Goal: Task Accomplishment & Management: Manage account settings

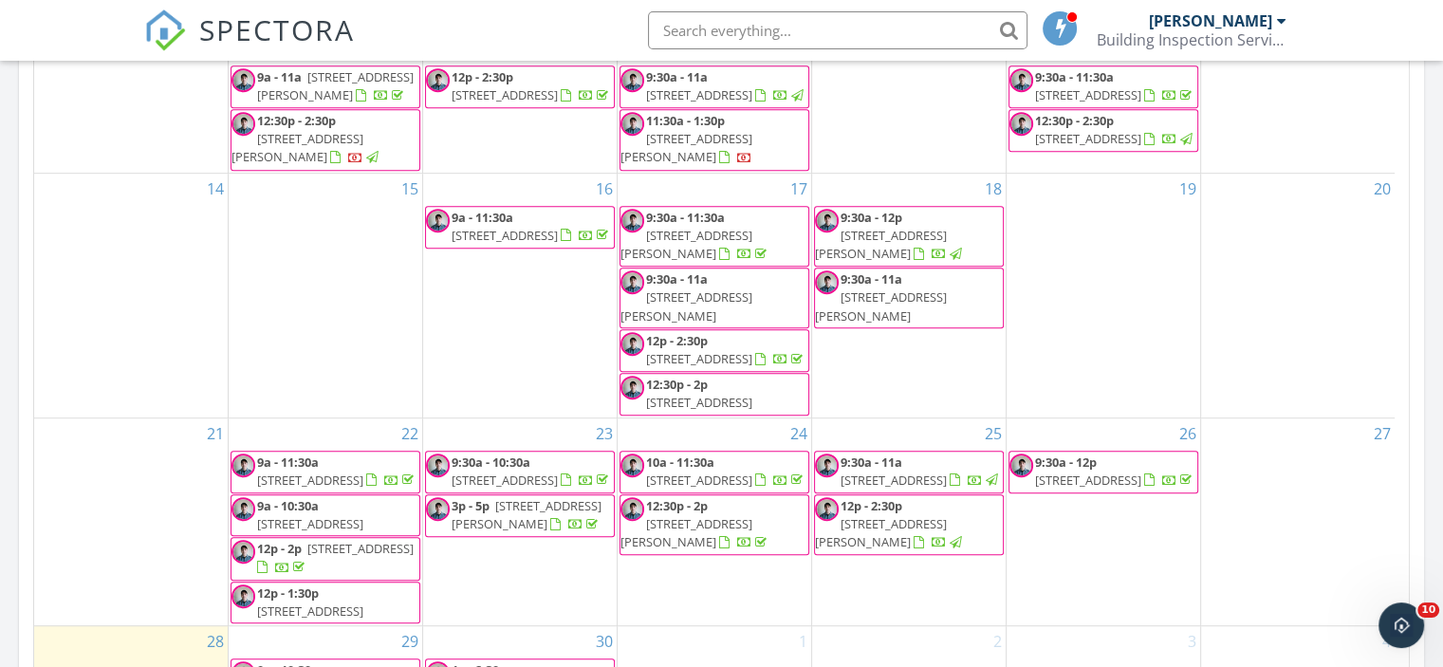
scroll to position [1233, 0]
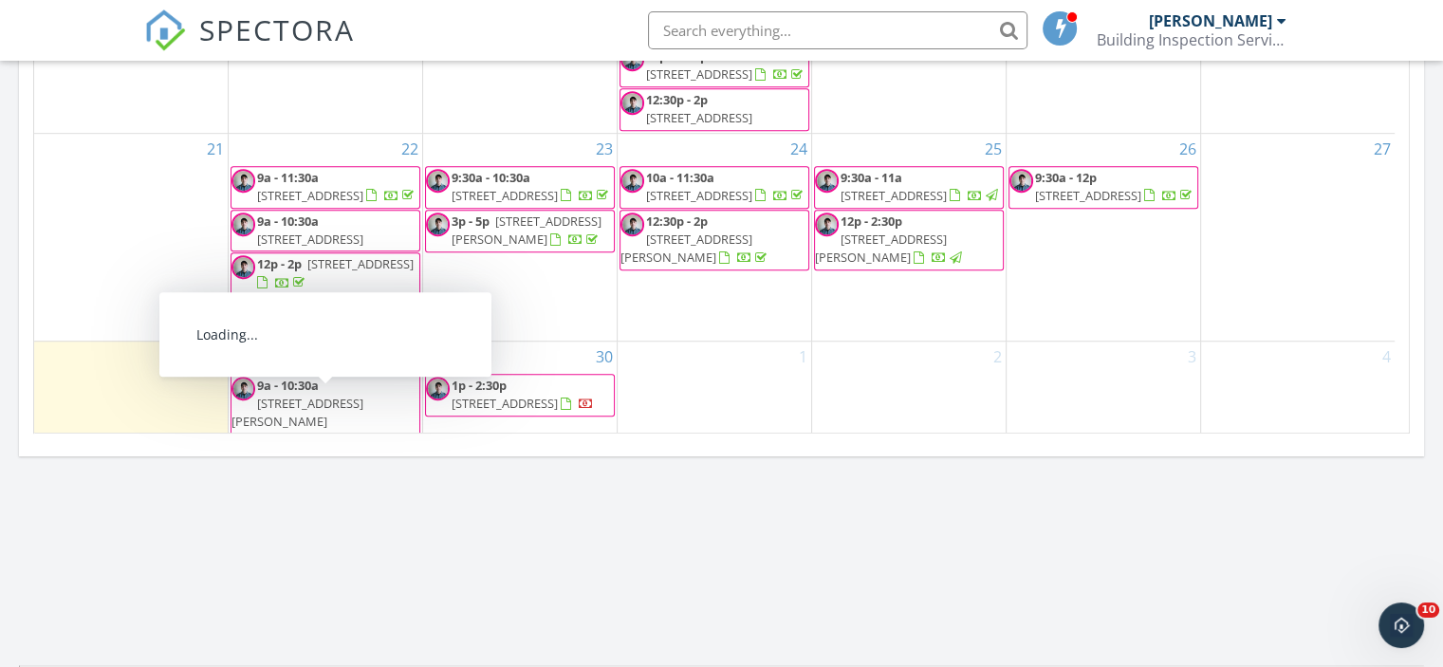
click at [293, 394] on span "9a - 10:30a" at bounding box center [288, 385] width 62 height 17
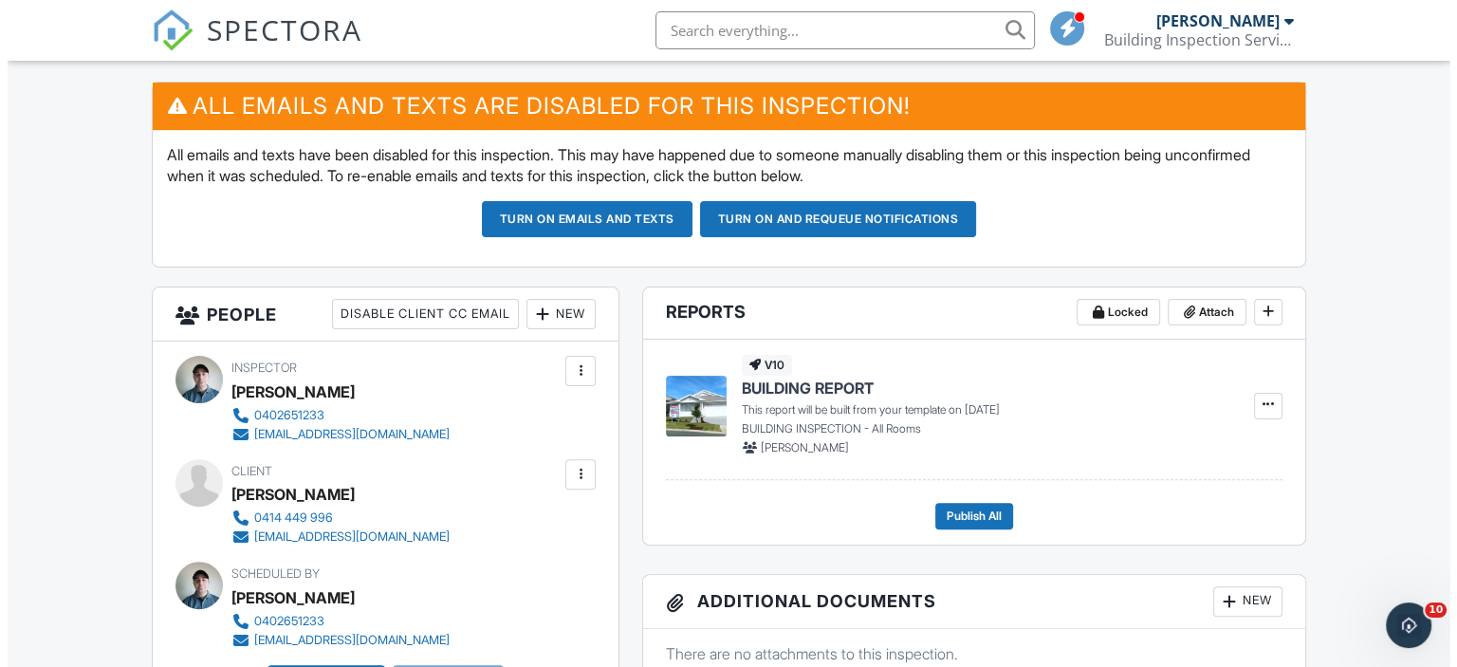
scroll to position [759, 0]
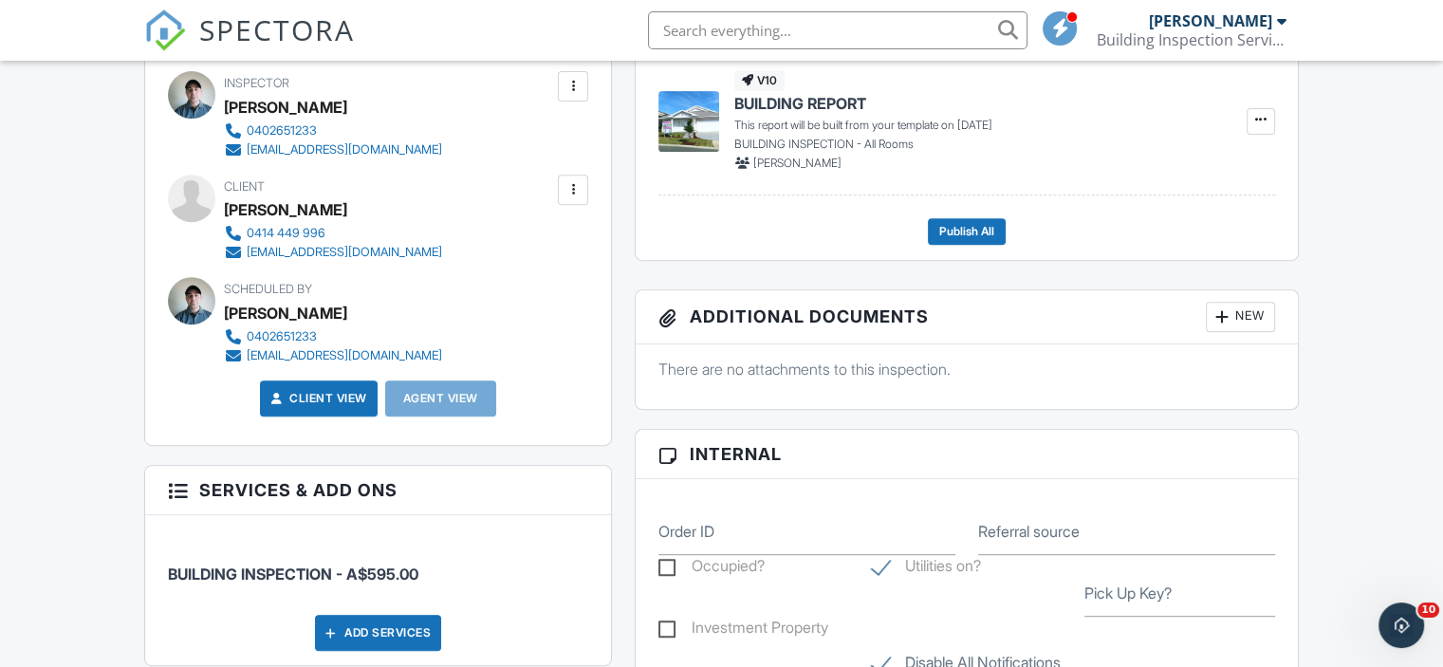
click at [573, 175] on div at bounding box center [573, 190] width 30 height 30
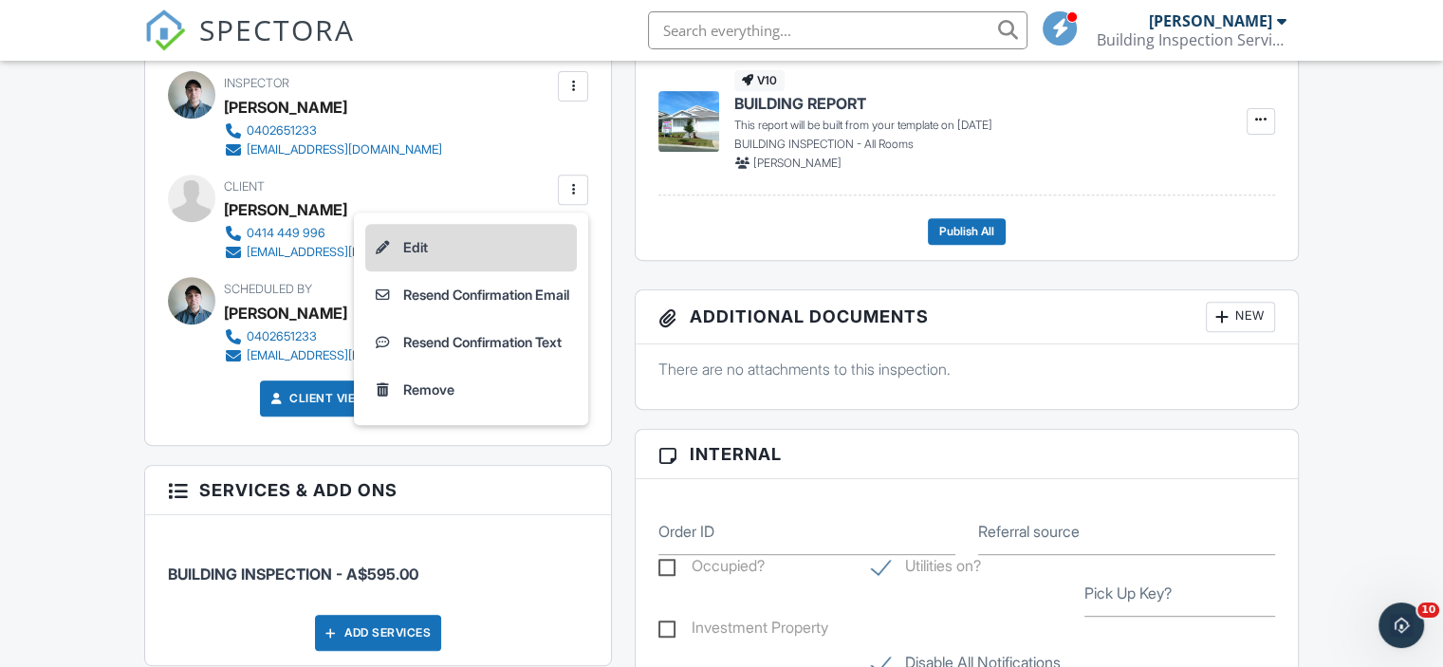
click at [525, 240] on li "Edit" at bounding box center [471, 247] width 212 height 47
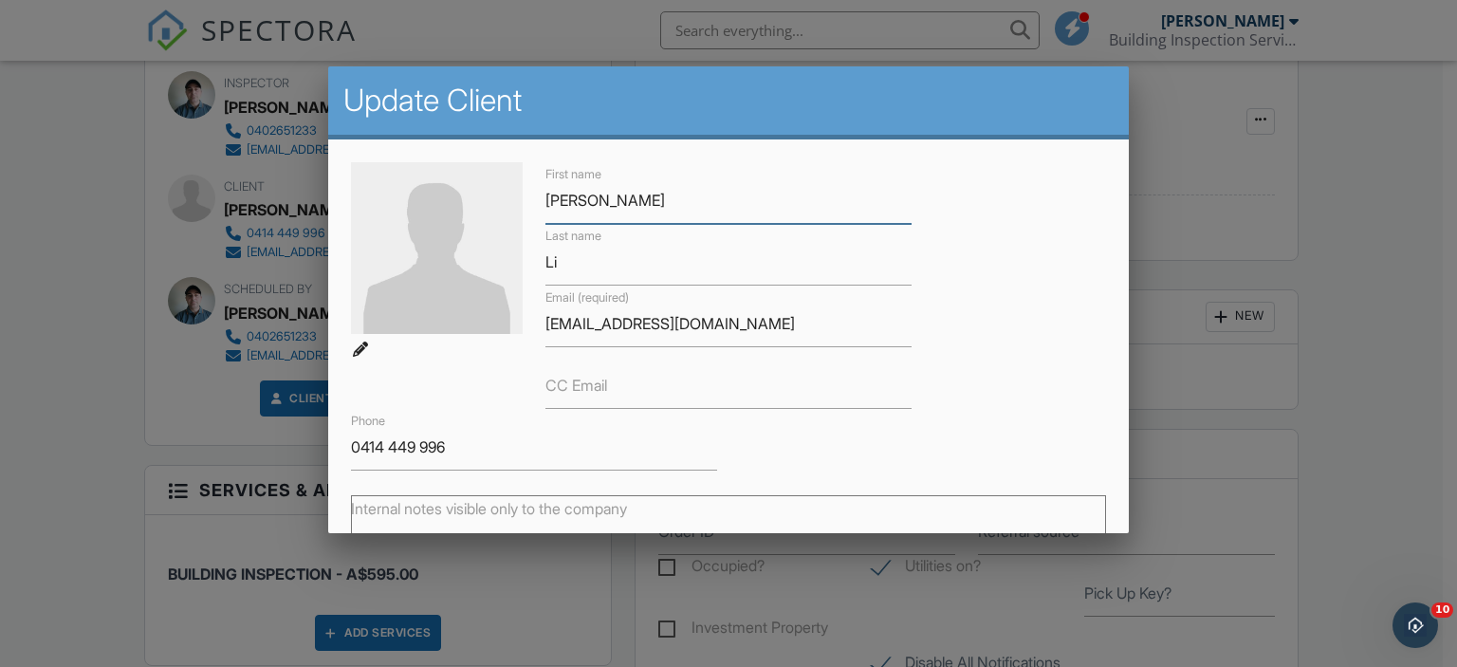
type input "[PERSON_NAME]"
type input "Song"
click at [845, 385] on input "CC Email" at bounding box center [728, 385] width 366 height 46
type input "w"
click at [727, 337] on input "[EMAIL_ADDRESS][DOMAIN_NAME]" at bounding box center [728, 324] width 366 height 46
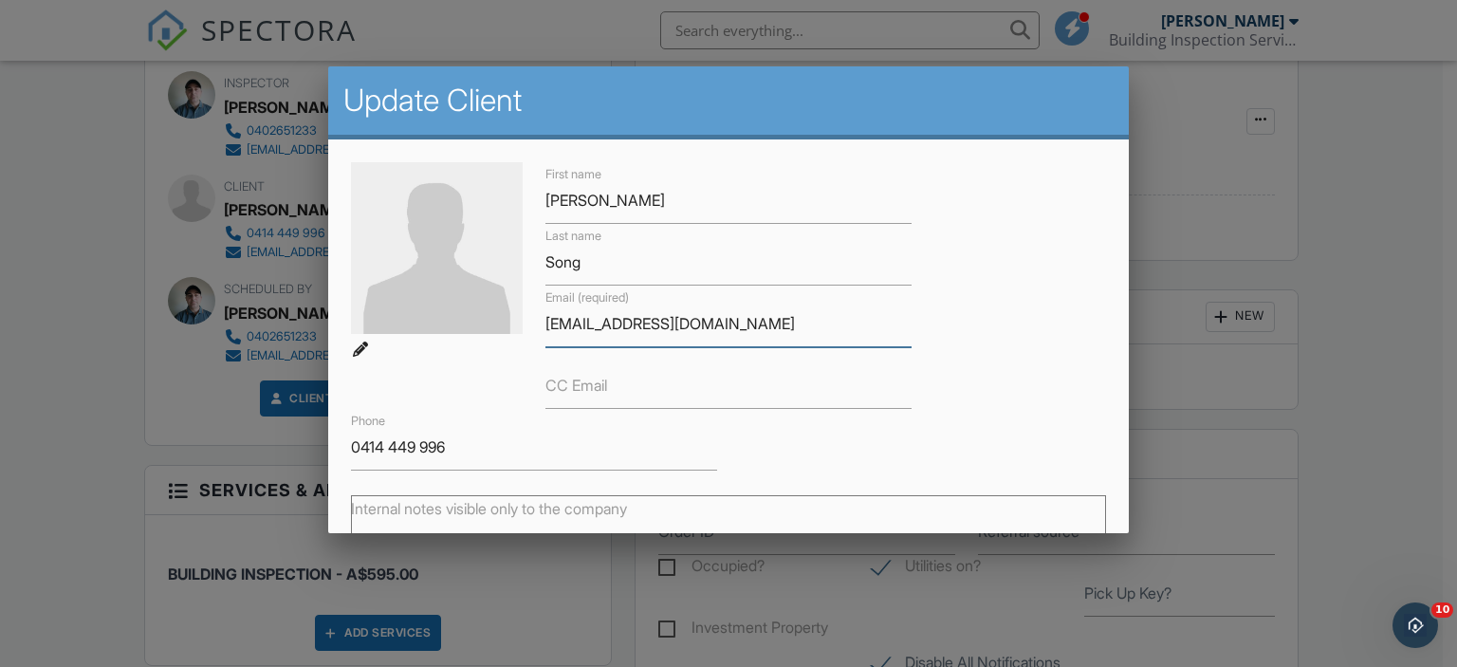
click at [727, 337] on input "[EMAIL_ADDRESS][DOMAIN_NAME]" at bounding box center [728, 324] width 366 height 46
click at [727, 337] on input "joyceli2013@yahoo.com.au" at bounding box center [728, 324] width 366 height 46
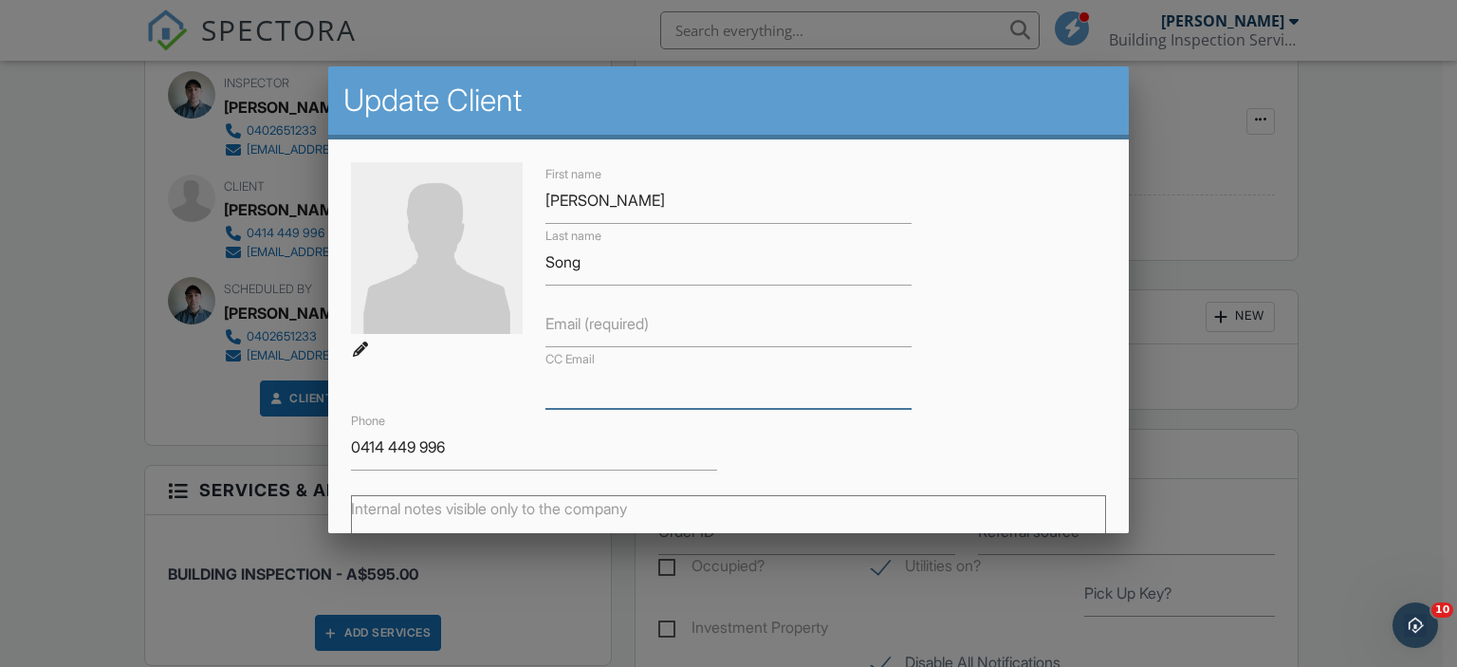
click at [656, 384] on input "CC Email" at bounding box center [728, 385] width 366 height 46
paste input "[EMAIL_ADDRESS][DOMAIN_NAME]"
type input "[EMAIL_ADDRESS][DOMAIN_NAME]"
click at [558, 344] on input "Email (required)" at bounding box center [728, 324] width 366 height 46
paste input "[EMAIL_ADDRESS][DOMAIN_NAME]"
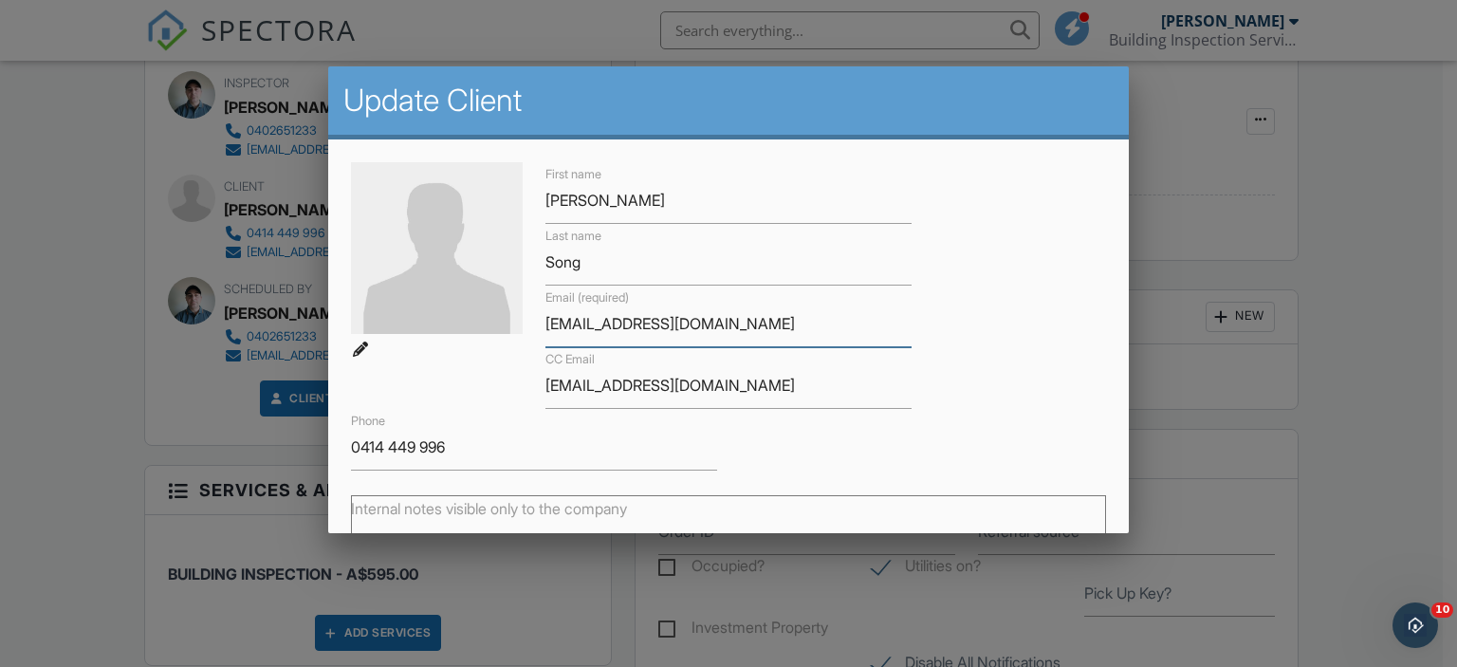
click at [546, 331] on input "[EMAIL_ADDRESS][DOMAIN_NAME]" at bounding box center [728, 324] width 366 height 46
type input "[EMAIL_ADDRESS][DOMAIN_NAME]"
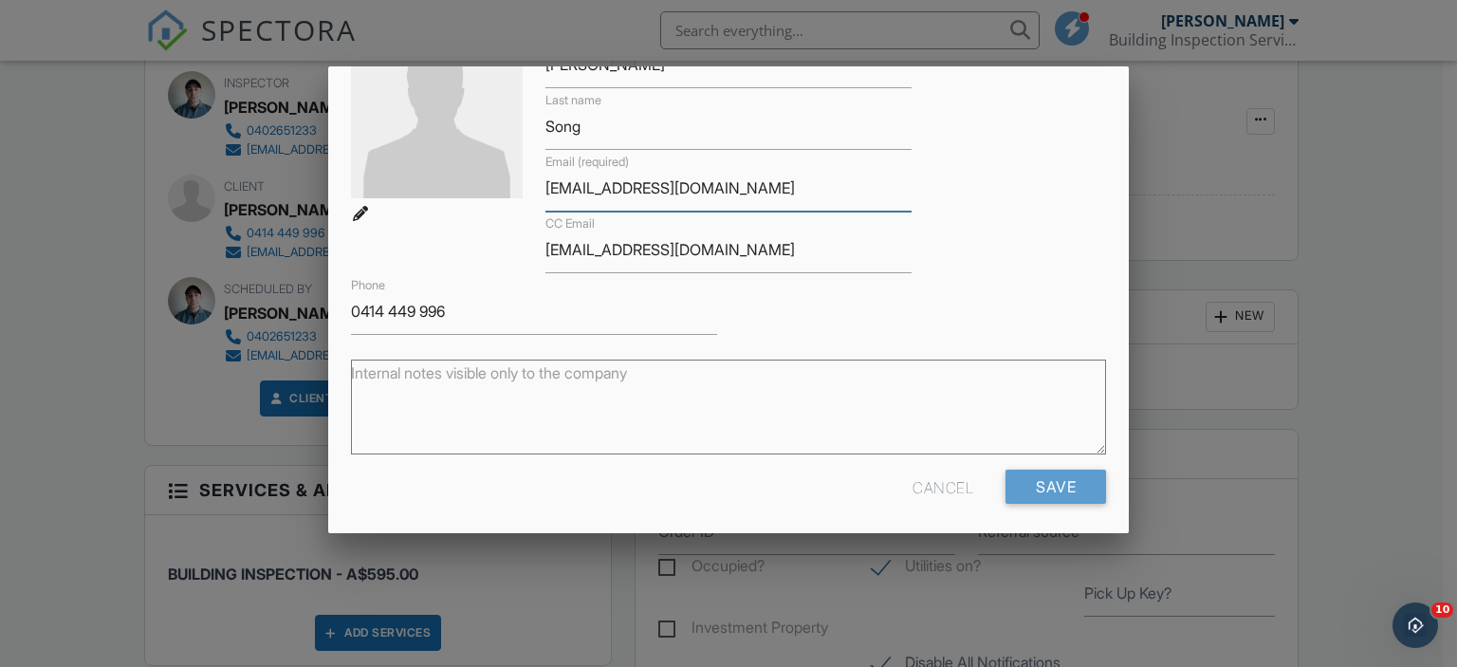
scroll to position [141, 0]
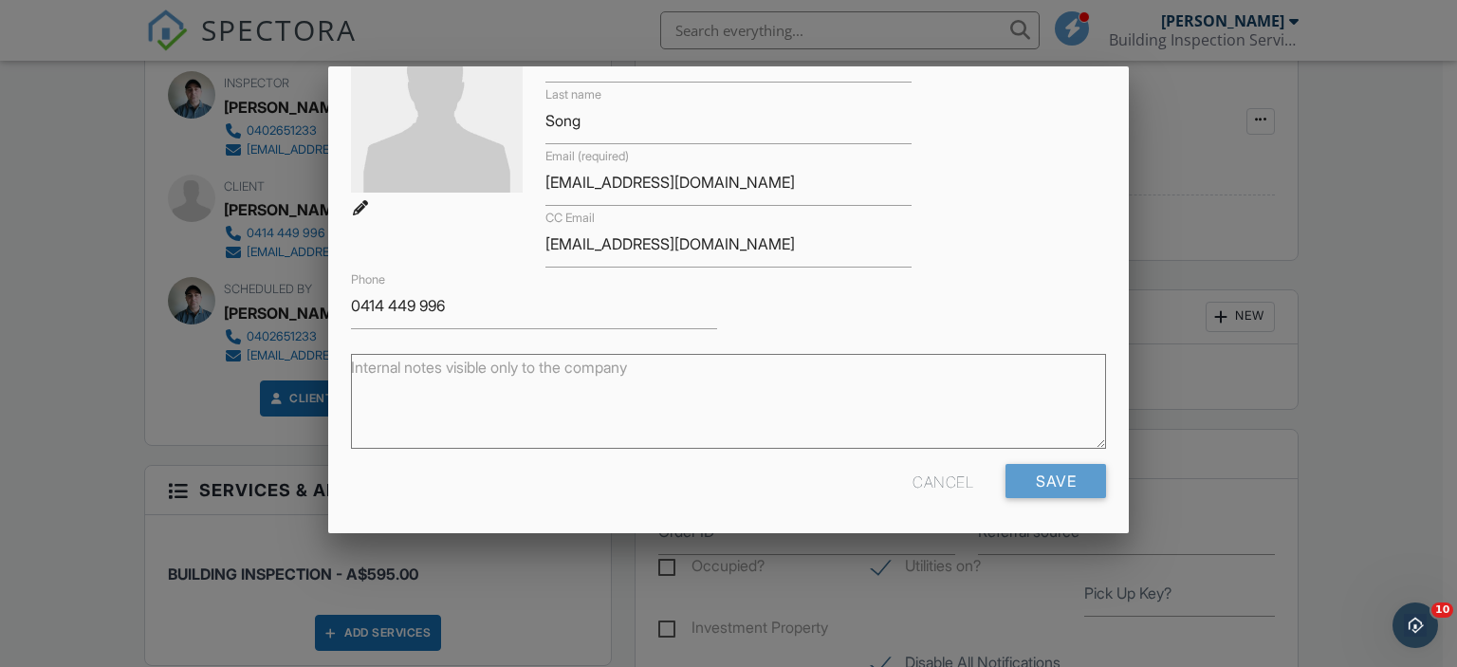
click at [755, 309] on div "First name William Last name Song Email (required) williamsong@icrealty.com.au …" at bounding box center [729, 175] width 779 height 308
click at [444, 312] on input "0414 449 996" at bounding box center [534, 306] width 366 height 46
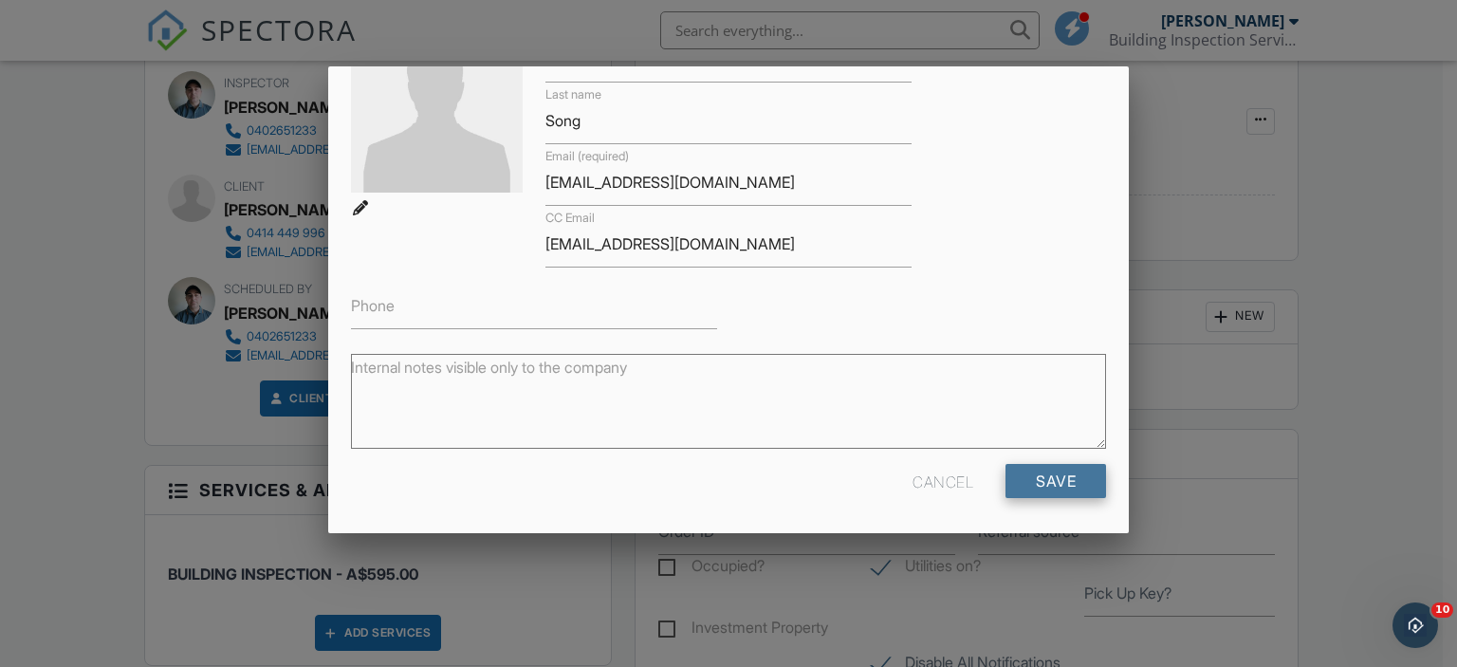
click at [1015, 472] on input "Save" at bounding box center [1056, 481] width 101 height 34
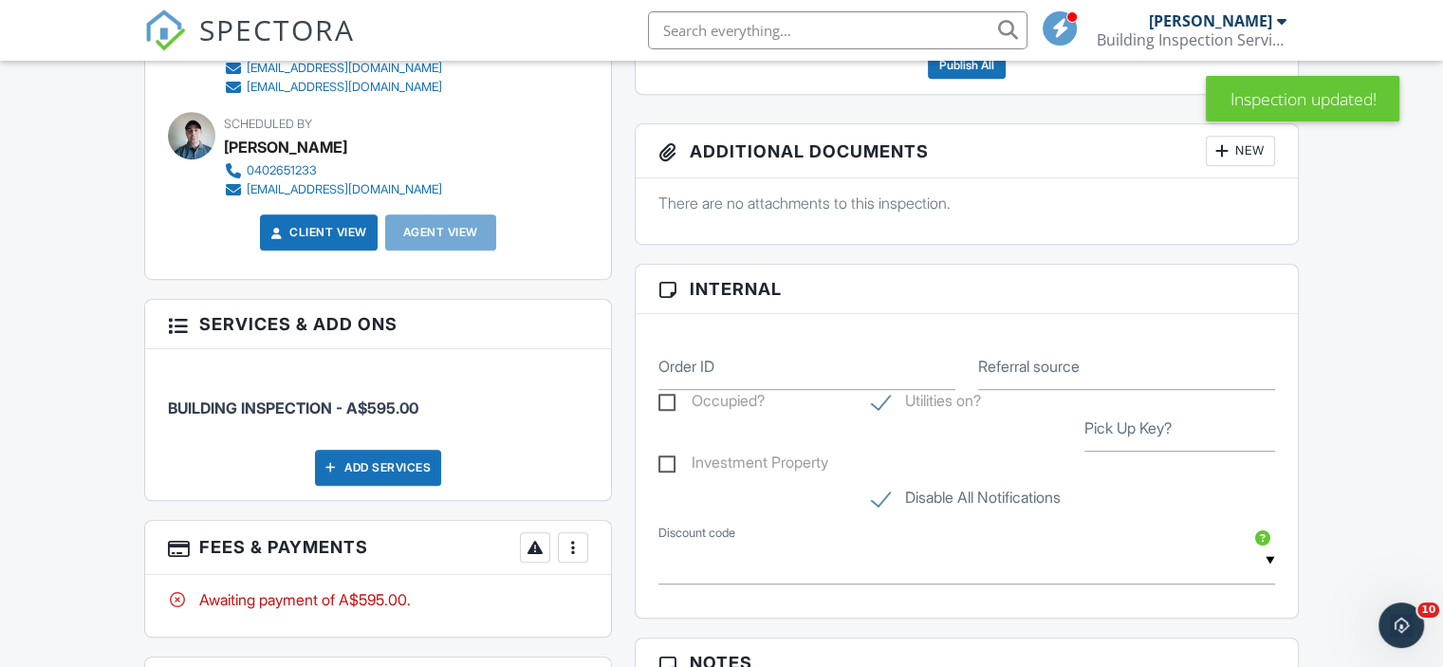
click at [1036, 371] on label "Referral source" at bounding box center [1029, 366] width 102 height 21
click at [1036, 371] on input "Referral source" at bounding box center [1126, 366] width 297 height 46
click at [830, 370] on input "Order ID" at bounding box center [806, 366] width 297 height 46
paste input "0414 449 996"
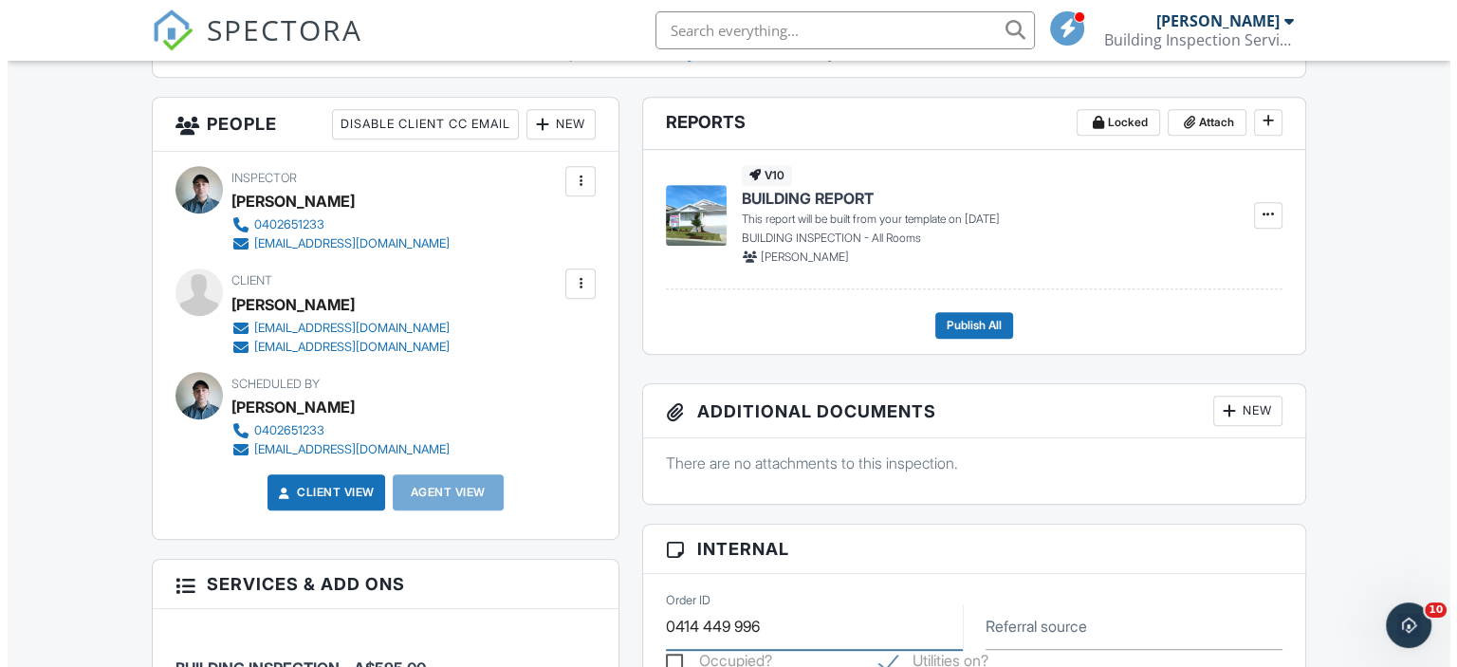
scroll to position [839, 0]
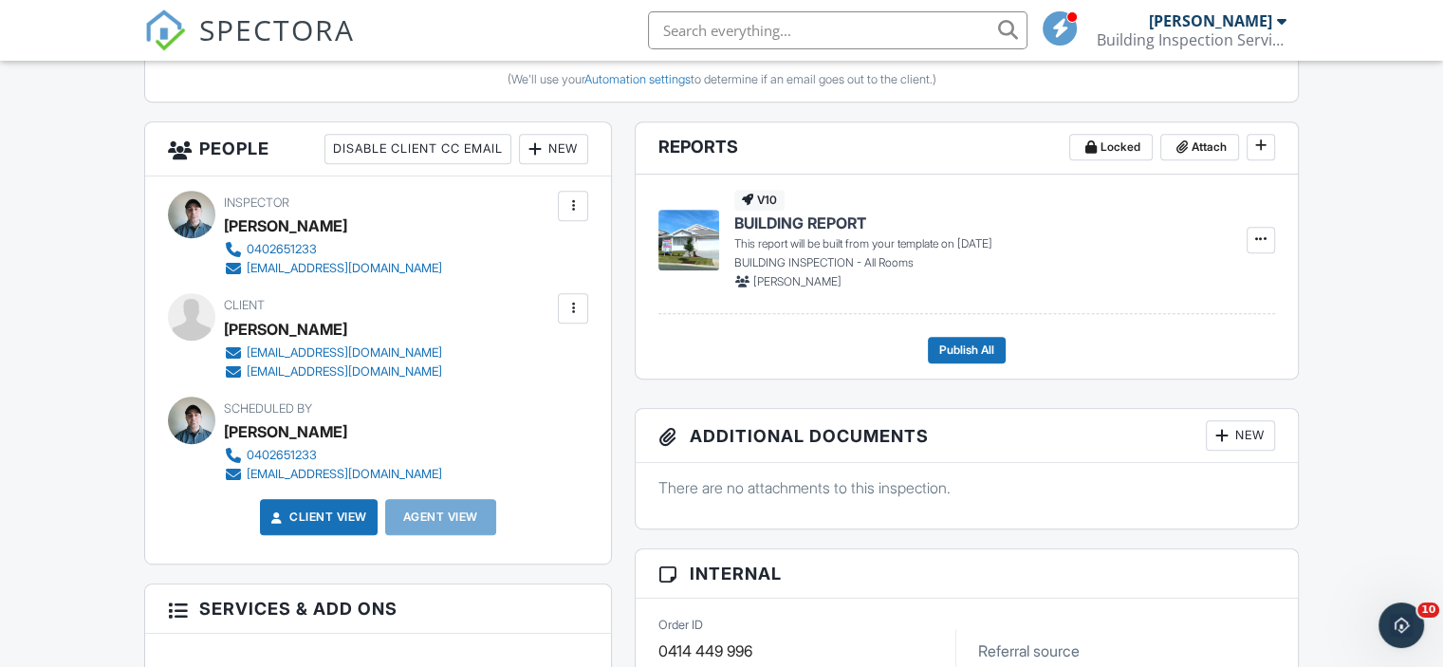
type input "0414 449 996"
click at [588, 296] on div at bounding box center [573, 308] width 30 height 30
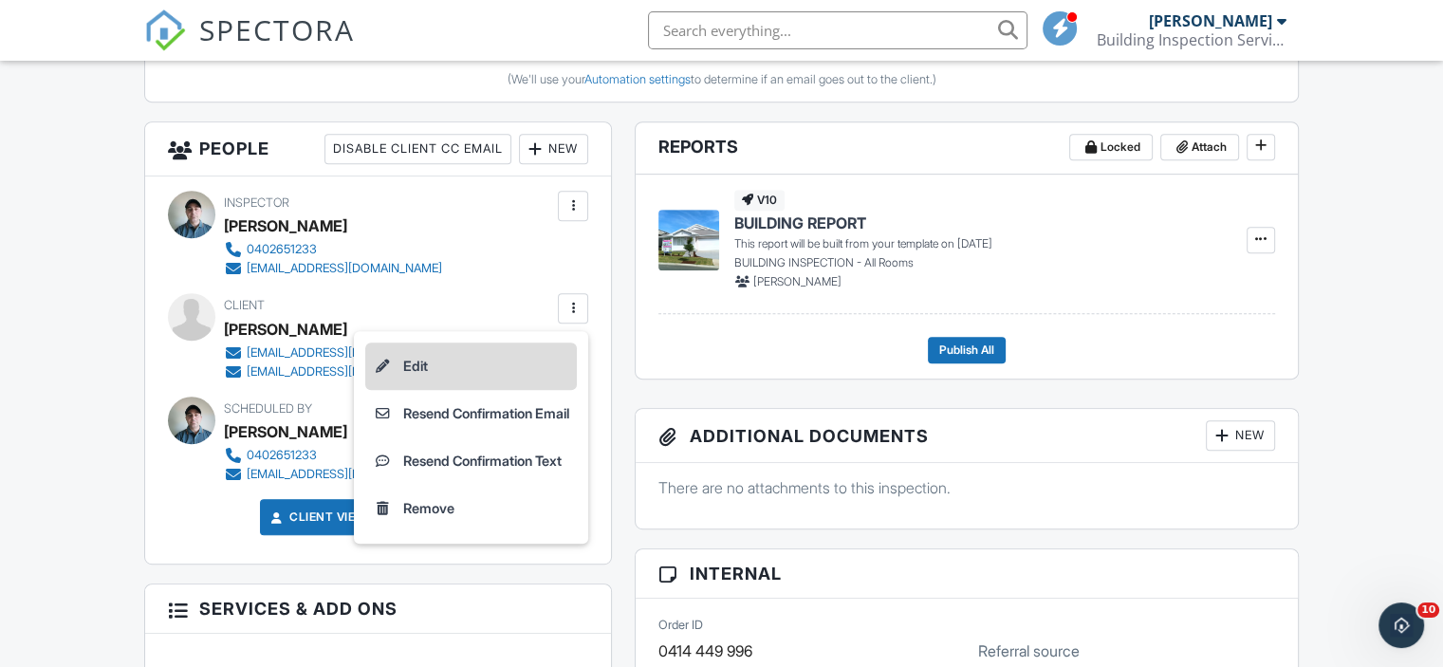
click at [546, 357] on li "Edit" at bounding box center [471, 365] width 212 height 47
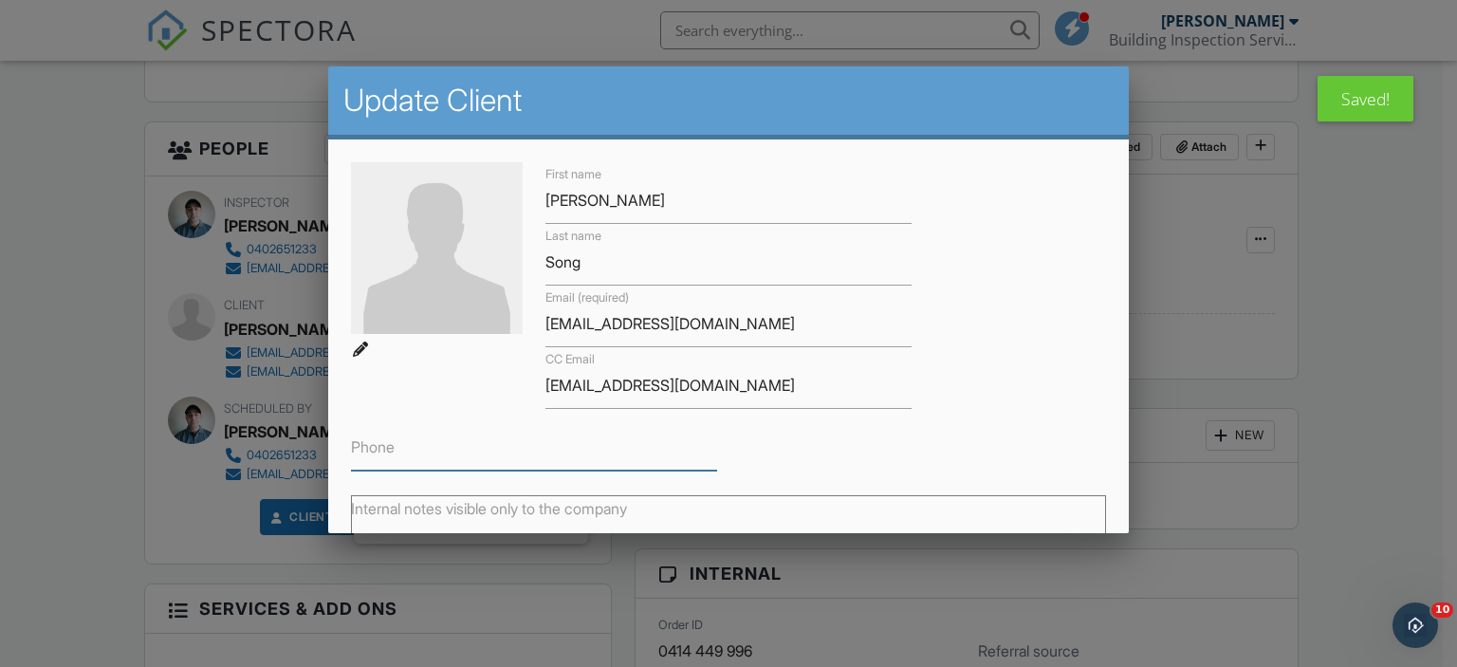
click at [433, 467] on input "Phone" at bounding box center [534, 447] width 366 height 46
paste input "0404 266 179"
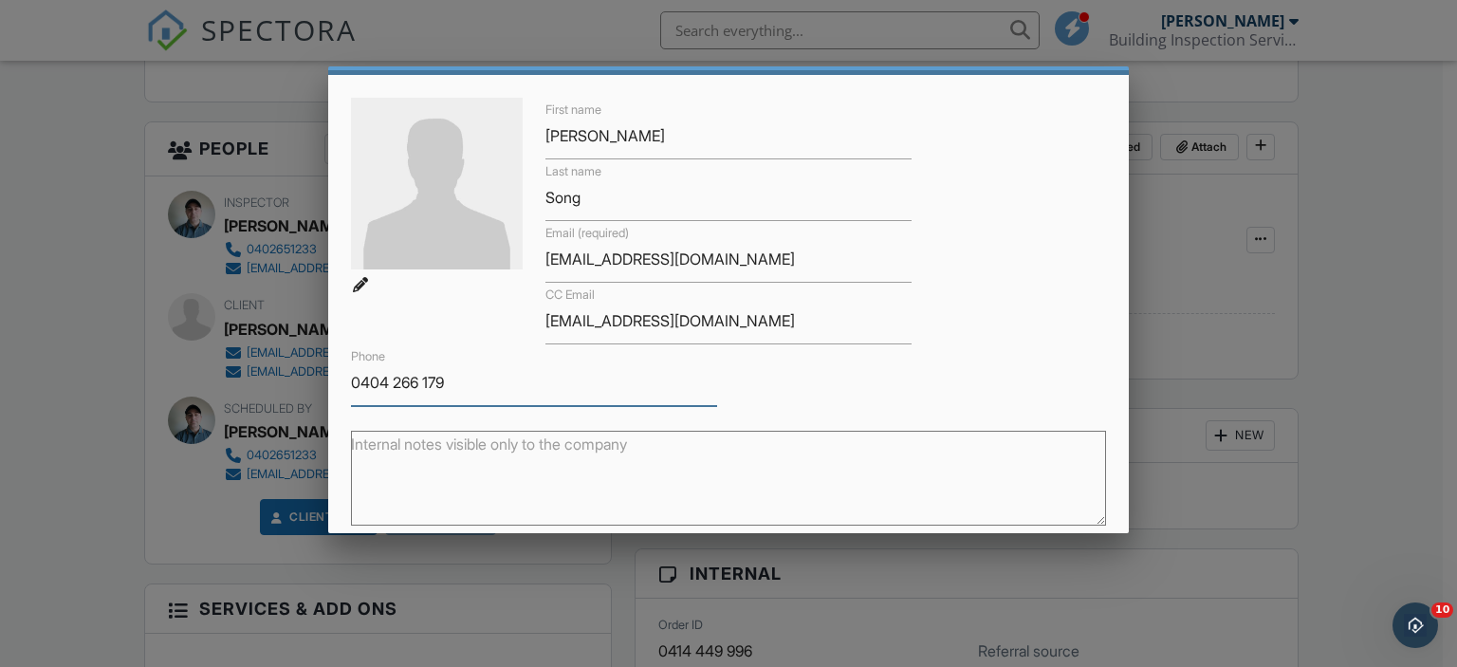
scroll to position [141, 0]
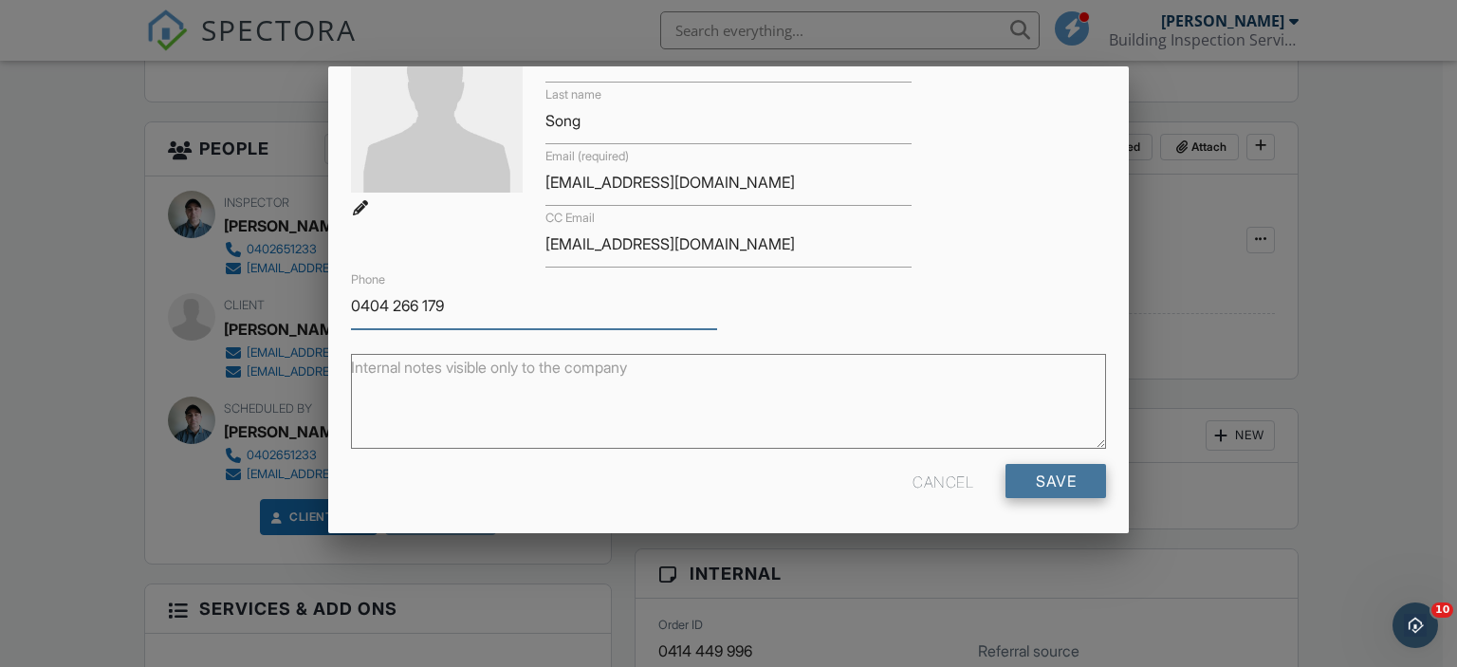
type input "0404 266 179"
click at [1021, 482] on input "Save" at bounding box center [1056, 481] width 101 height 34
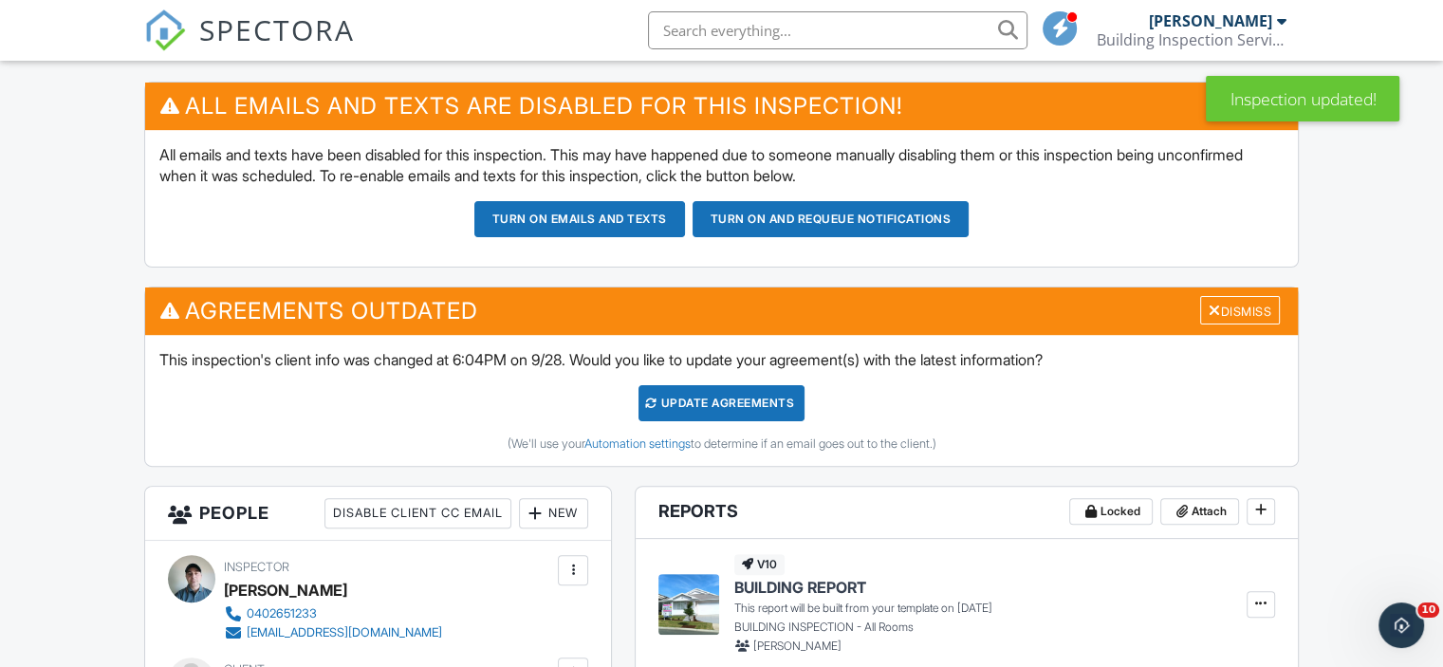
click at [661, 394] on div "Update Agreements" at bounding box center [721, 403] width 166 height 36
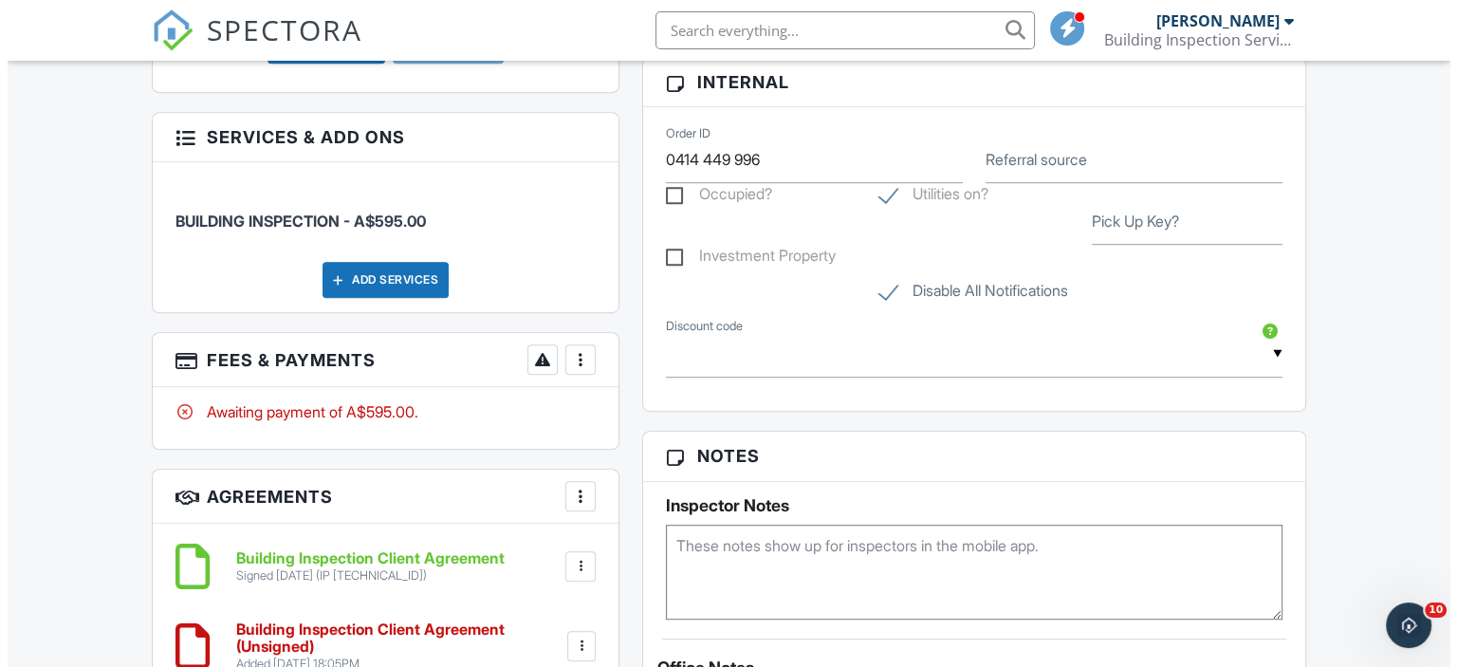
scroll to position [1328, 0]
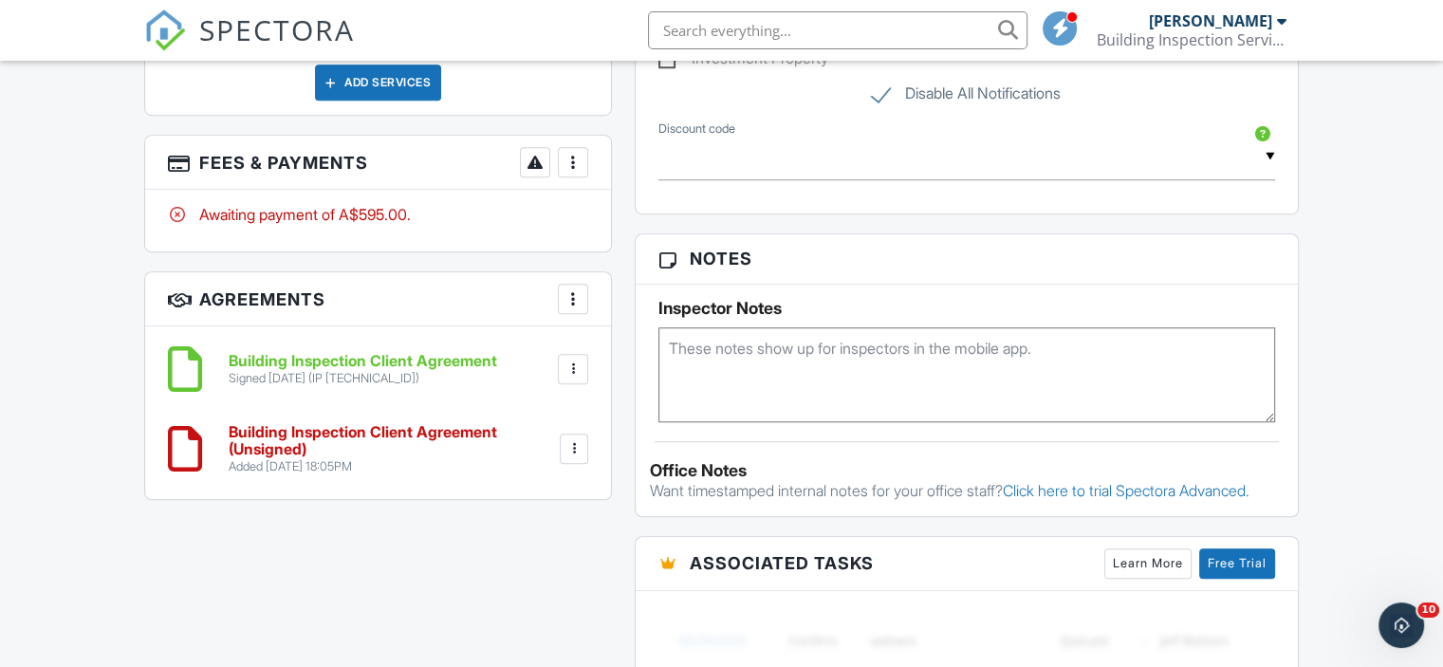
click at [581, 157] on div at bounding box center [573, 162] width 19 height 19
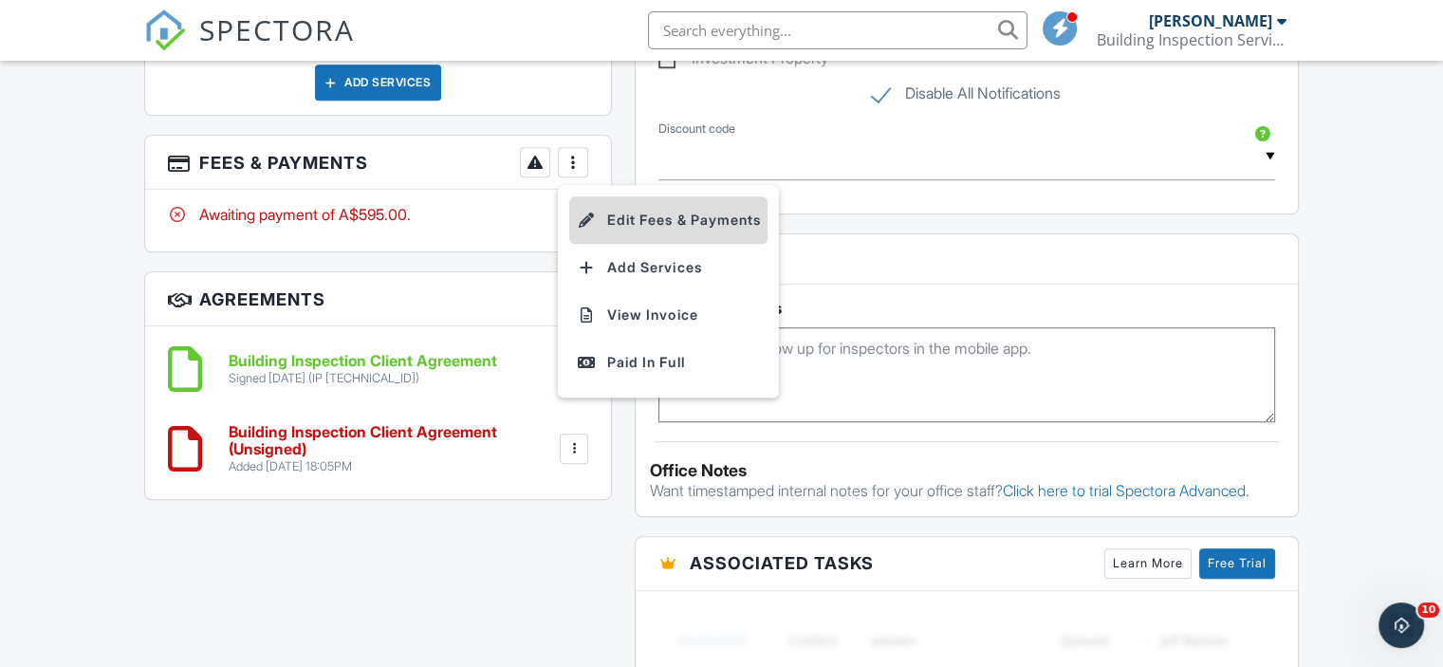
click at [590, 205] on li "Edit Fees & Payments" at bounding box center [668, 219] width 198 height 47
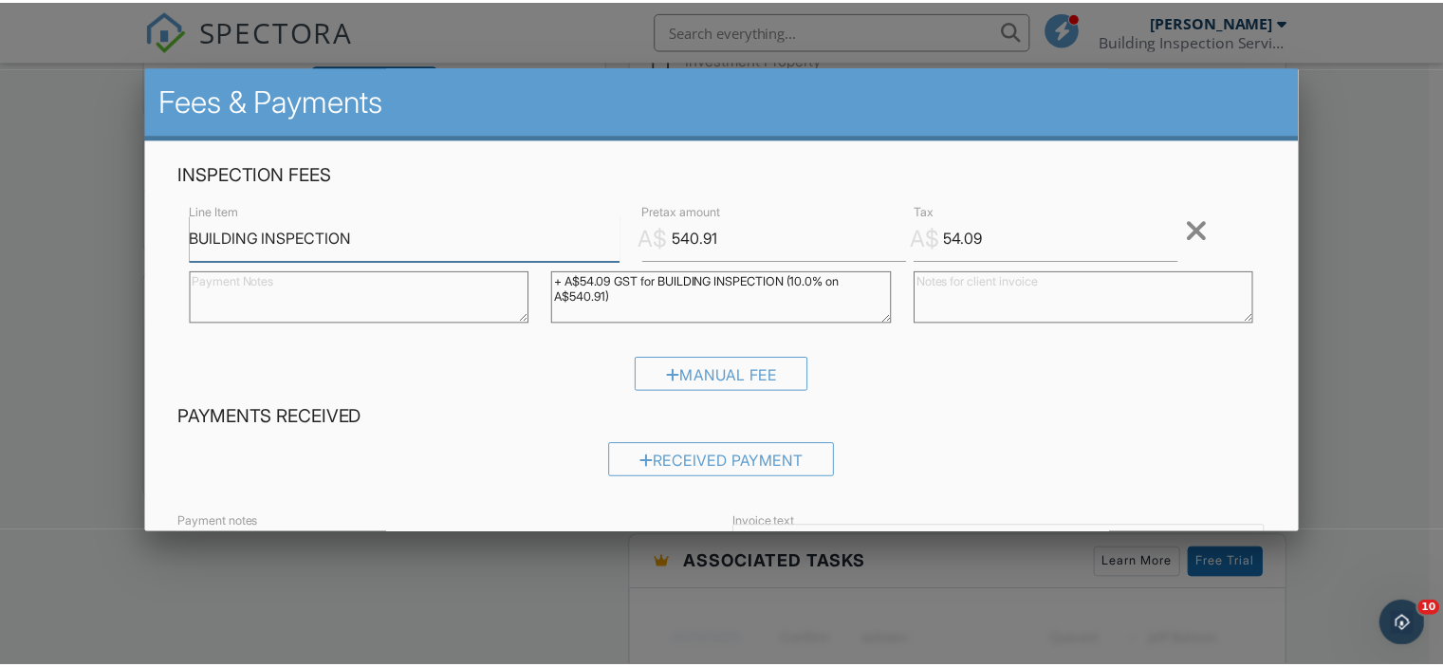
scroll to position [268, 0]
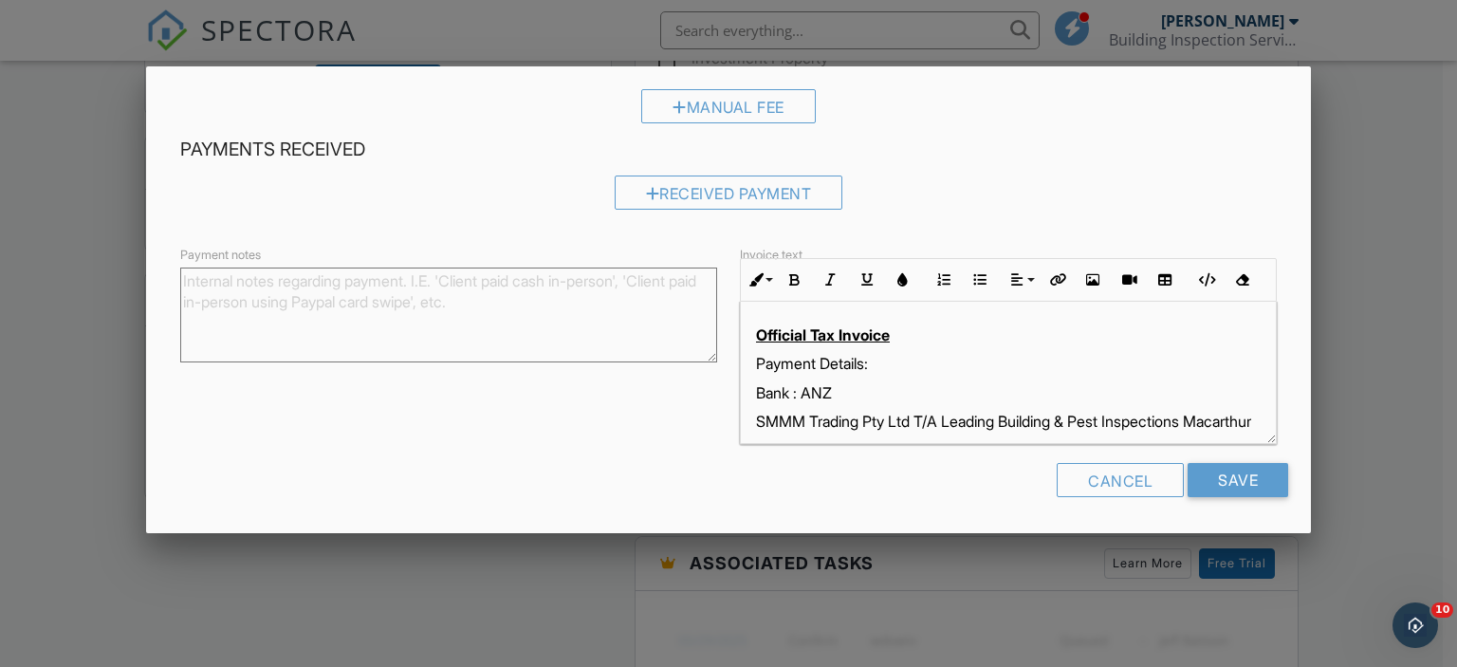
click at [1117, 497] on div "Cancel Save" at bounding box center [729, 487] width 1120 height 48
click at [1117, 490] on div "Cancel" at bounding box center [1120, 480] width 127 height 34
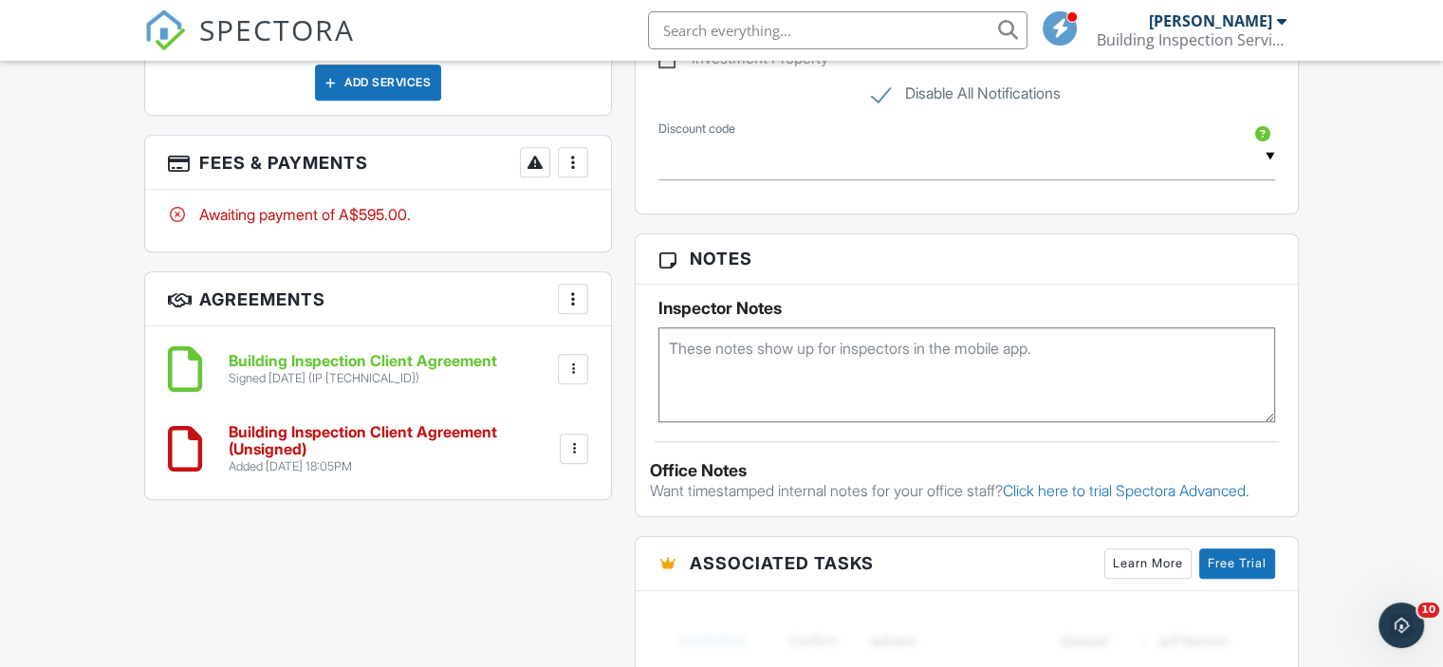
click at [575, 149] on div "More" at bounding box center [573, 162] width 30 height 30
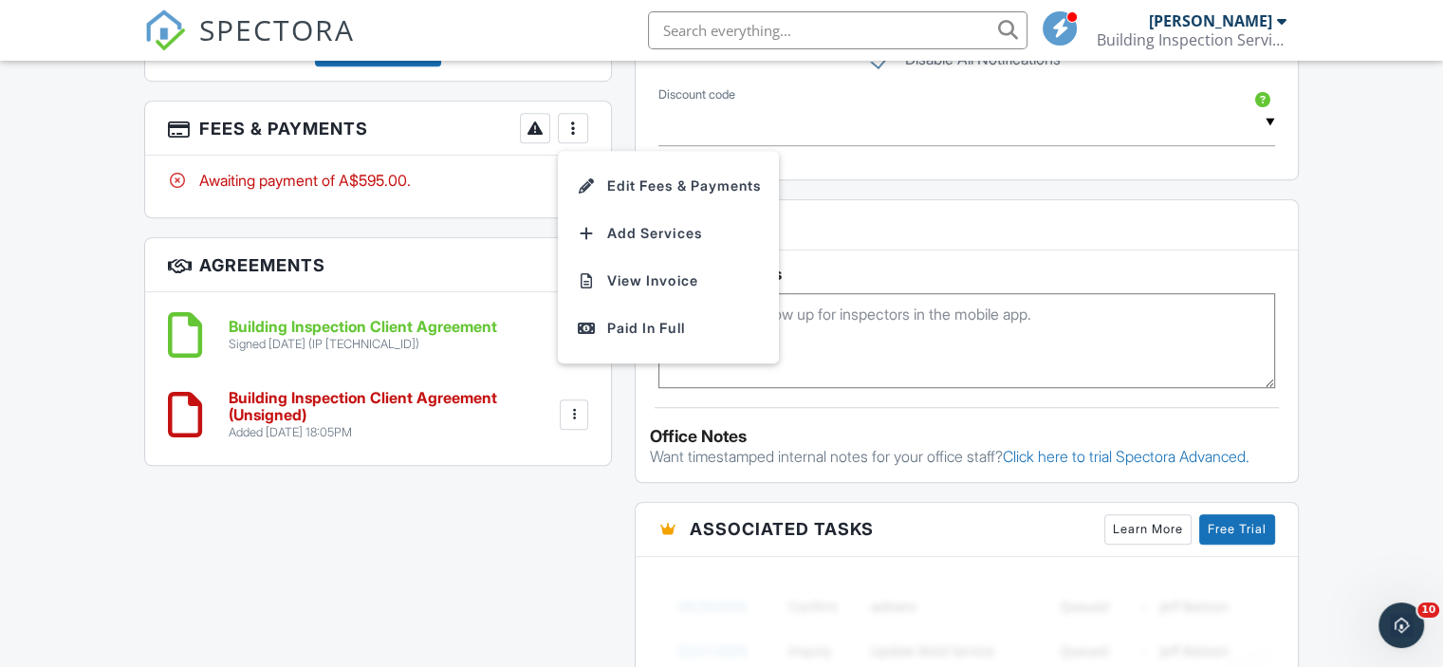
scroll to position [1423, 0]
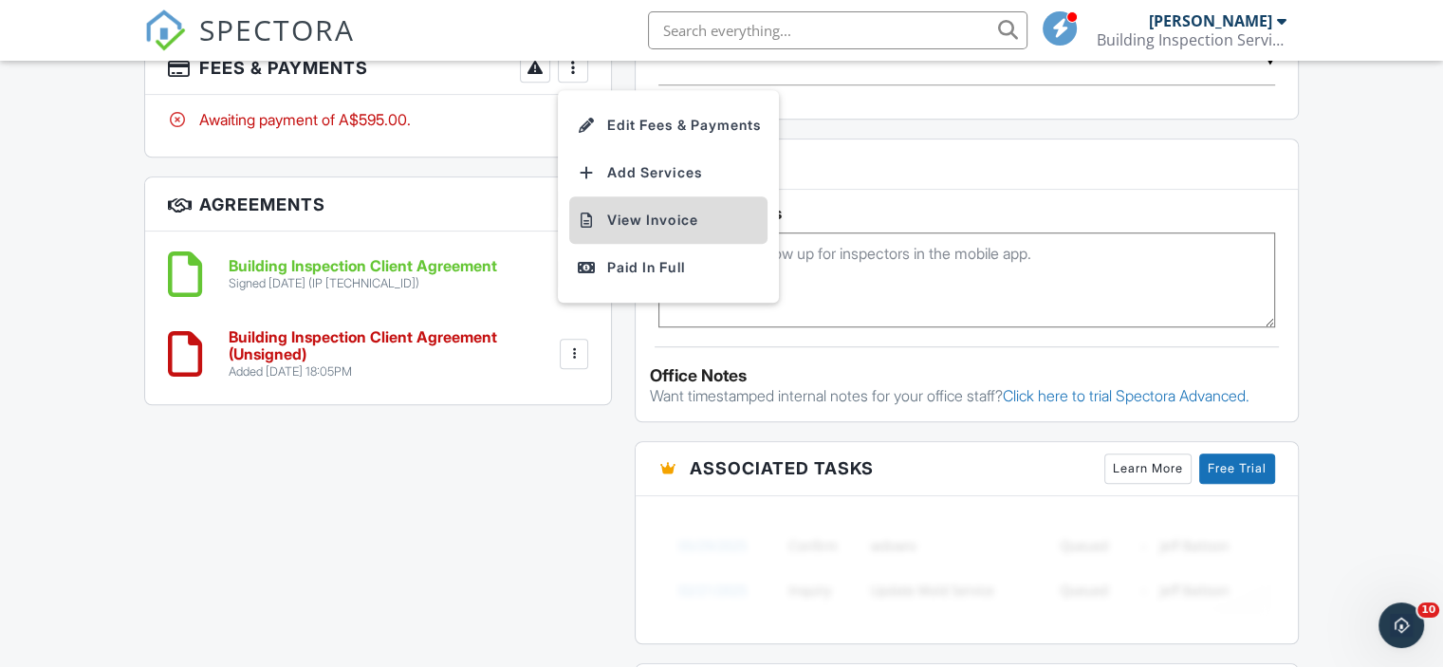
click at [630, 212] on li "View Invoice" at bounding box center [668, 219] width 198 height 47
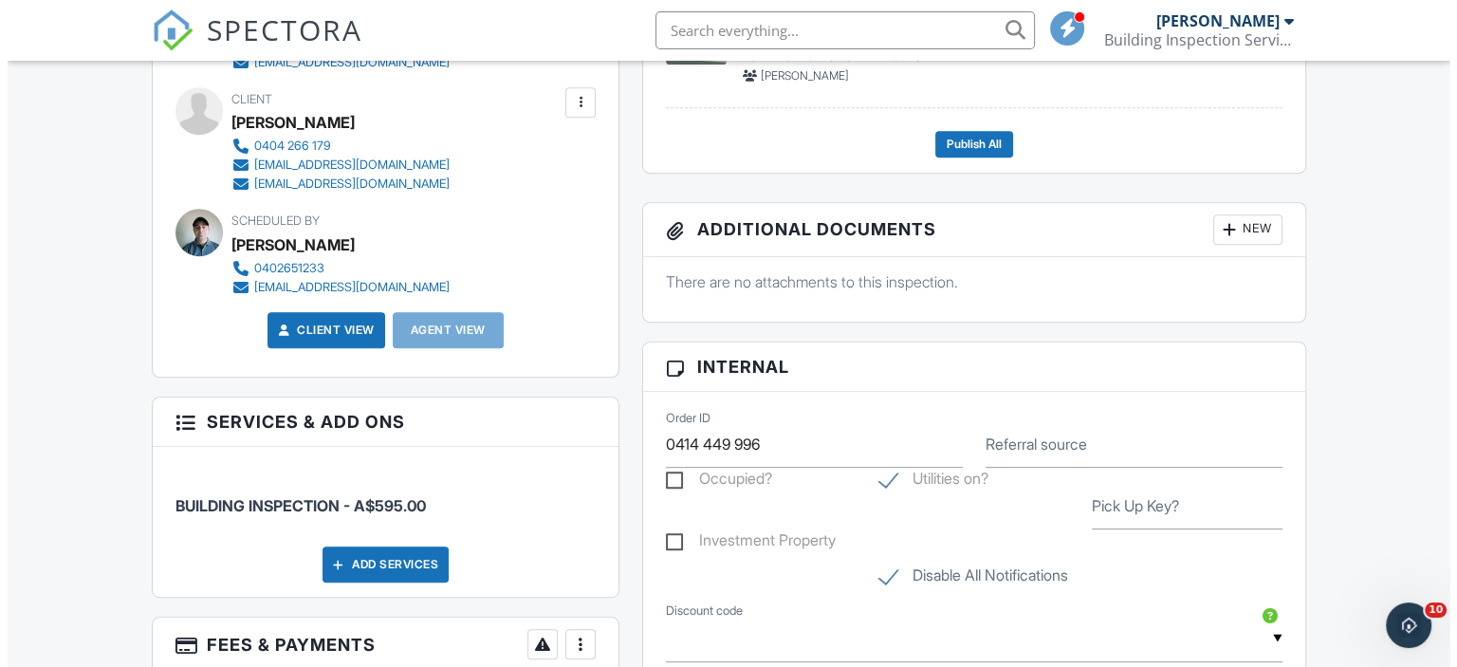
scroll to position [664, 0]
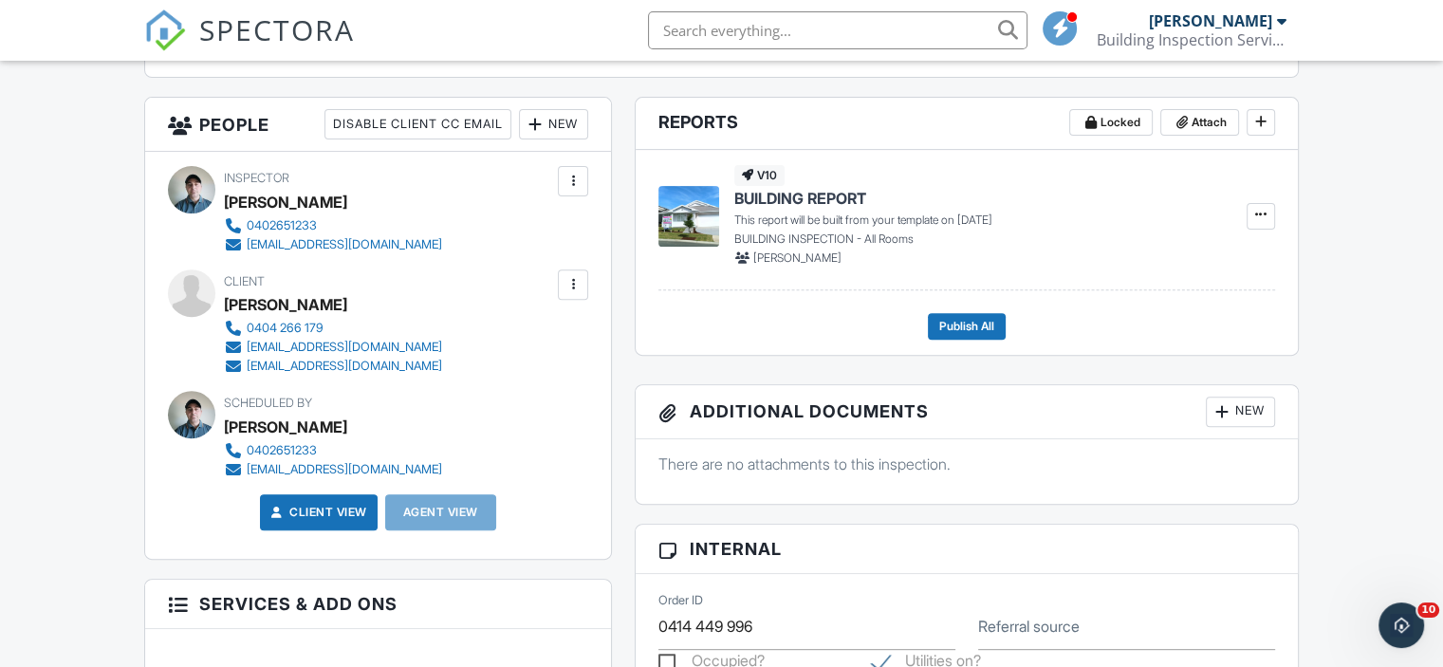
click at [555, 277] on div "Client William Song 0404 266 179 williamsong@icrealty.com.au joyceli2013@yahoo.…" at bounding box center [378, 322] width 420 height 106
click at [561, 284] on div at bounding box center [573, 284] width 30 height 30
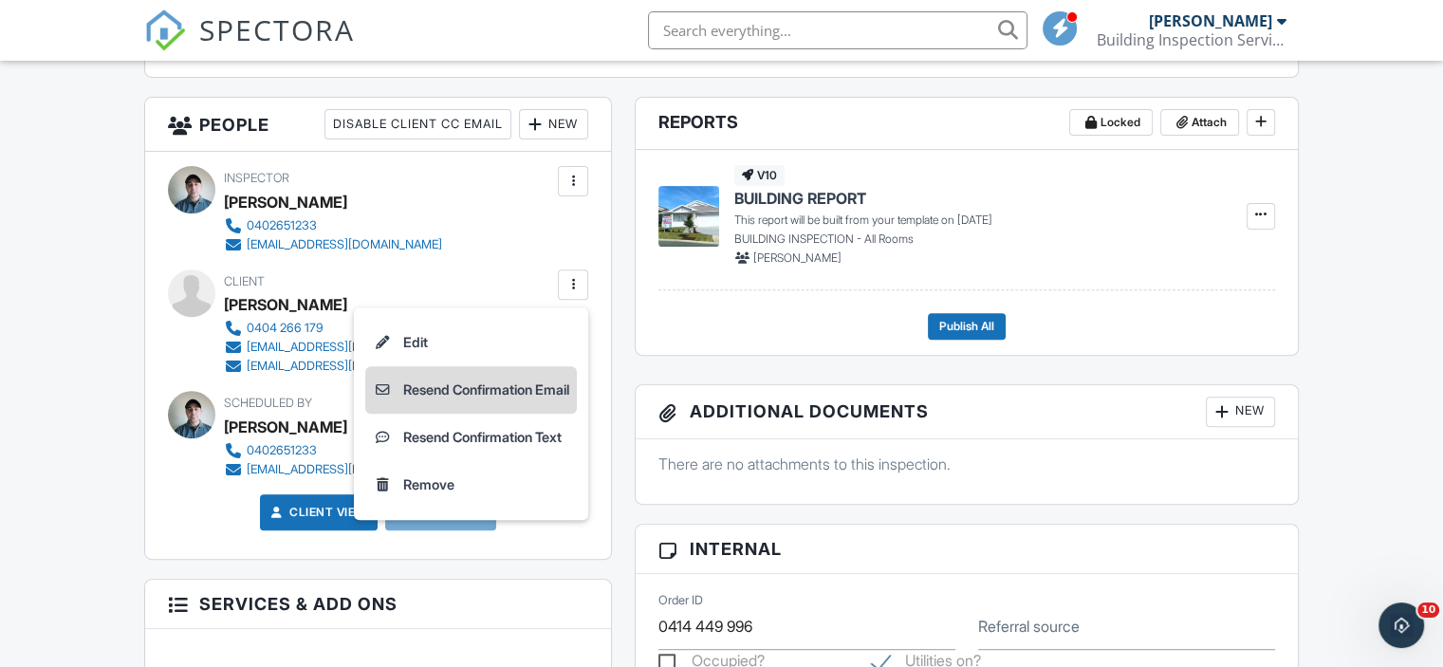
click at [491, 389] on li "Resend Confirmation Email" at bounding box center [471, 389] width 212 height 47
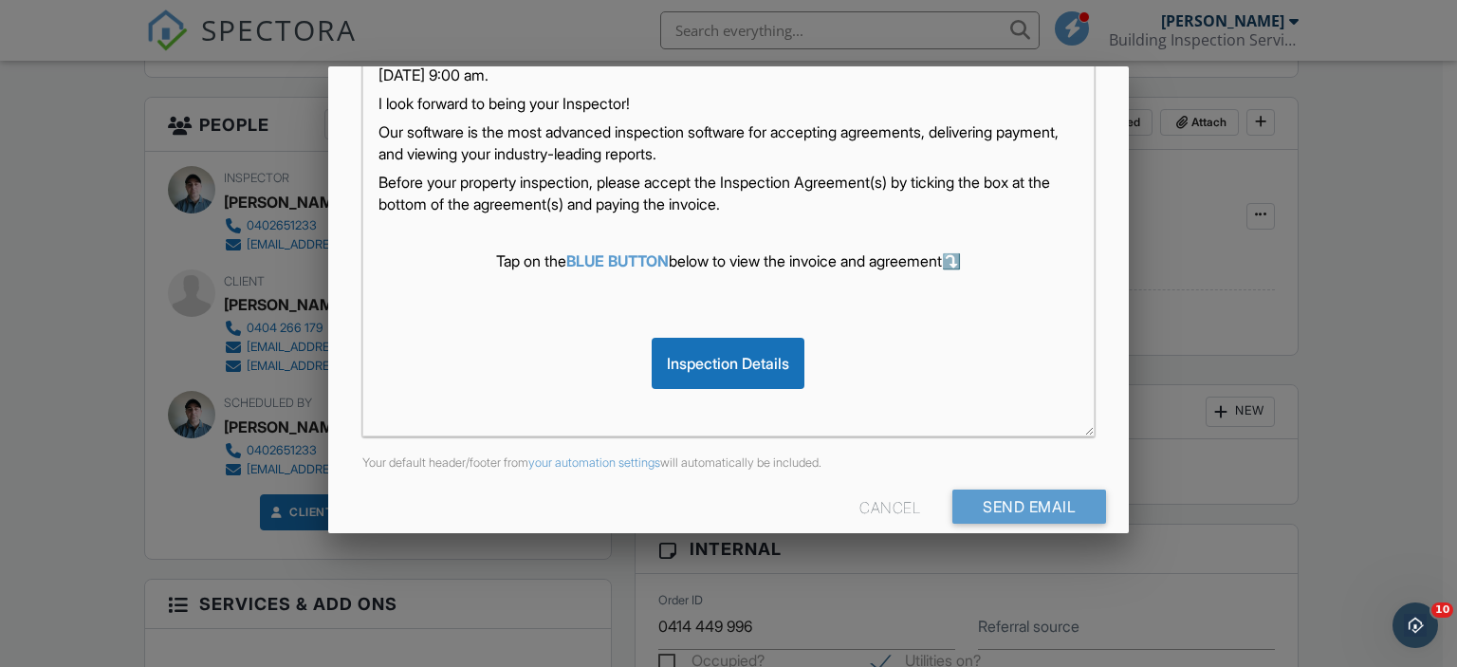
scroll to position [465, 0]
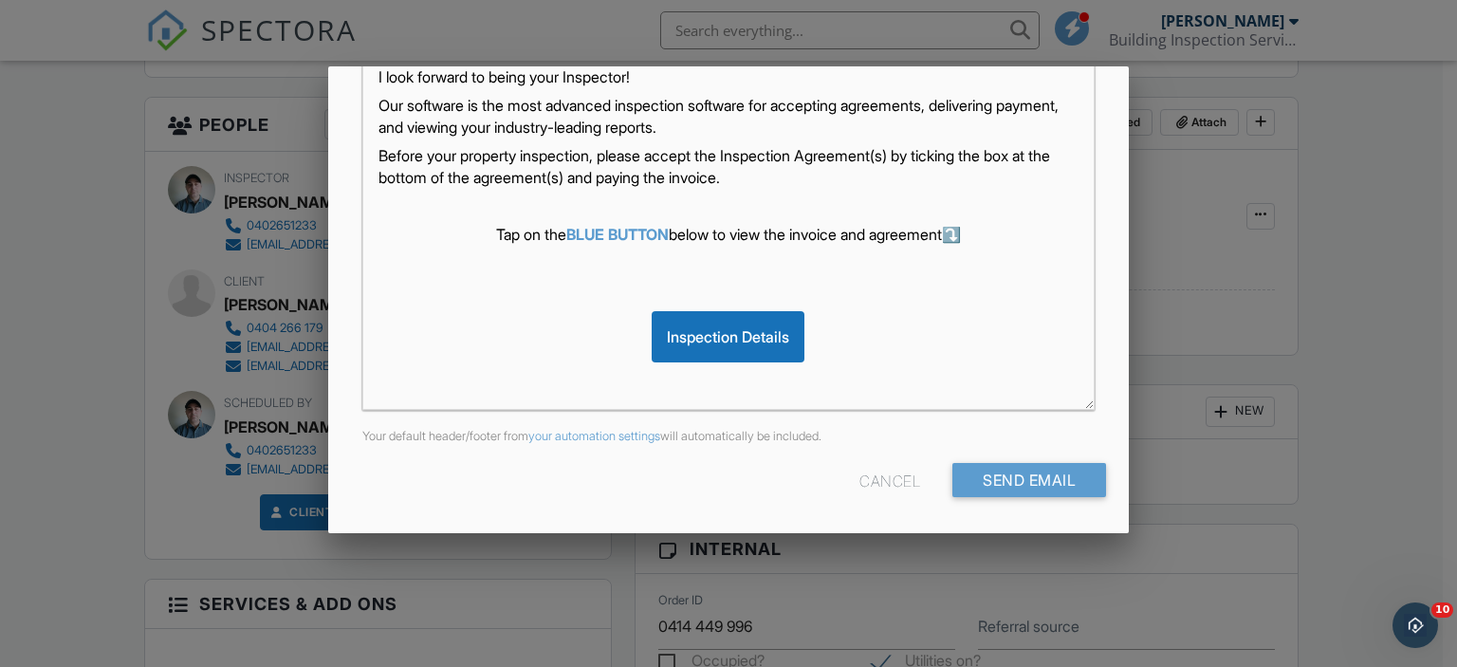
click at [971, 497] on div "Cancel Send Email" at bounding box center [729, 487] width 756 height 48
click at [971, 487] on input "Send Email" at bounding box center [1029, 480] width 154 height 34
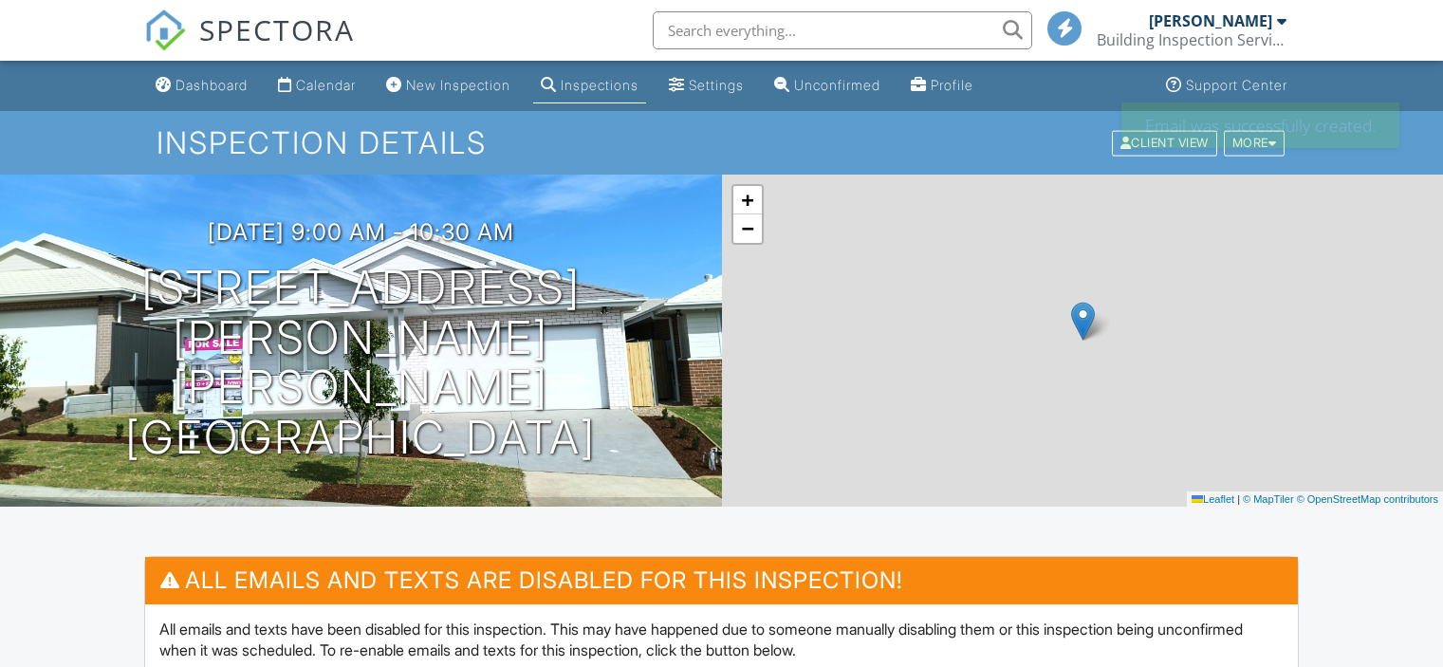
scroll to position [664, 0]
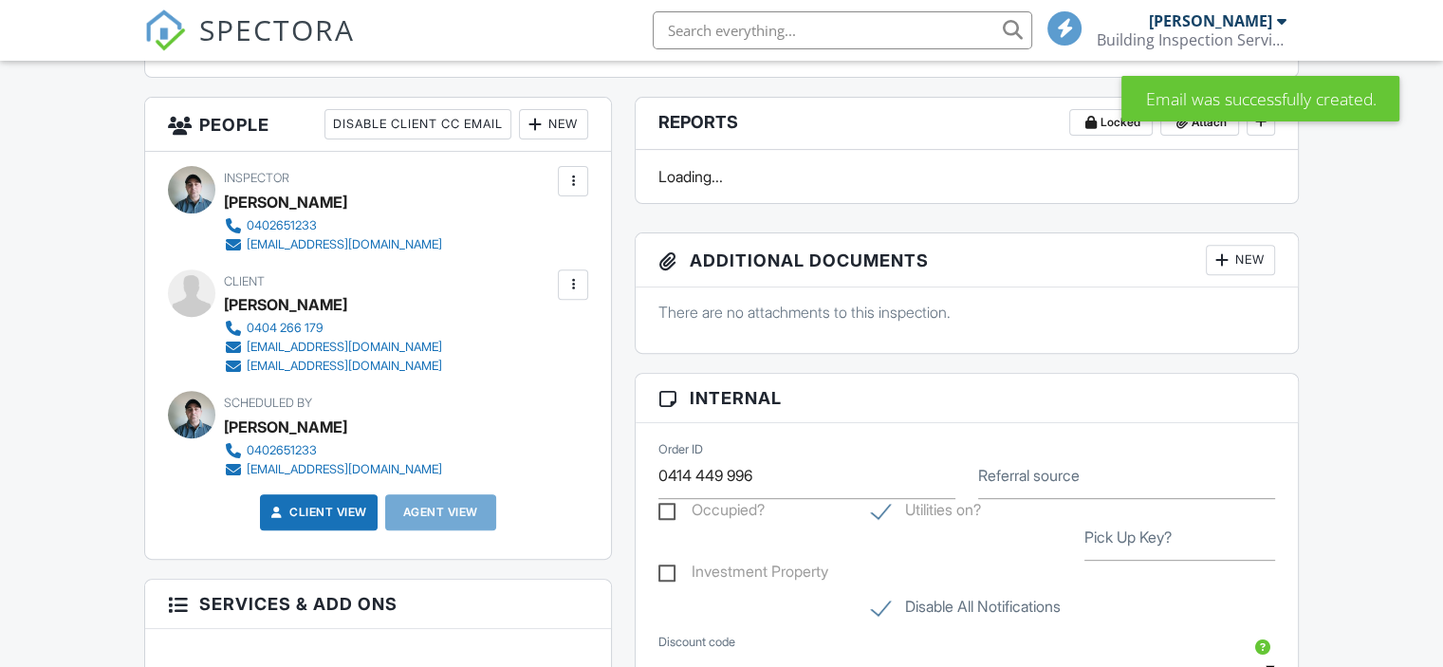
click at [573, 290] on div at bounding box center [573, 284] width 19 height 19
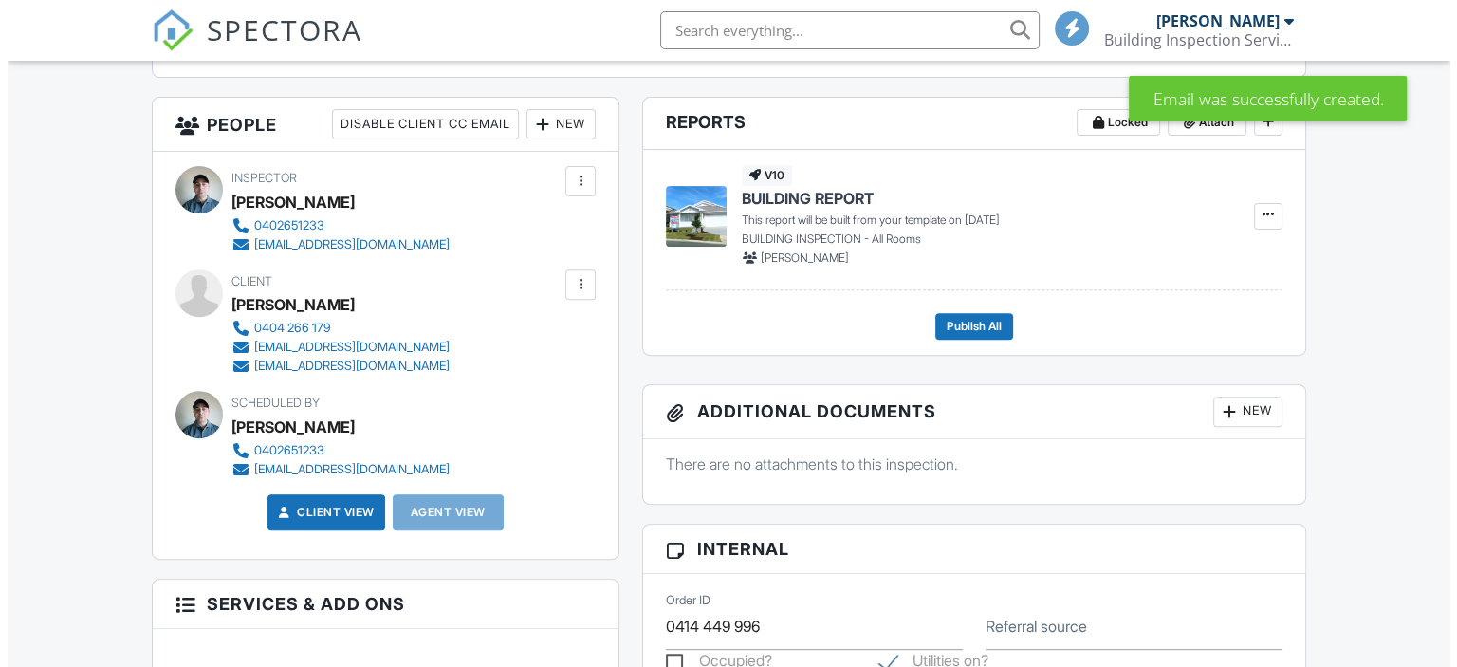
scroll to position [0, 0]
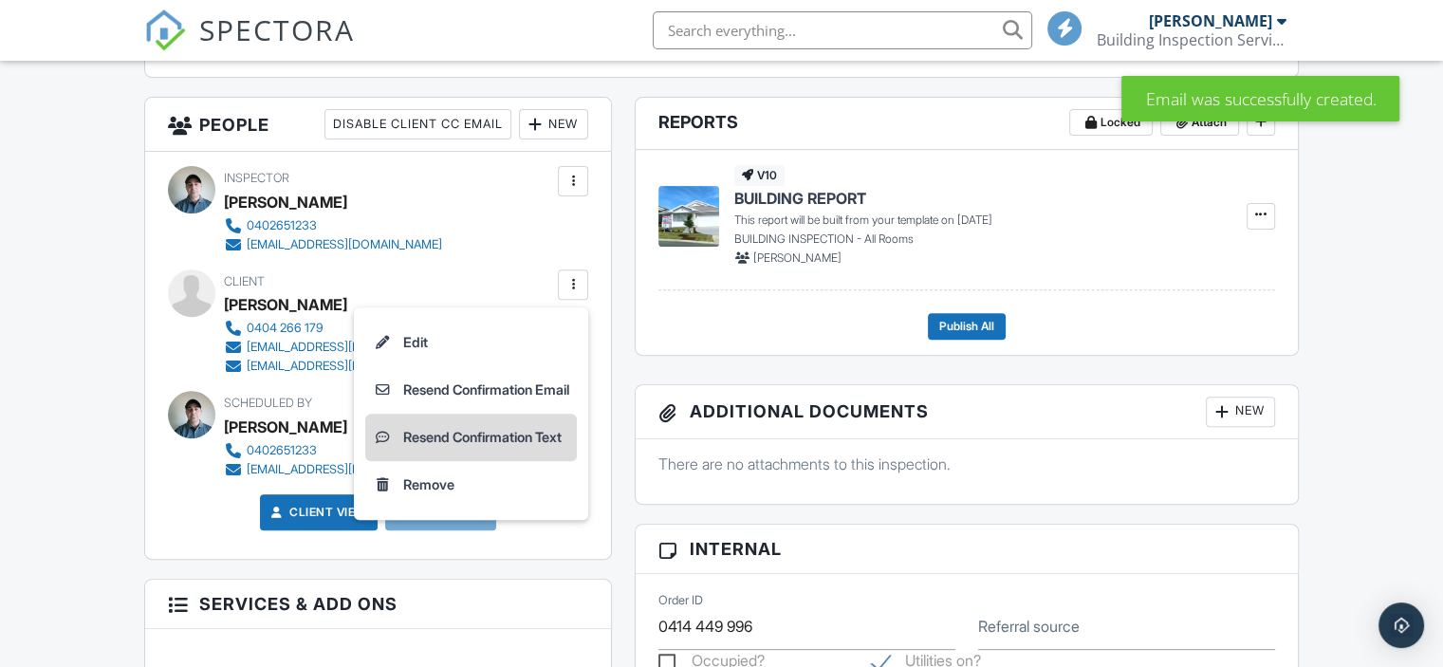
click at [497, 444] on li "Resend Confirmation Text" at bounding box center [471, 437] width 212 height 47
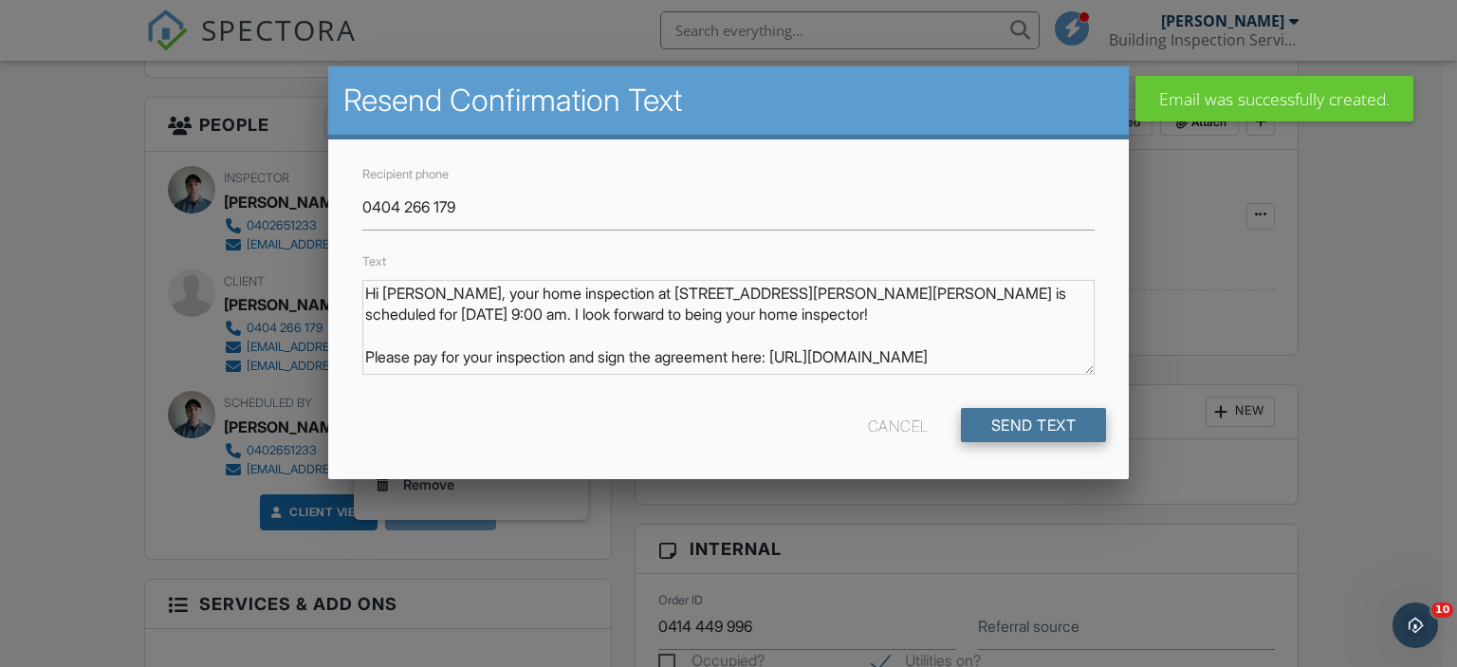
click at [1078, 423] on input "Send Text" at bounding box center [1034, 425] width 146 height 34
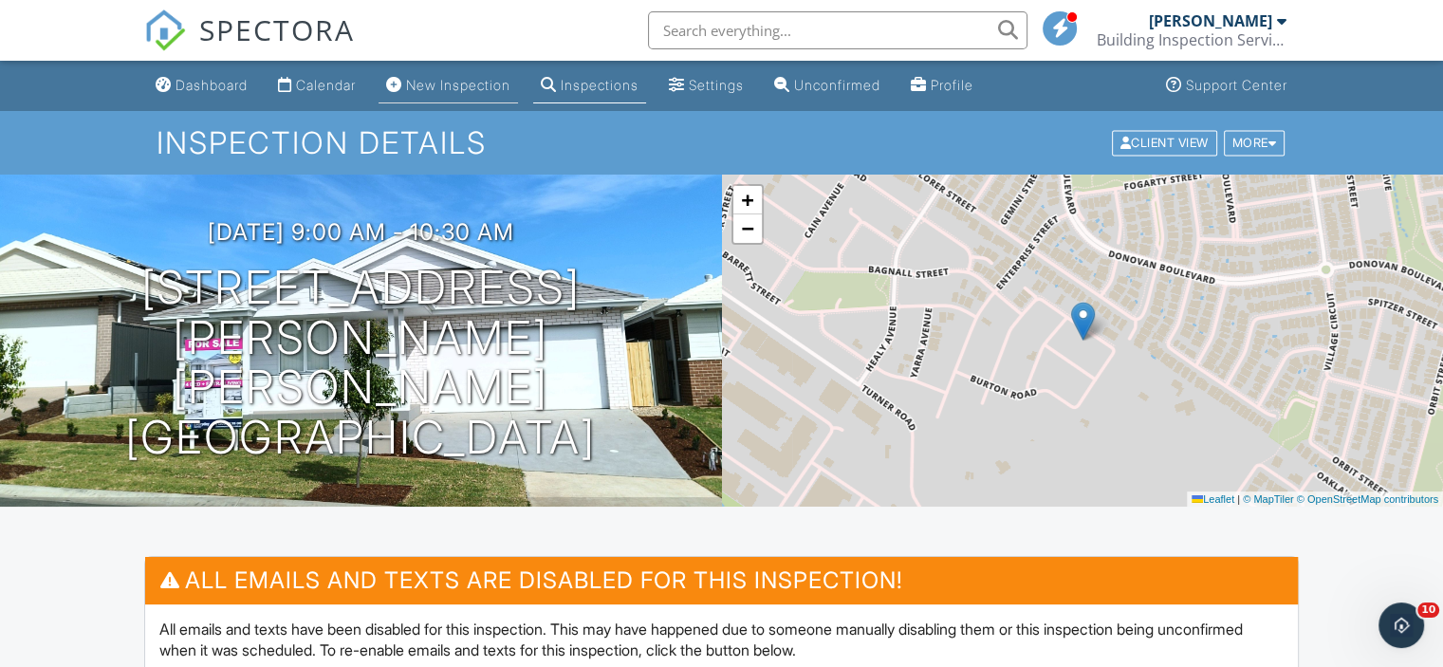
click at [426, 72] on link "New Inspection" at bounding box center [448, 85] width 139 height 35
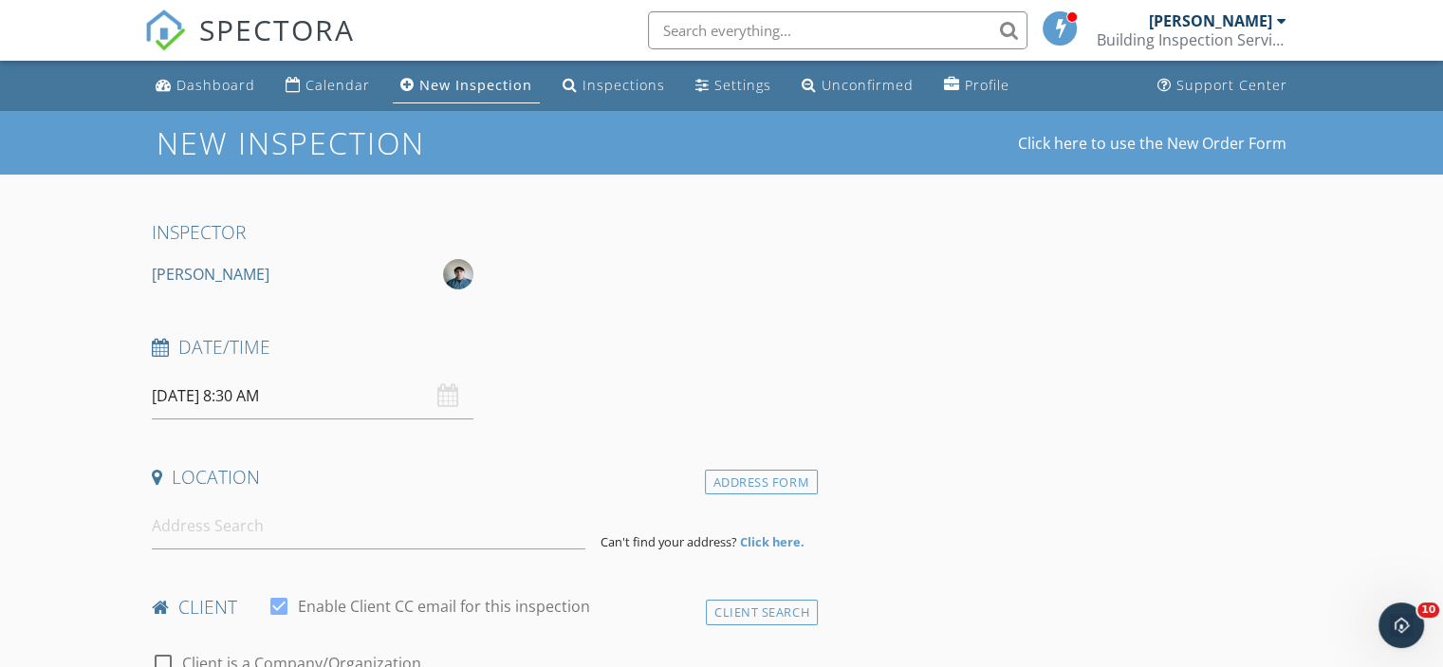
click at [254, 410] on input "[DATE] 8:30 AM" at bounding box center [313, 396] width 322 height 46
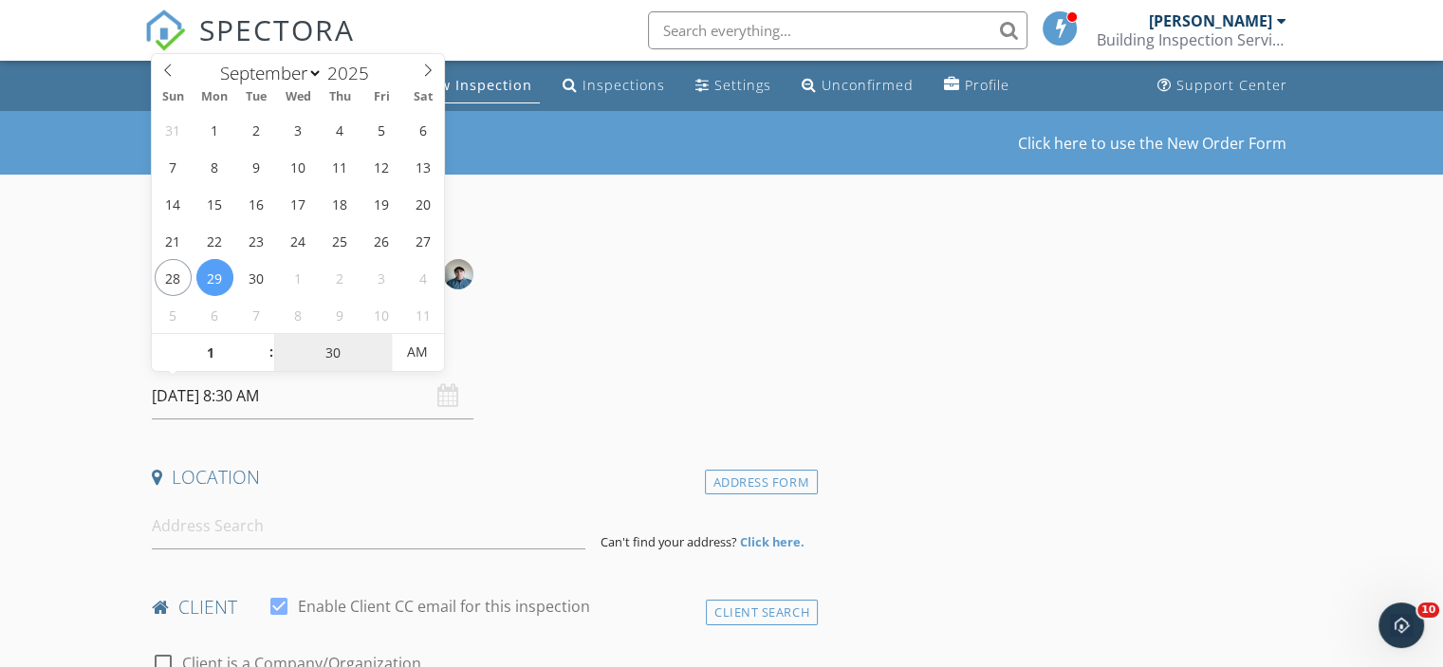
type input "01"
type input "[DATE] 1:30 AM"
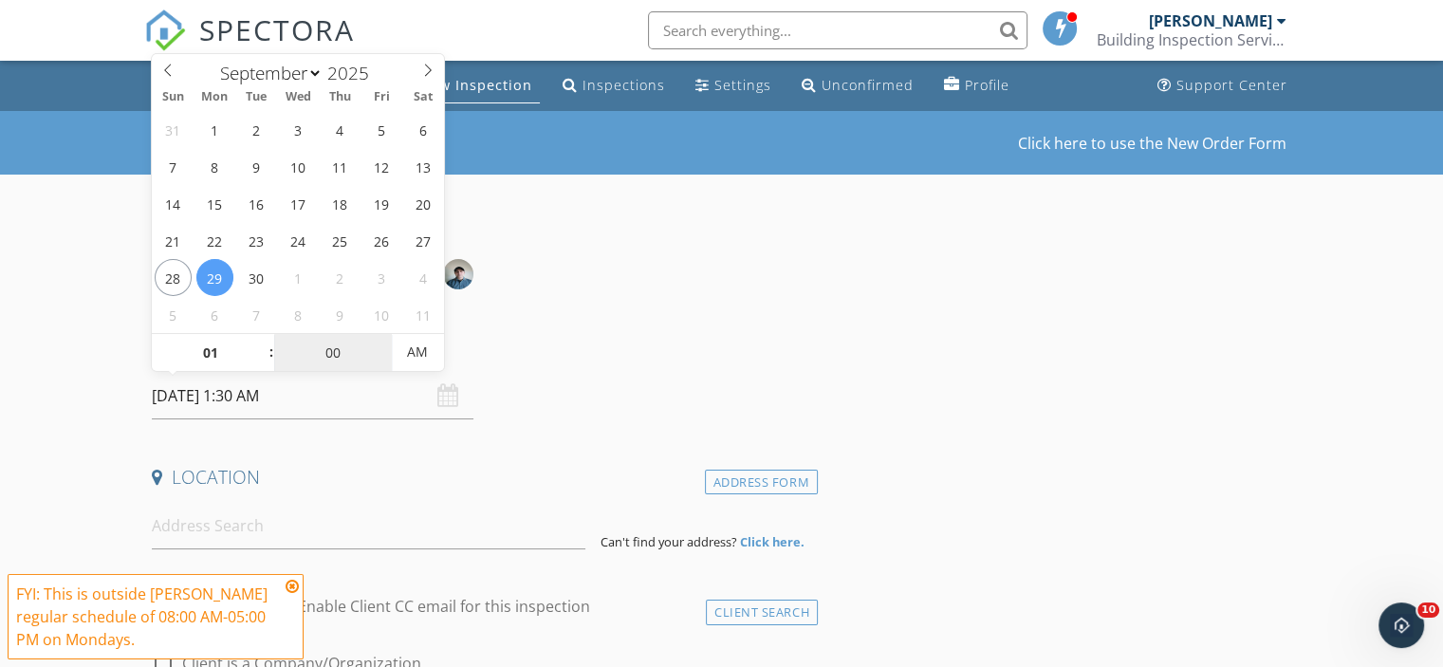
type input "00"
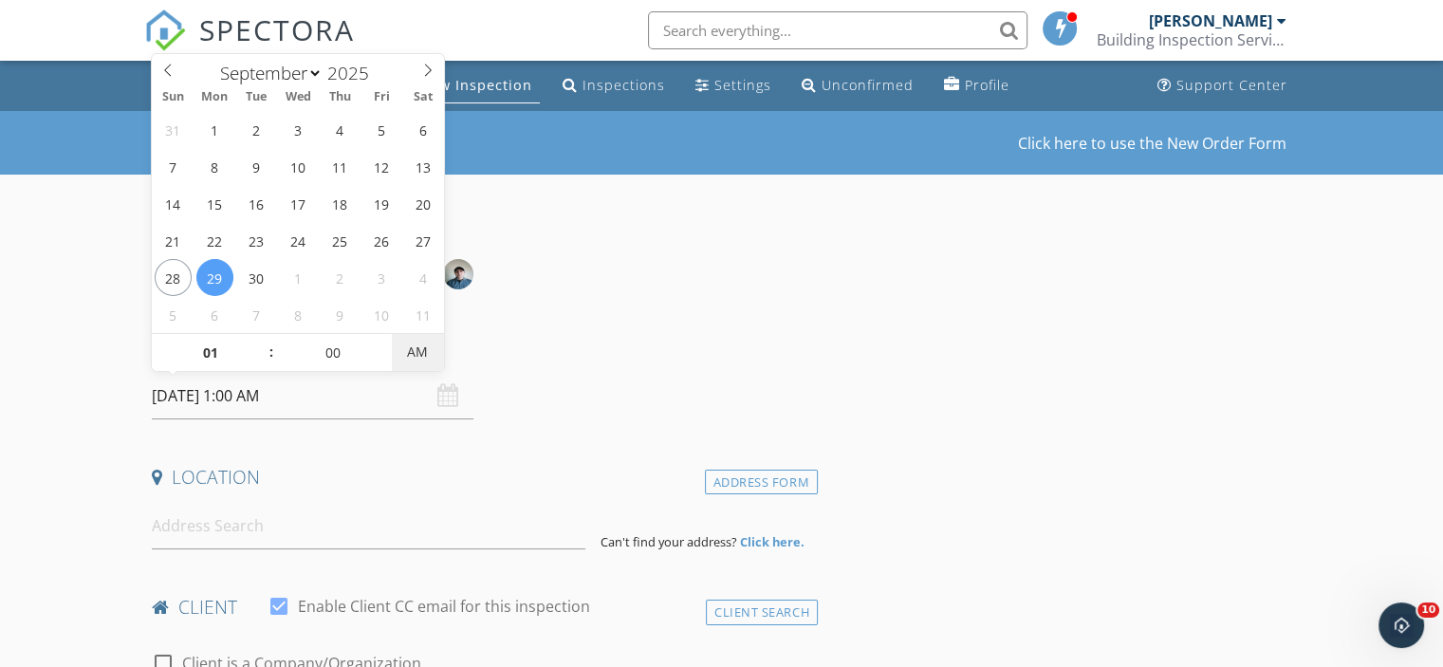
type input "[DATE] 1:00 PM"
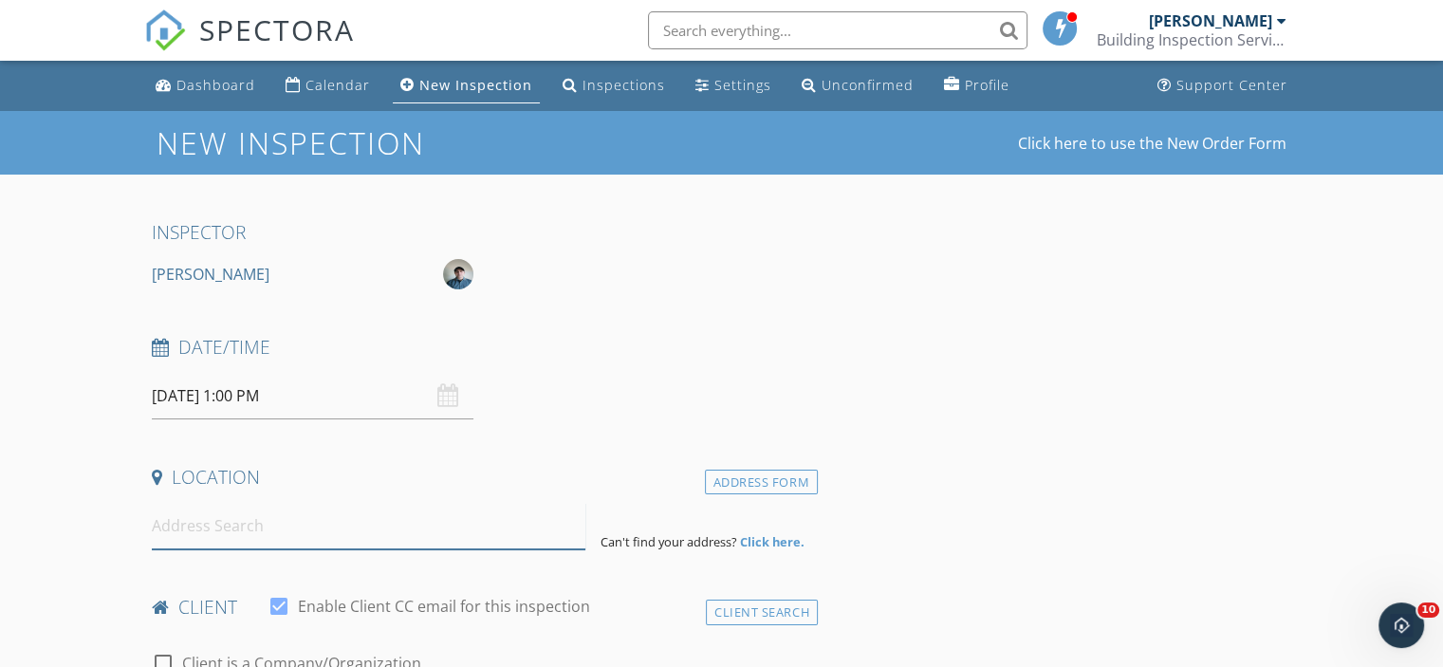
click at [160, 531] on input at bounding box center [369, 526] width 434 height 46
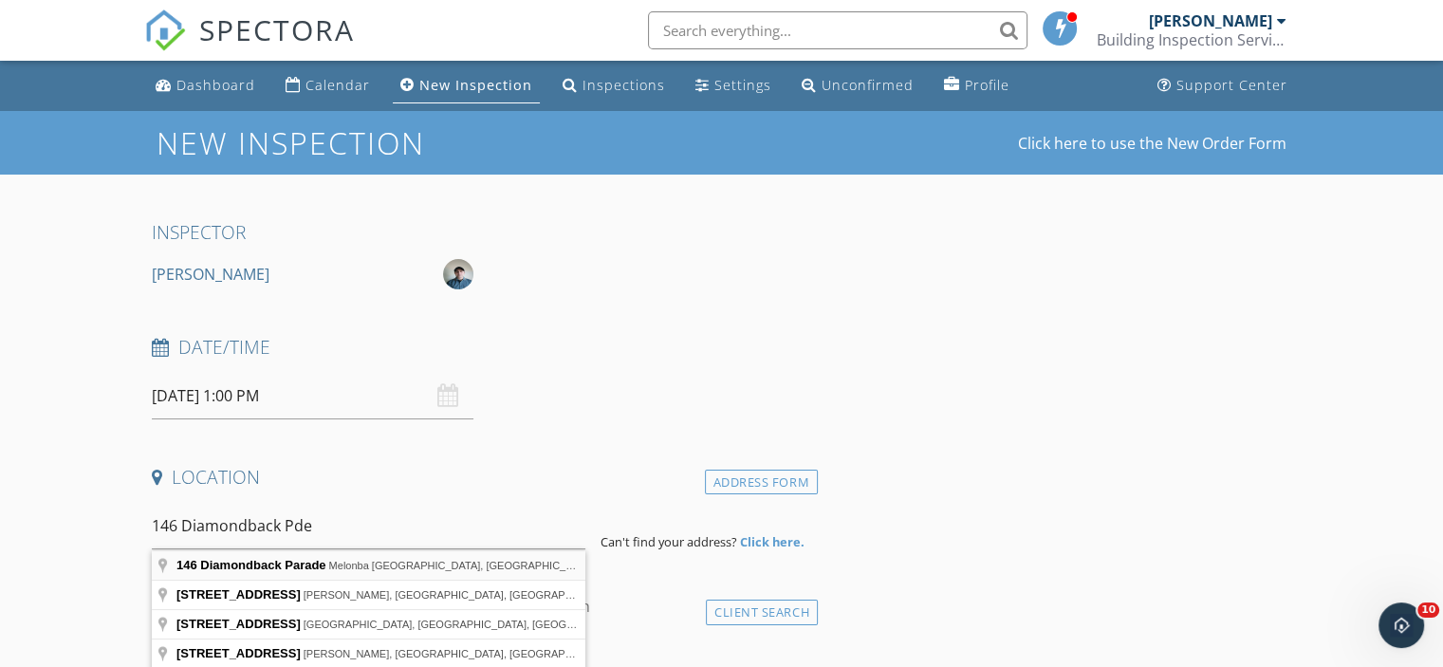
type input "146 Diamondback Parade, Melonba NSW, Australia"
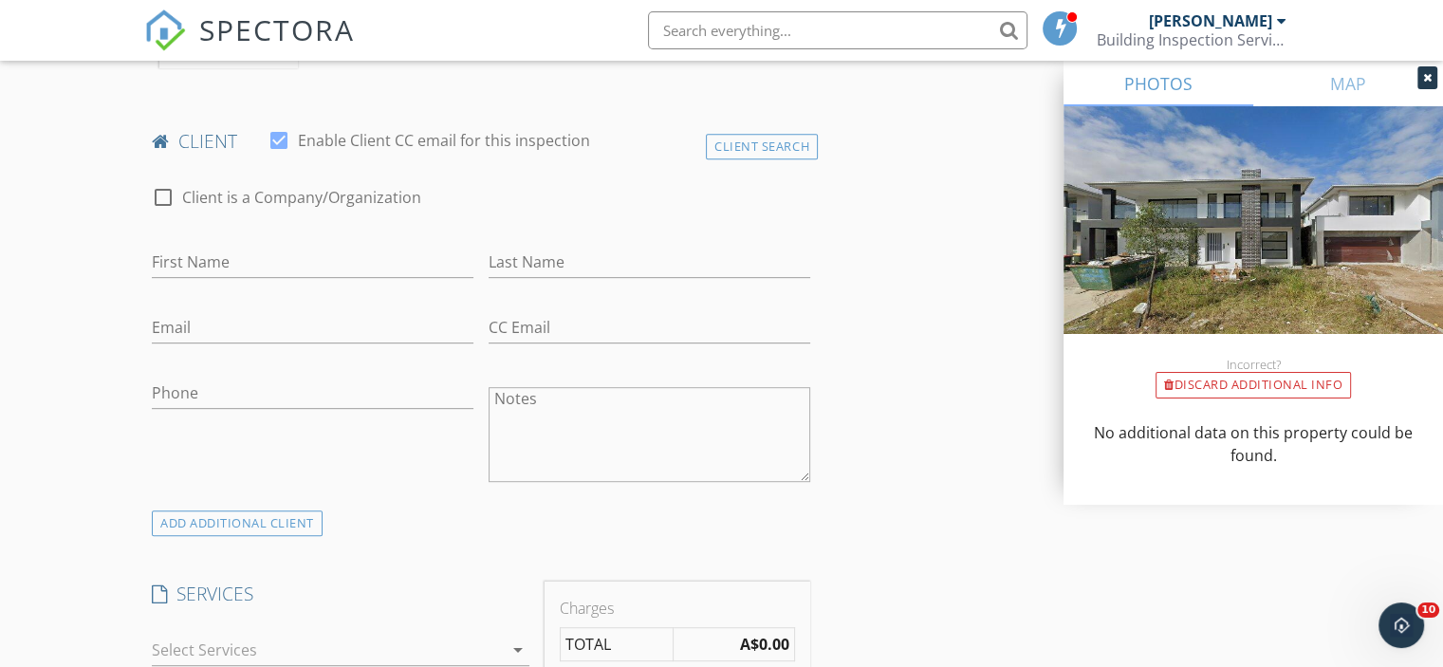
scroll to position [949, 0]
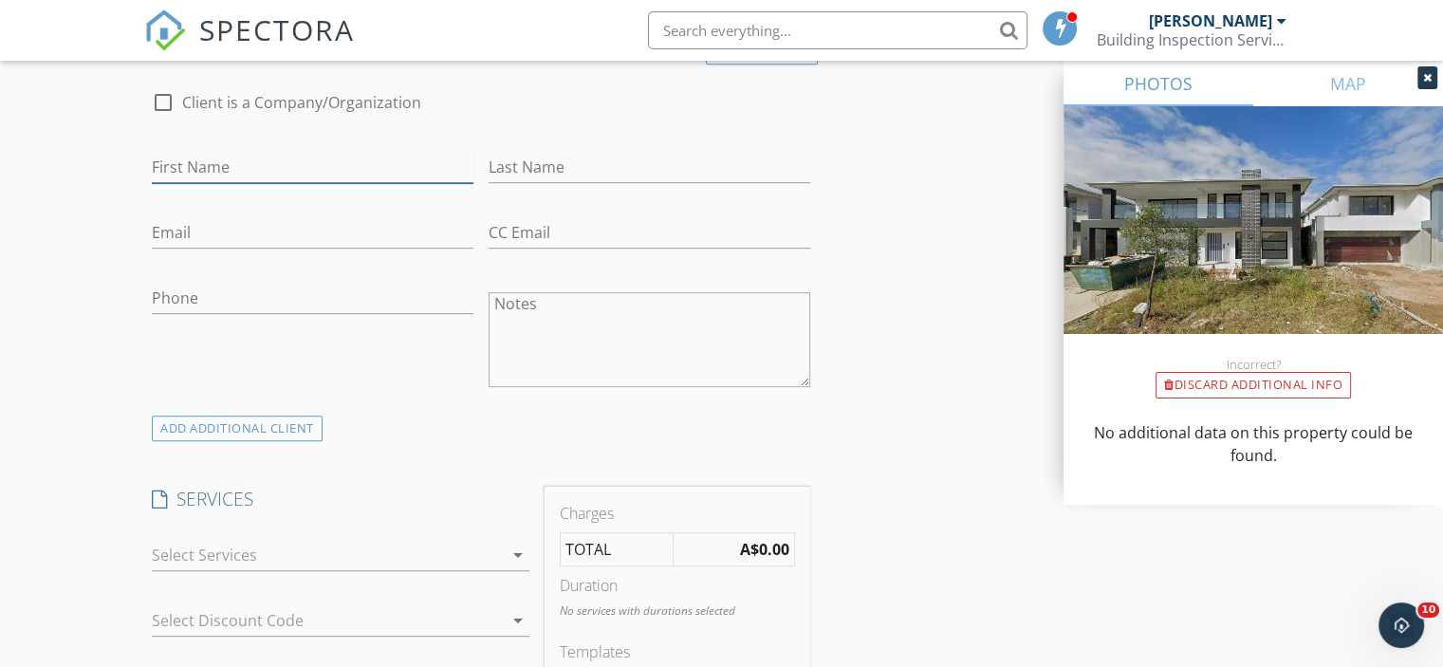
click at [360, 174] on input "First Name" at bounding box center [313, 167] width 322 height 31
type input "[PERSON_NAME]"
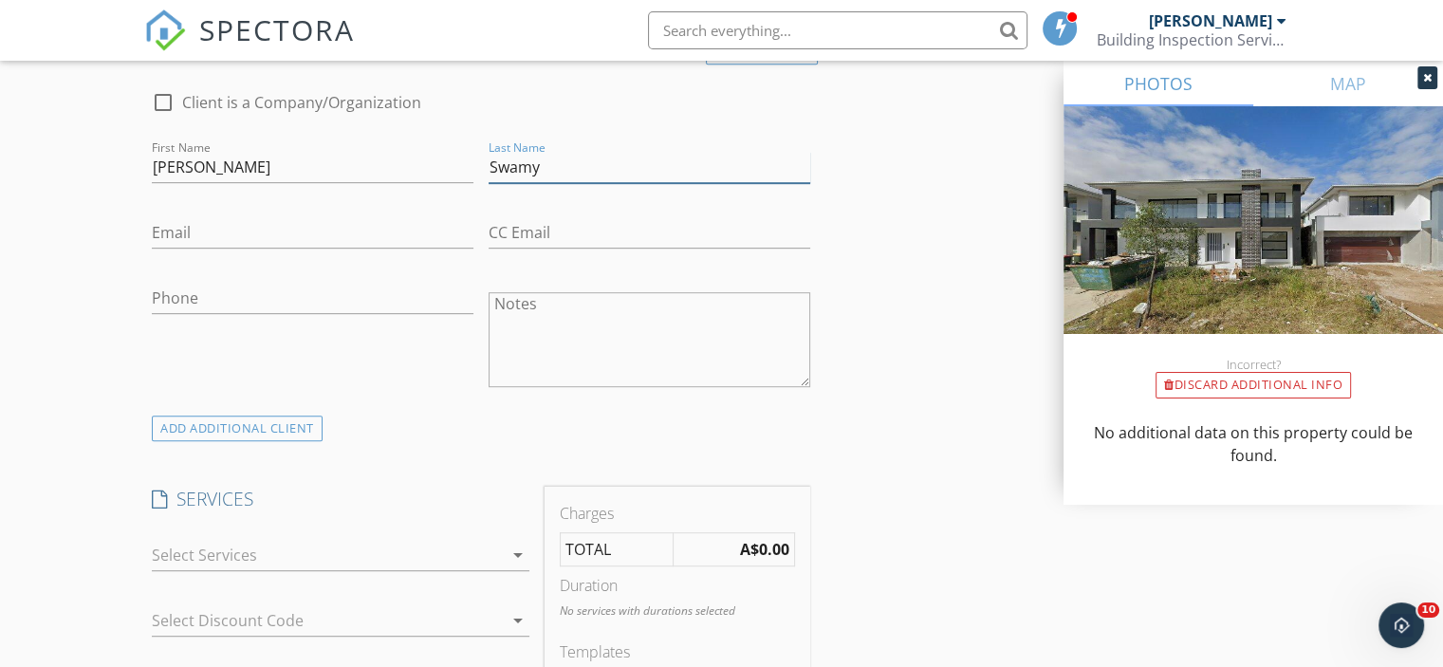
type input "Swamy"
click at [287, 238] on input "Email" at bounding box center [313, 232] width 322 height 31
type input "[PERSON_NAME][EMAIL_ADDRESS][DOMAIN_NAME]"
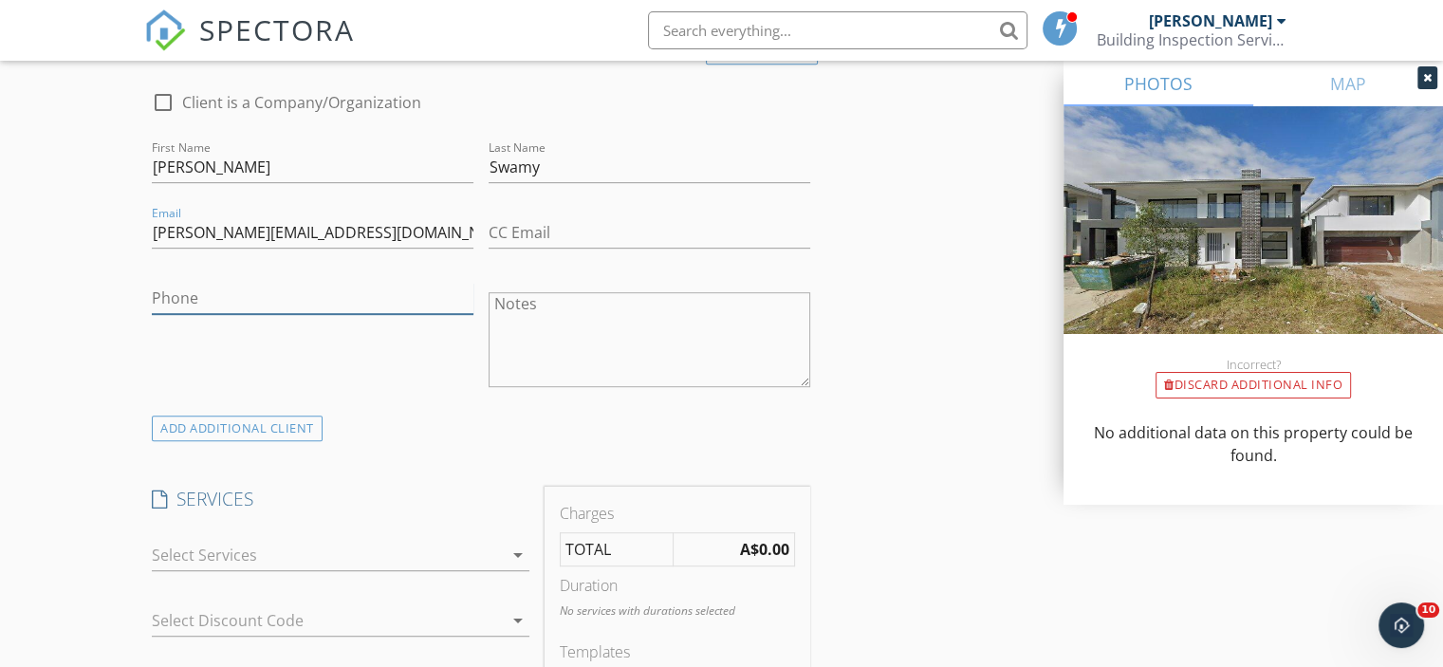
click at [295, 292] on input "Phone" at bounding box center [313, 298] width 322 height 31
type input "0447 267 657"
click at [254, 416] on div "ADD ADDITIONAL client" at bounding box center [237, 429] width 171 height 26
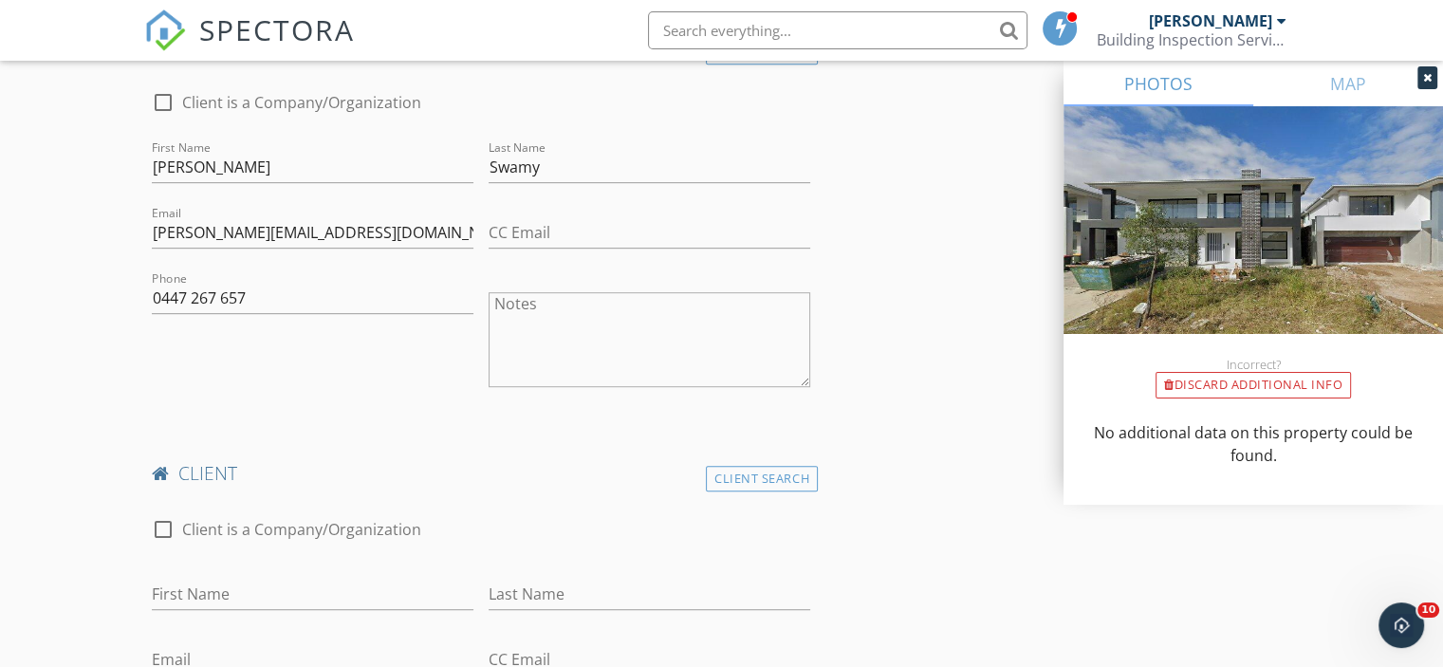
scroll to position [1233, 0]
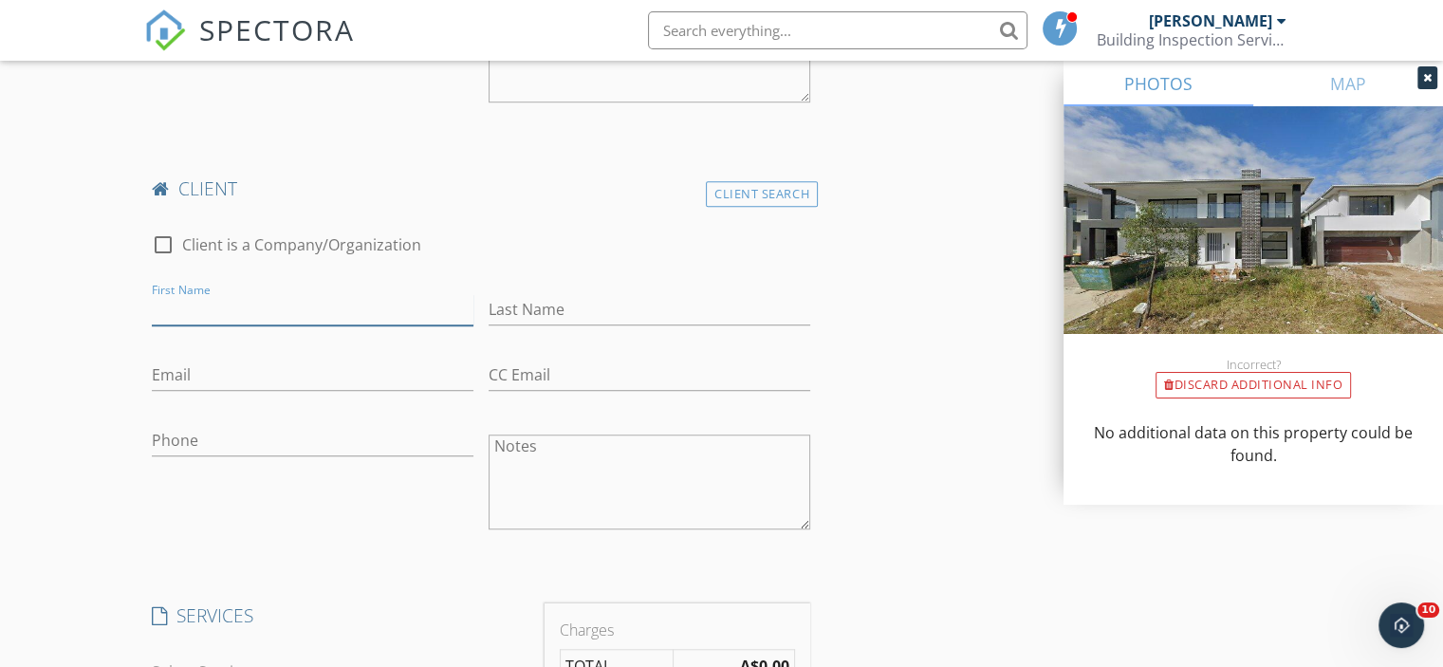
click at [247, 299] on input "First Name" at bounding box center [313, 309] width 322 height 31
type input "[PERSON_NAME]"
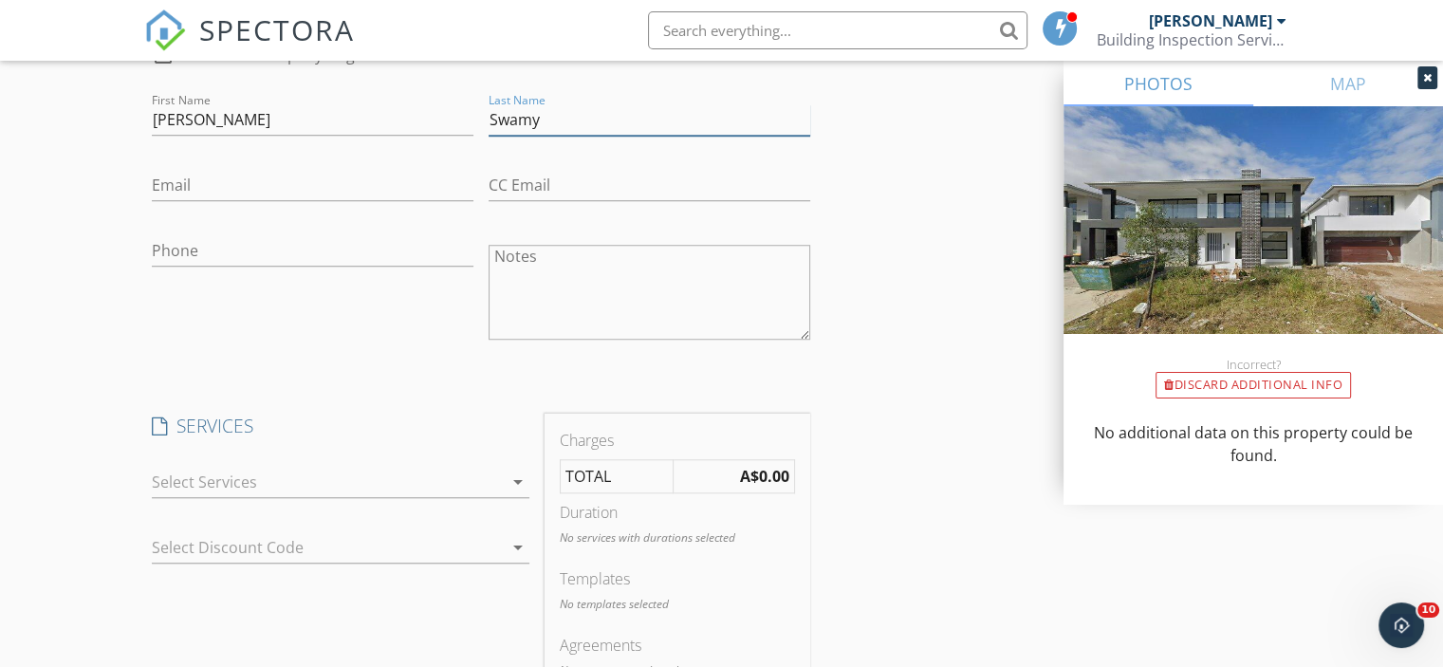
type input "Swamy"
click at [277, 501] on div "arrow_drop_down" at bounding box center [341, 492] width 378 height 50
click at [281, 492] on div at bounding box center [327, 482] width 351 height 30
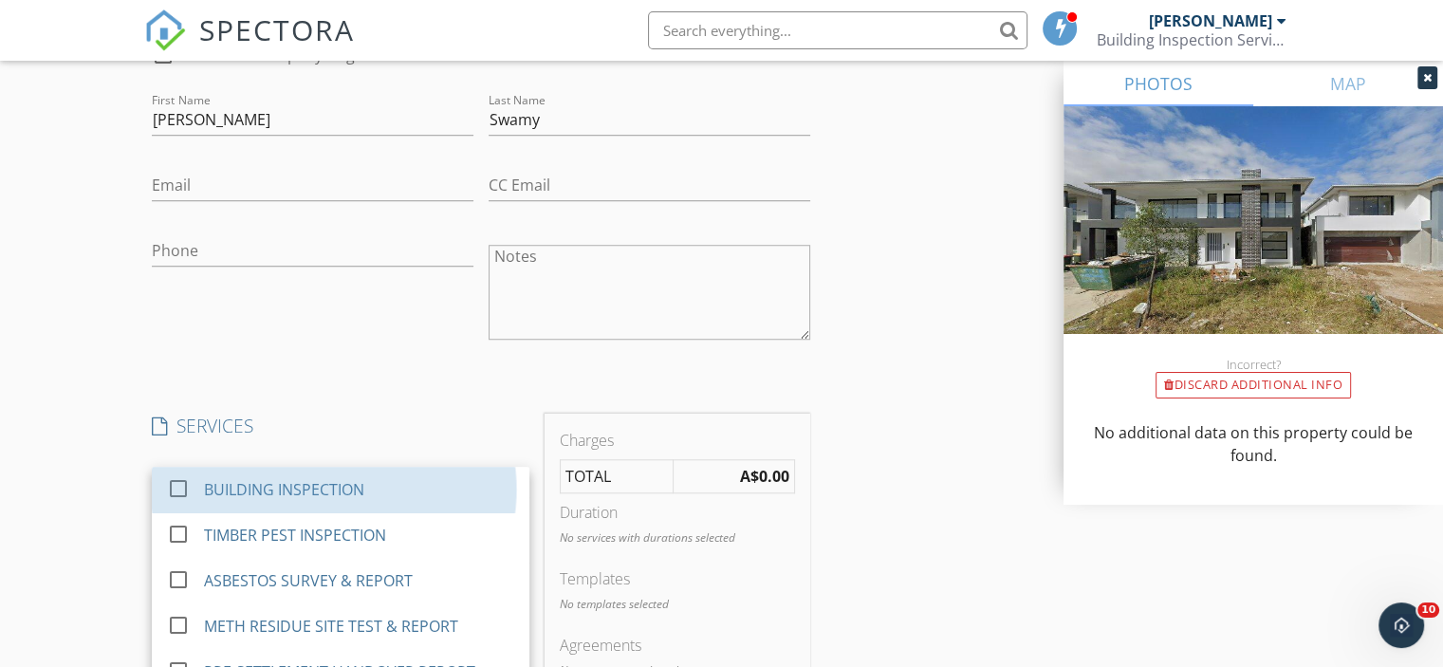
click at [281, 492] on div "BUILDING INSPECTION" at bounding box center [284, 489] width 160 height 23
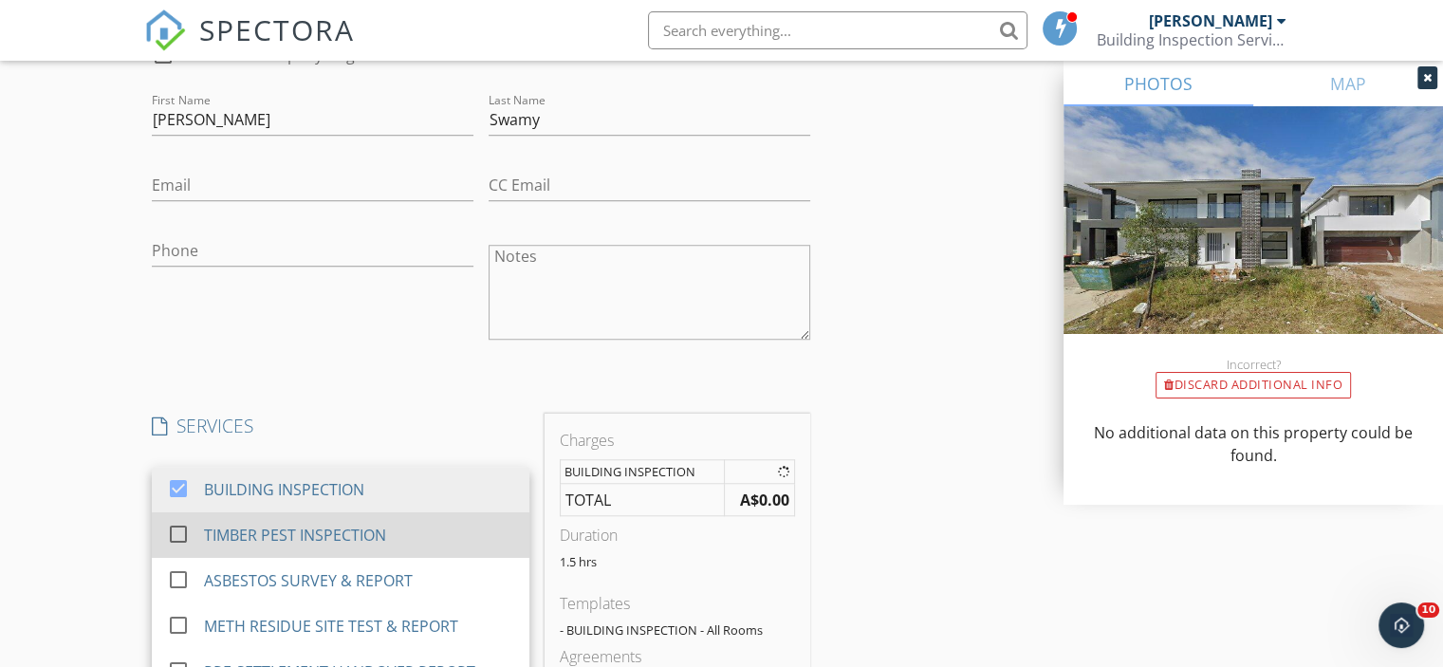
click at [274, 514] on div "check_box_outline_blank TIMBER PEST INSPECTION" at bounding box center [340, 535] width 347 height 43
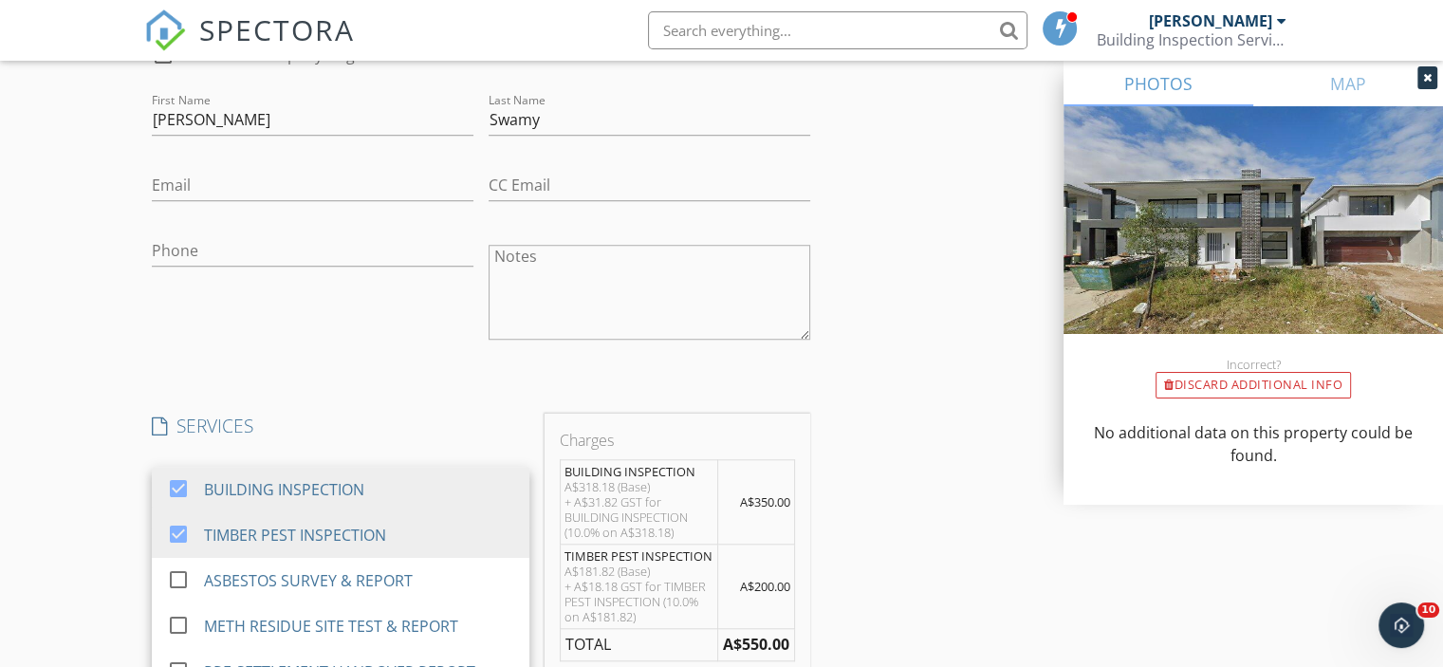
click at [78, 409] on div "New Inspection Click here to use the New Order Form INSPECTOR Sam Nour Date/Tim…" at bounding box center [721, 589] width 1443 height 3802
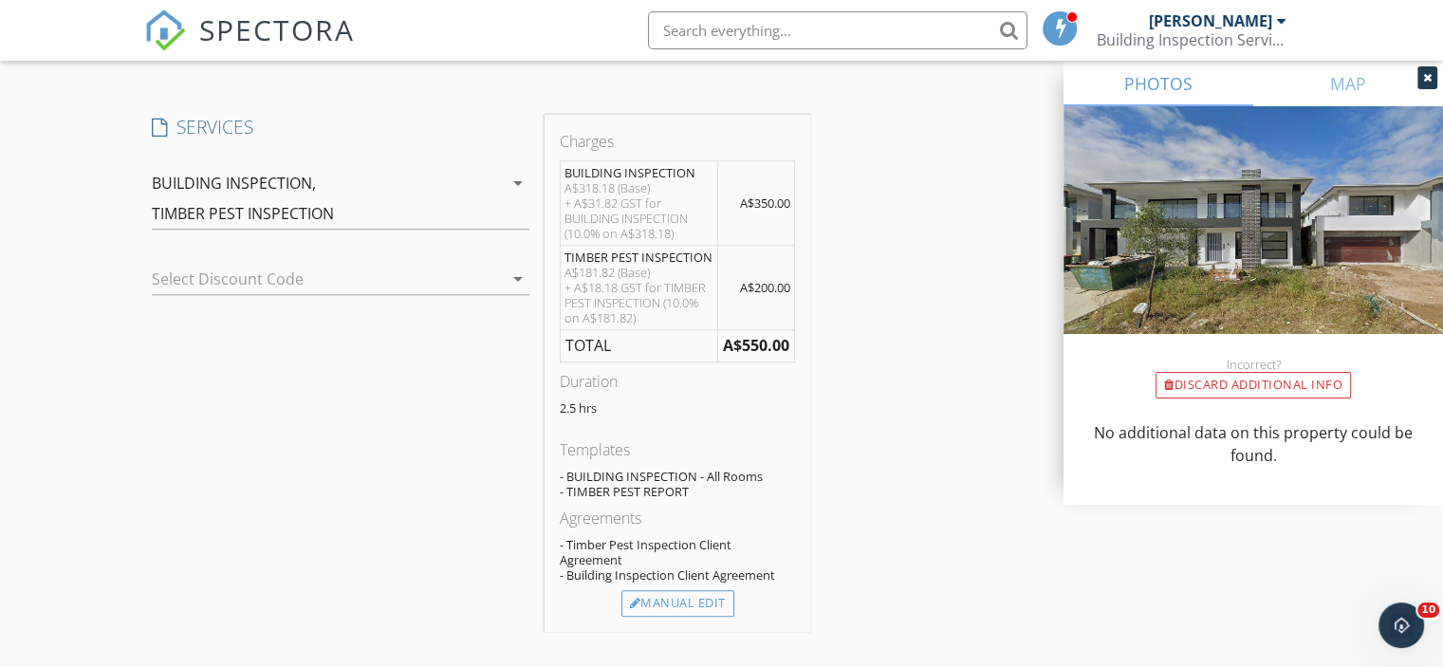
scroll to position [1802, 0]
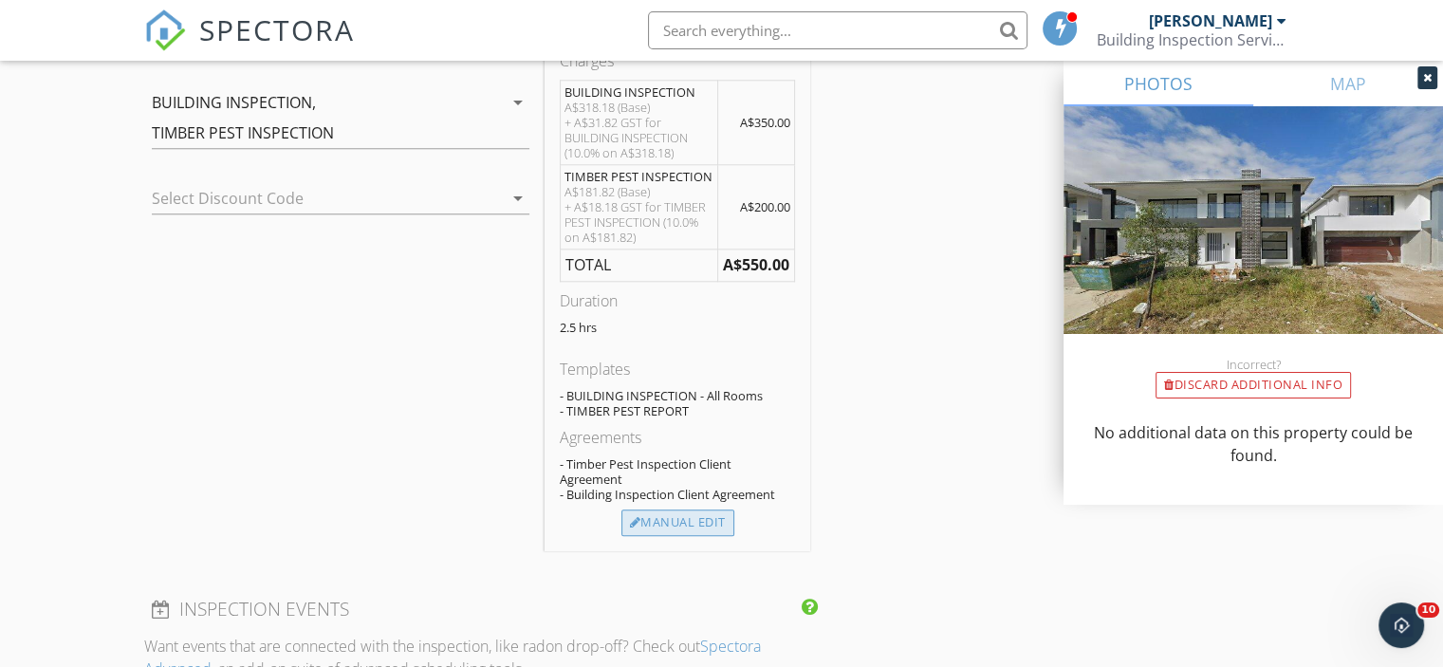
click at [643, 509] on div "Manual Edit" at bounding box center [677, 522] width 113 height 27
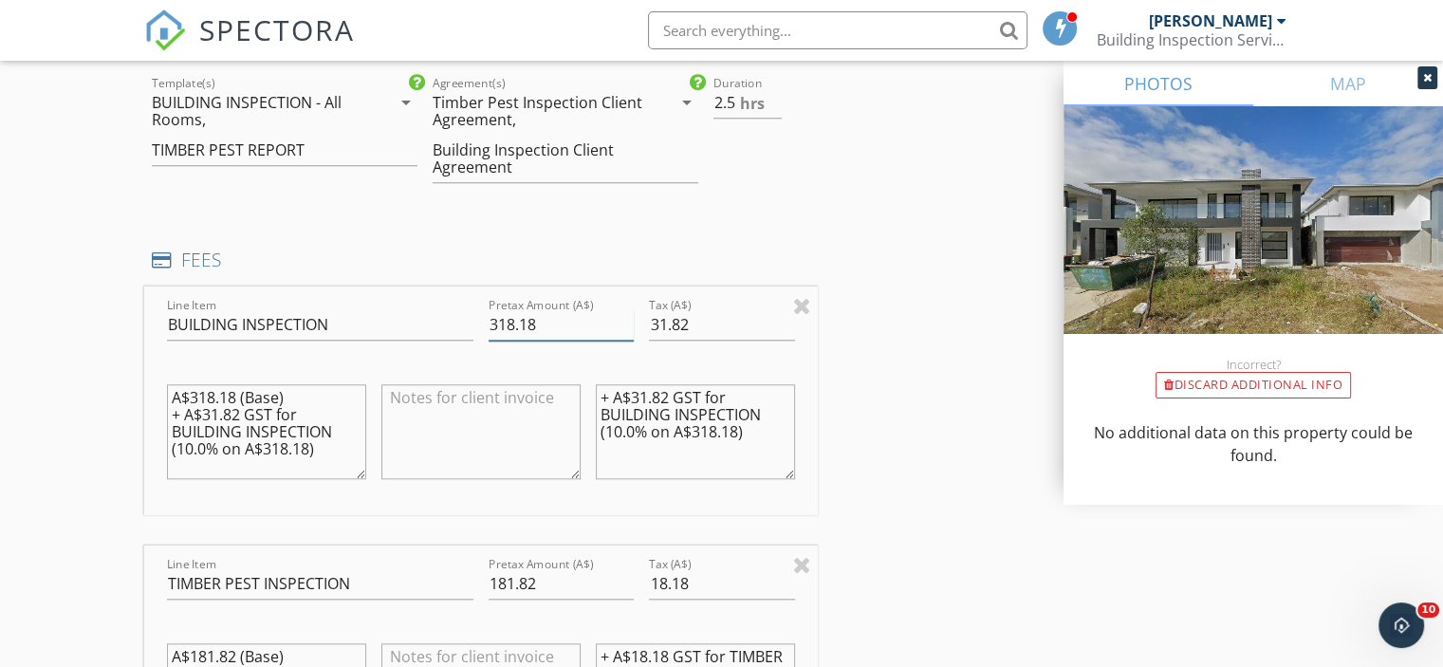
click at [507, 329] on input "318.18" at bounding box center [561, 324] width 145 height 31
type input "400"
type input "40"
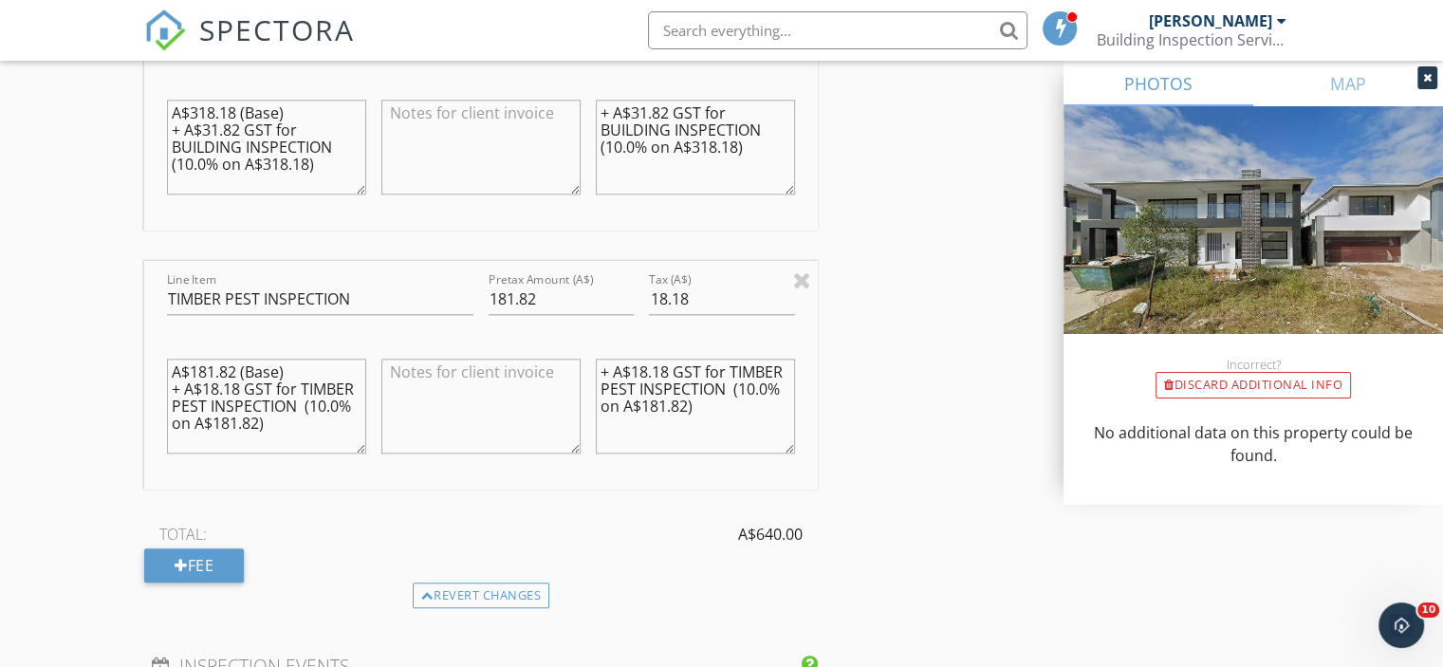
scroll to position [1897, 0]
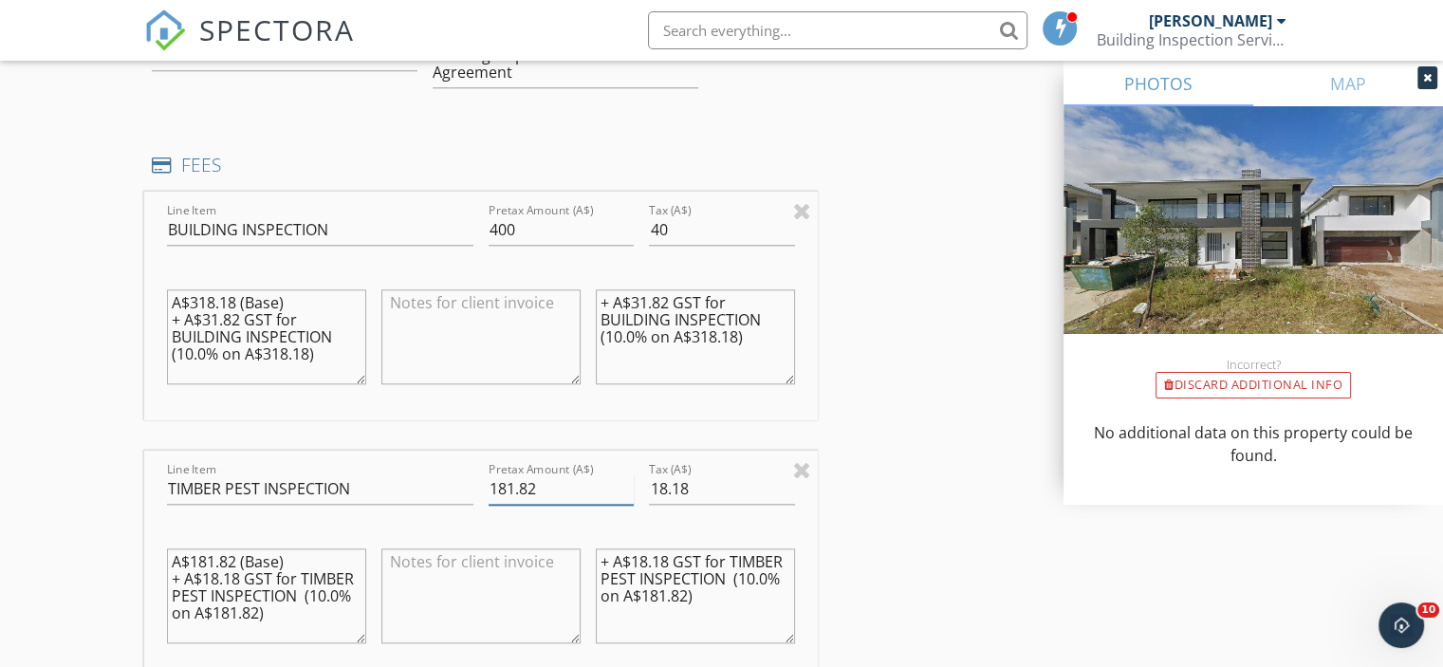
click at [520, 496] on input "181.82" at bounding box center [561, 488] width 145 height 31
type input "200"
type input "20"
click at [258, 344] on textarea "A$318.18 (Base) + A$31.82 GST for BUILDING INSPECTION (10.0% on A$318.18)" at bounding box center [266, 336] width 199 height 95
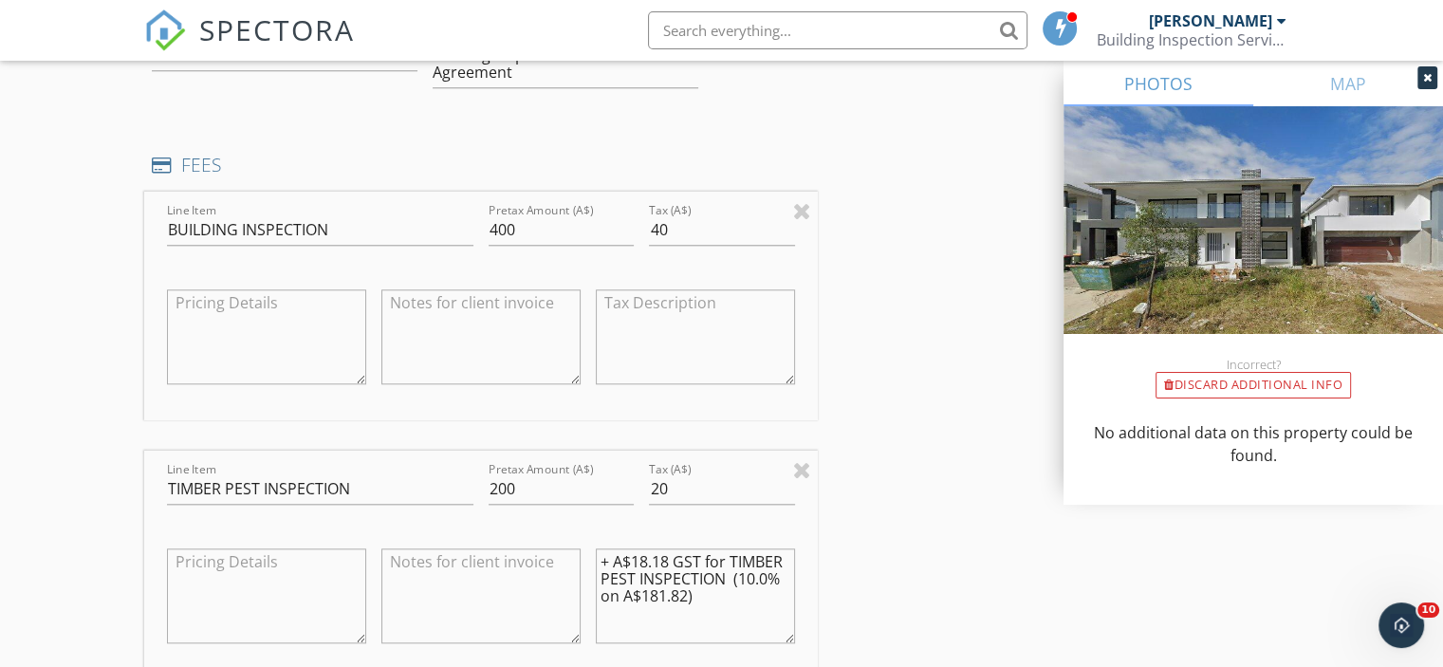
scroll to position [0, 0]
click at [102, 382] on div "New Inspection Click here to use the New Order Form INSPECTOR Sam Nour Date/Tim…" at bounding box center [721, 286] width 1443 height 4144
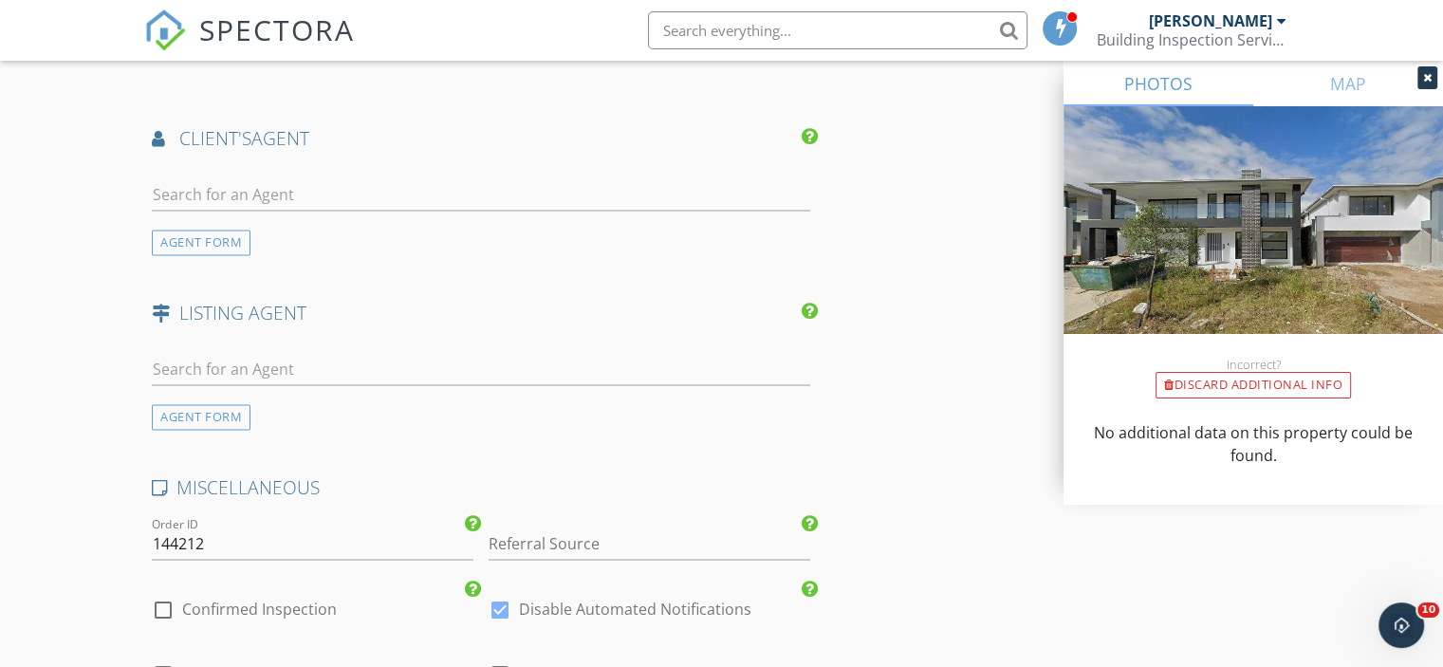
scroll to position [3036, 0]
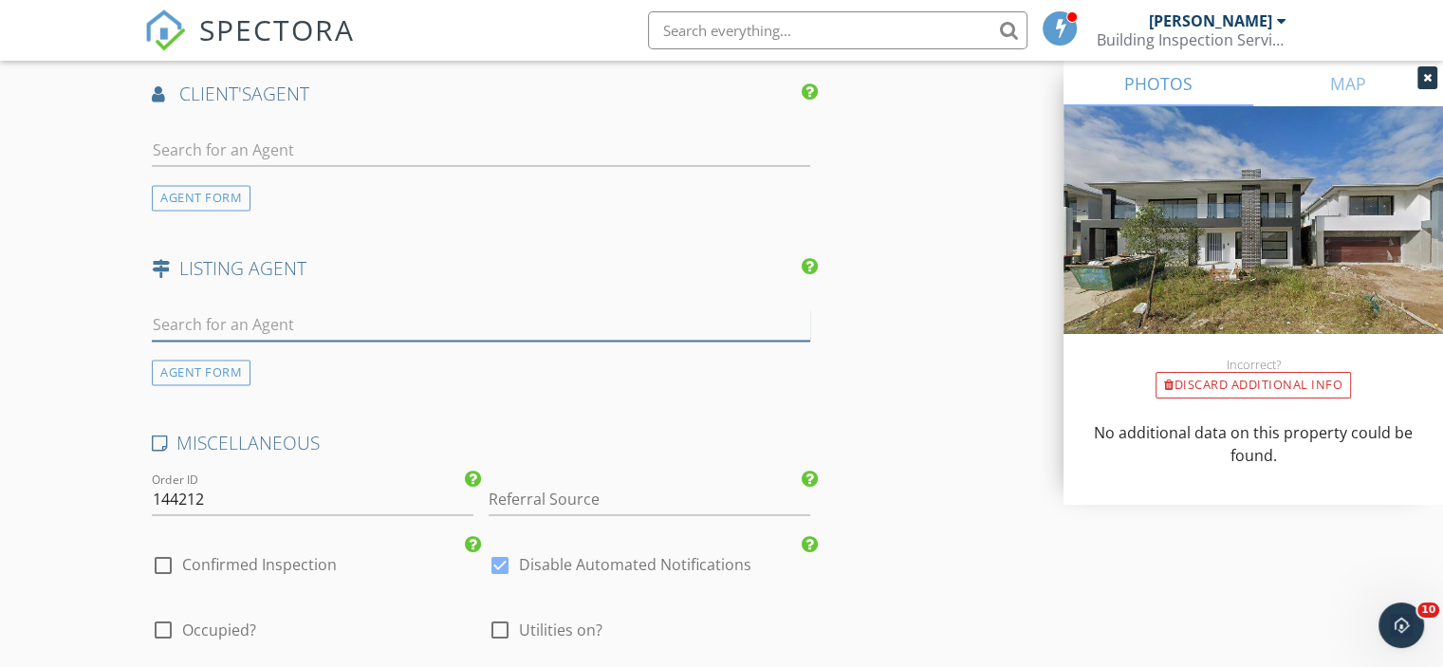
click at [302, 316] on input "text" at bounding box center [481, 324] width 658 height 31
type input "Vikram"
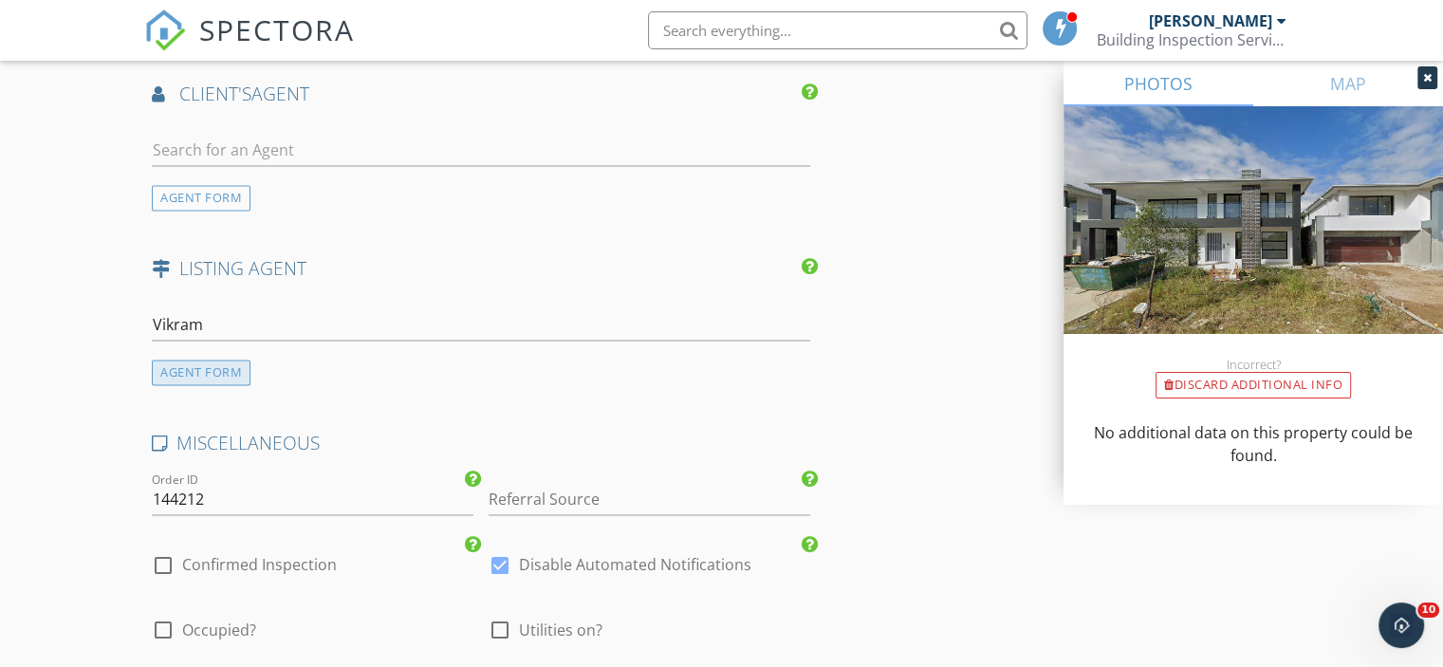
click at [224, 360] on div "AGENT FORM" at bounding box center [201, 373] width 99 height 26
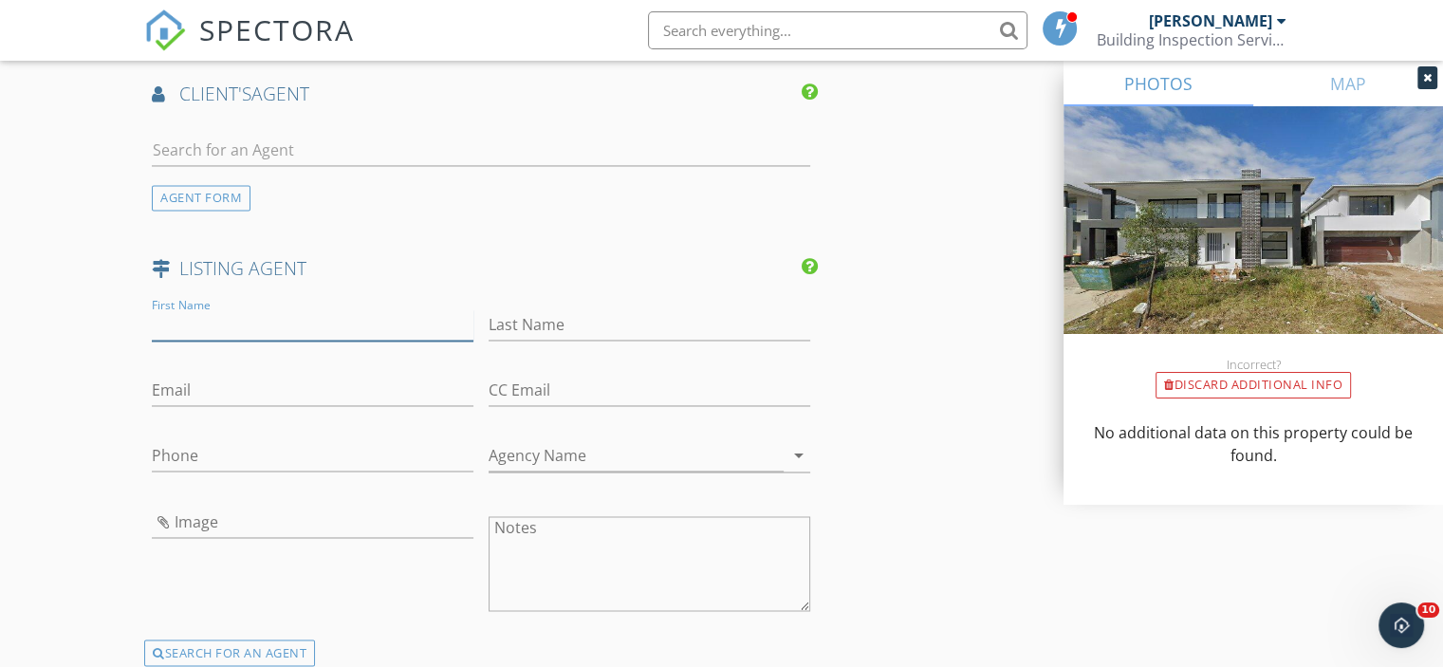
click at [228, 328] on input "First Name" at bounding box center [313, 324] width 322 height 31
type input "Vikram"
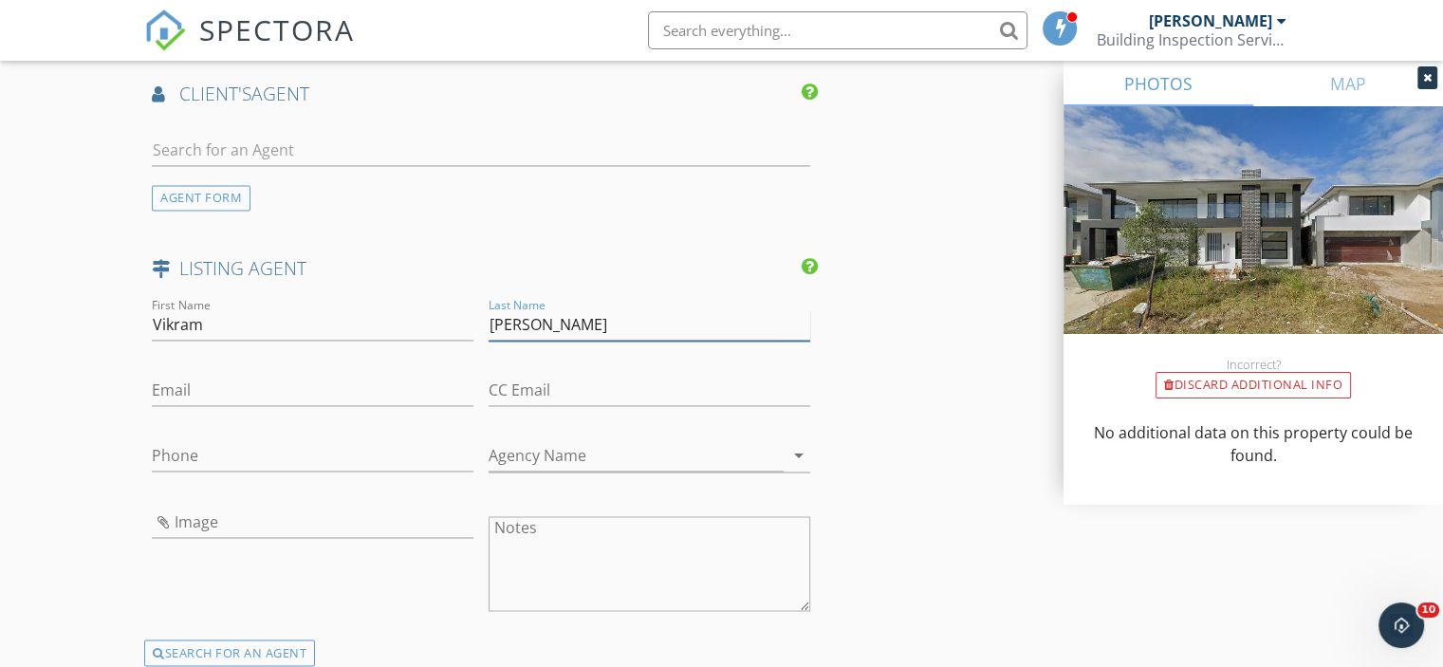
type input "Maghu"
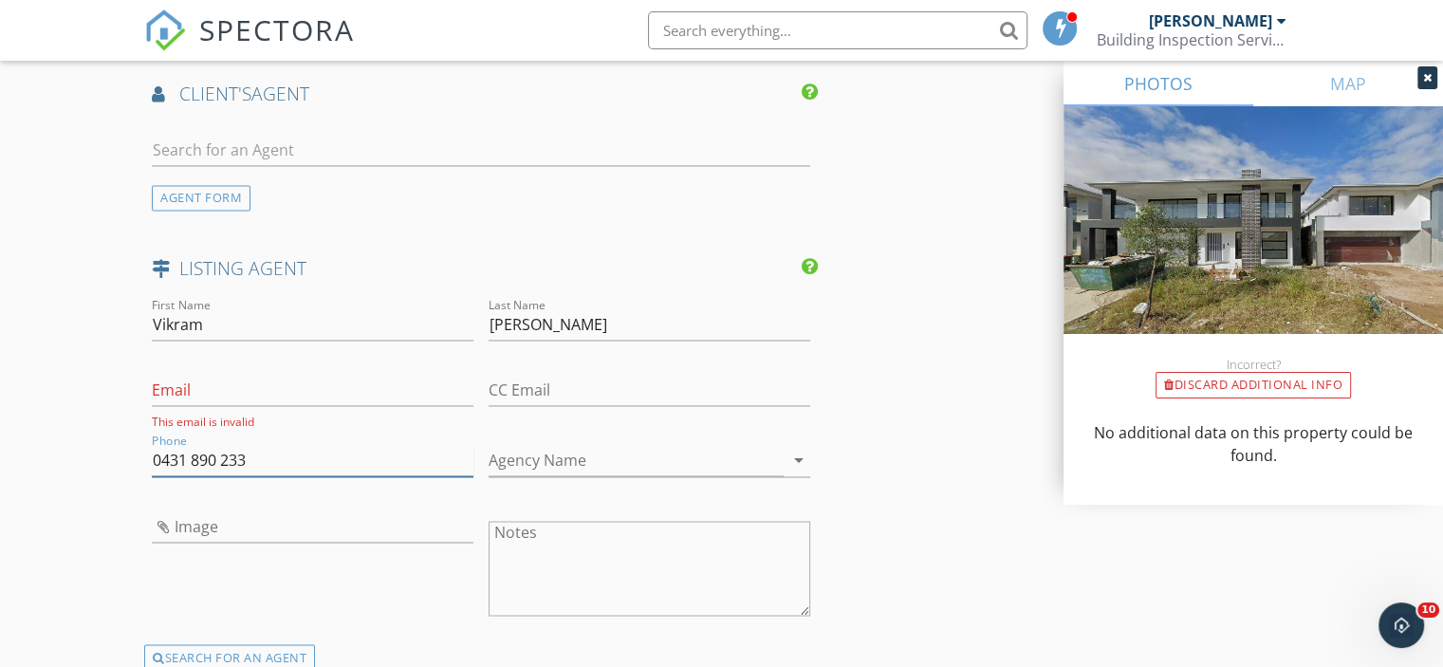
type input "0431 890 233"
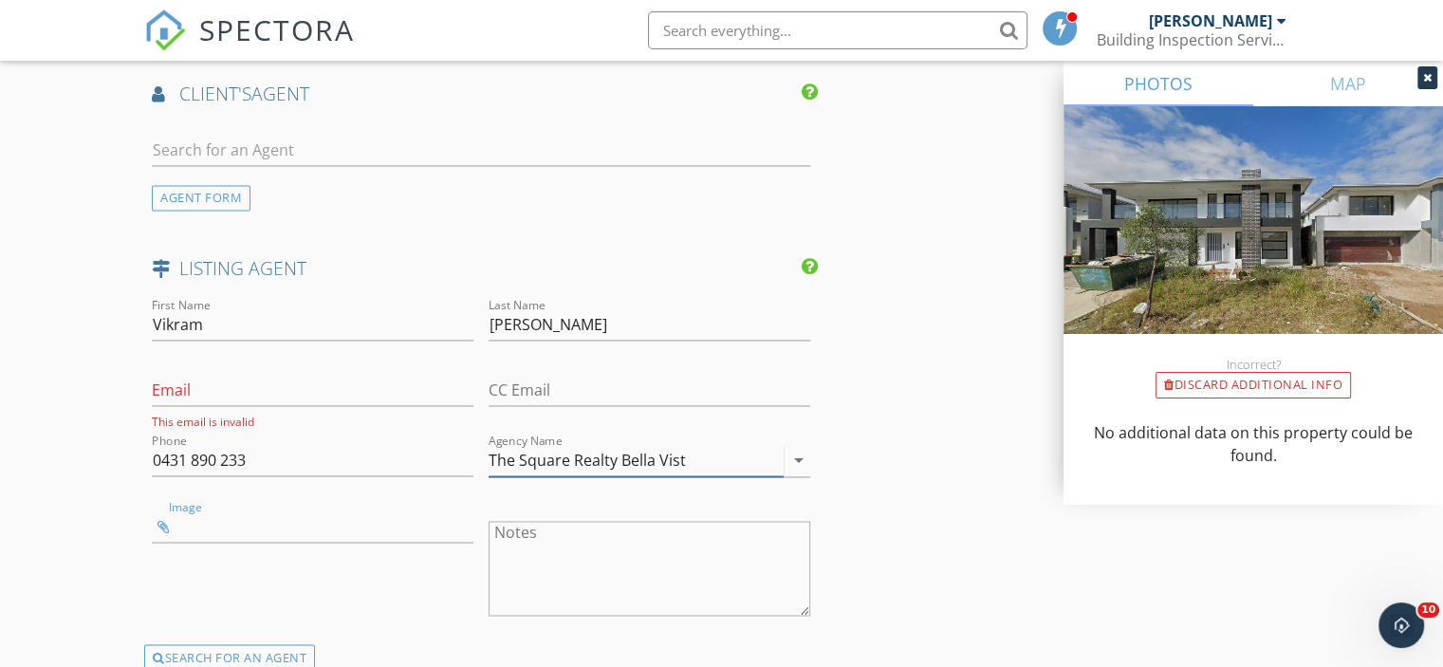
click at [710, 454] on input "The Square Realty Bella Vist" at bounding box center [636, 460] width 295 height 31
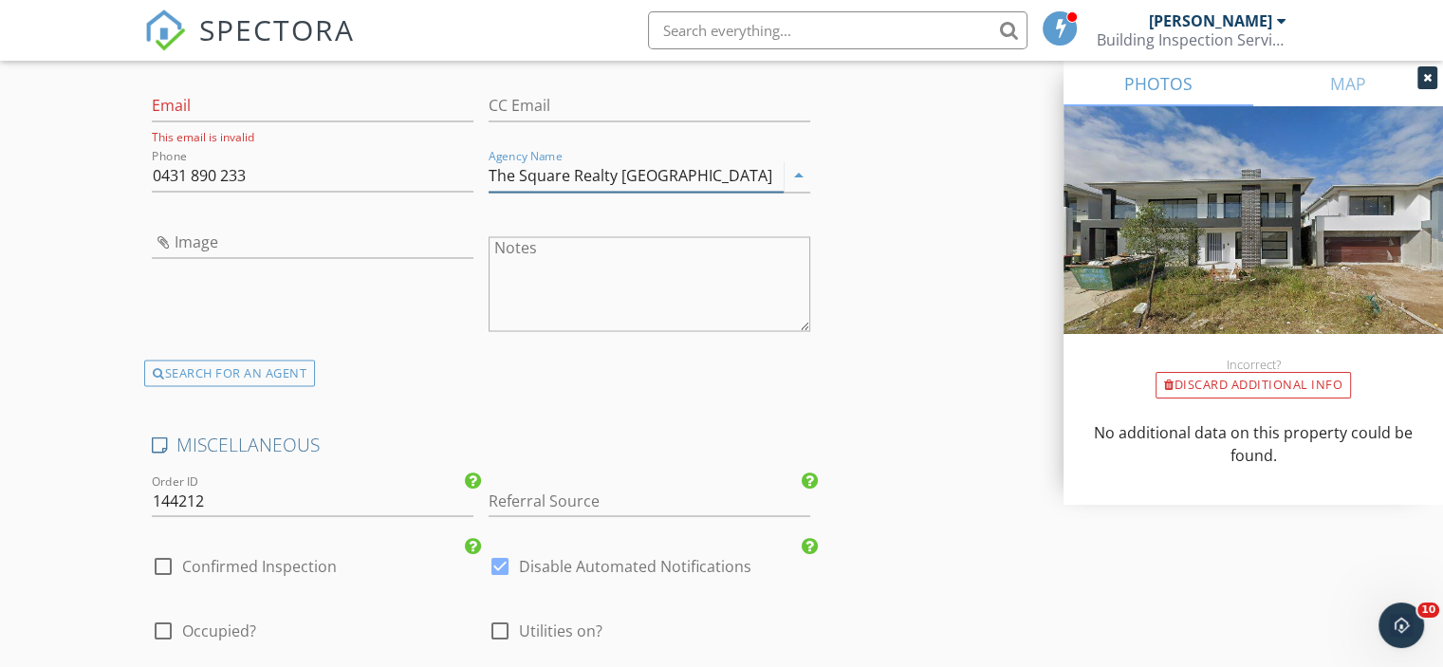
scroll to position [3510, 0]
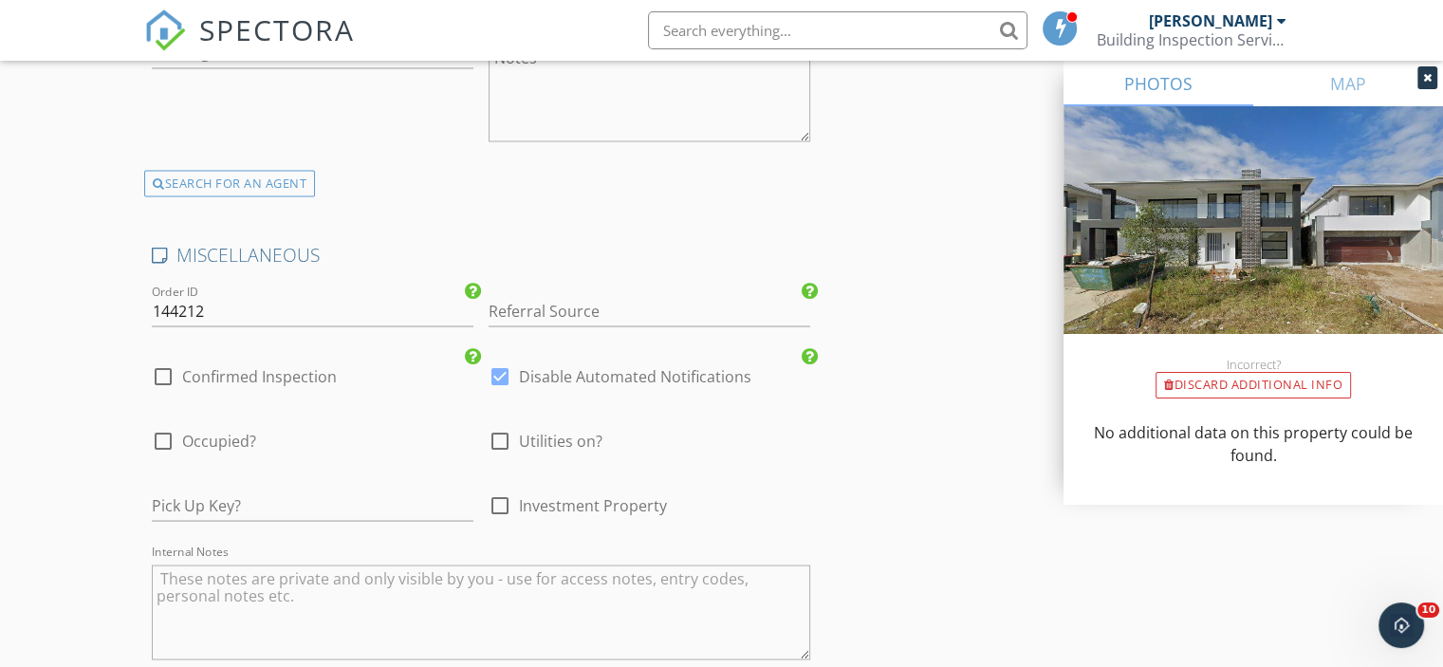
type input "The Square Realty [GEOGRAPHIC_DATA]"
click at [228, 366] on label "Confirmed Inspection" at bounding box center [259, 375] width 155 height 19
checkbox input "true"
click at [516, 429] on div "check_box_outline_blank Utilities on?" at bounding box center [546, 440] width 114 height 23
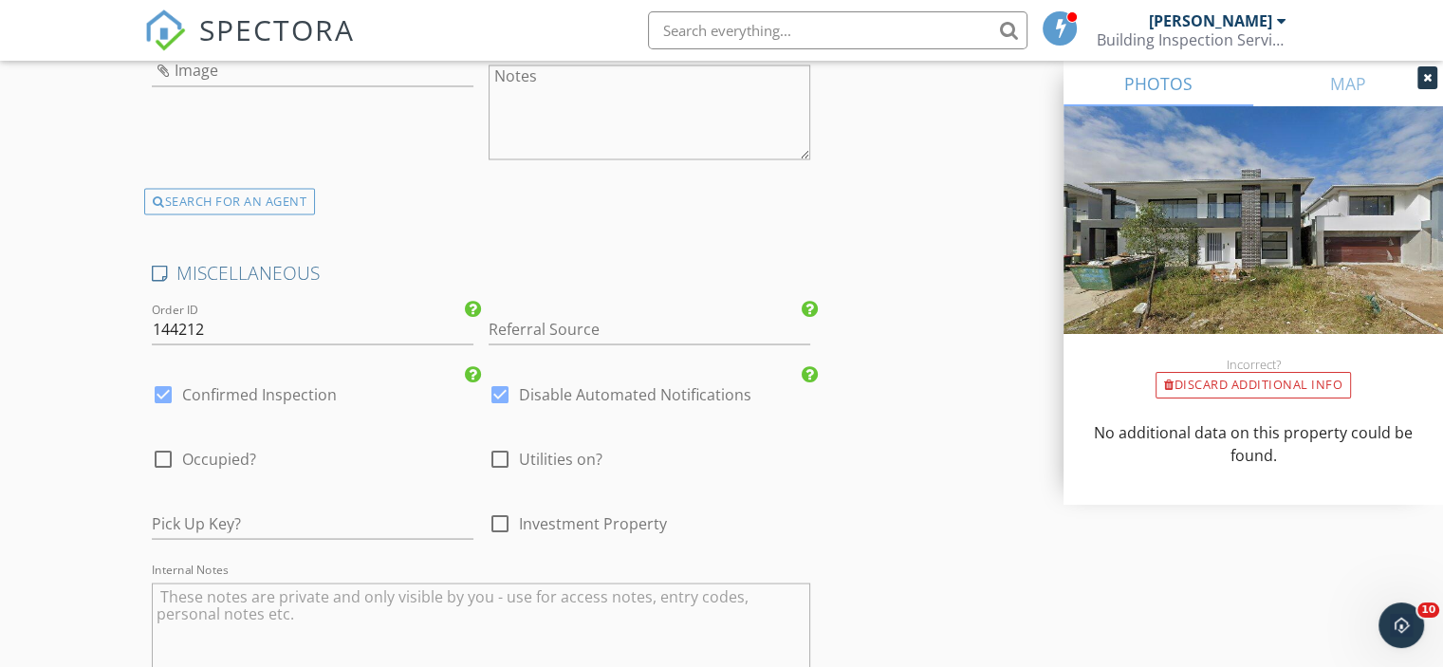
scroll to position [3486, 0]
click at [508, 454] on div at bounding box center [500, 464] width 32 height 32
checkbox input "true"
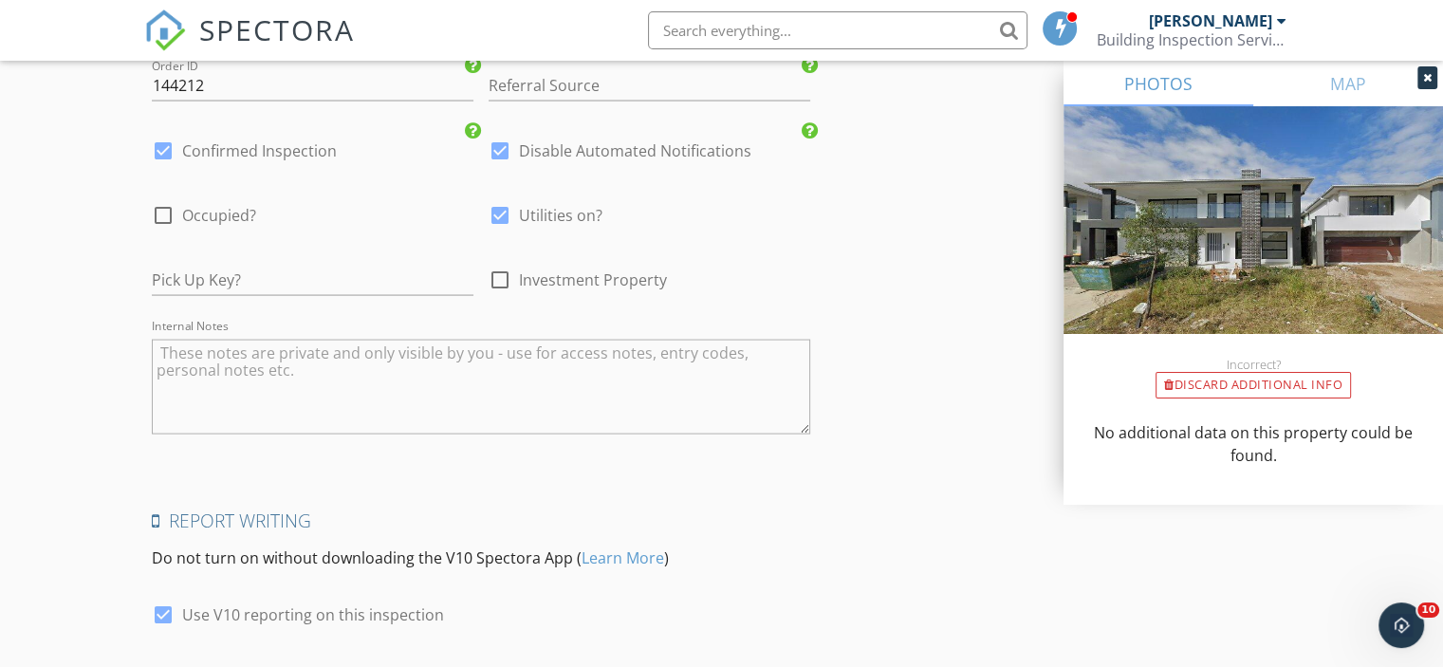
scroll to position [3866, 0]
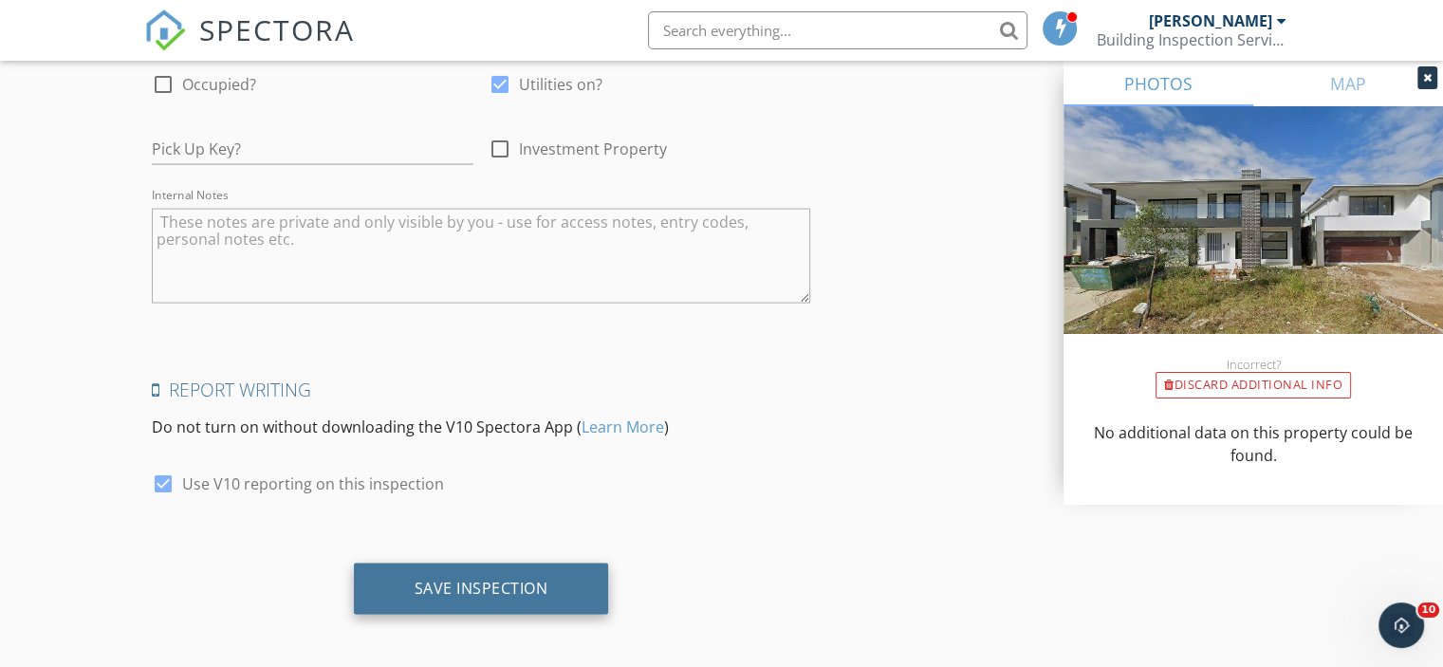
click at [498, 579] on div "Save Inspection" at bounding box center [482, 588] width 134 height 19
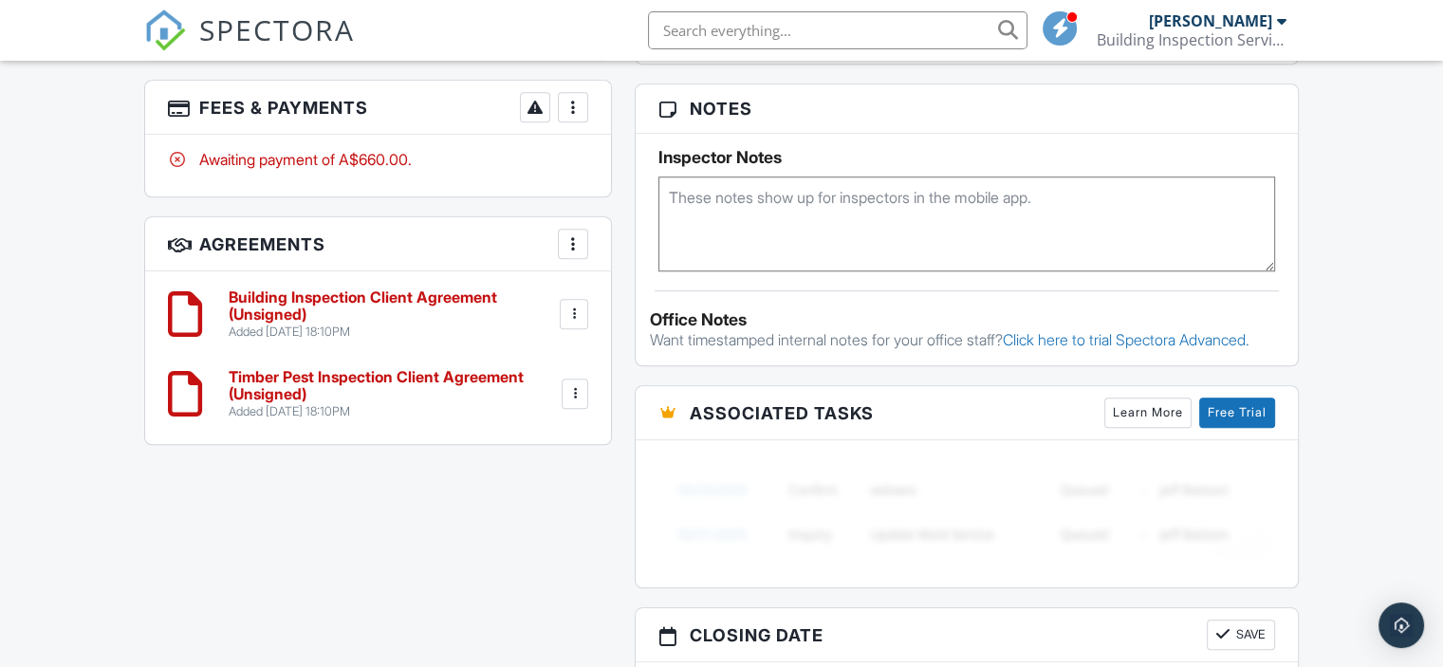
click at [582, 106] on div "More" at bounding box center [573, 107] width 30 height 30
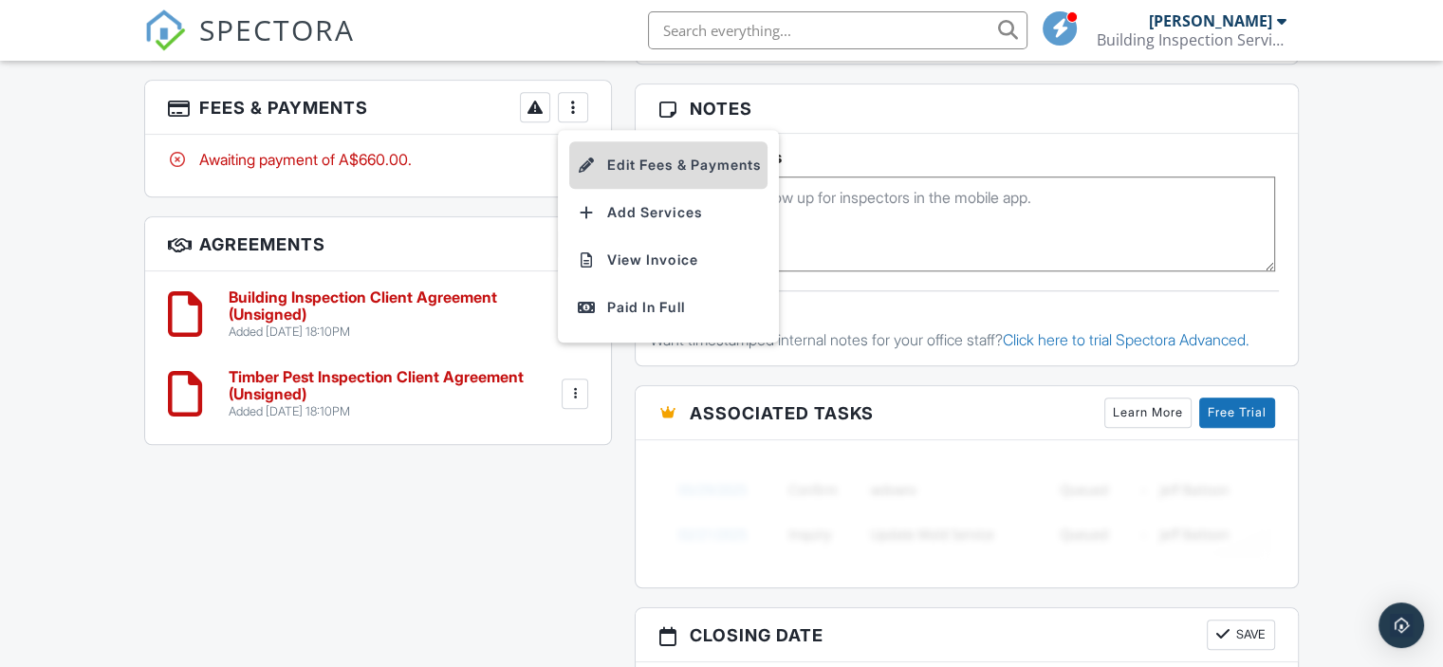
click at [581, 158] on div at bounding box center [586, 165] width 19 height 19
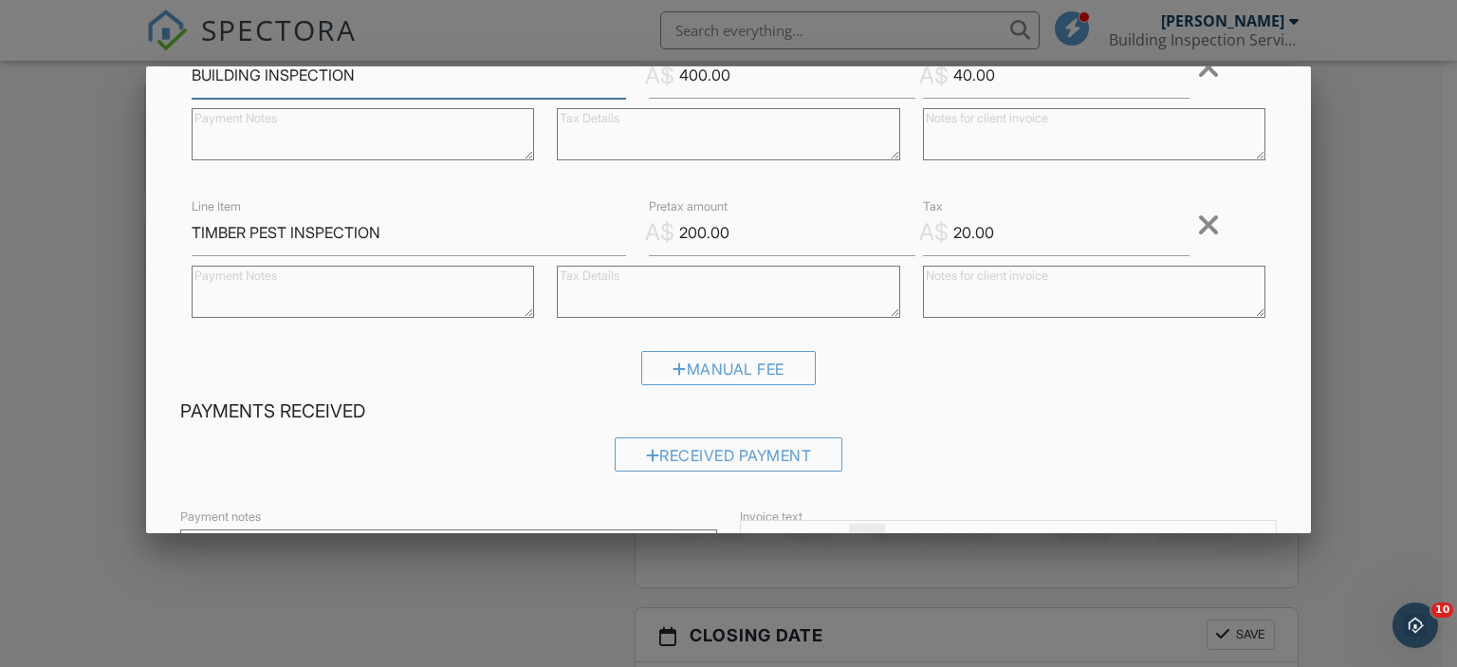
scroll to position [285, 0]
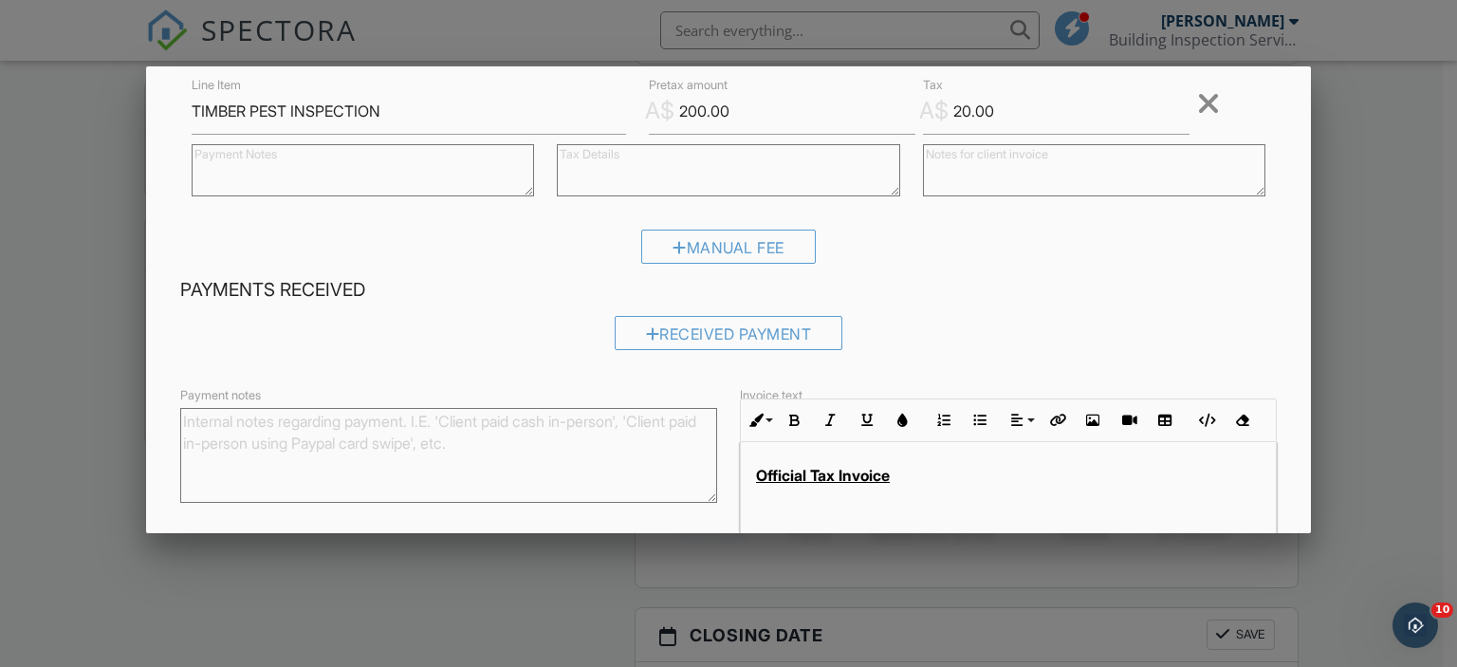
click at [919, 473] on p "Official Tax Invoice" at bounding box center [1008, 475] width 505 height 21
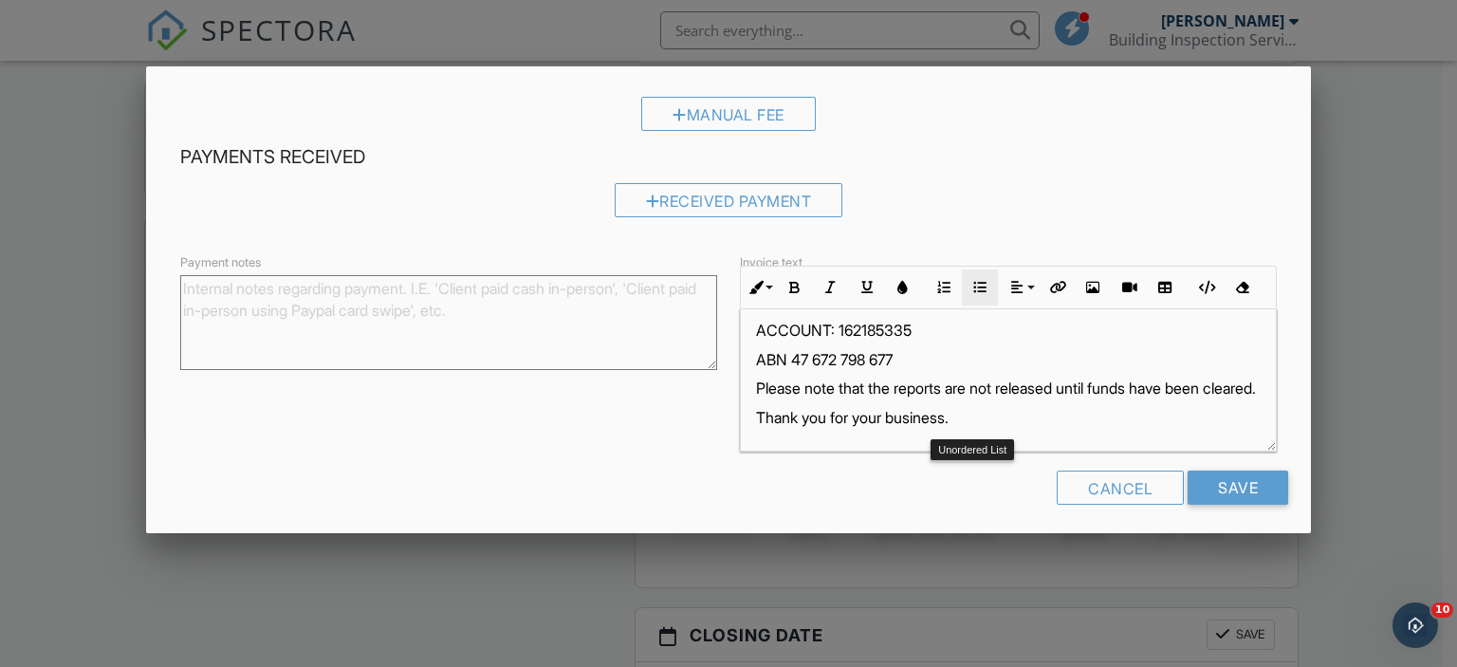
scroll to position [425, 0]
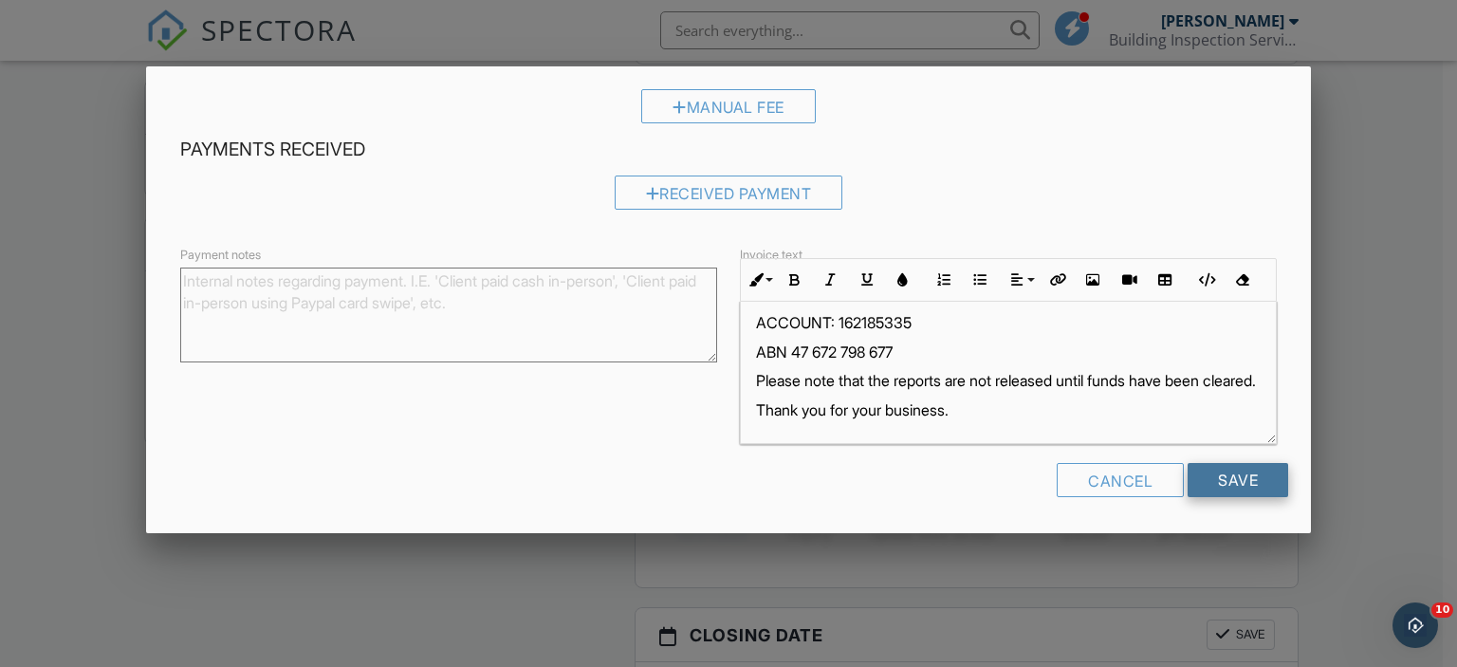
click at [1218, 476] on input "Save" at bounding box center [1238, 480] width 101 height 34
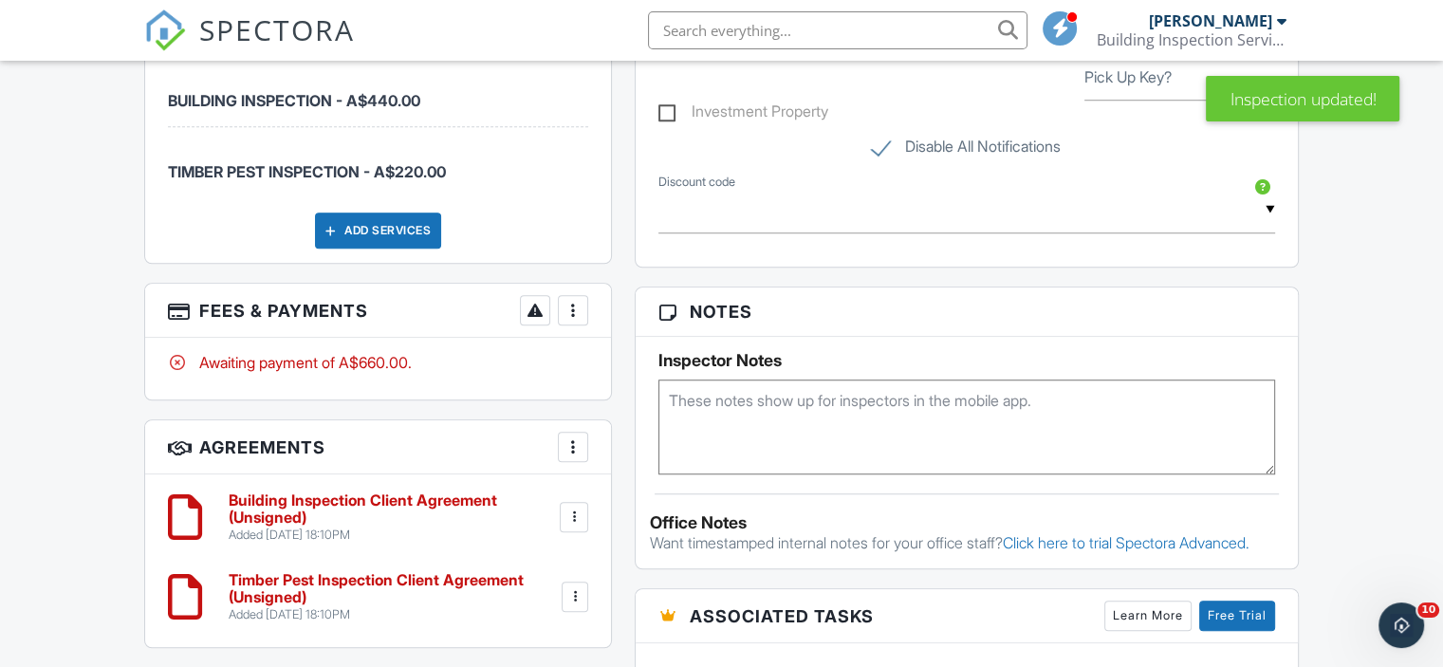
click at [565, 318] on div "More" at bounding box center [573, 310] width 30 height 30
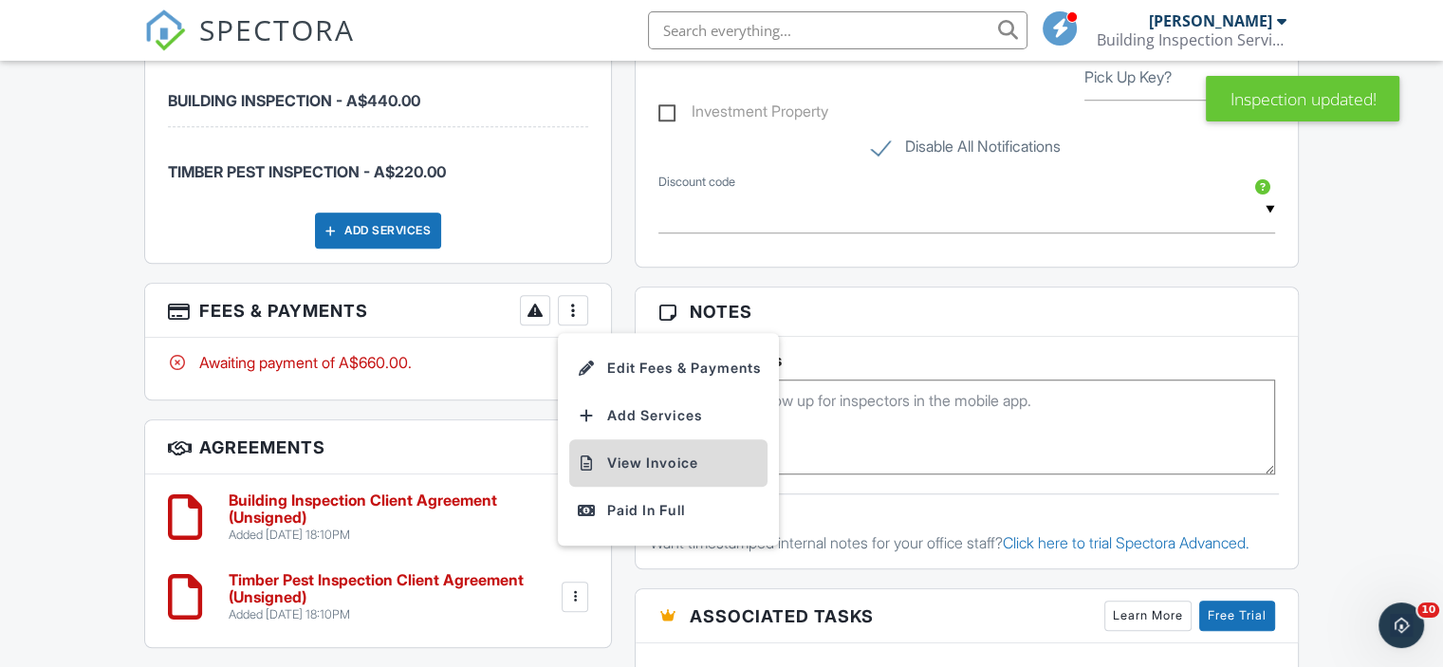
click at [611, 451] on li "View Invoice" at bounding box center [668, 462] width 198 height 47
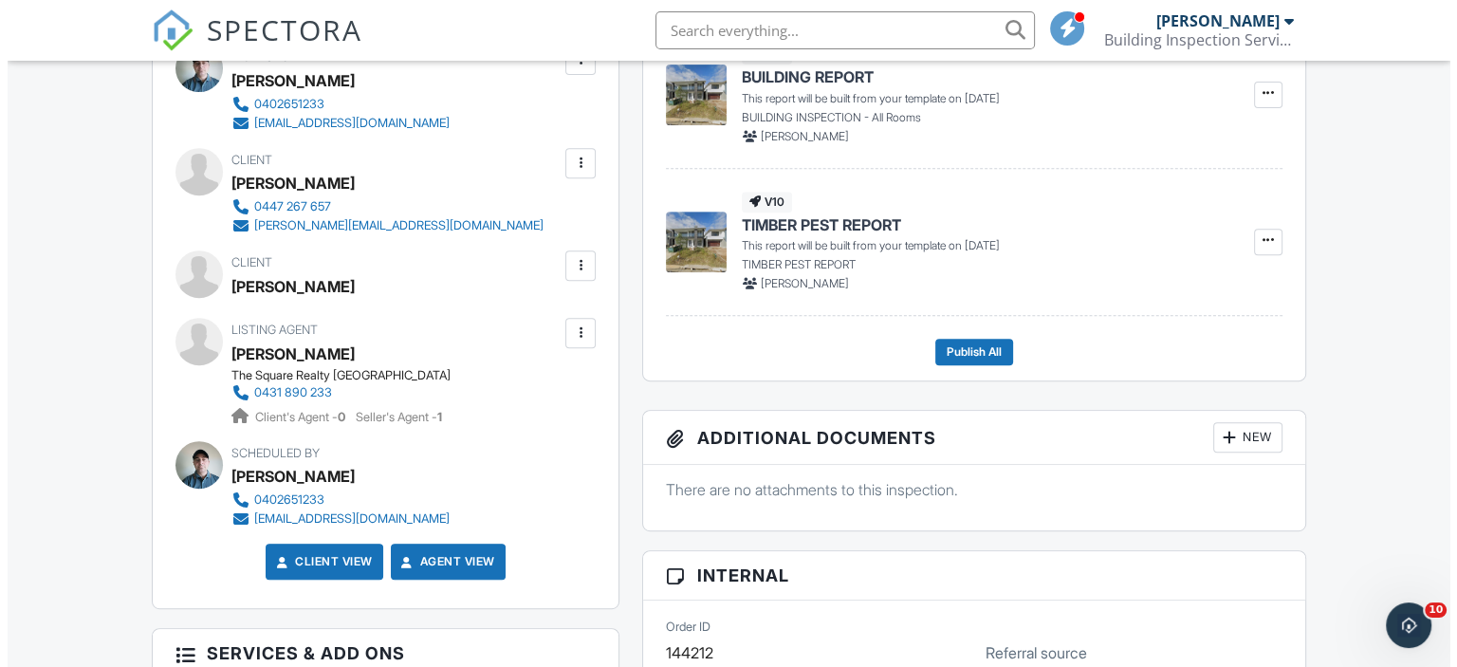
scroll to position [753, 0]
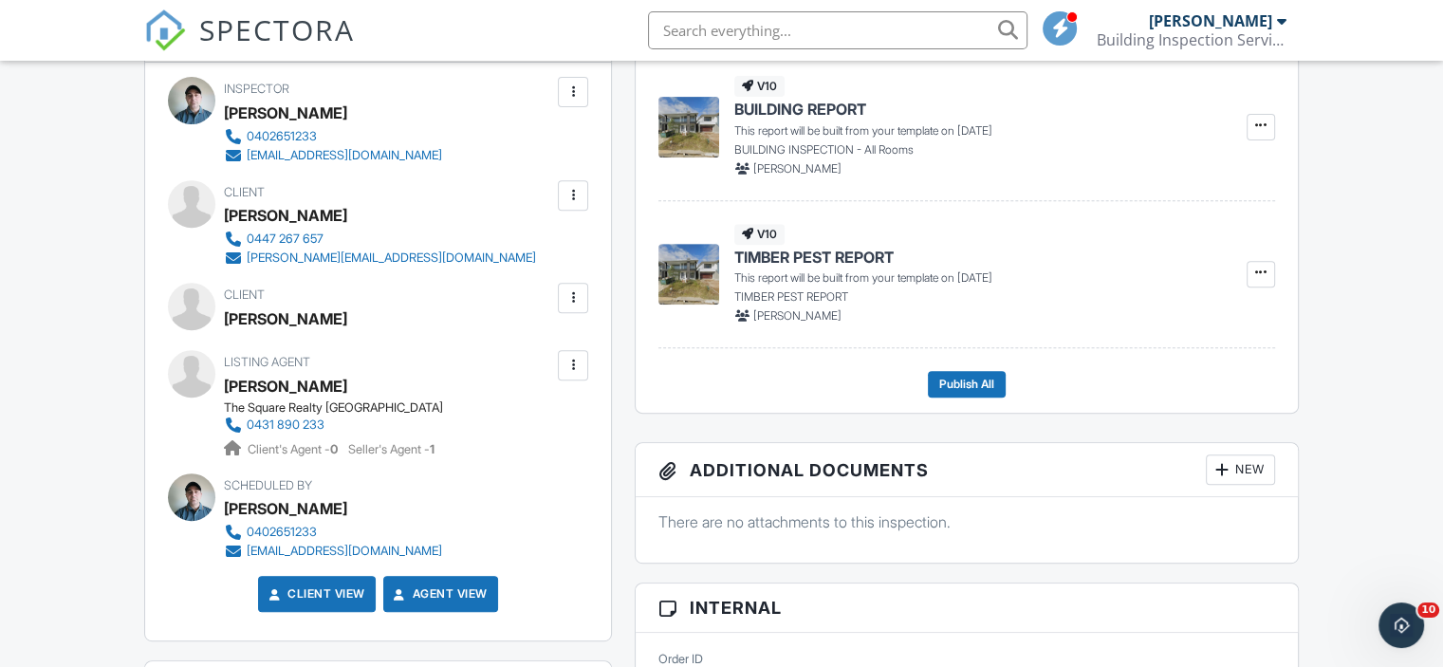
click at [578, 187] on div at bounding box center [573, 195] width 19 height 19
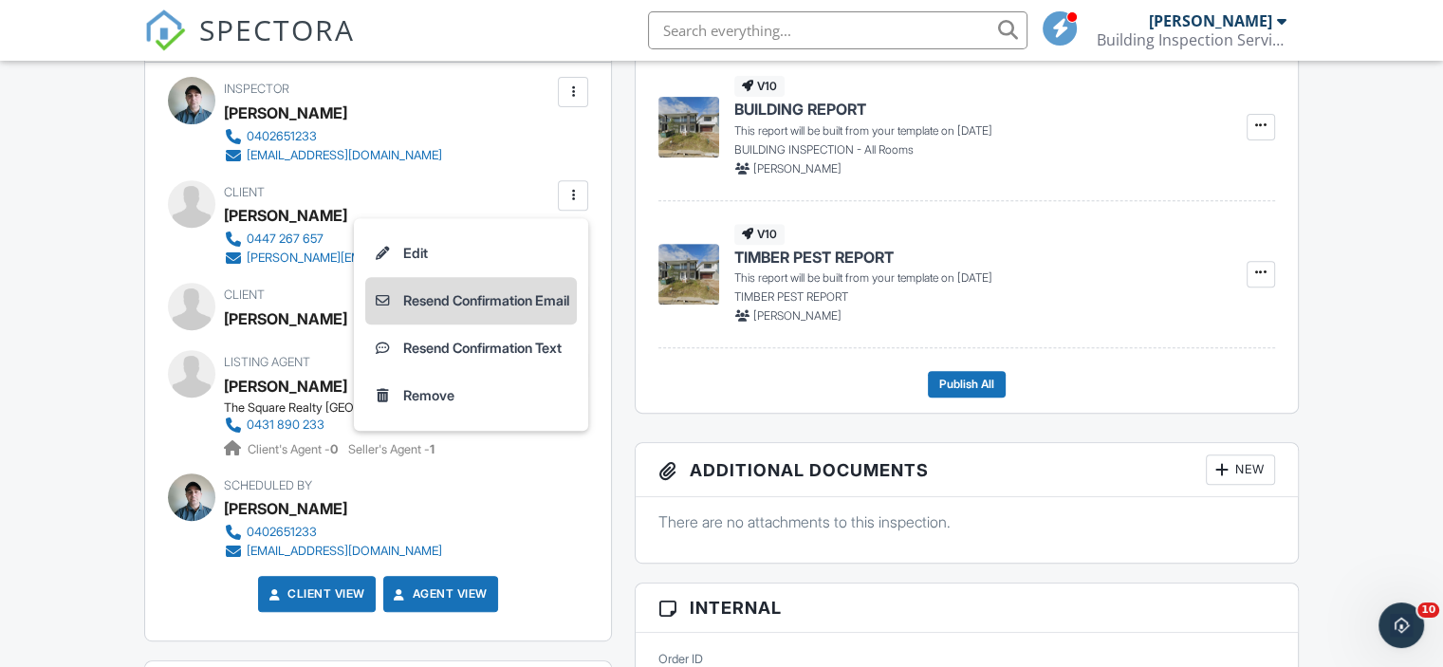
click at [531, 310] on li "Resend Confirmation Email" at bounding box center [471, 300] width 212 height 47
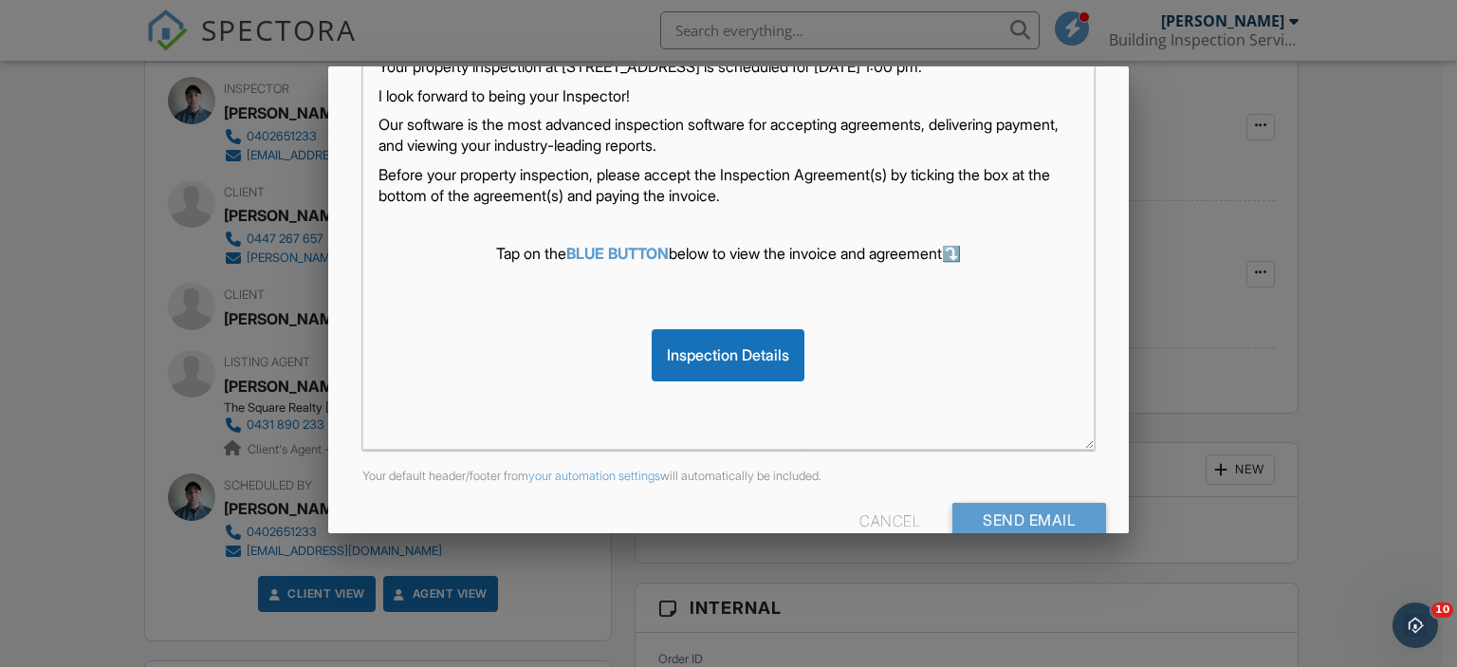
scroll to position [465, 0]
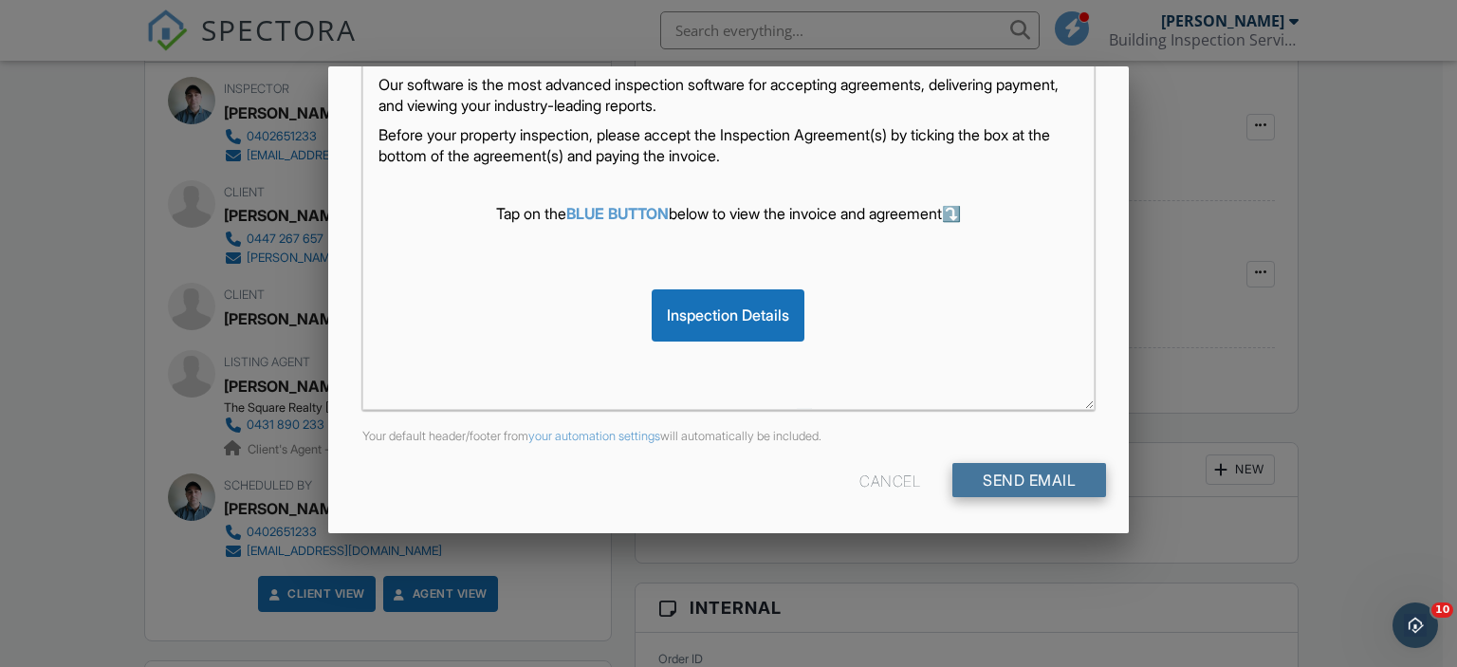
click at [1024, 492] on input "Send Email" at bounding box center [1029, 480] width 154 height 34
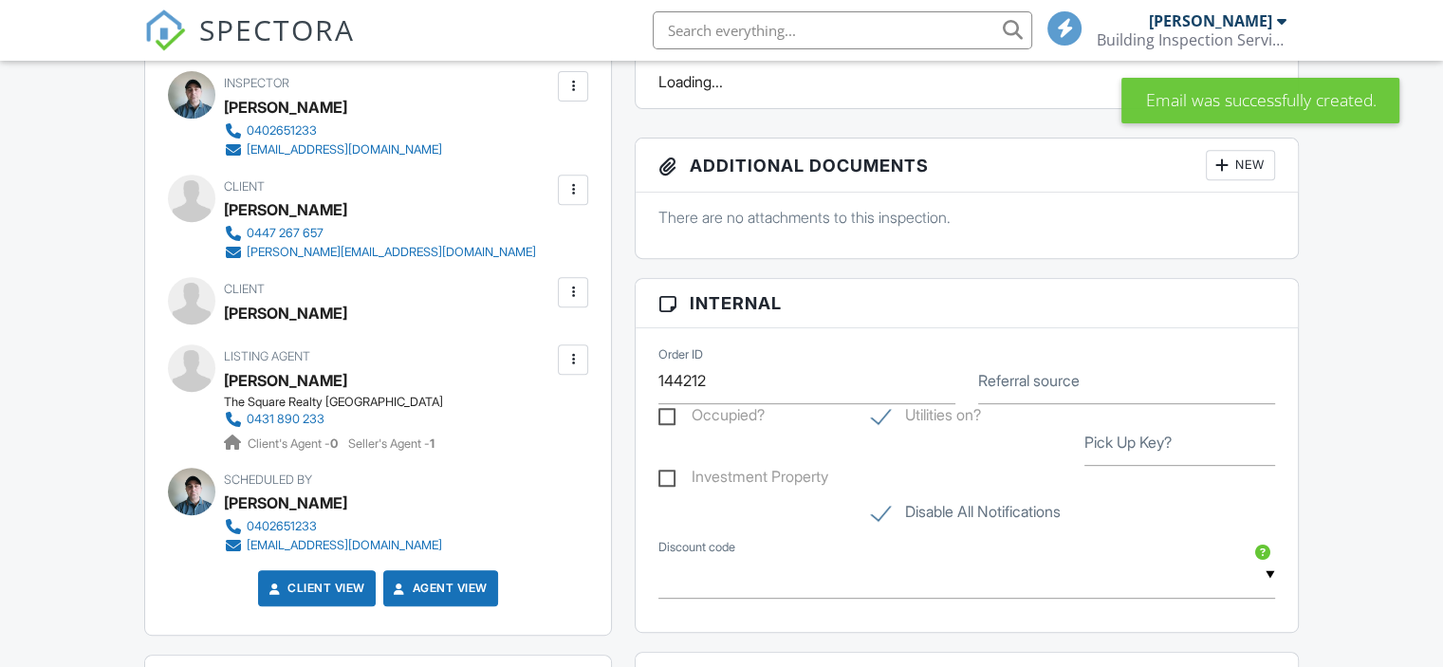
scroll to position [759, 0]
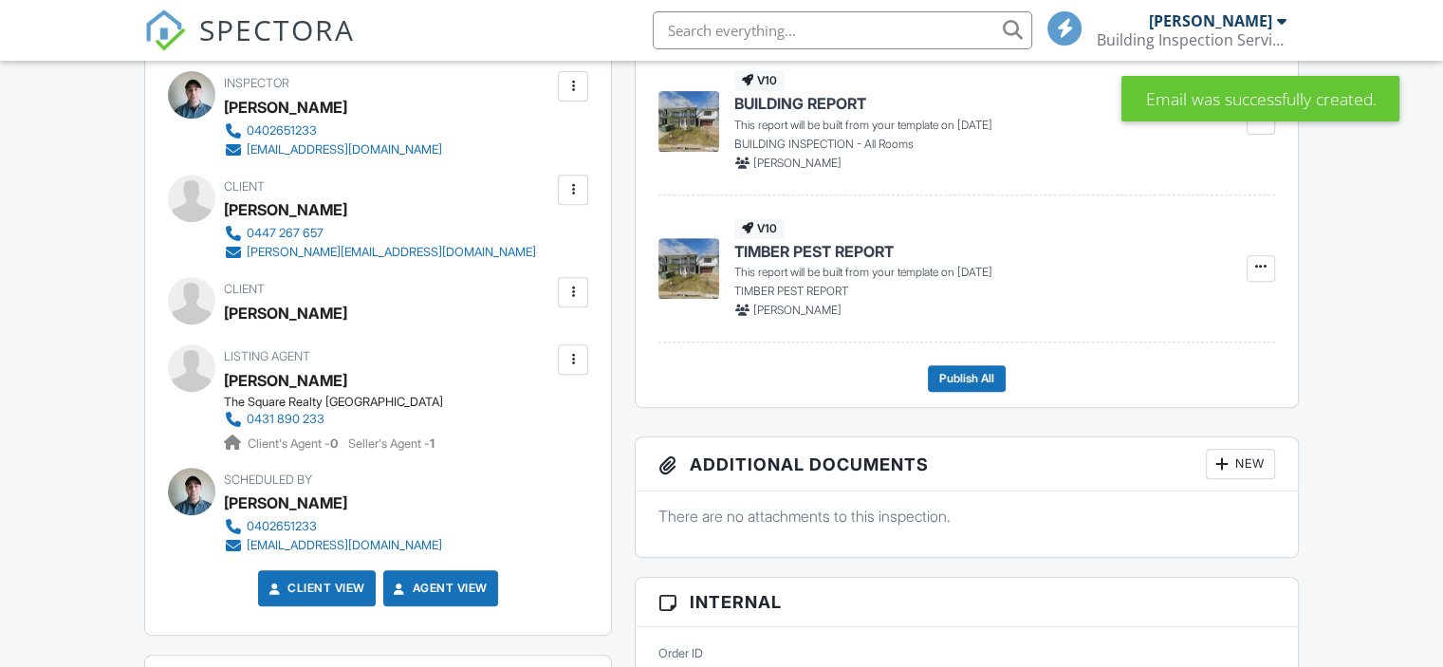
click at [575, 185] on div at bounding box center [573, 189] width 19 height 19
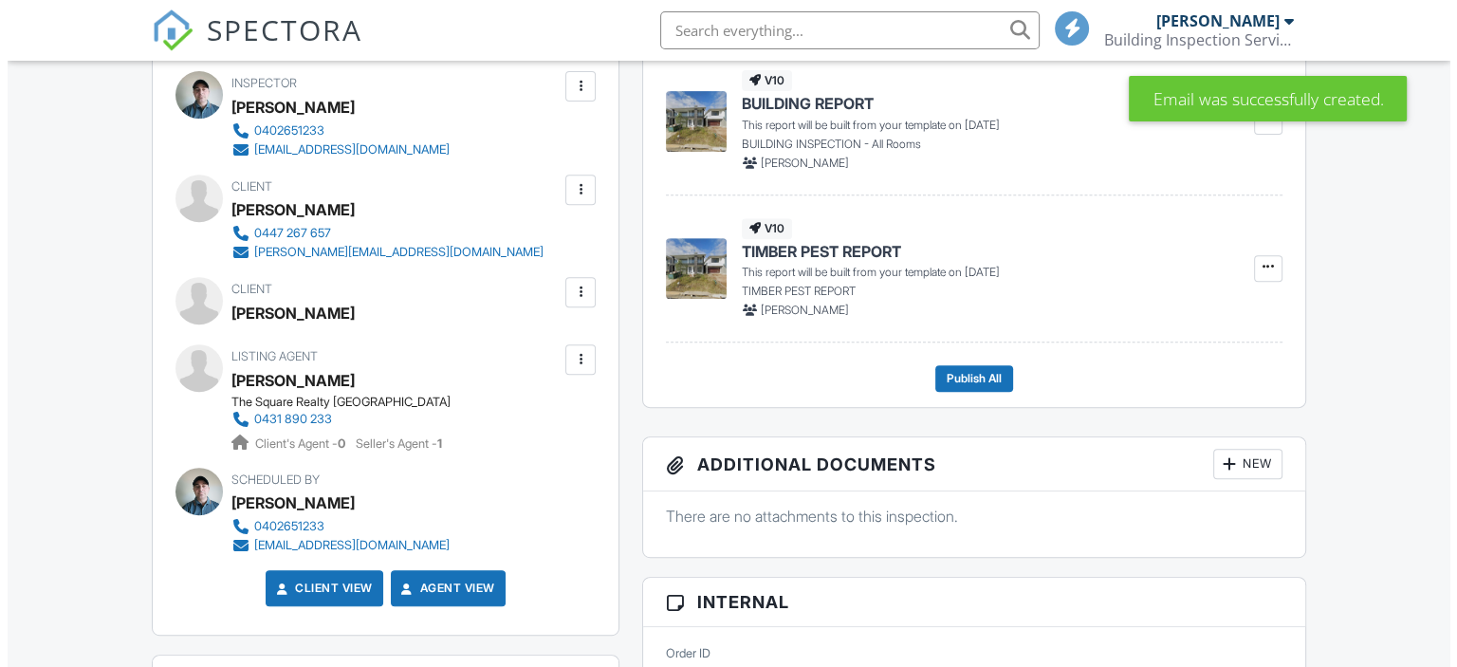
scroll to position [0, 0]
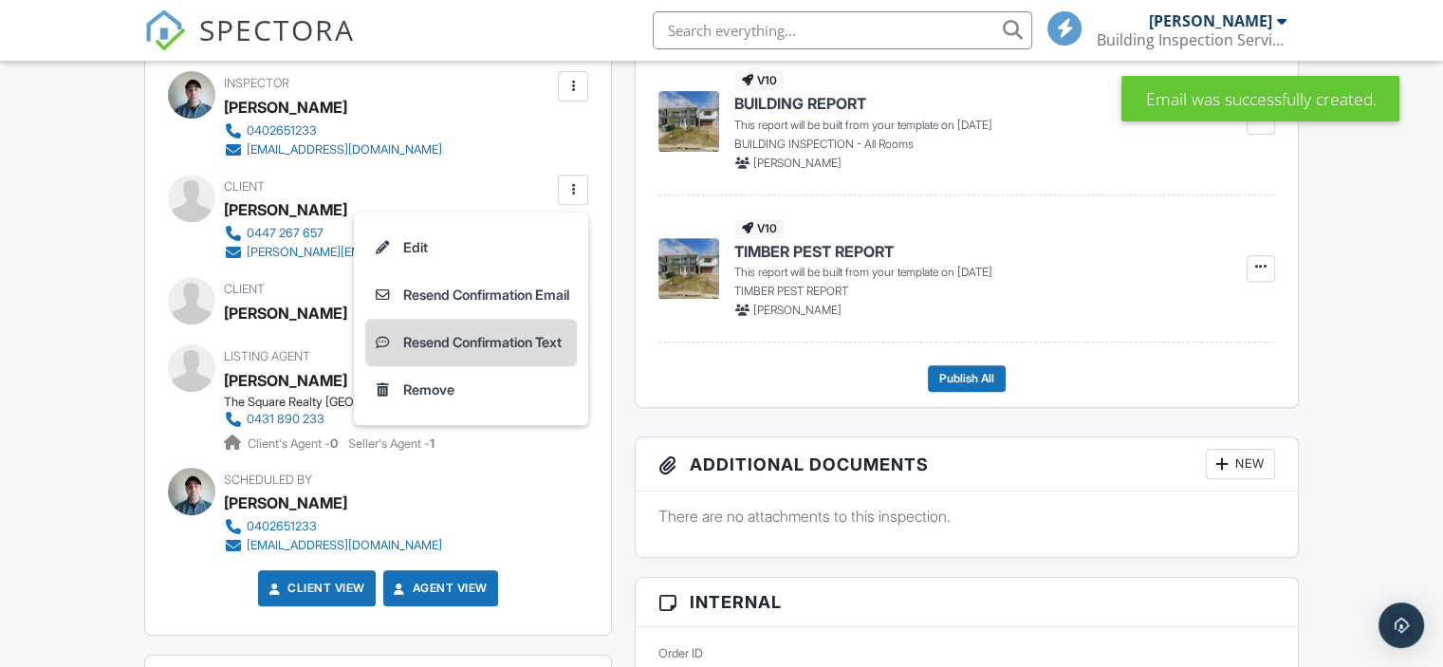
click at [512, 336] on li "Resend Confirmation Text" at bounding box center [471, 342] width 212 height 47
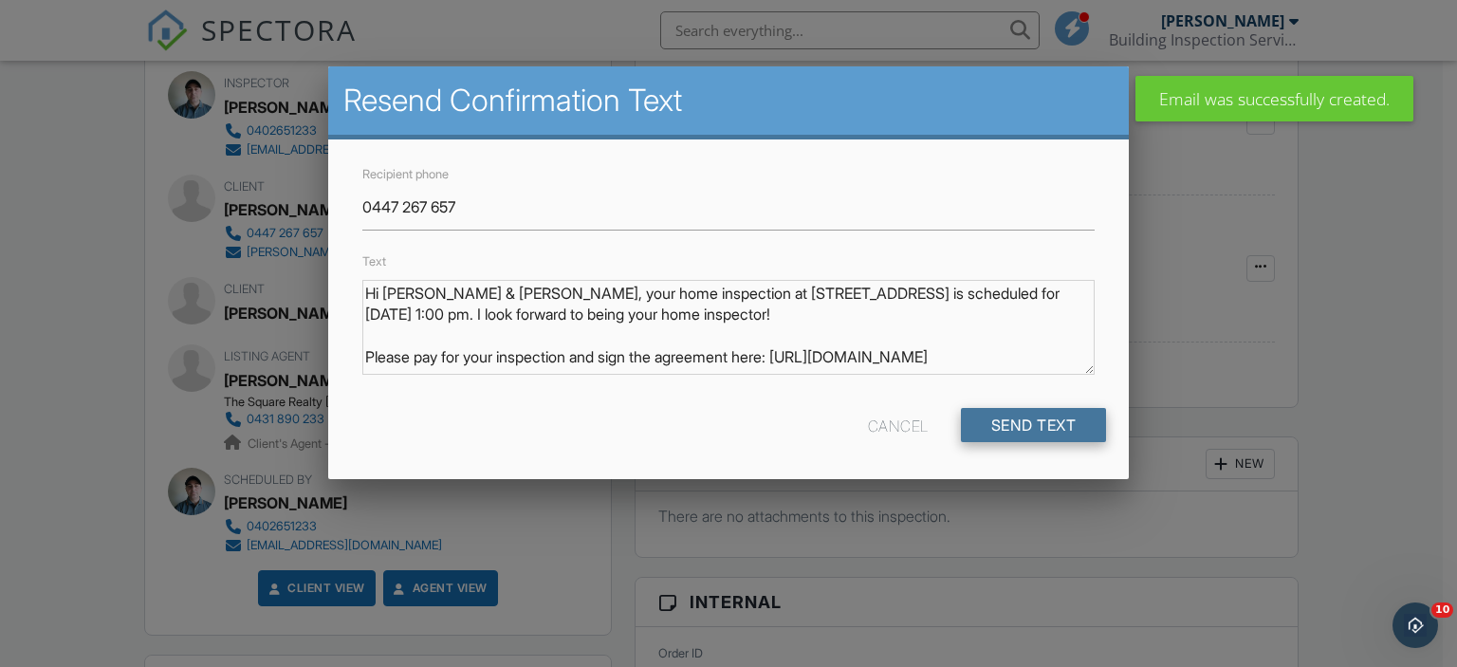
click at [1015, 432] on input "Send Text" at bounding box center [1034, 425] width 146 height 34
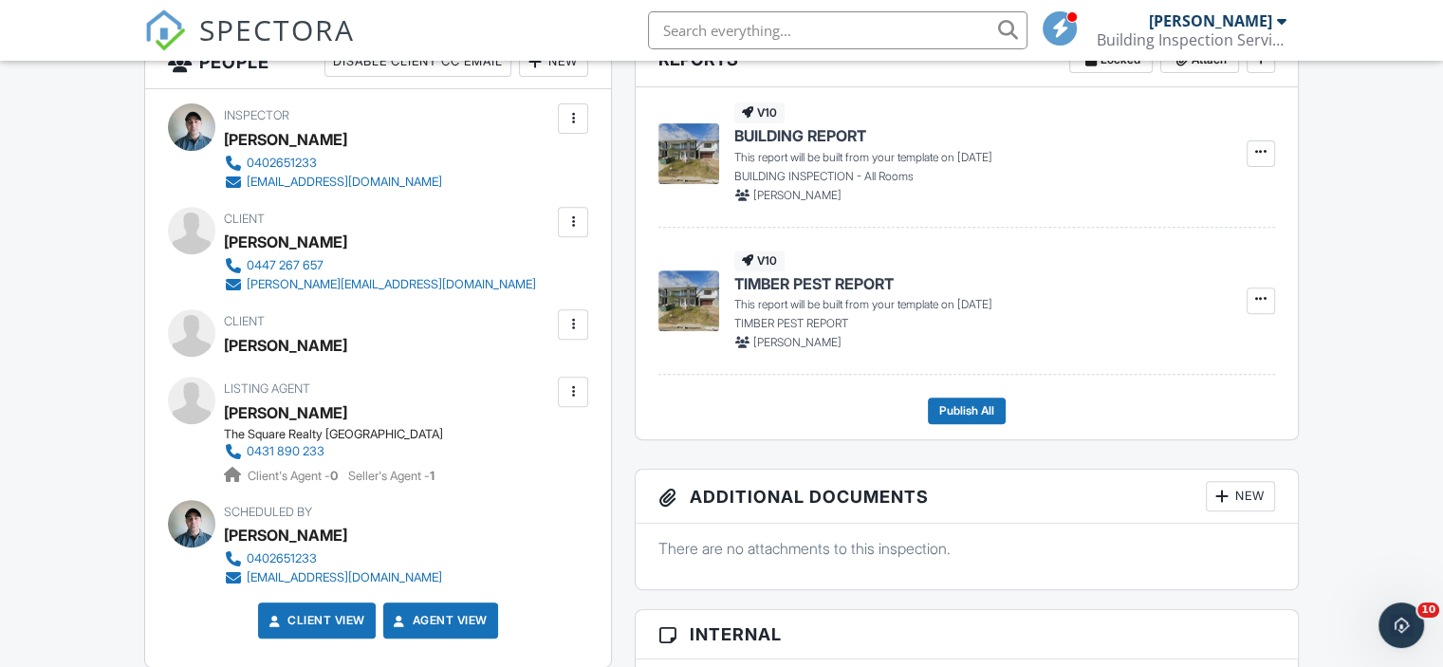
scroll to position [759, 0]
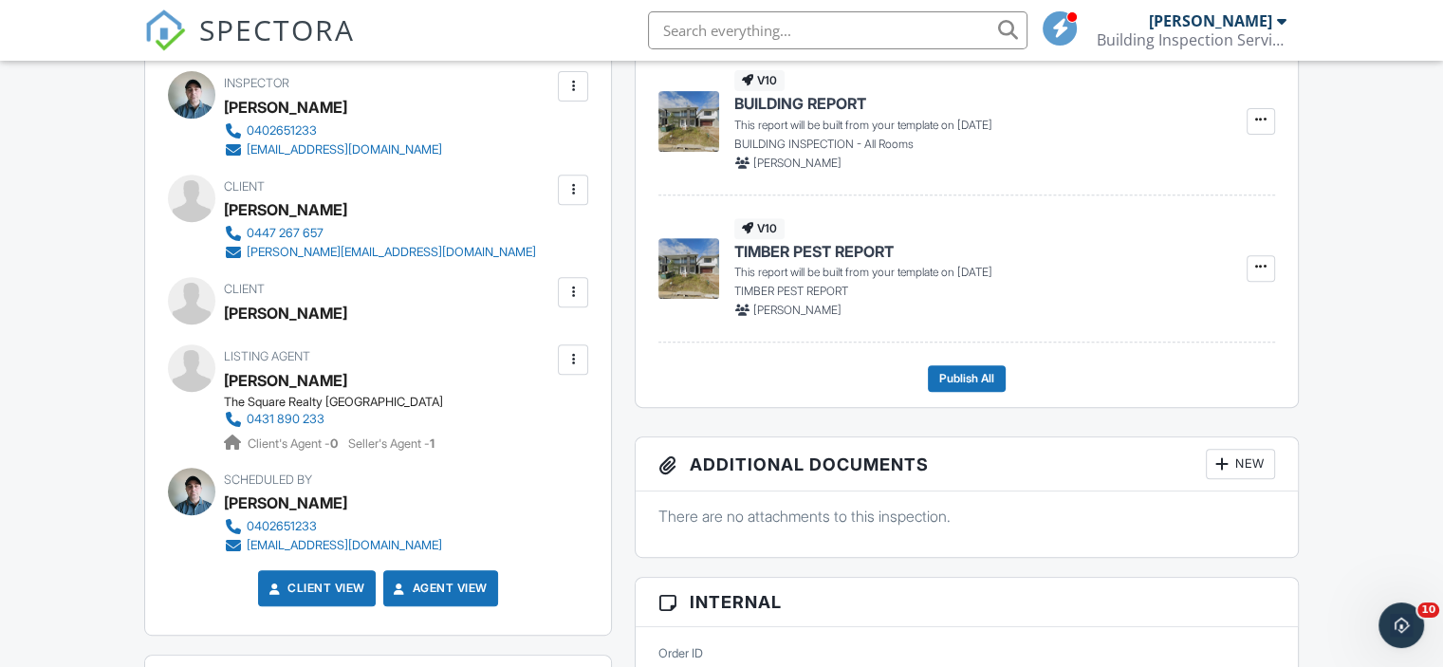
click at [319, 201] on div "Angeline Sunita Swamy" at bounding box center [285, 209] width 123 height 28
copy div "Angeline Sunita Swamy"
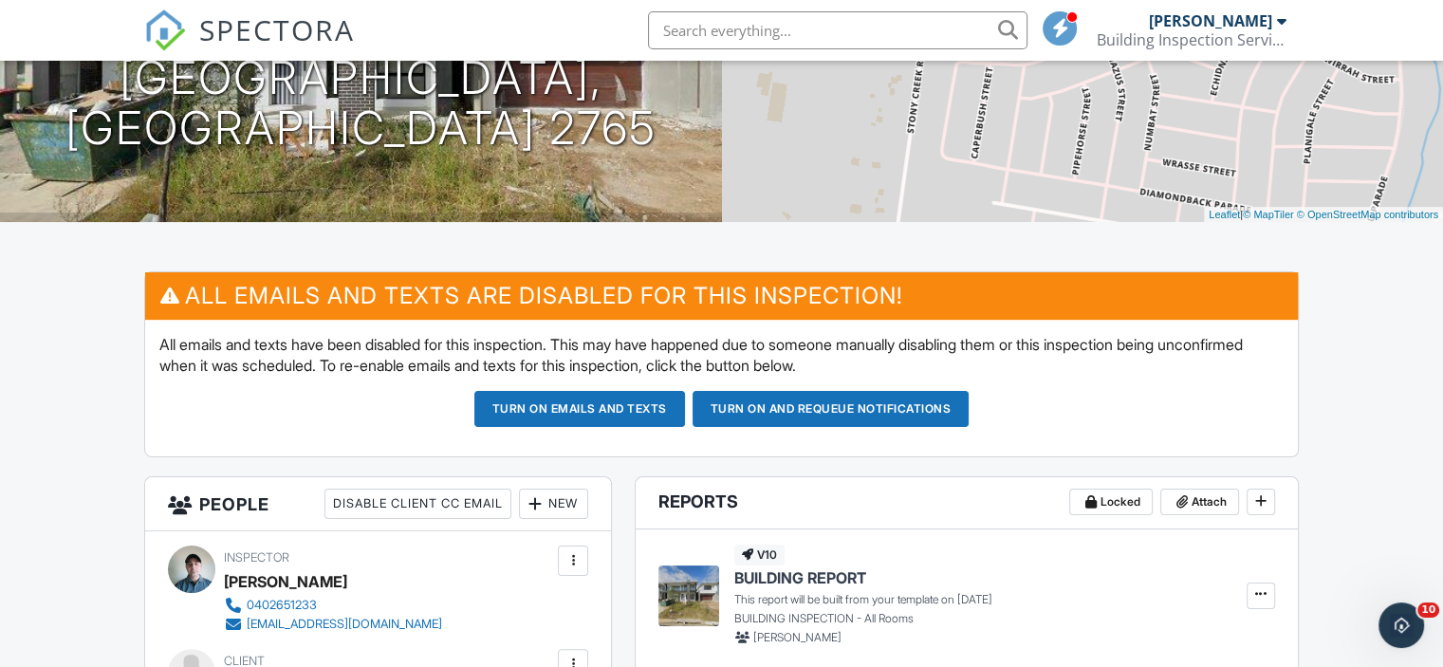
scroll to position [0, 0]
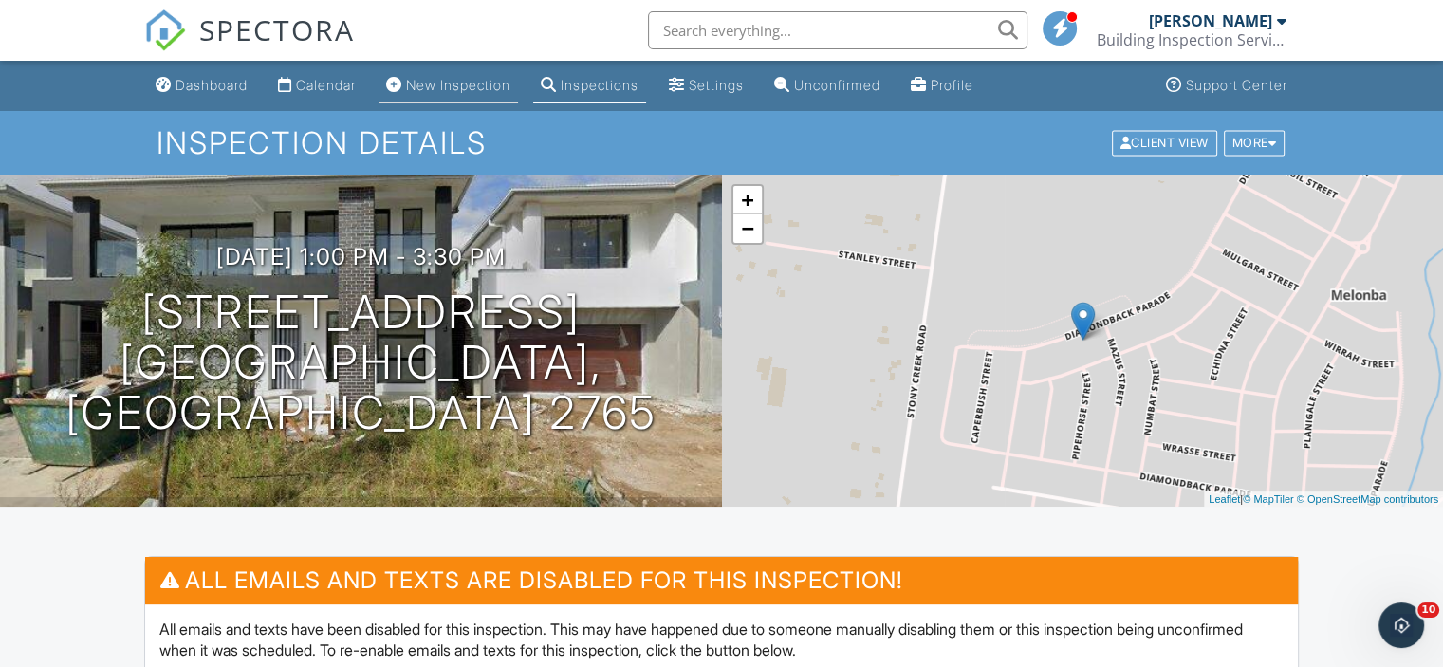
click at [488, 82] on div "New Inspection" at bounding box center [458, 85] width 104 height 16
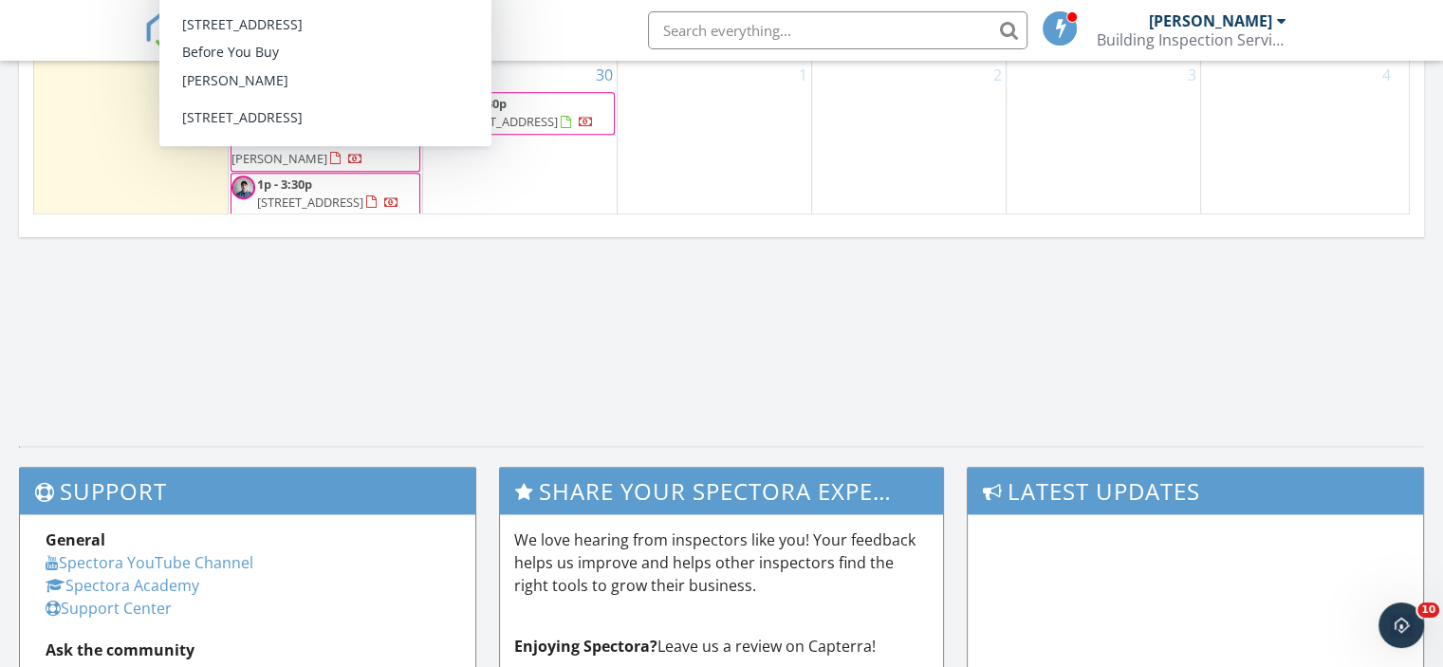
scroll to position [1263, 0]
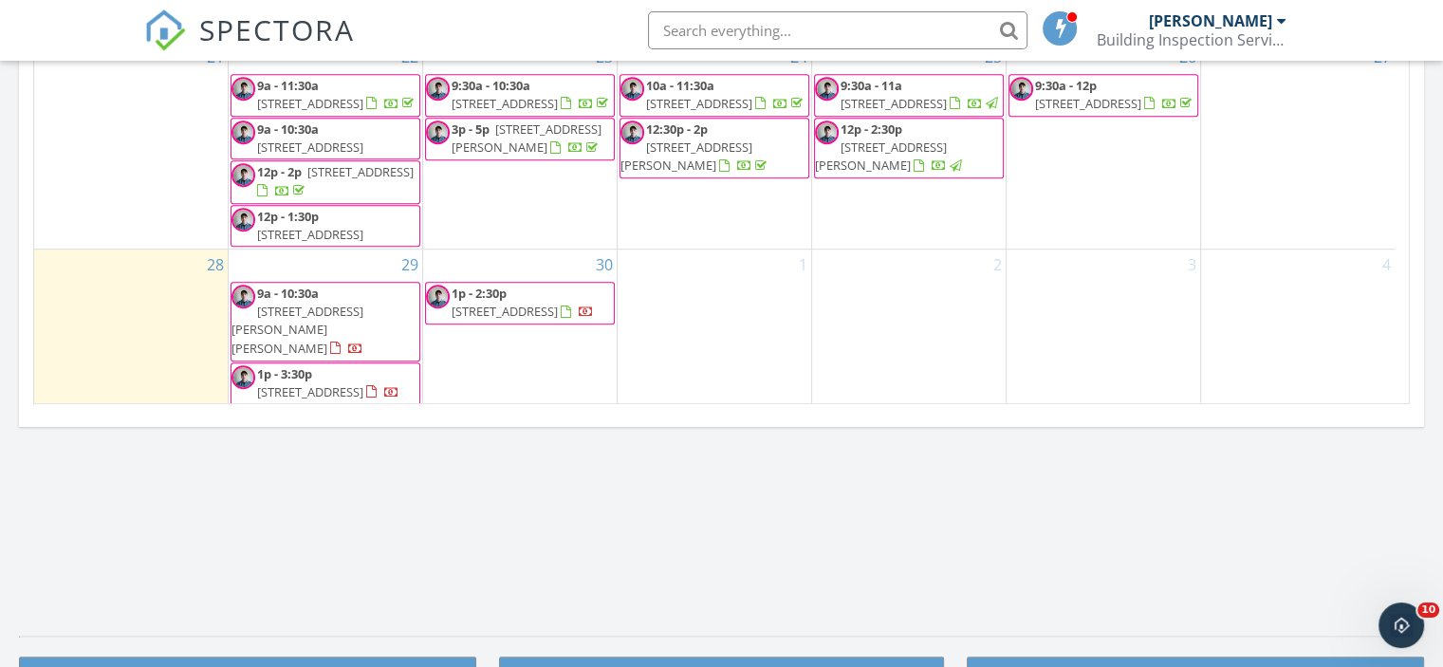
click at [765, 28] on input "text" at bounding box center [837, 30] width 379 height 38
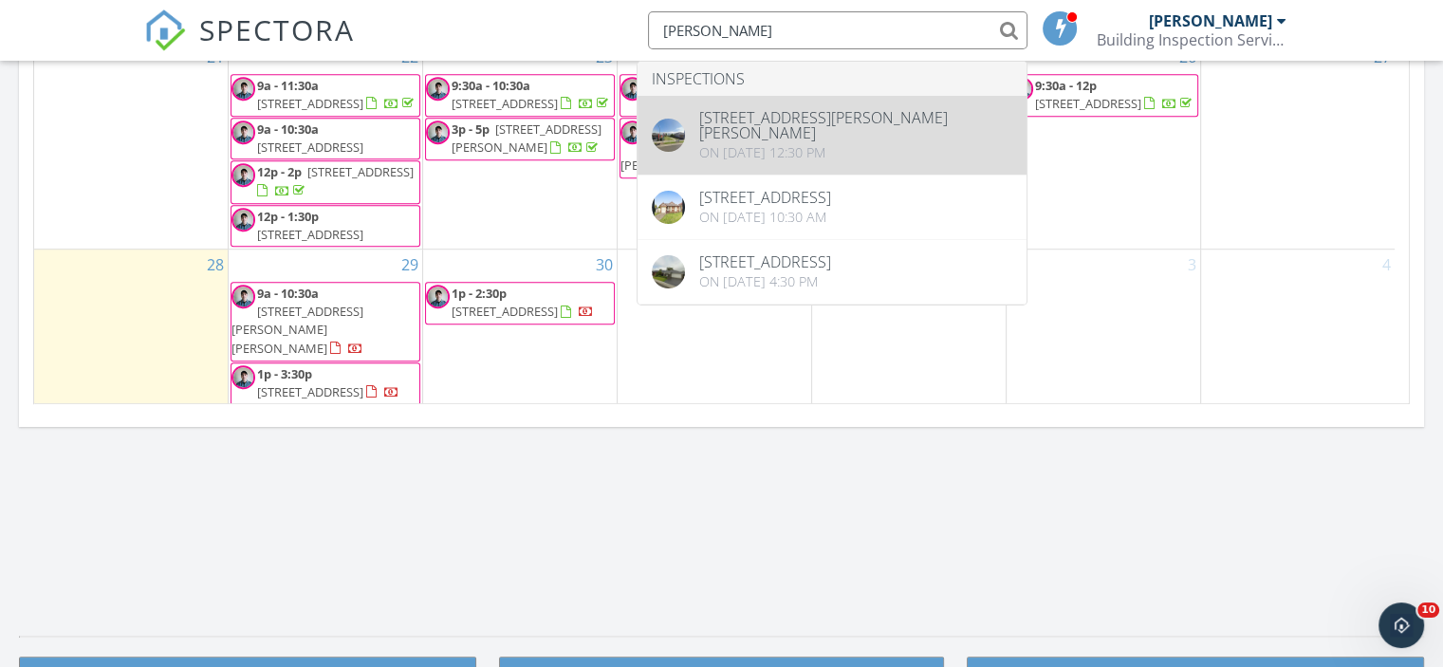
type input "kerry"
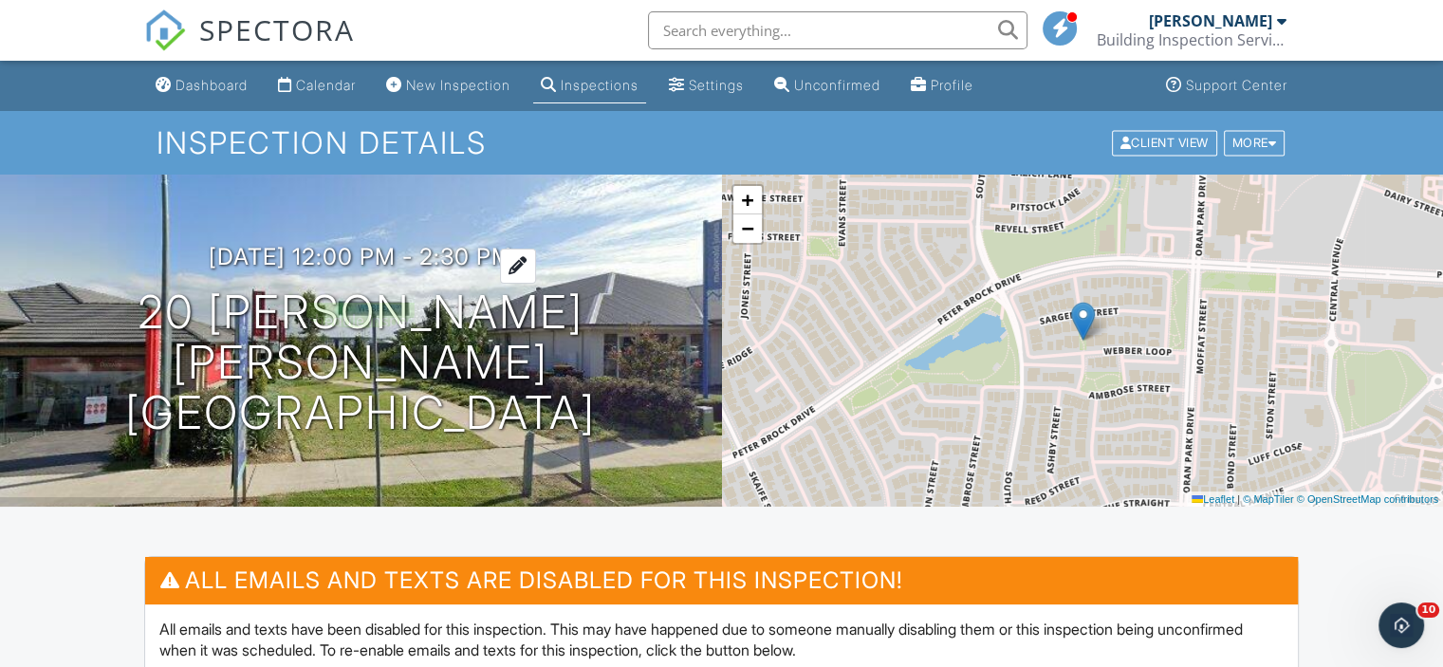
click at [512, 269] on h3 "[DATE] 12:00 pm - 2:30 pm" at bounding box center [361, 257] width 304 height 26
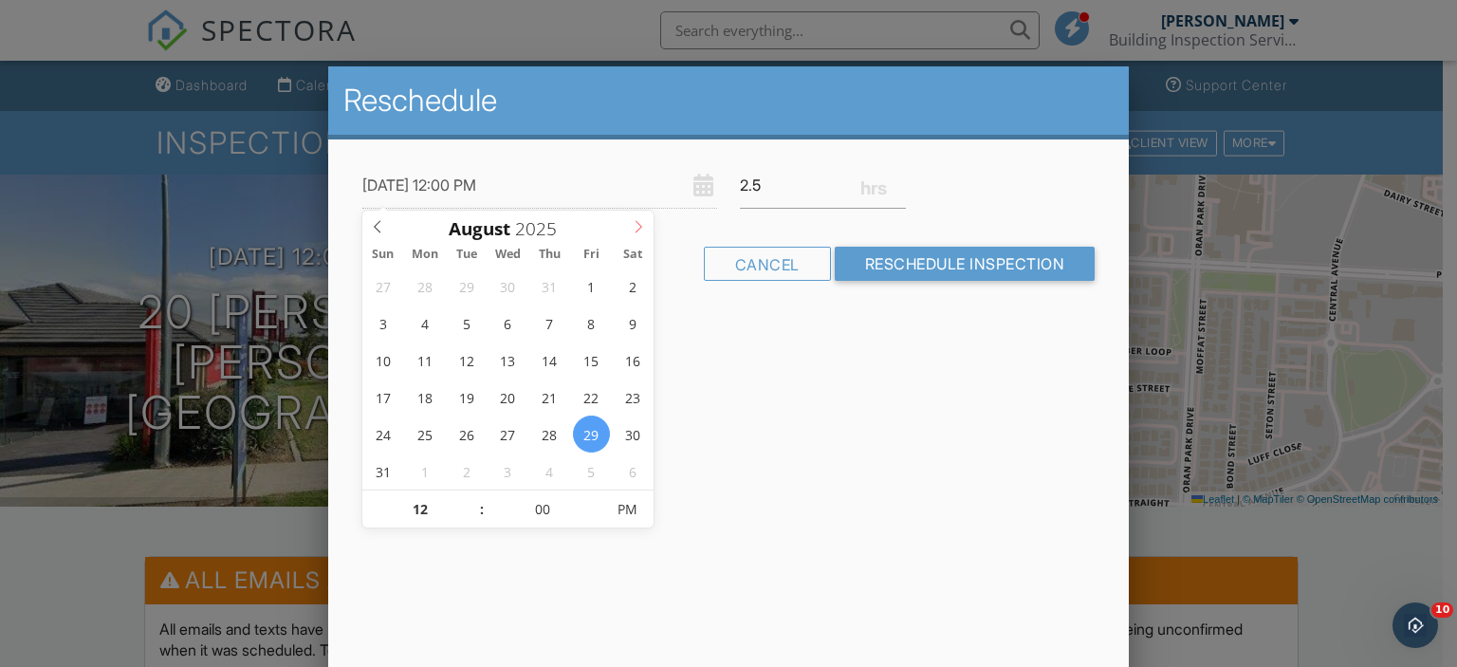
click at [628, 218] on span at bounding box center [638, 224] width 31 height 27
type input "[DATE] 9:00 PM"
type input "09"
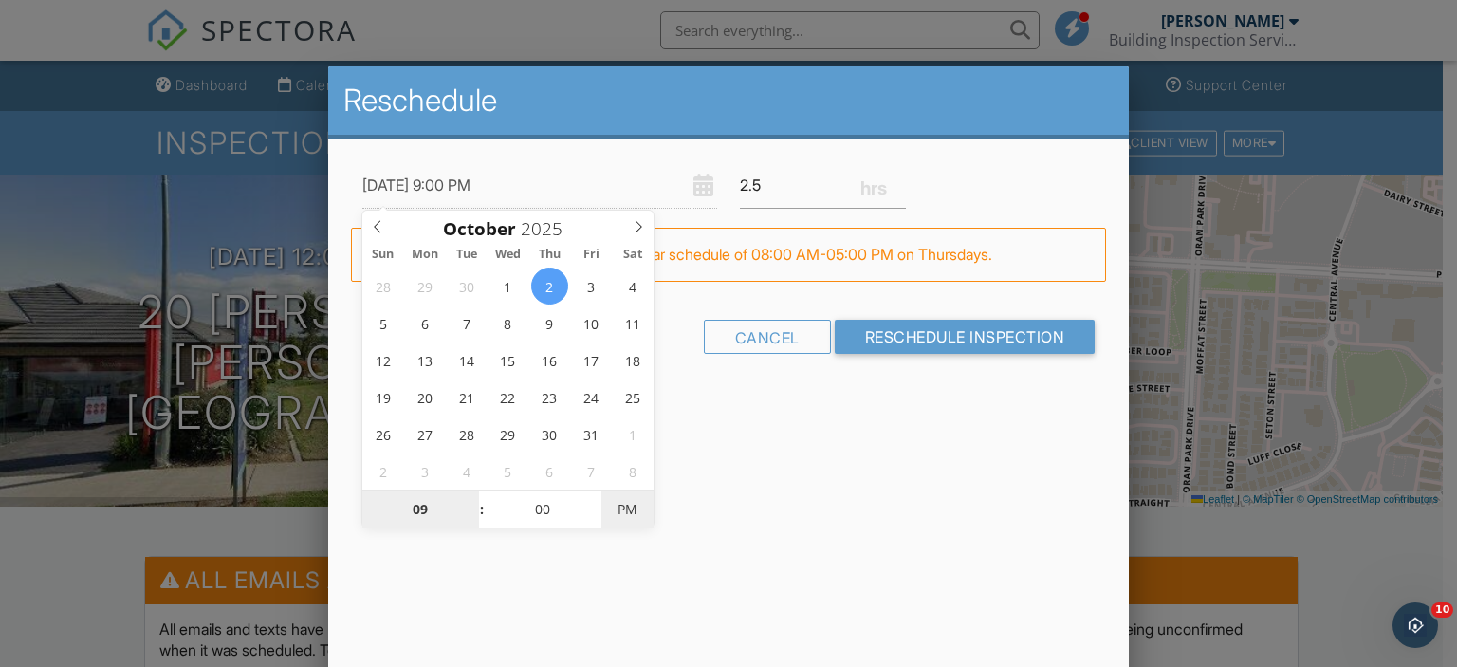
type input "[DATE] 9:00 AM"
click at [641, 498] on span "PM" at bounding box center [627, 509] width 52 height 38
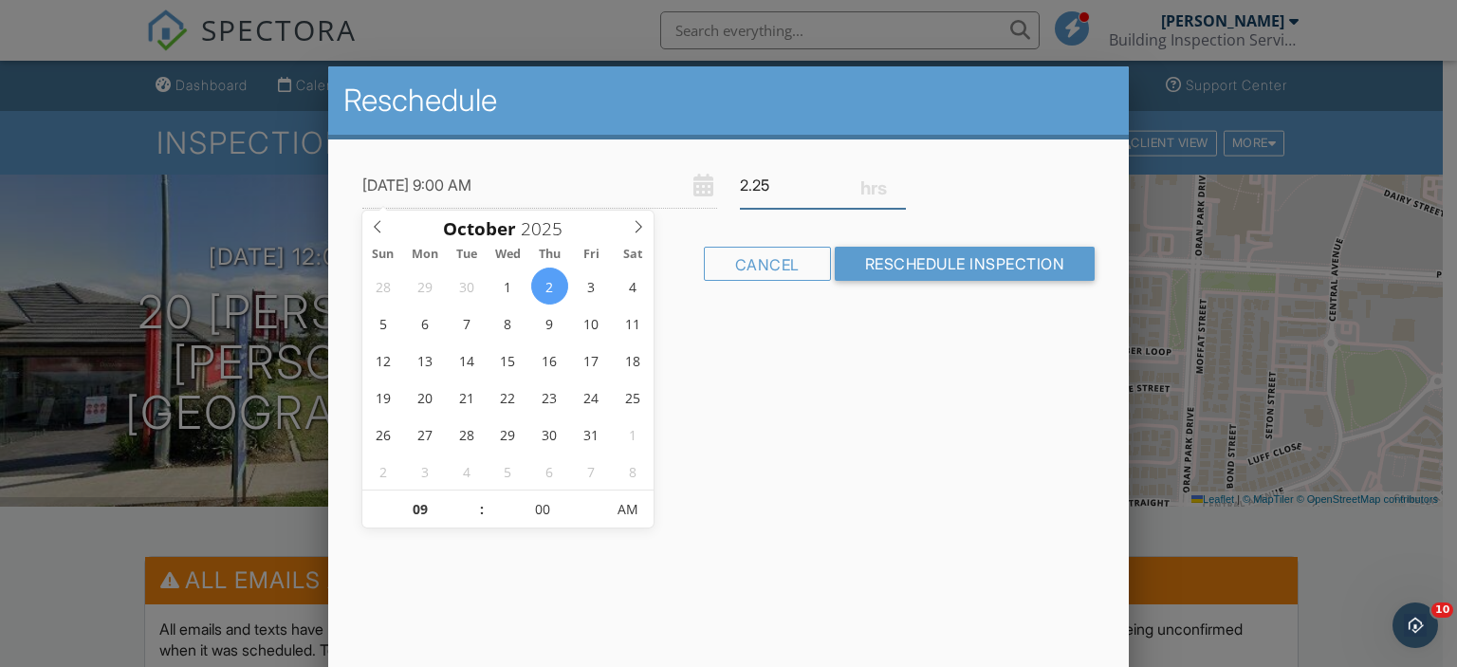
click at [896, 191] on input "2.25" at bounding box center [823, 185] width 166 height 46
type input "2"
click at [896, 191] on input "2" at bounding box center [823, 185] width 166 height 46
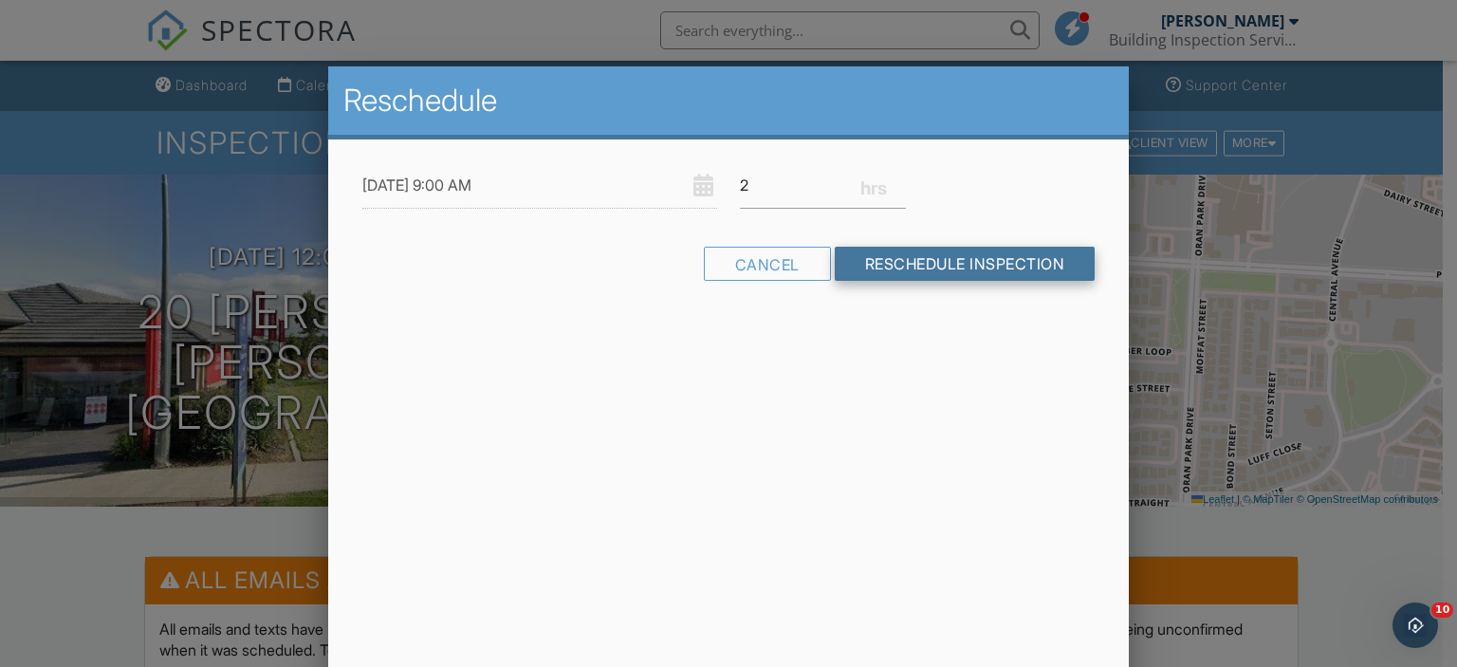
click at [895, 265] on input "Reschedule Inspection" at bounding box center [965, 264] width 261 height 34
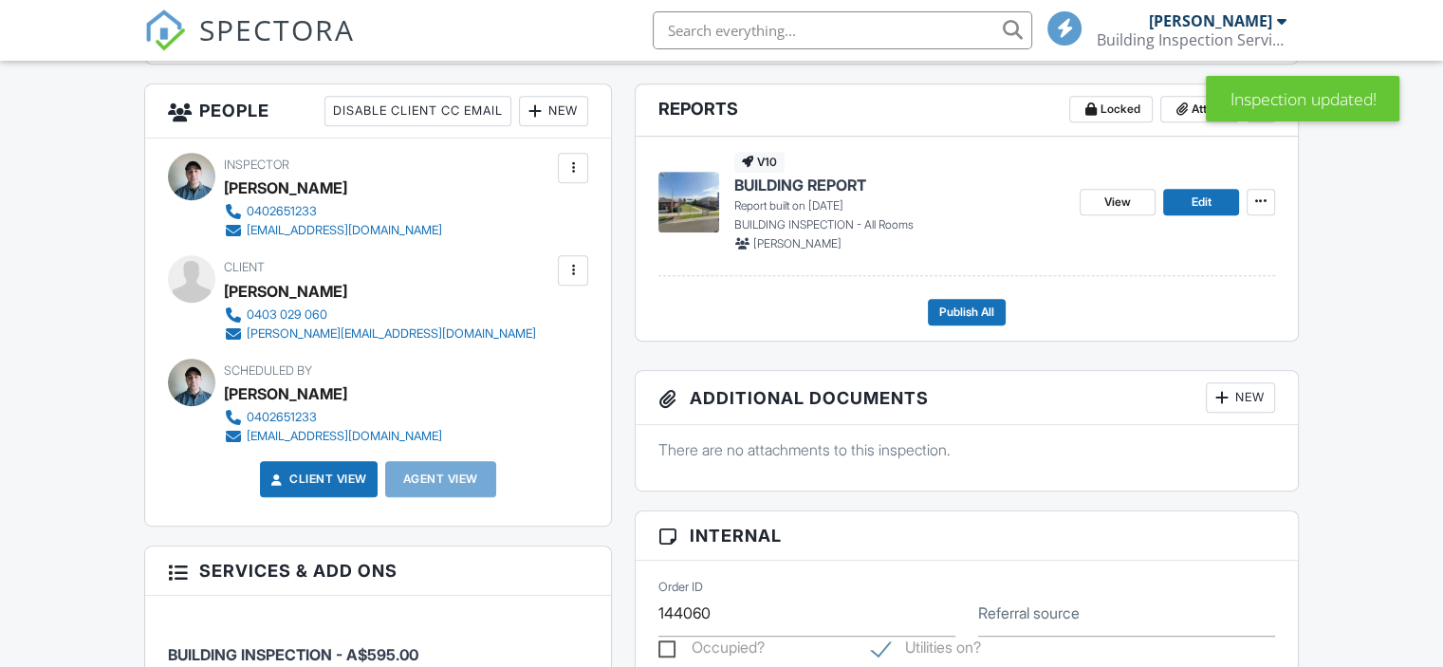
scroll to position [679, 0]
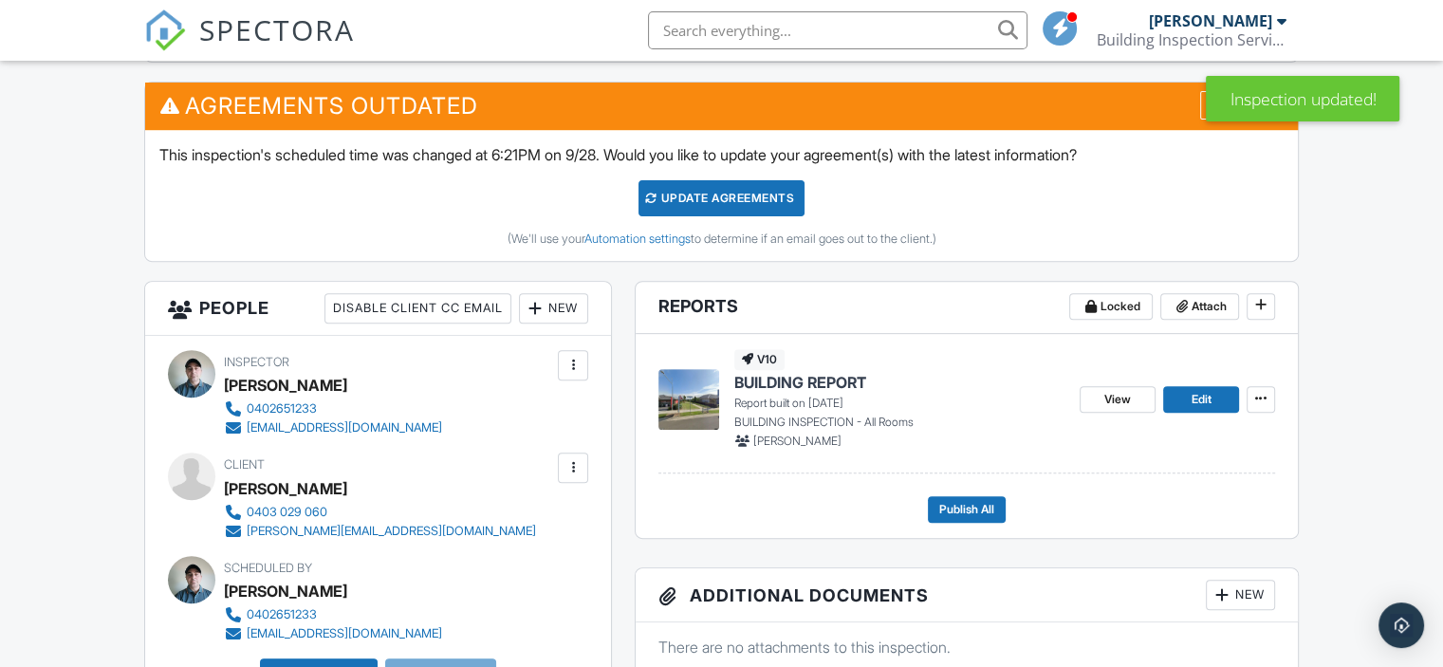
click at [725, 195] on div "Update Agreements" at bounding box center [721, 198] width 166 height 36
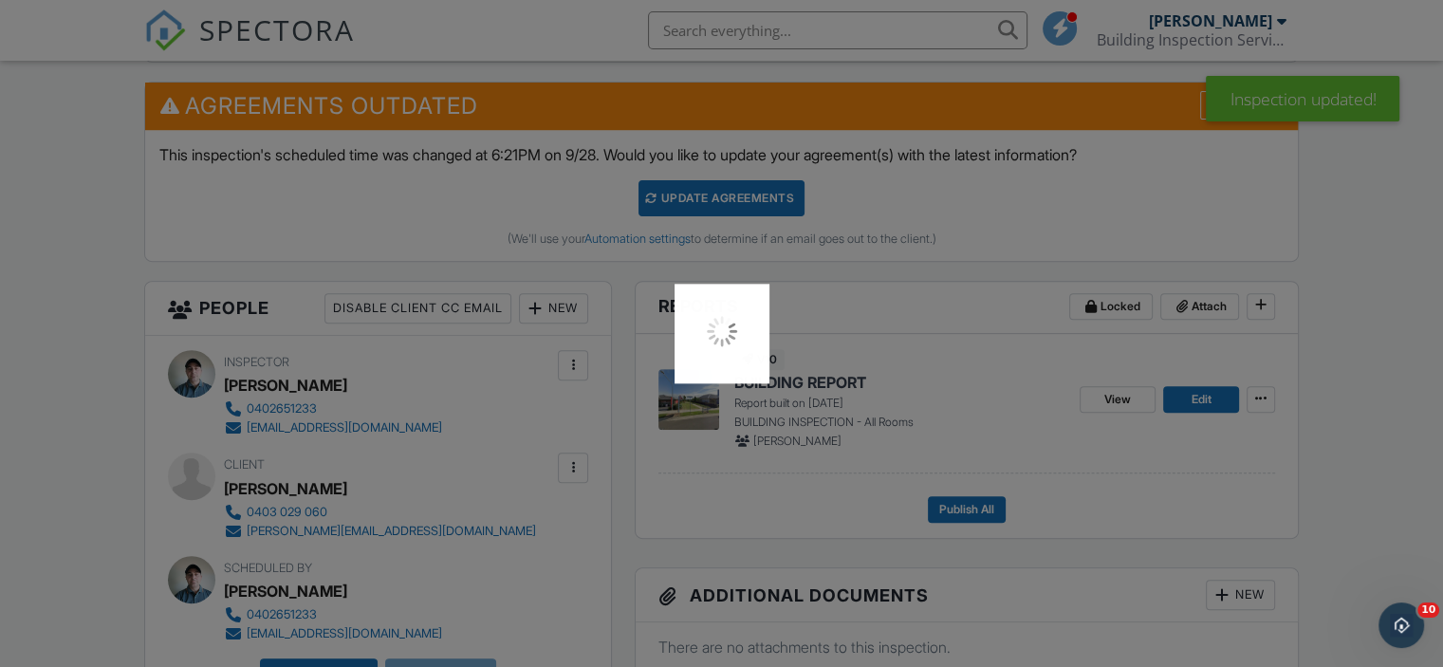
scroll to position [0, 0]
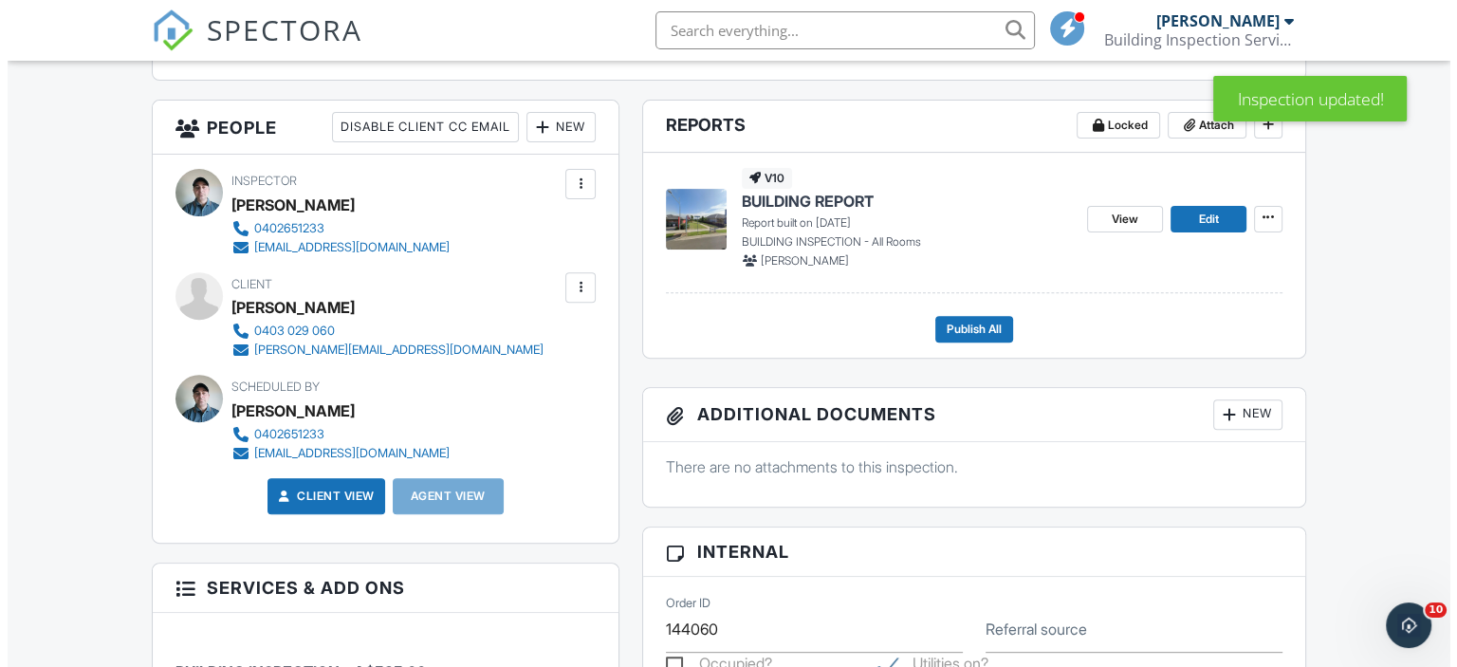
scroll to position [664, 0]
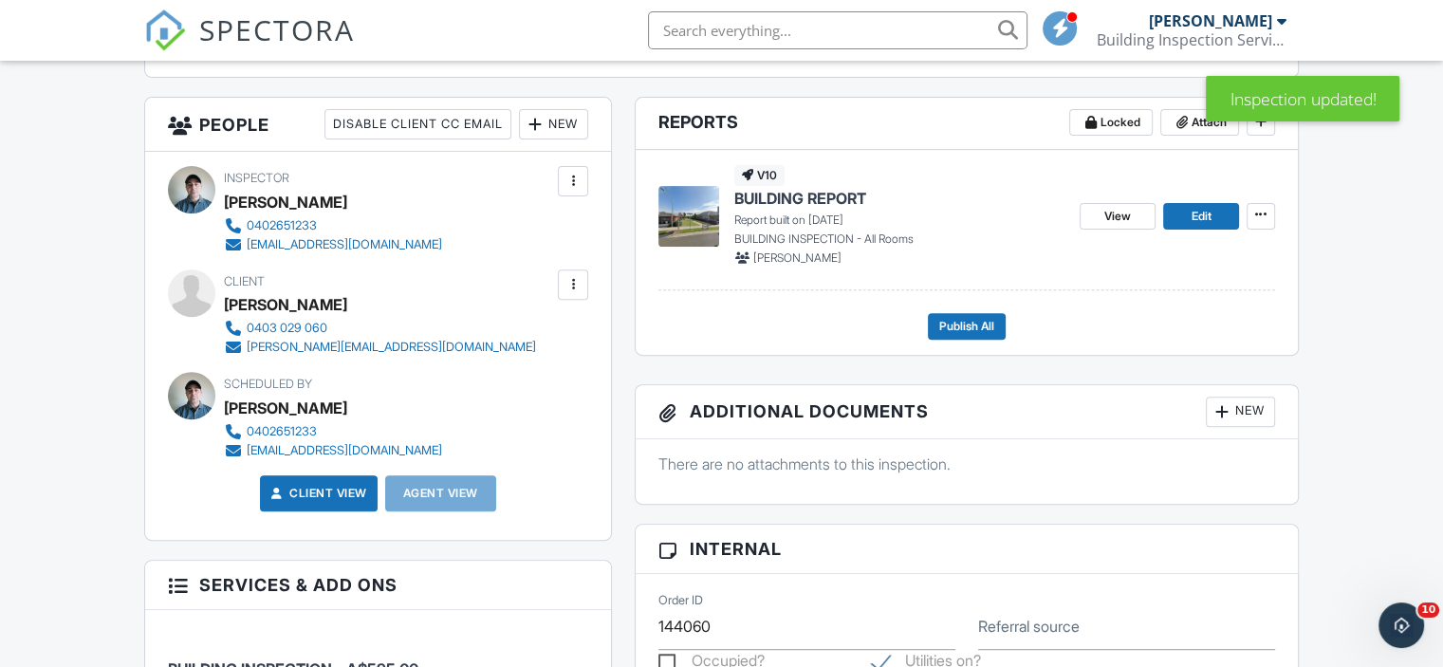
click at [577, 284] on div at bounding box center [573, 284] width 19 height 19
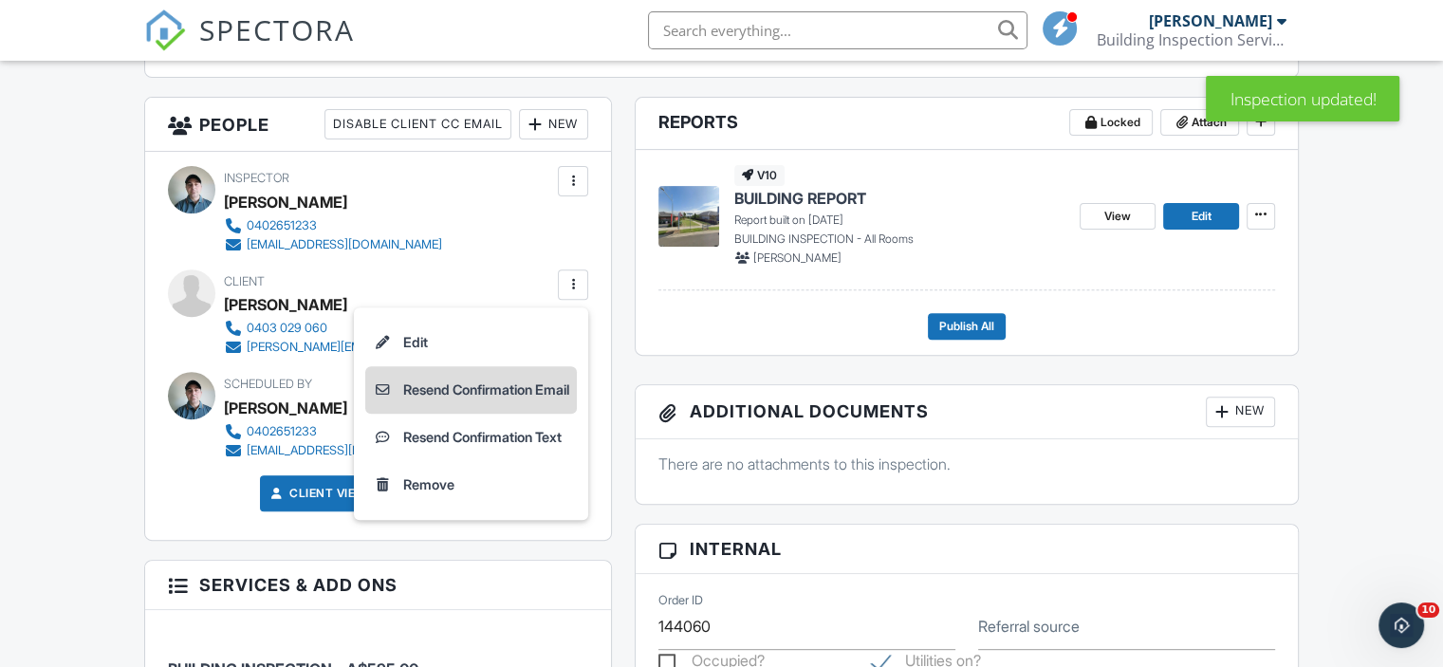
click at [535, 401] on li "Resend Confirmation Email" at bounding box center [471, 389] width 212 height 47
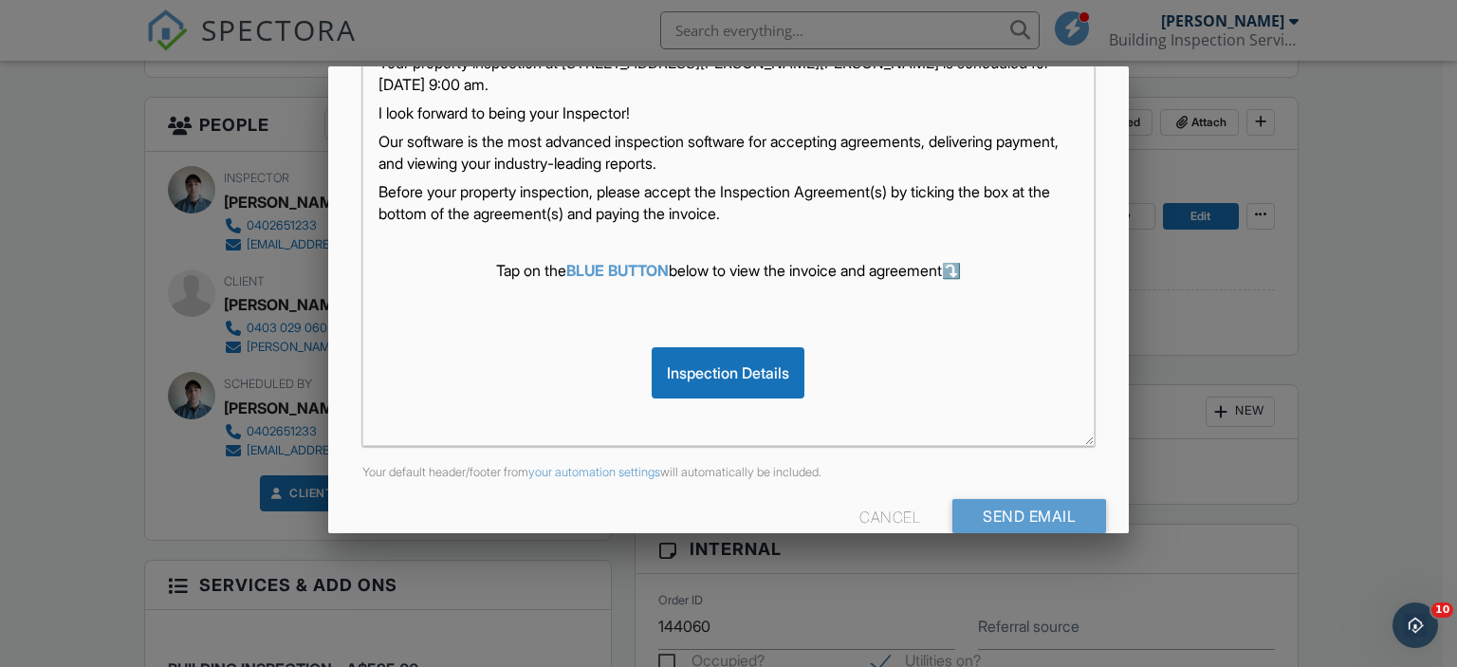
scroll to position [465, 0]
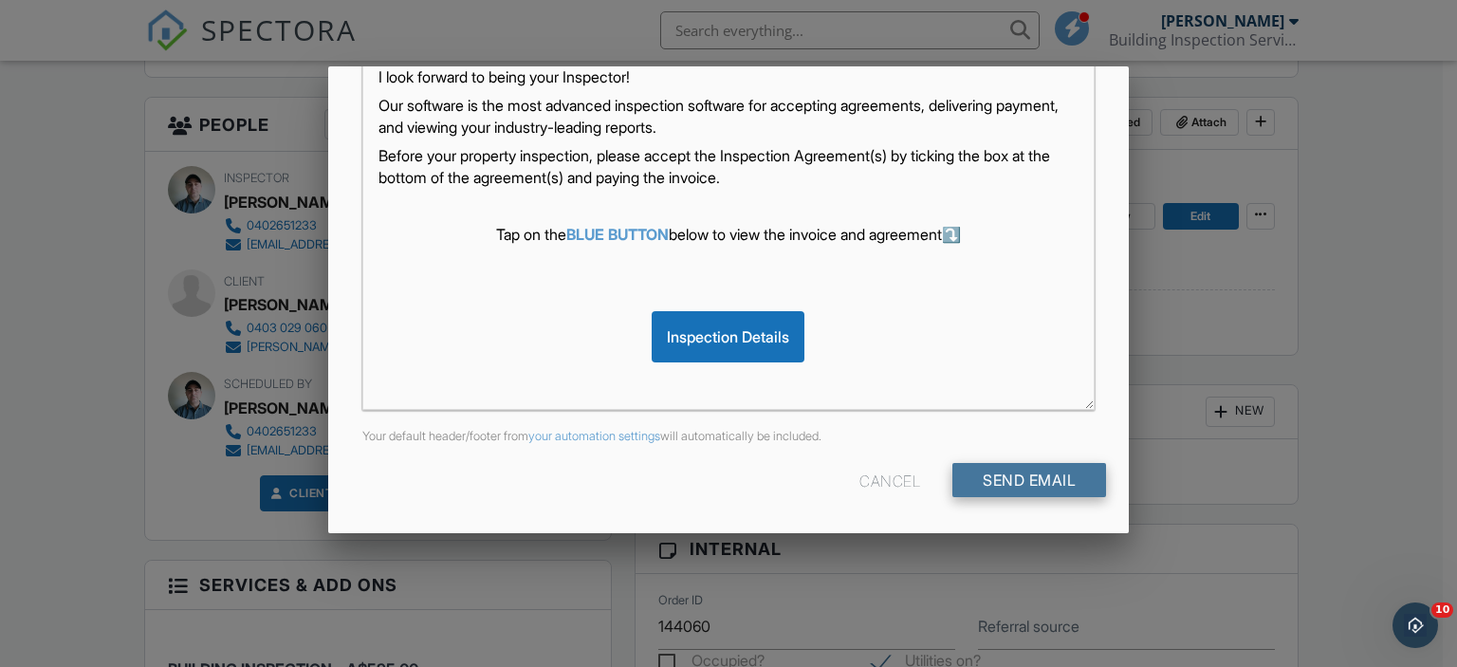
click at [1062, 464] on input "Send Email" at bounding box center [1029, 480] width 154 height 34
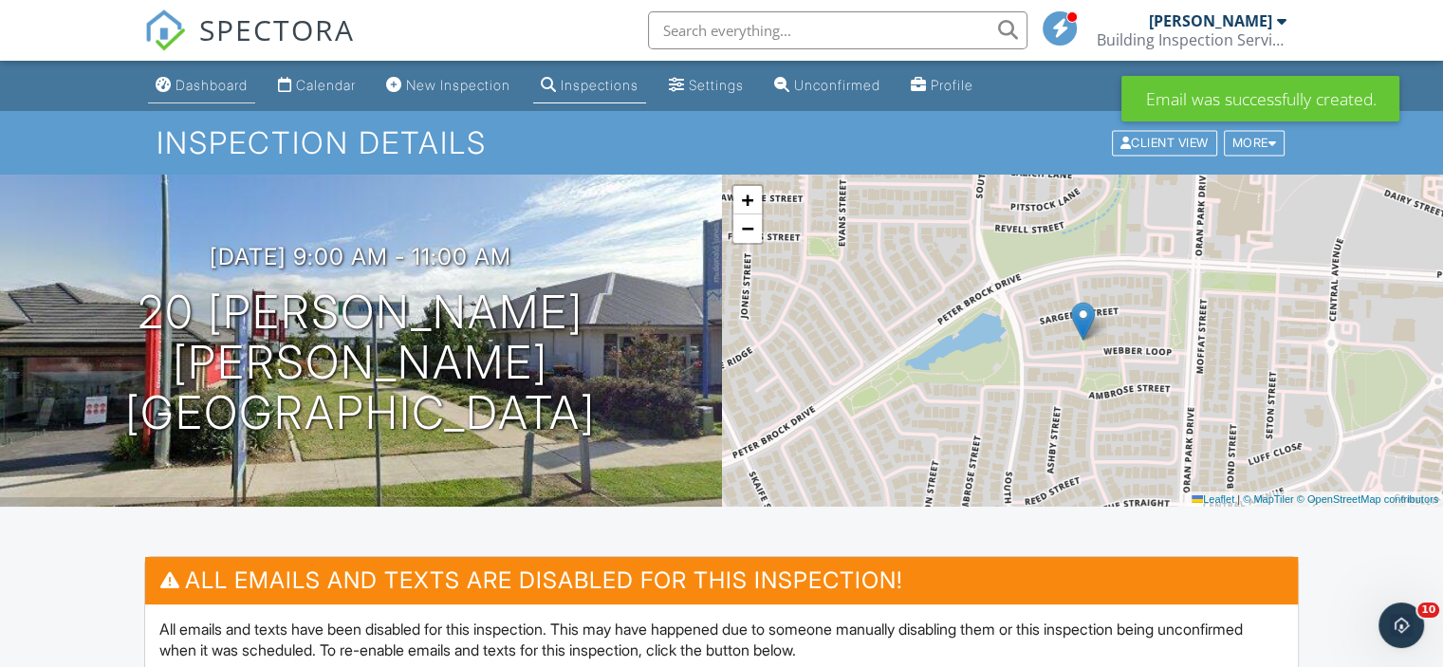
click at [223, 98] on link "Dashboard" at bounding box center [201, 85] width 107 height 35
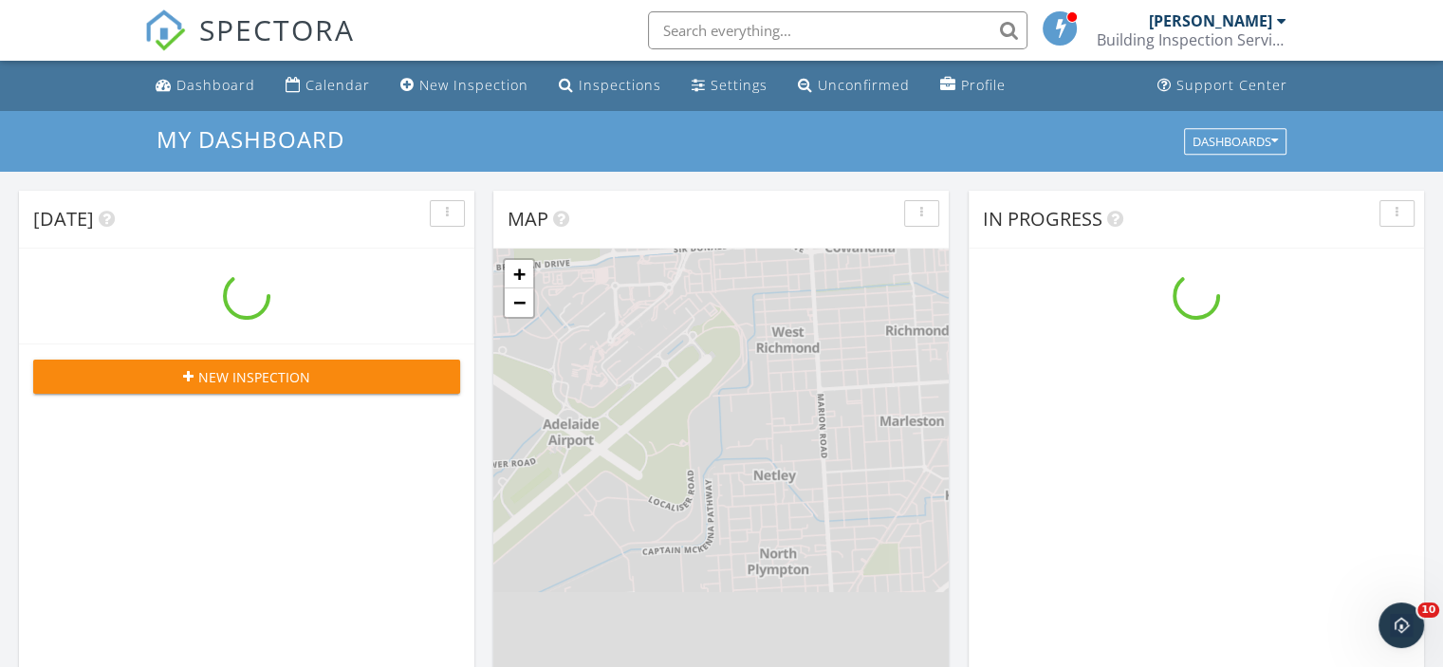
scroll to position [1756, 1472]
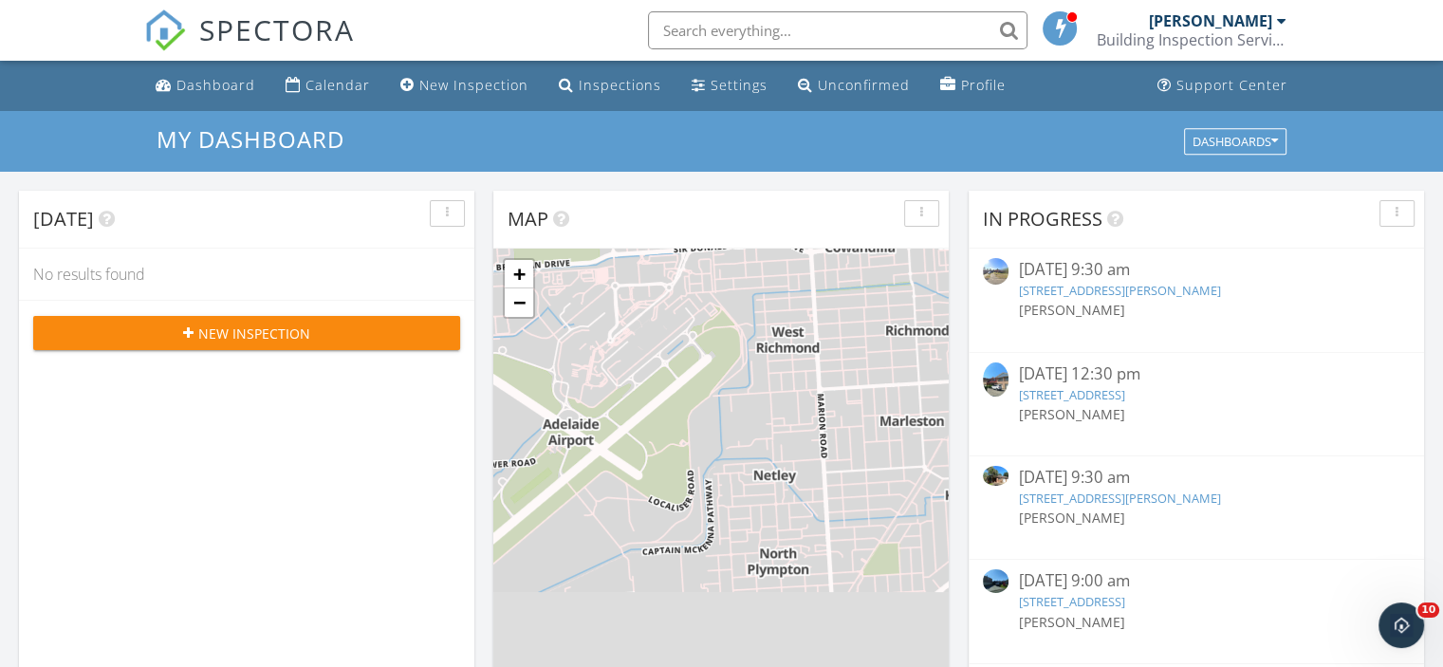
click at [669, 22] on input "text" at bounding box center [837, 30] width 379 height 38
paste input "[STREET_ADDRESS][PERSON_NAME]"
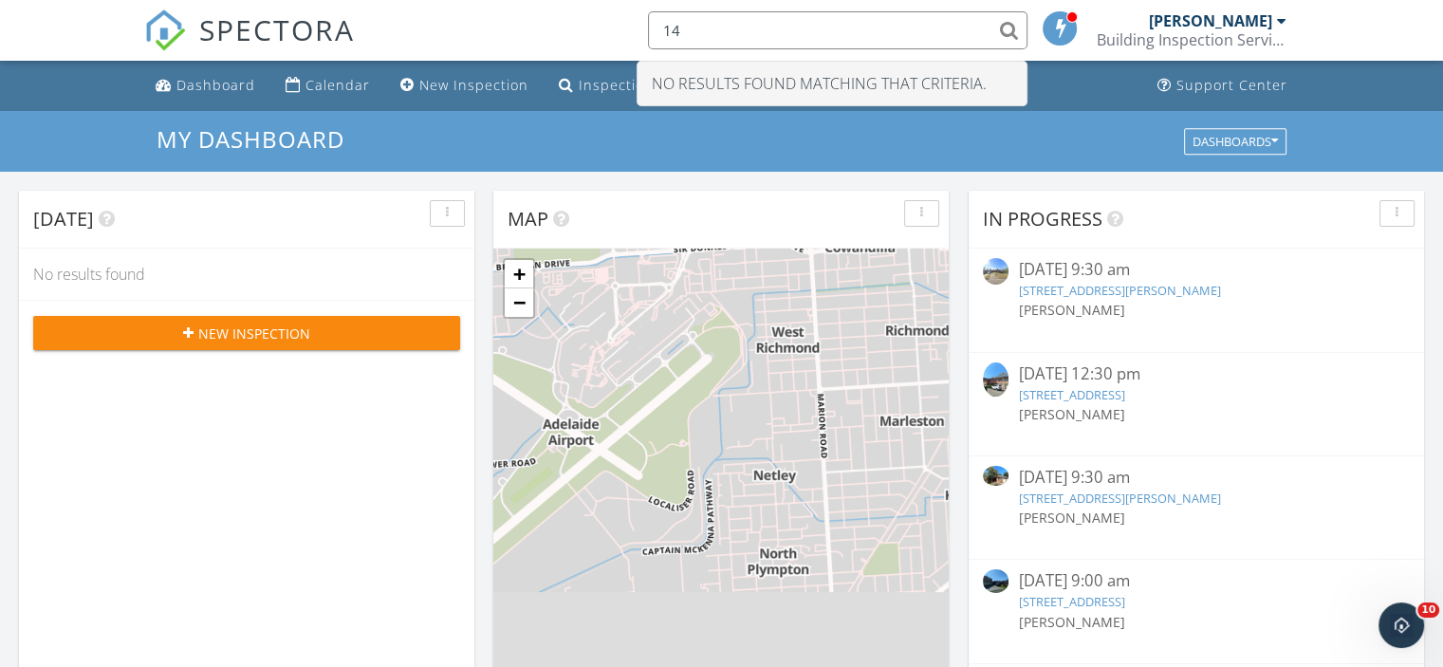
type input "1"
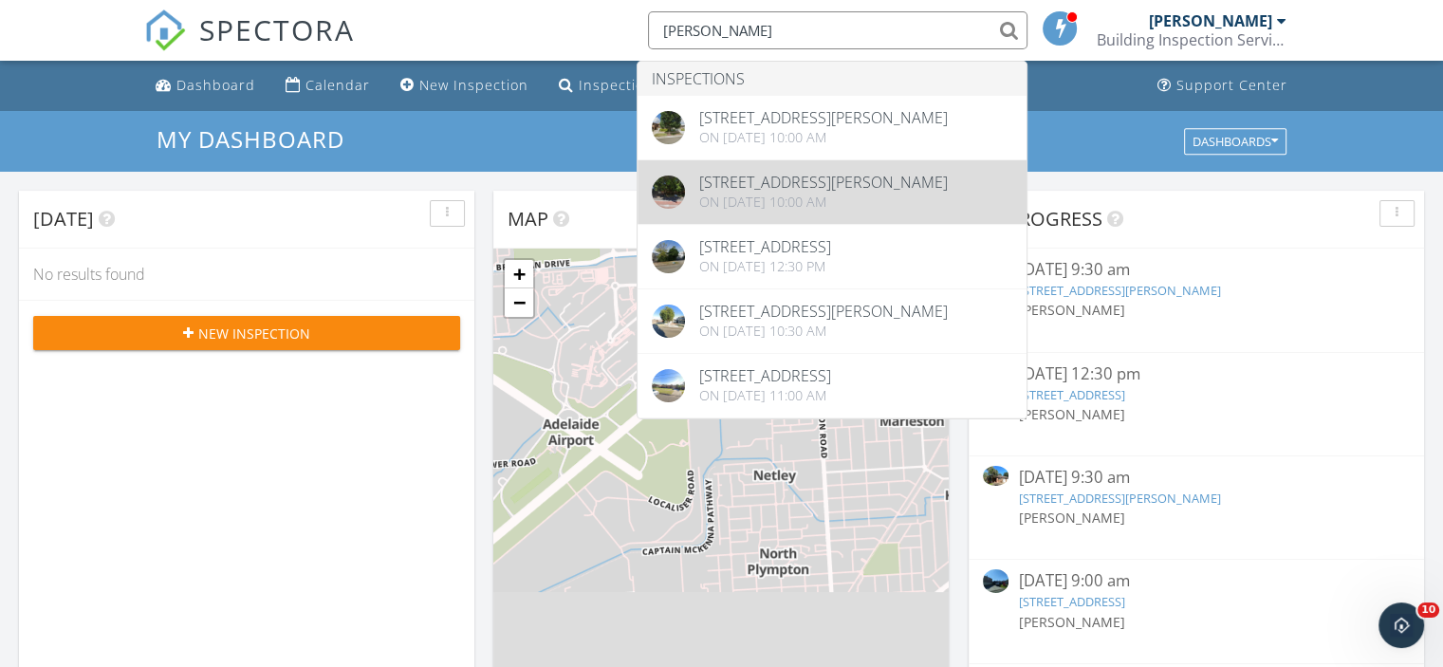
type input "[PERSON_NAME]"
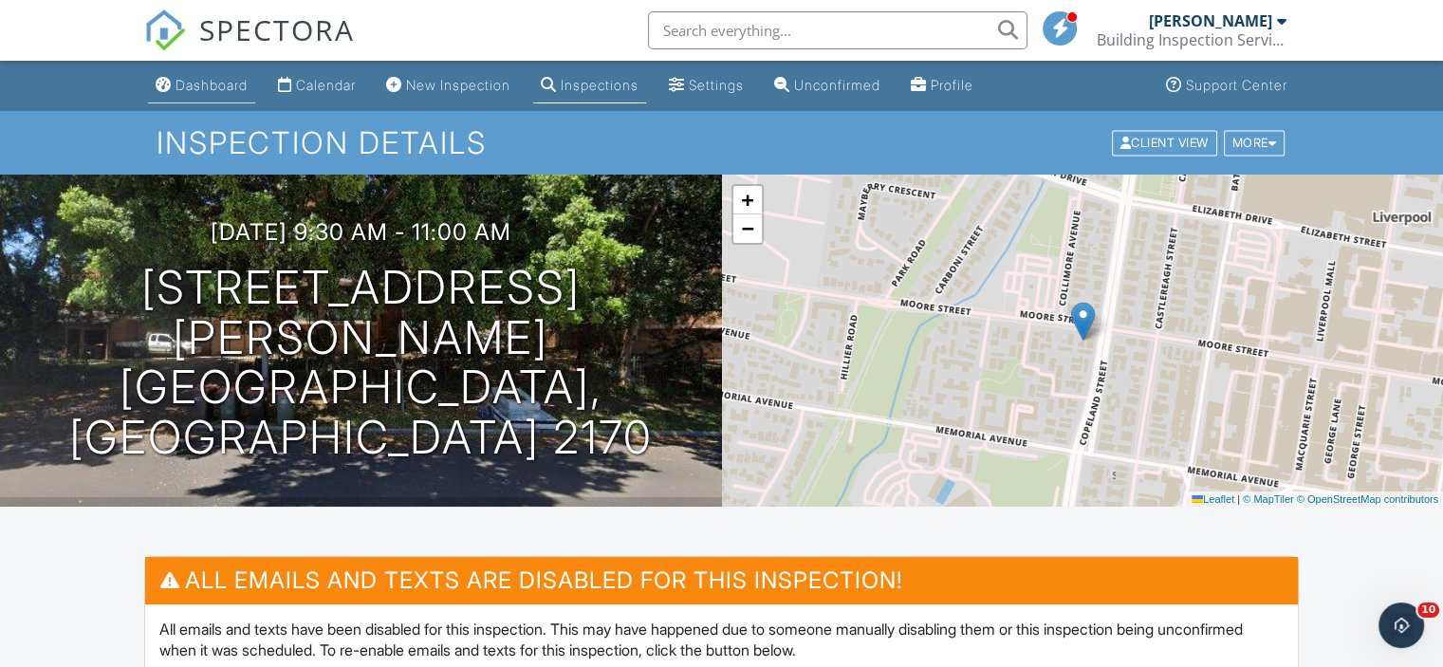
click at [186, 89] on div "Dashboard" at bounding box center [212, 85] width 72 height 16
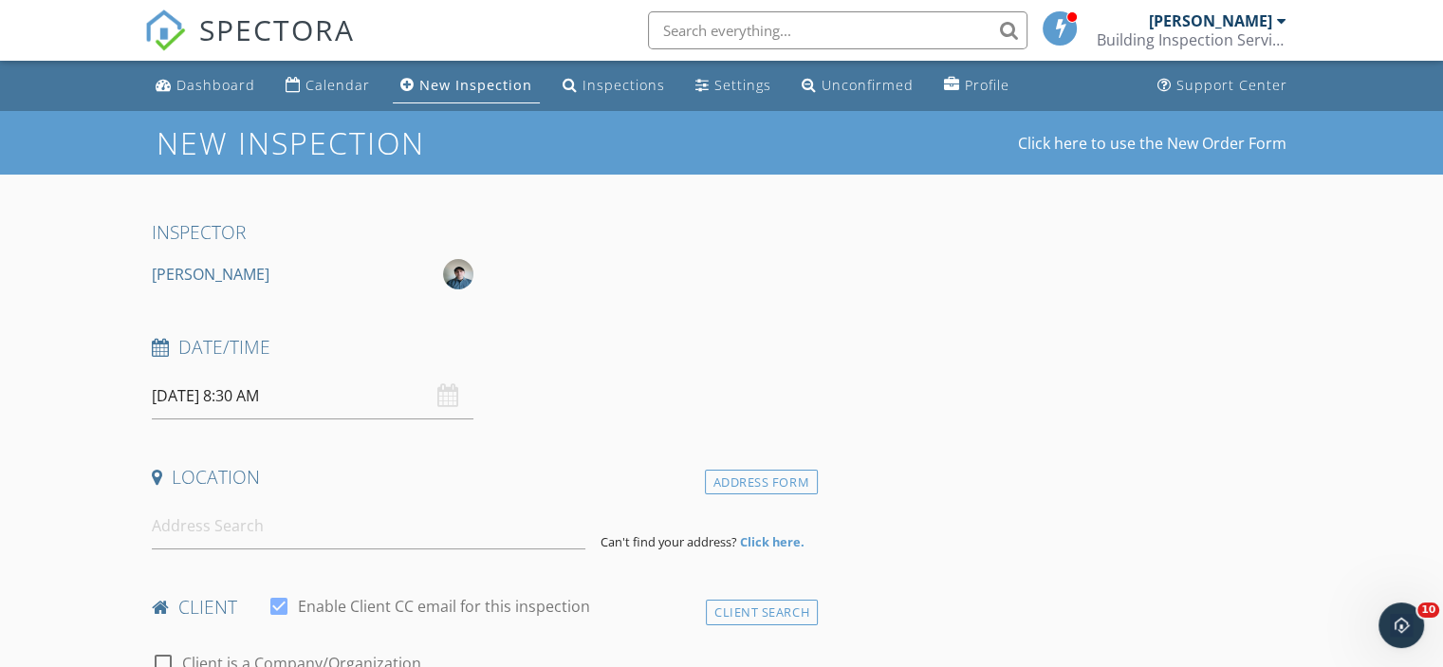
scroll to position [379, 0]
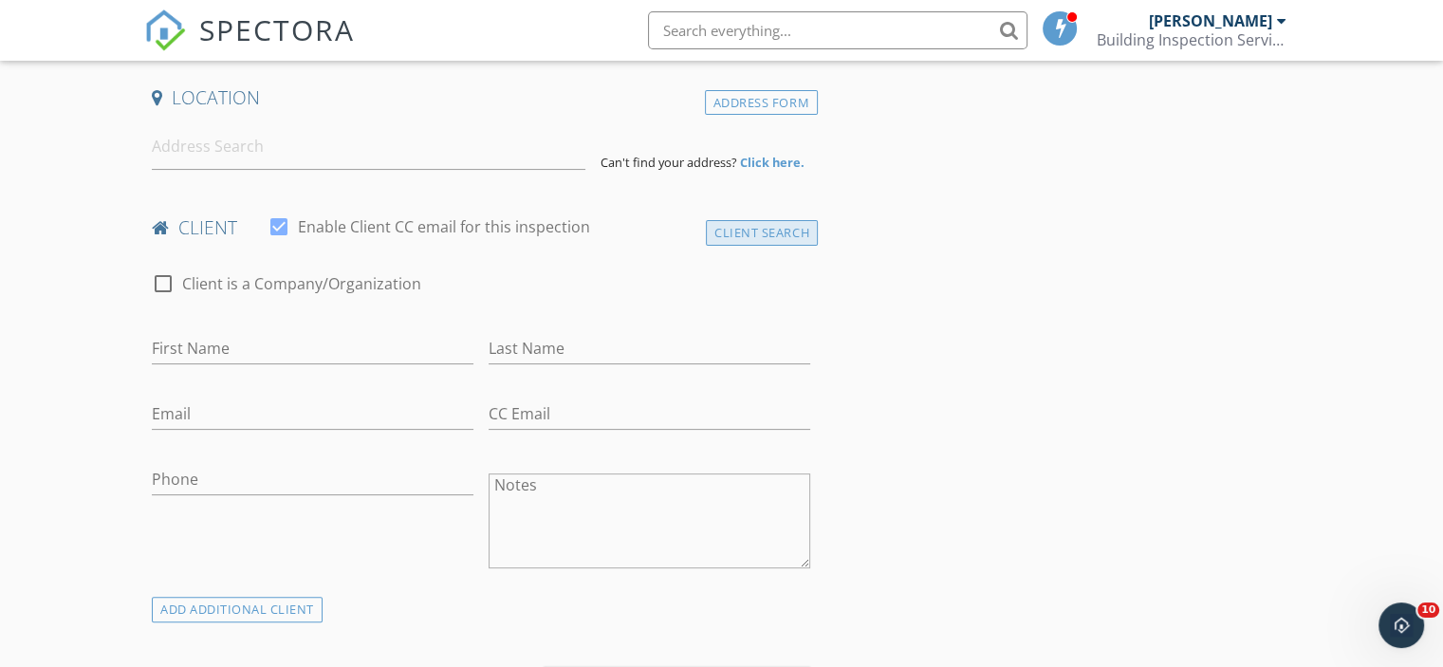
click at [751, 242] on div "Client Search" at bounding box center [762, 233] width 112 height 26
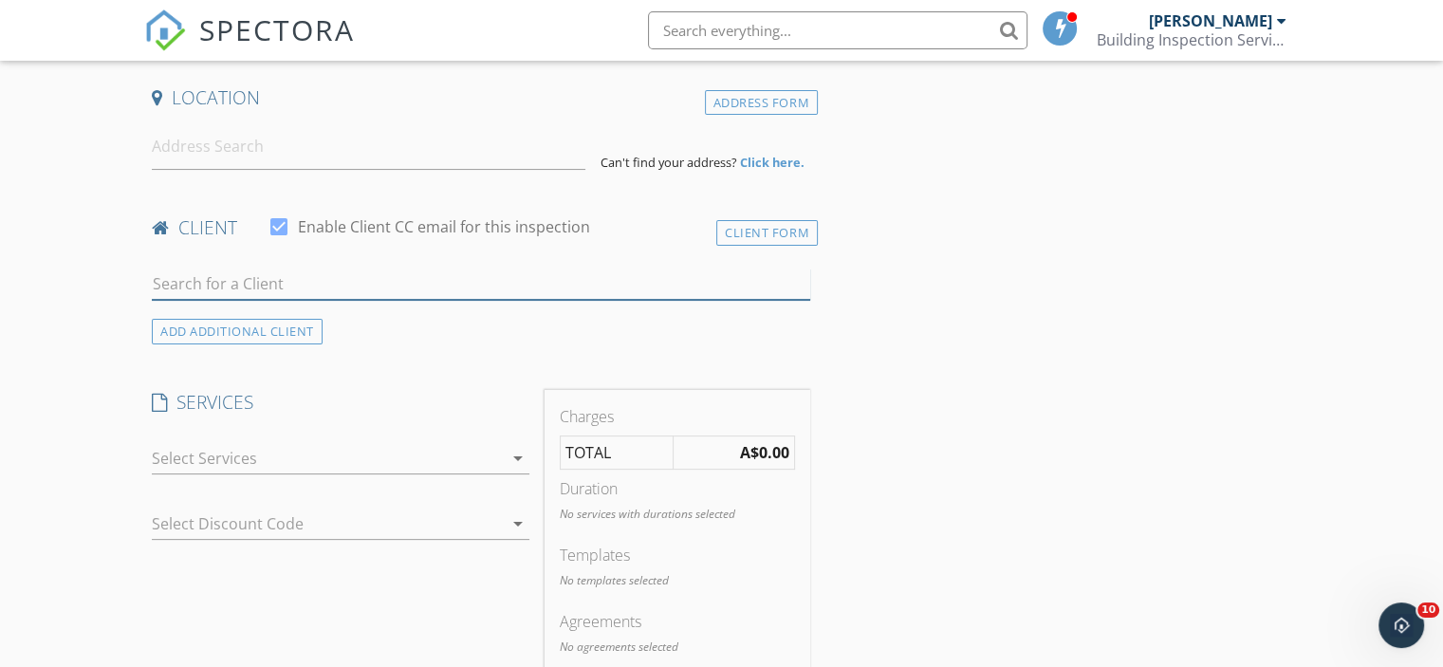
click at [410, 298] on input "text" at bounding box center [481, 283] width 658 height 31
type input "A"
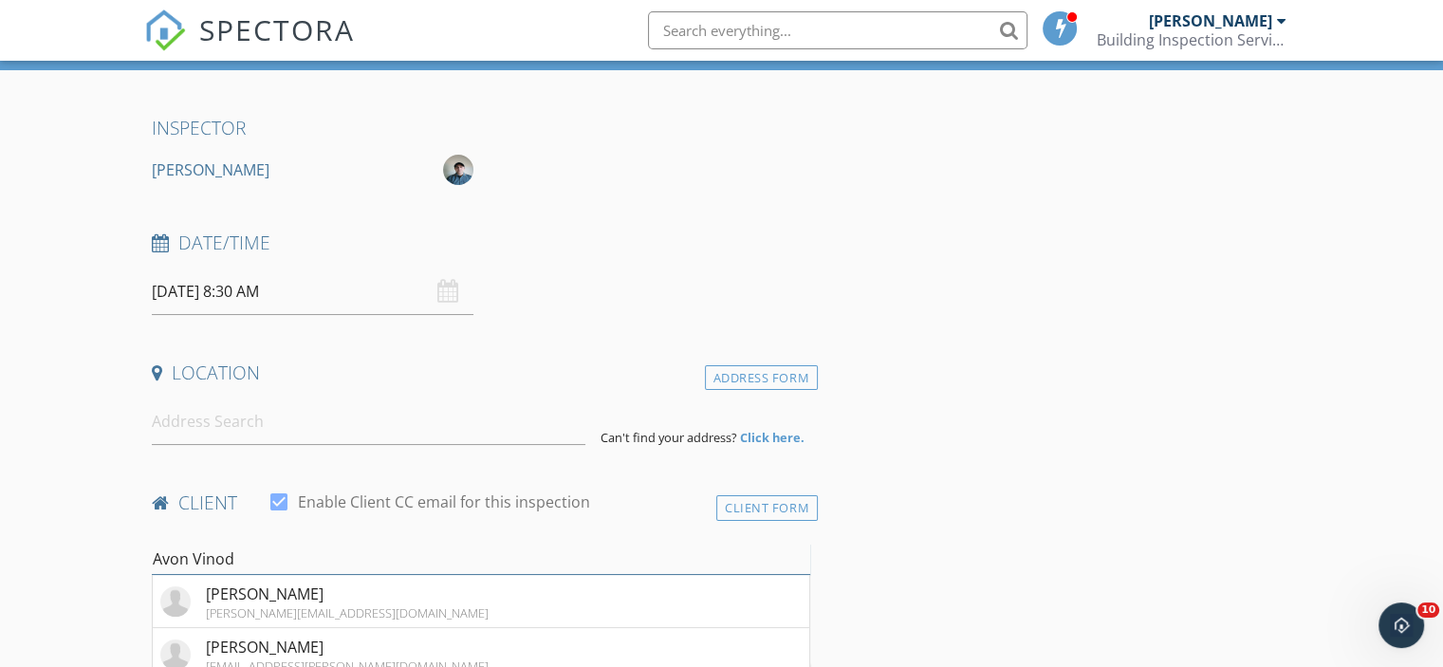
scroll to position [95, 0]
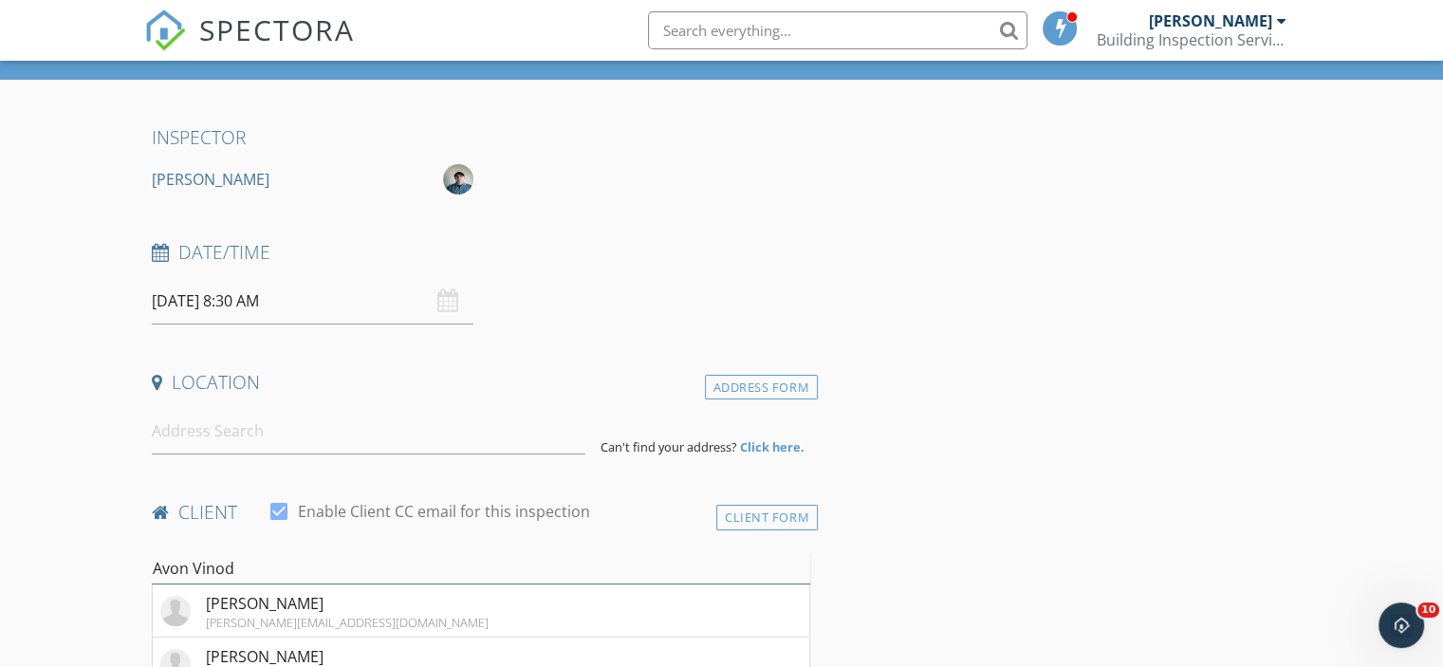
type input "Avon Vinod"
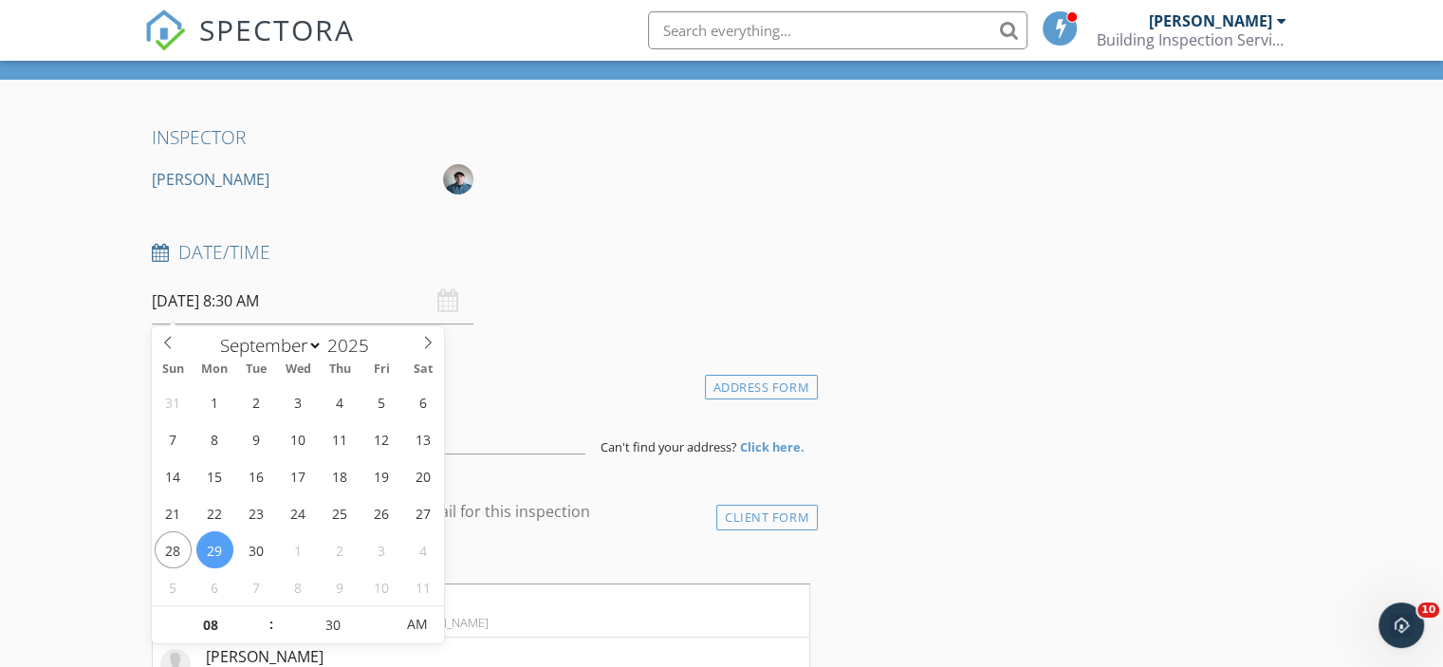
click at [323, 315] on input "[DATE] 8:30 AM" at bounding box center [313, 301] width 322 height 46
type input "[DATE] 8:30 AM"
type input "09"
type input "[DATE] 9:30 AM"
type input "00"
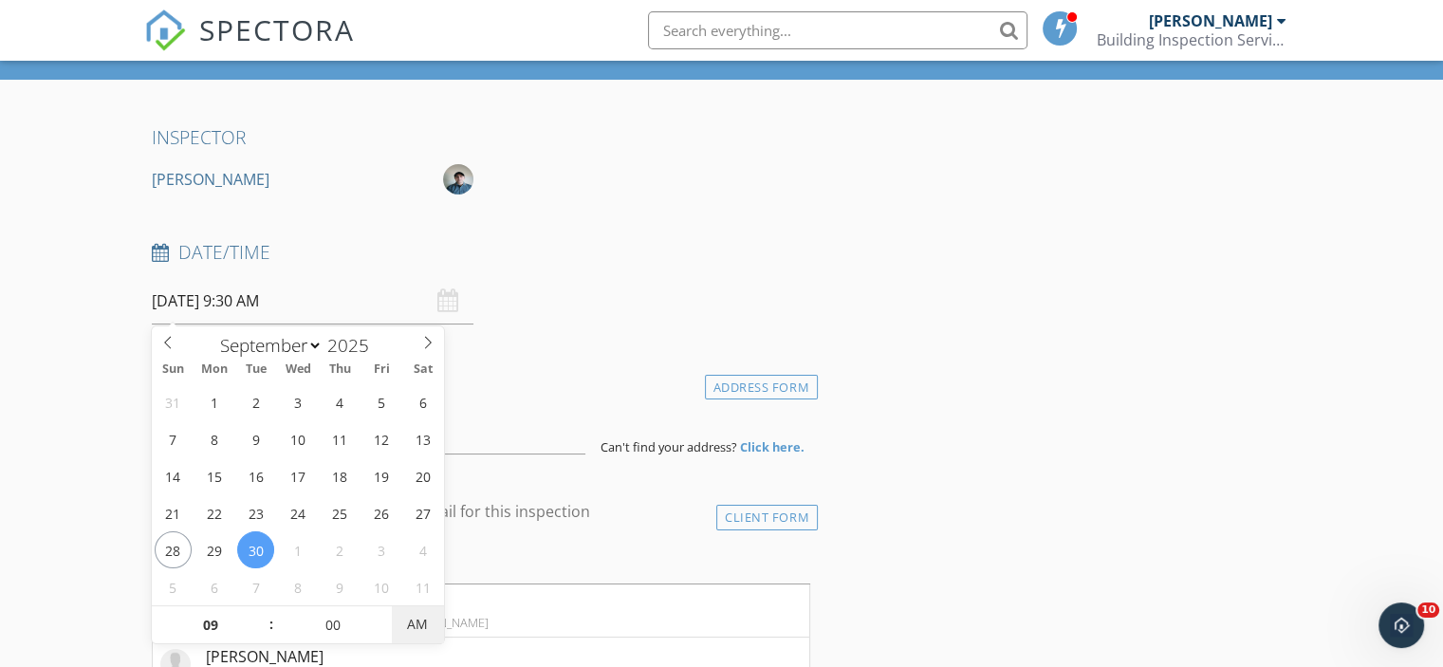
type input "[DATE] 9:00 AM"
click at [720, 308] on div "Date/Time [DATE] 9:00 AM" at bounding box center [481, 282] width 674 height 84
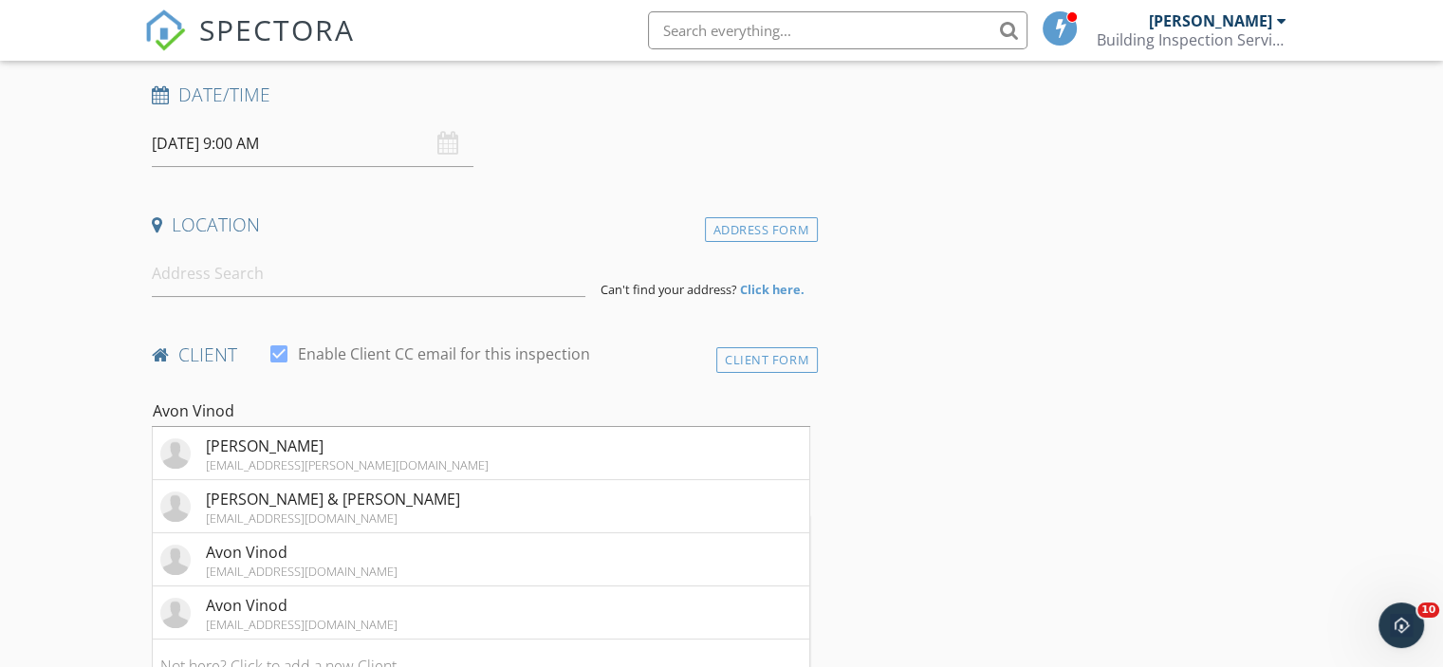
scroll to position [285, 0]
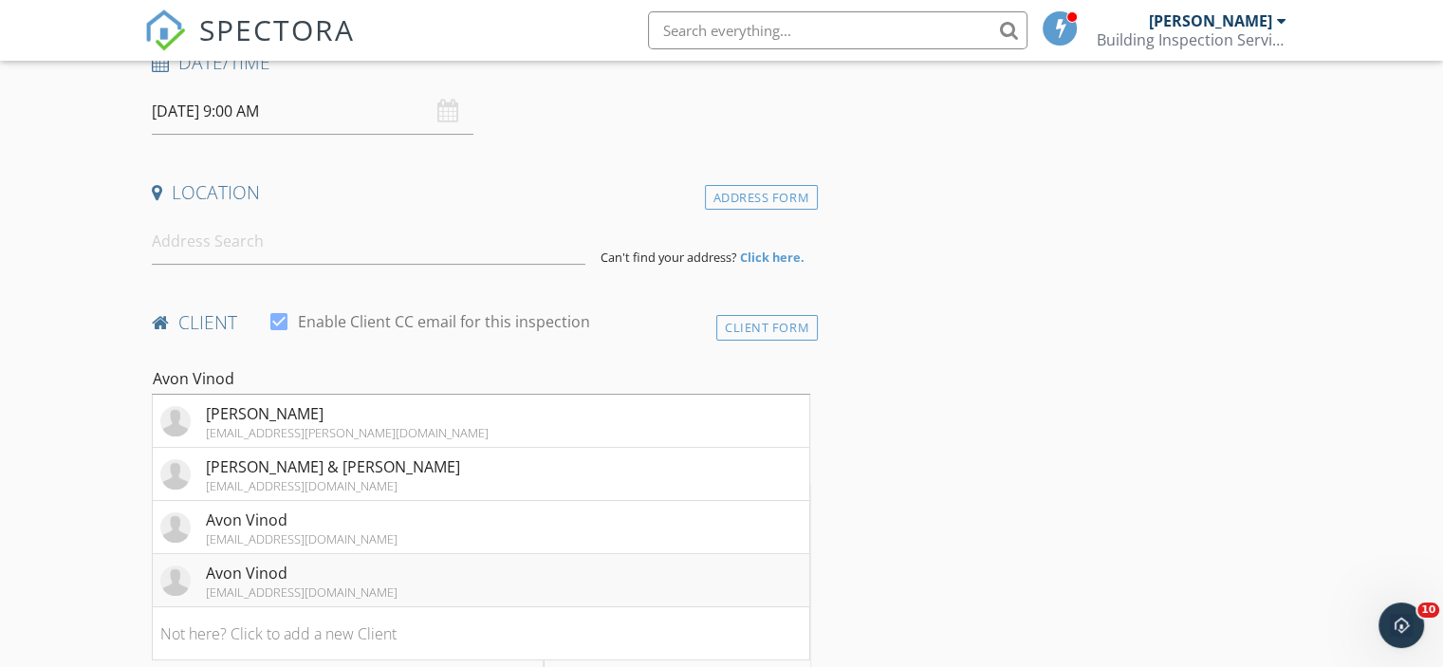
click at [387, 586] on li "Avon Vinod [EMAIL_ADDRESS][DOMAIN_NAME]" at bounding box center [481, 580] width 656 height 53
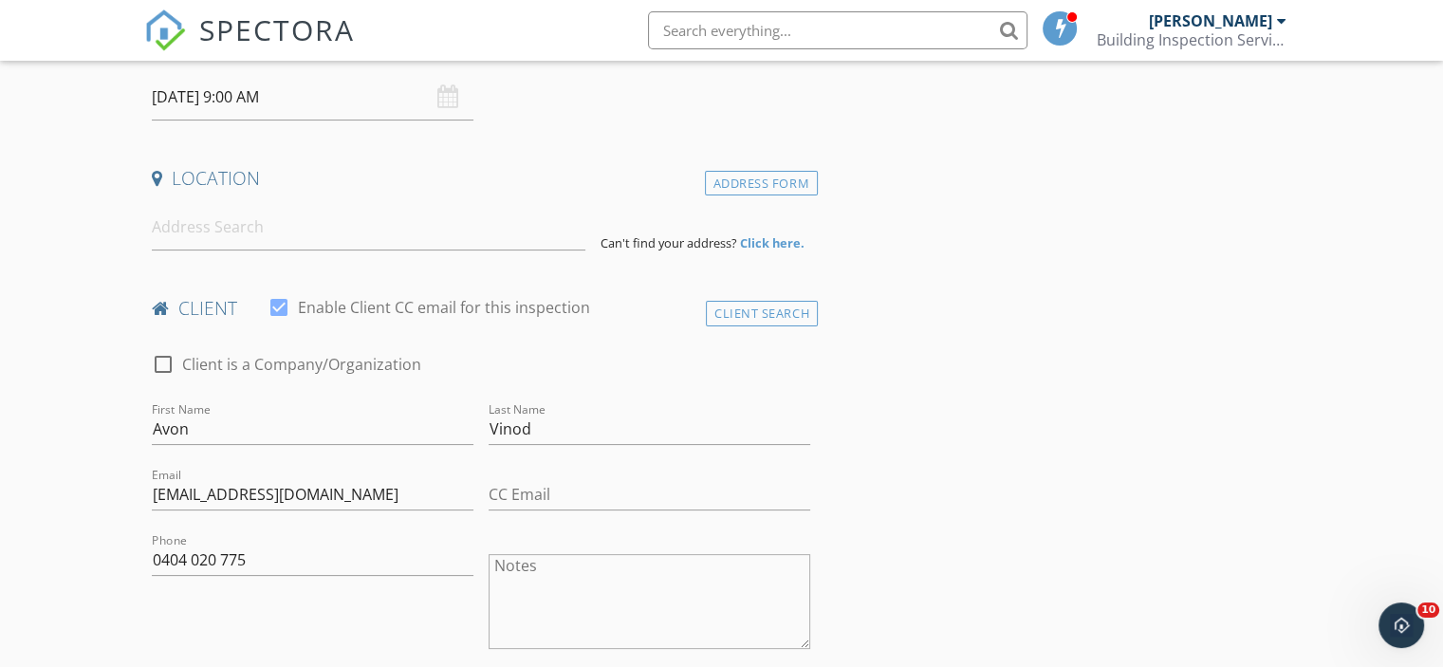
scroll to position [190, 0]
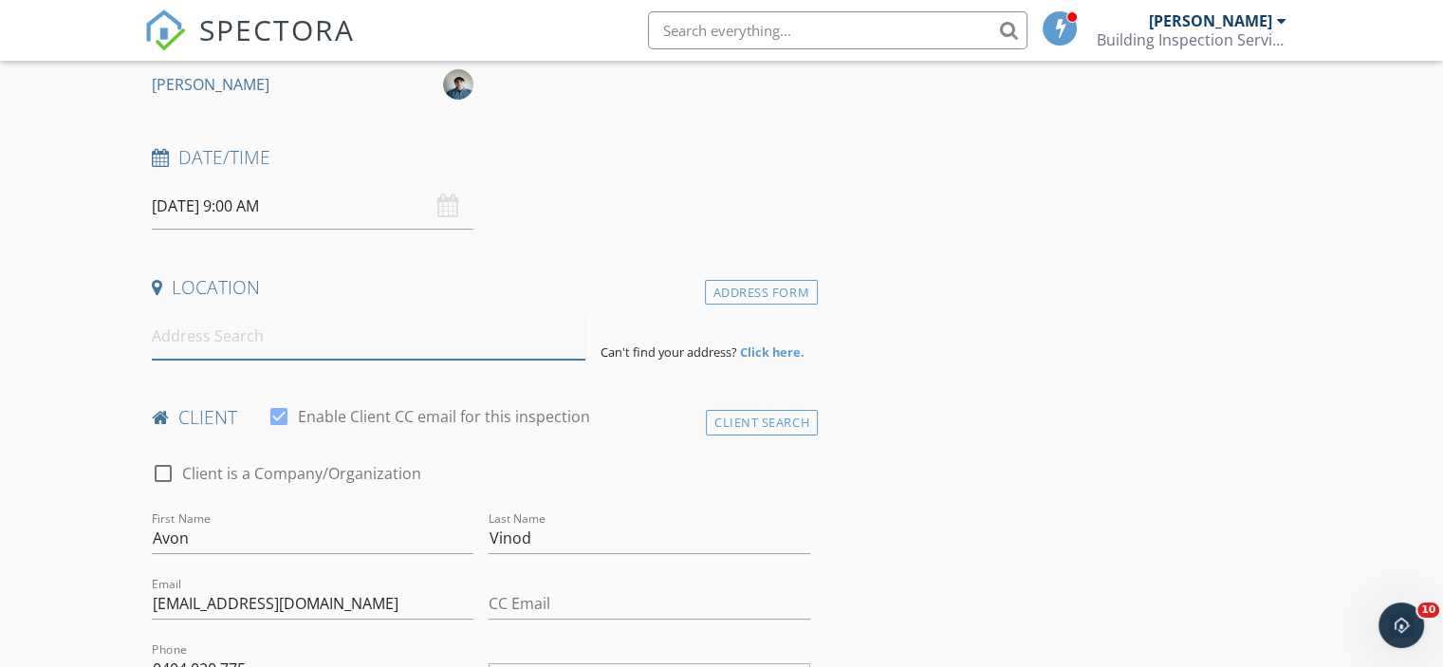
click at [299, 344] on input at bounding box center [369, 336] width 434 height 46
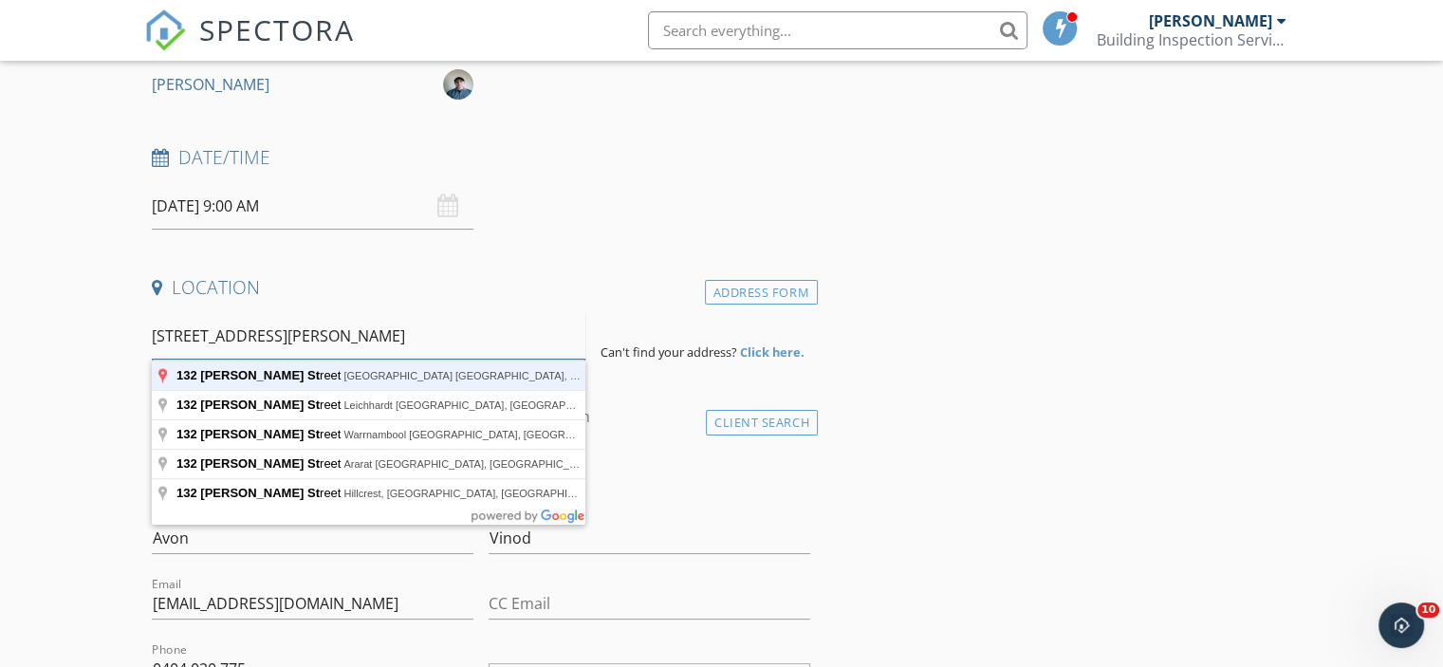
type input "132 Moore Street, Liverpool NSW, Australia"
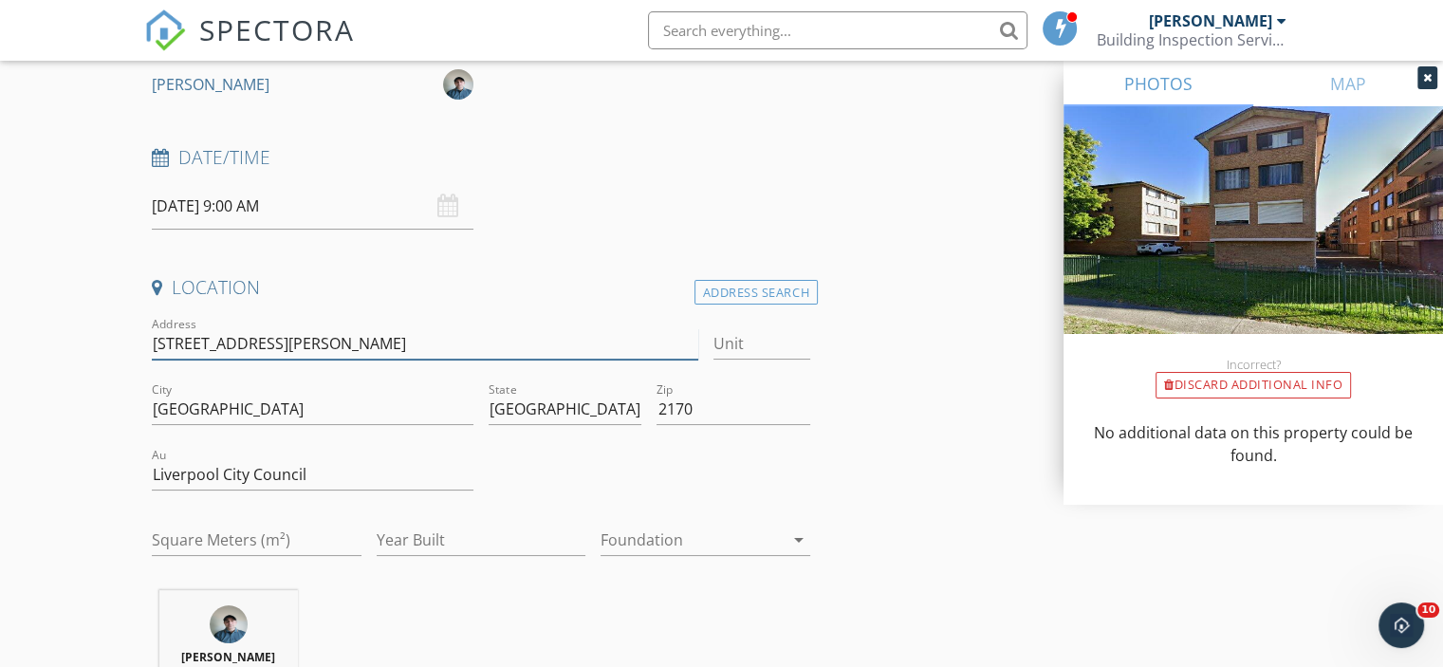
click at [157, 346] on input "132 Moore St" at bounding box center [424, 343] width 545 height 31
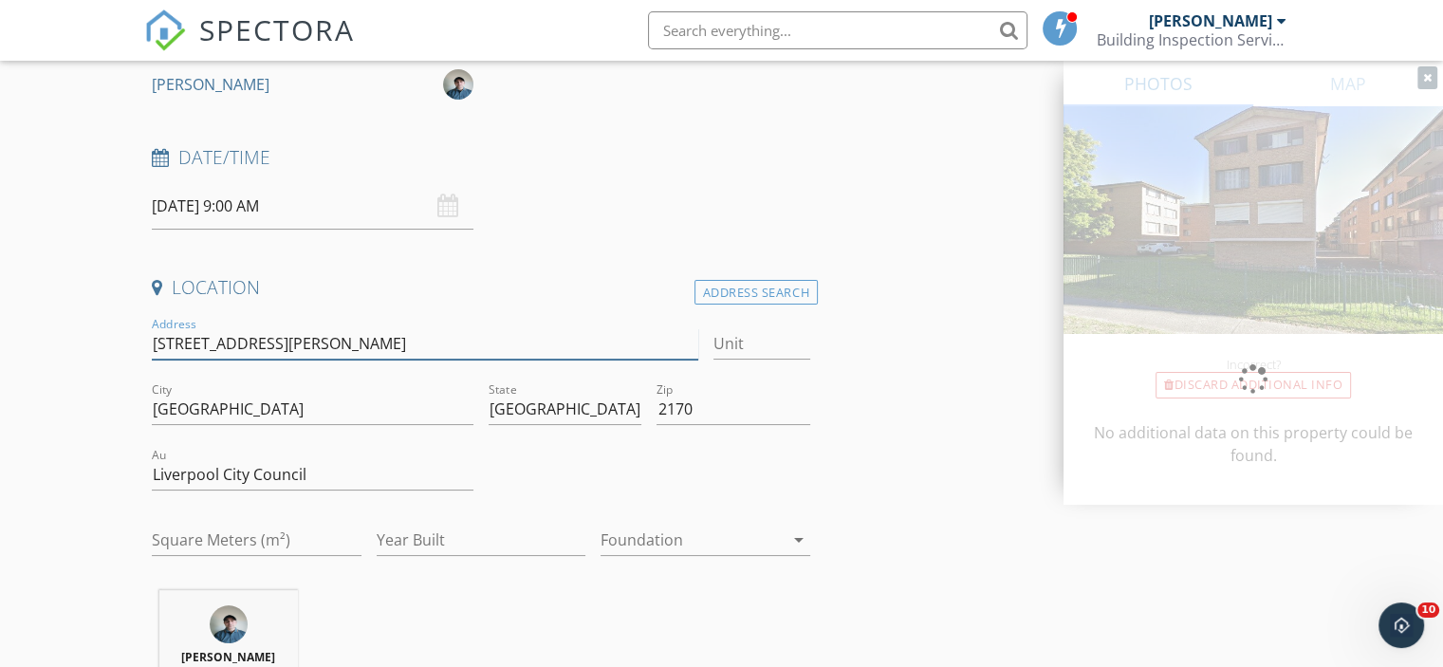
type input "[STREET_ADDRESS][PERSON_NAME]"
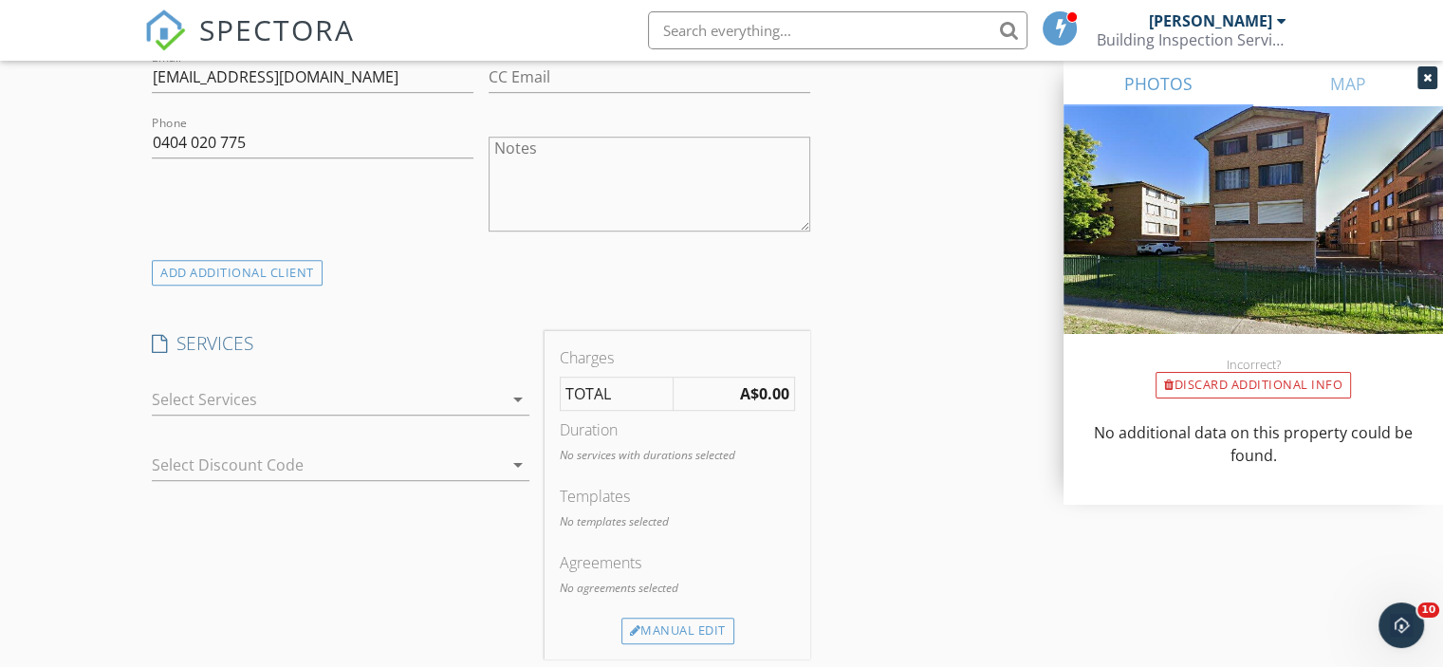
scroll to position [1138, 0]
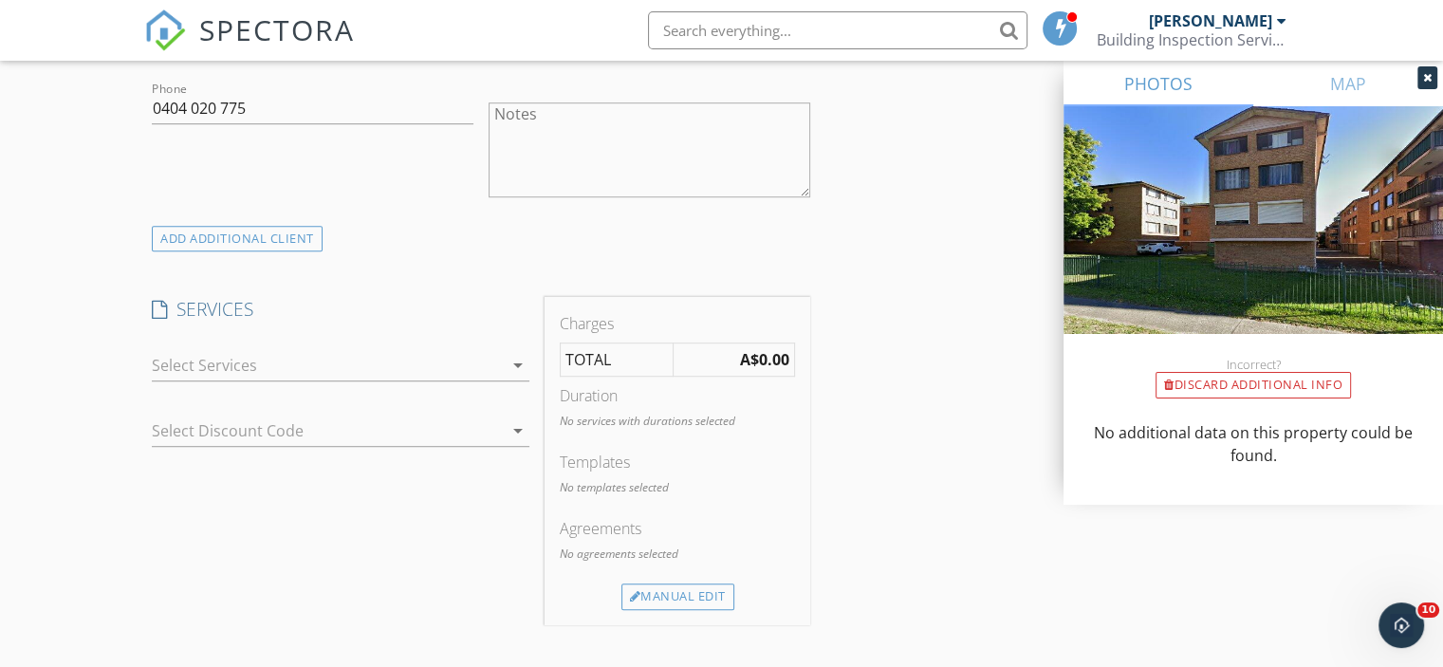
click at [253, 360] on div at bounding box center [327, 365] width 351 height 30
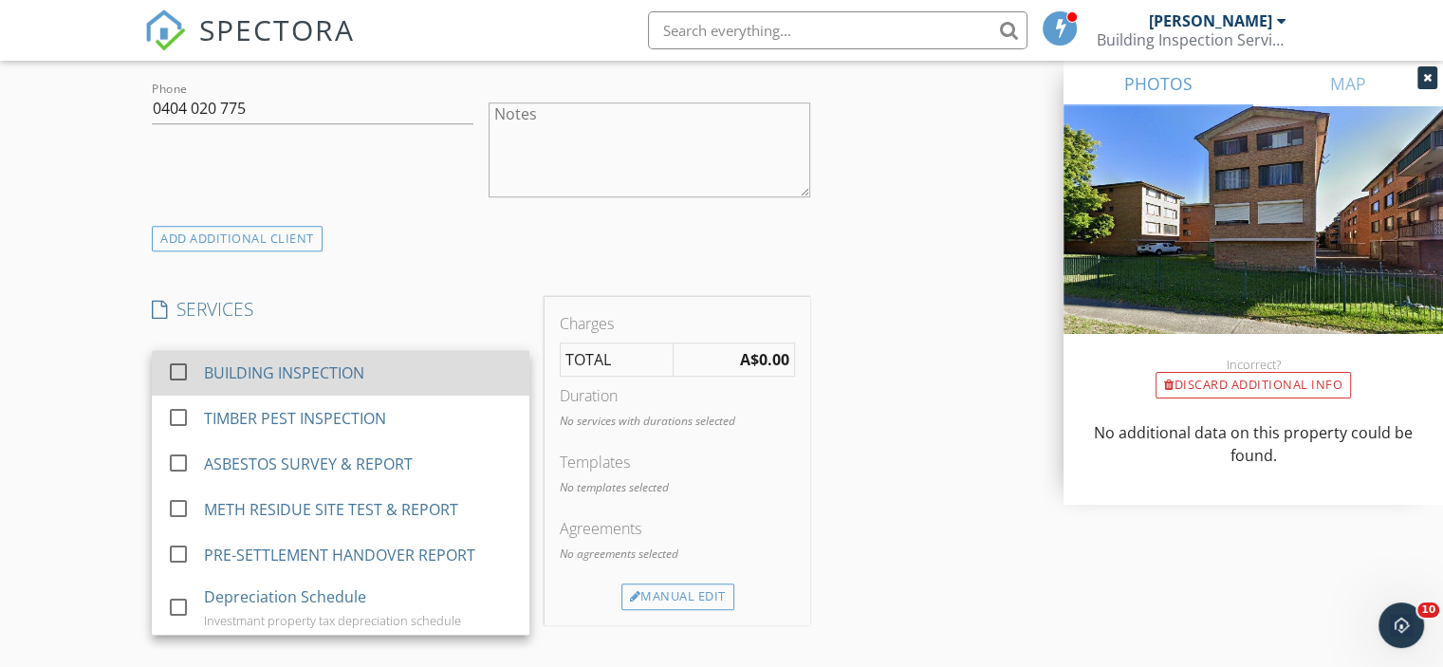
click at [250, 366] on div "BUILDING INSPECTION" at bounding box center [284, 372] width 160 height 23
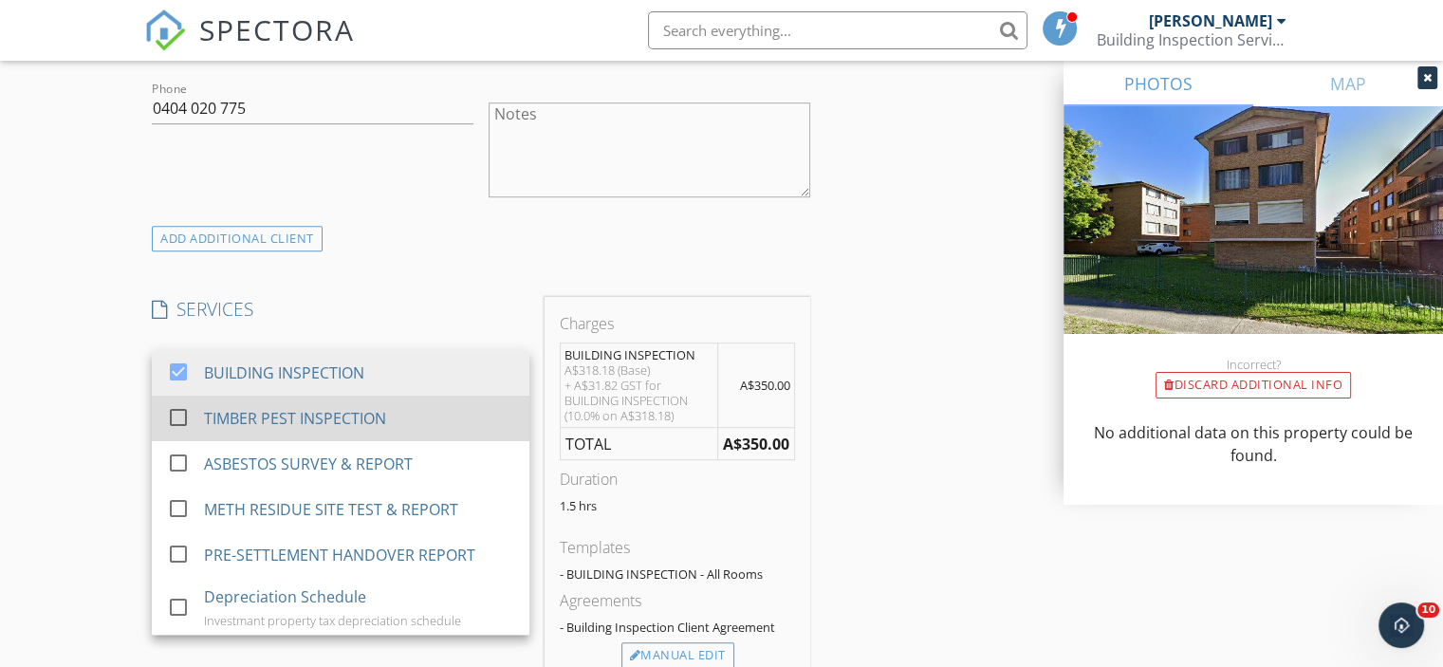
click at [182, 416] on div at bounding box center [178, 417] width 32 height 32
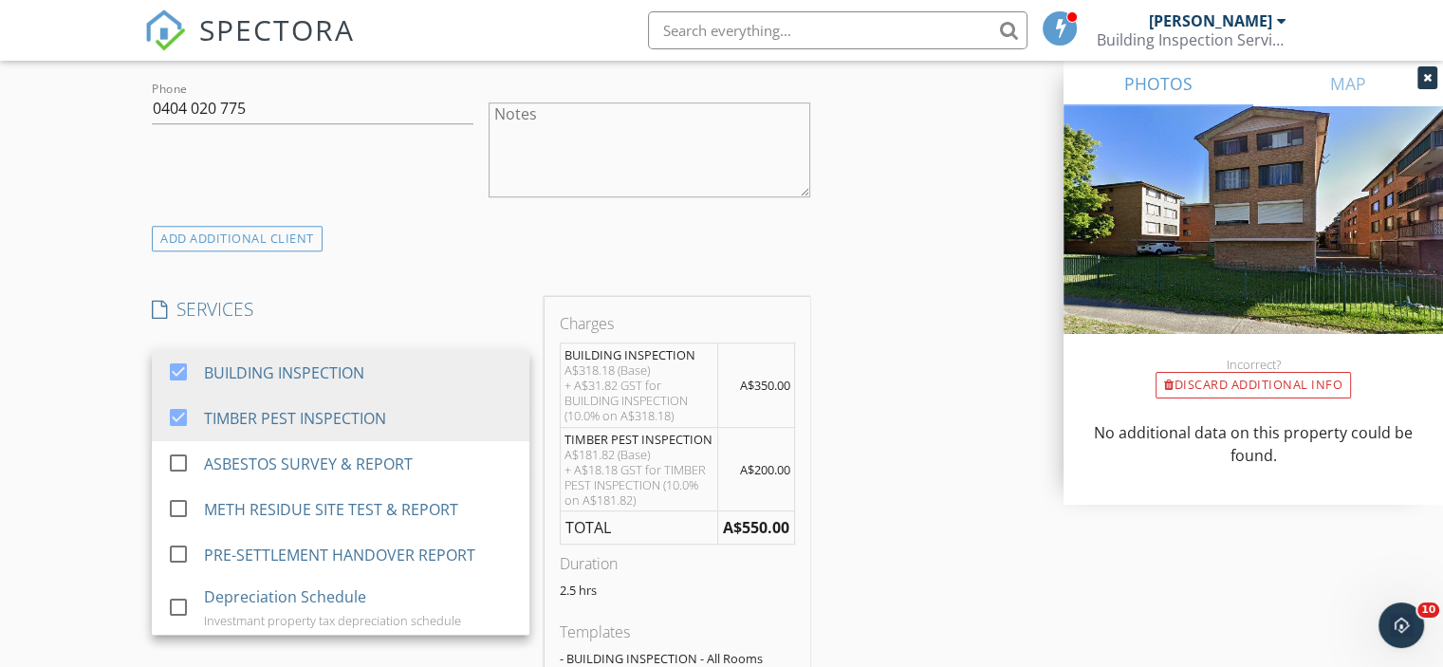
click at [481, 185] on div "Notes" at bounding box center [649, 152] width 337 height 148
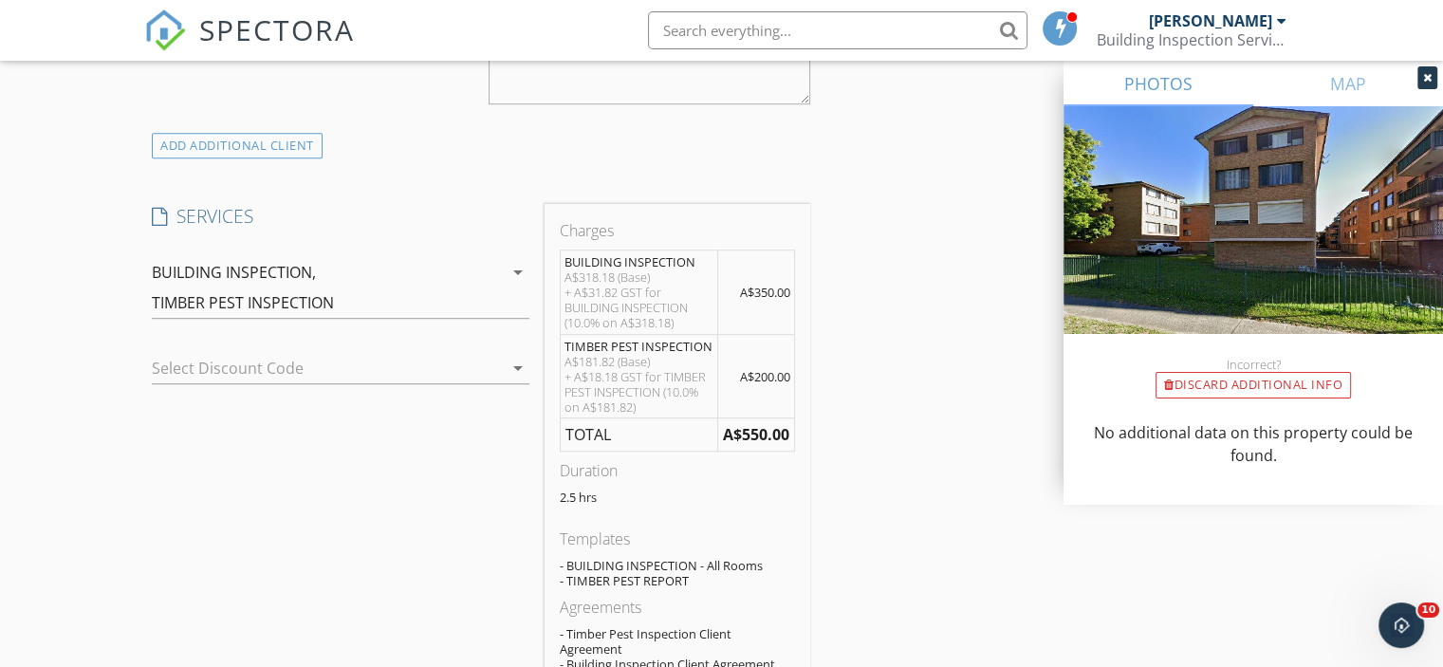
scroll to position [1328, 0]
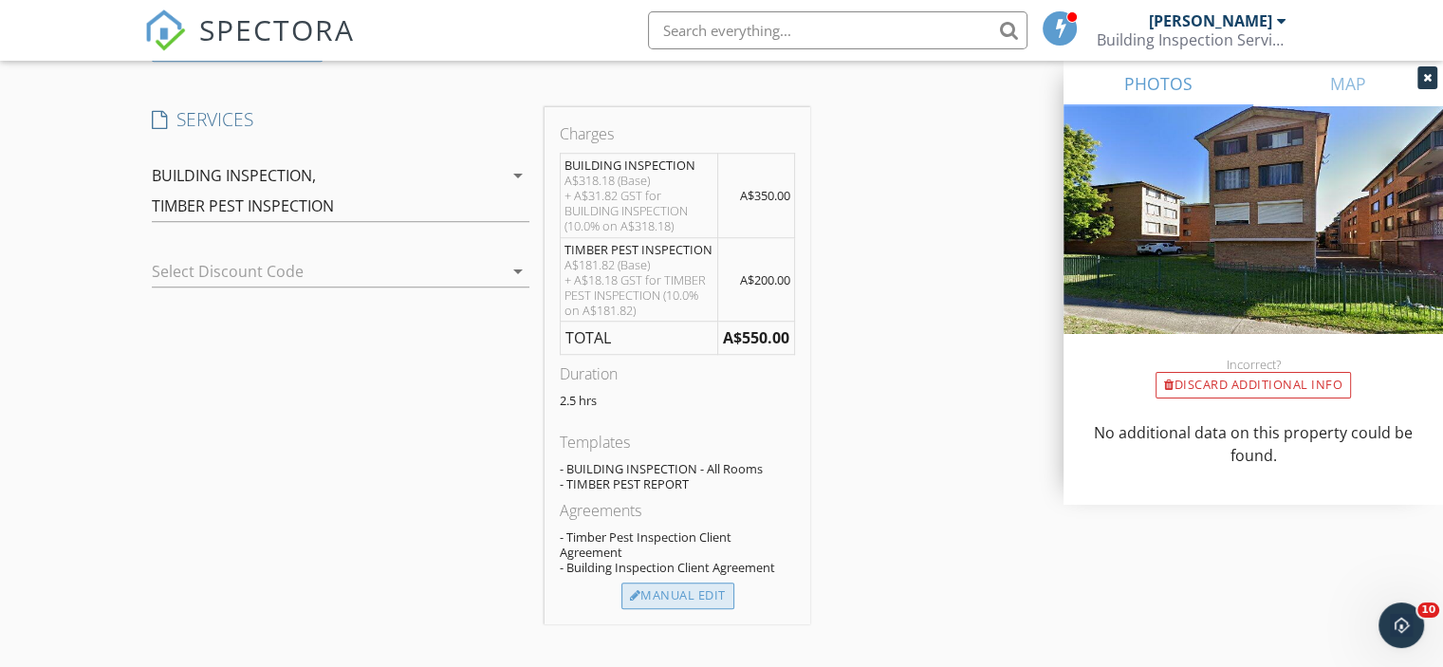
click at [649, 591] on div "Manual Edit" at bounding box center [677, 595] width 113 height 27
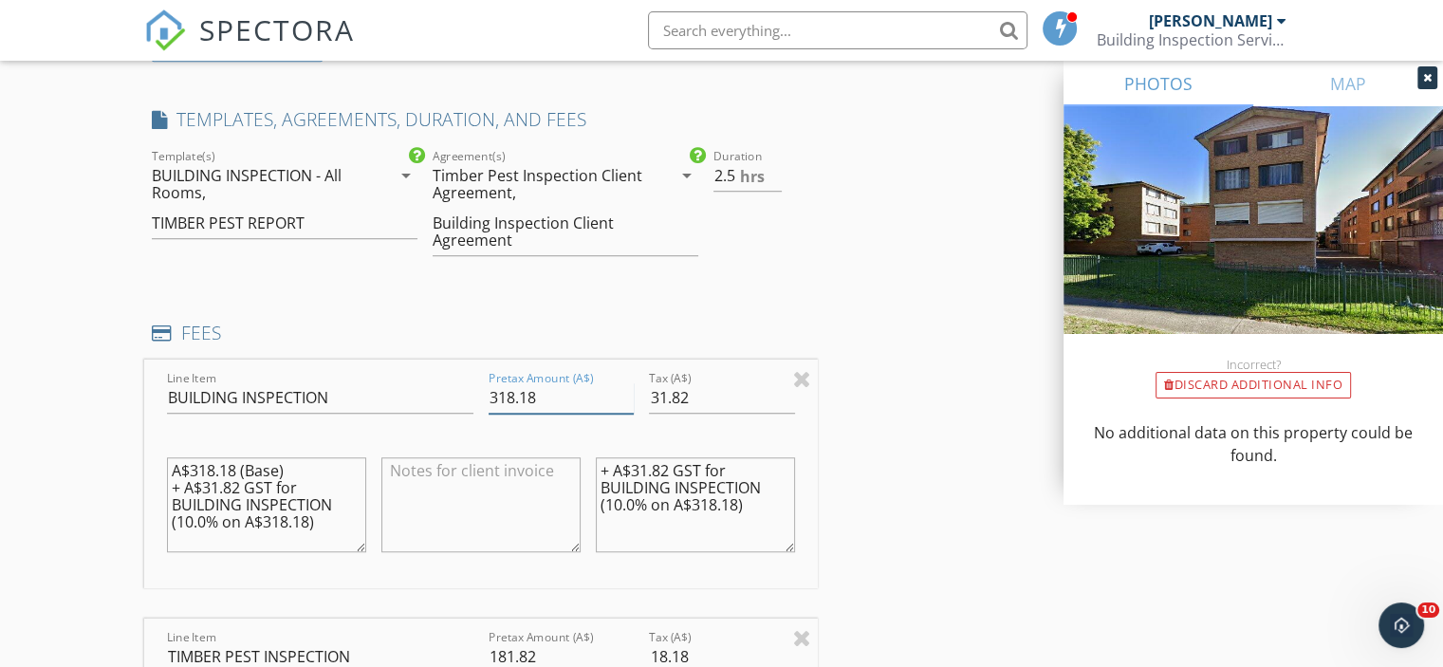
click at [504, 383] on input "318.18" at bounding box center [561, 397] width 145 height 31
paste input "259.09"
type input "259.09"
type input "25.91"
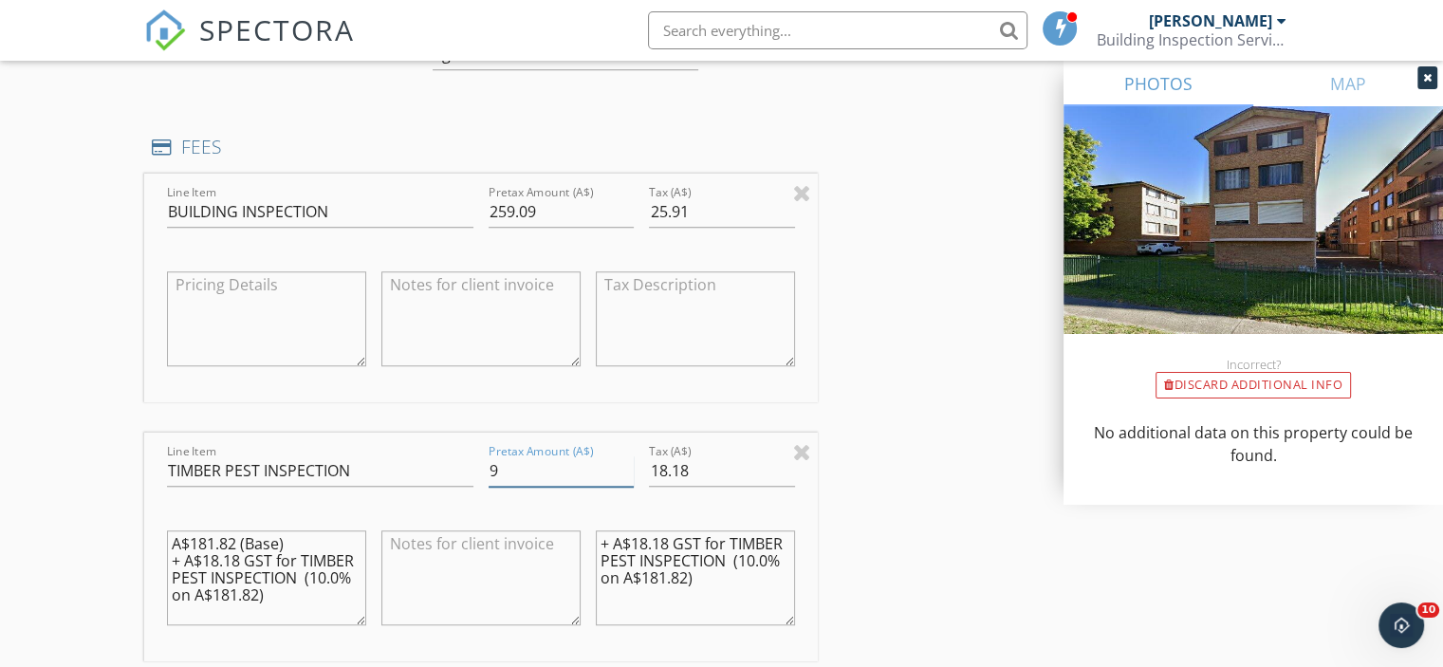
scroll to position [1521, 0]
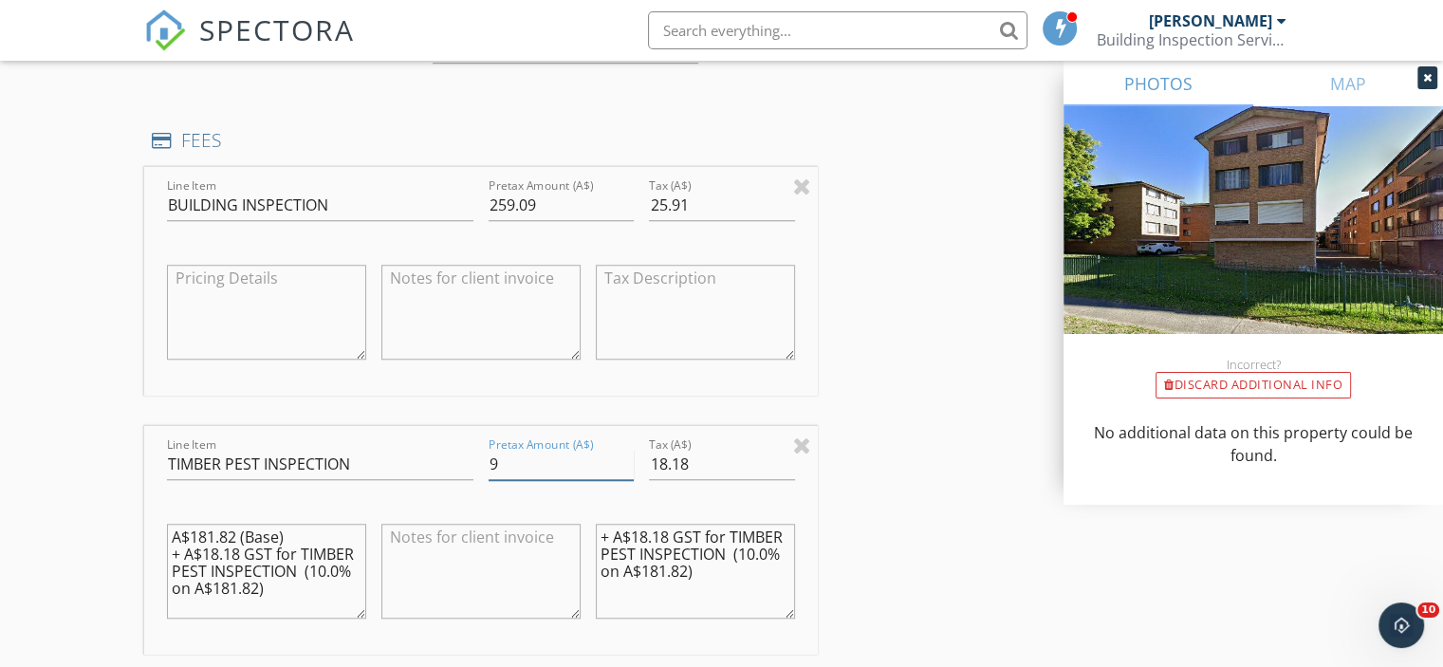
click at [520, 463] on input "9" at bounding box center [561, 464] width 145 height 31
paste input "0.91"
type input "90.91"
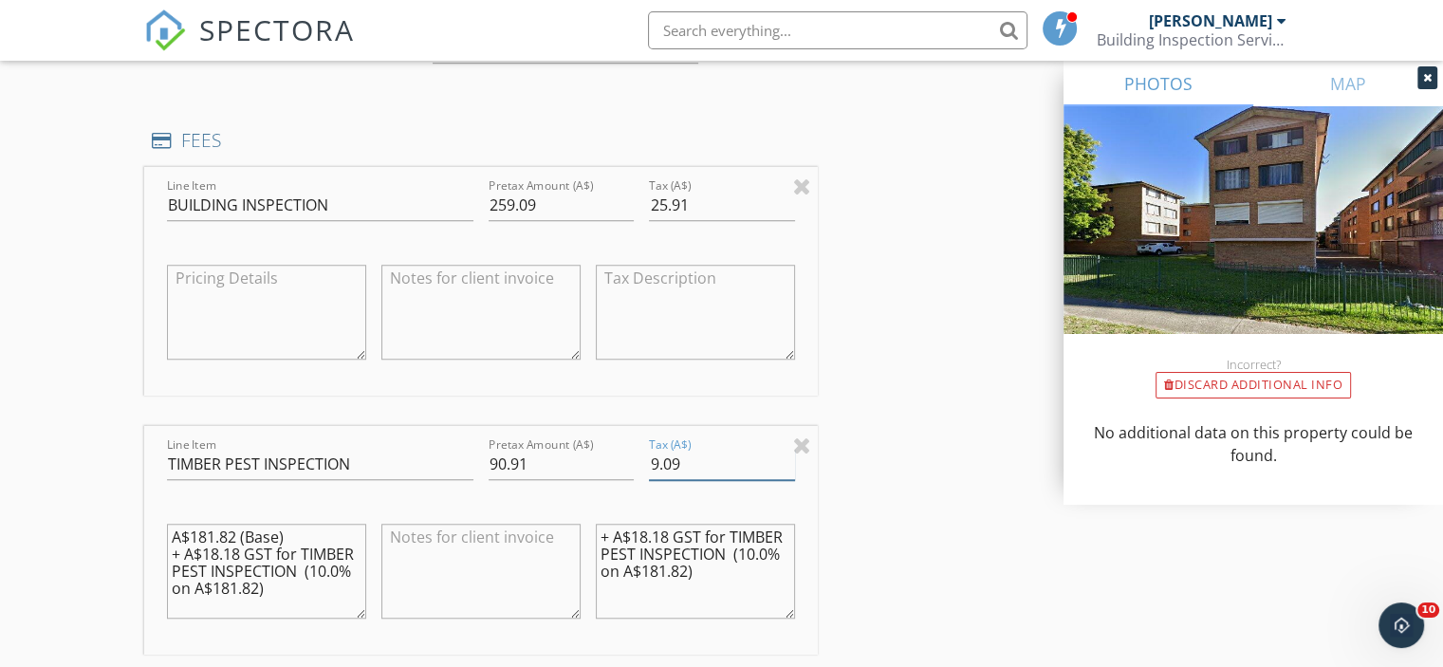
type input "9.09"
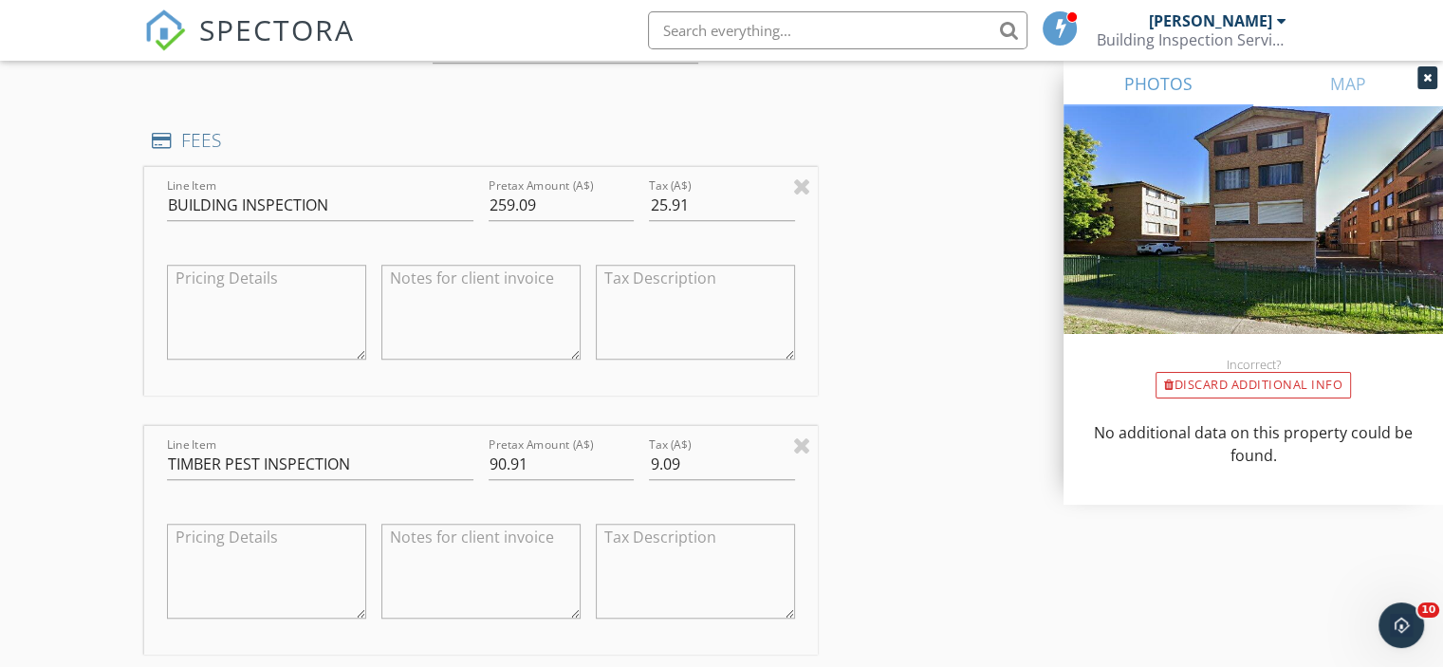
click at [118, 442] on div "New Inspection Click here to use the New Order Form INSPECTOR Sam Nour Date/Tim…" at bounding box center [721, 461] width 1443 height 3742
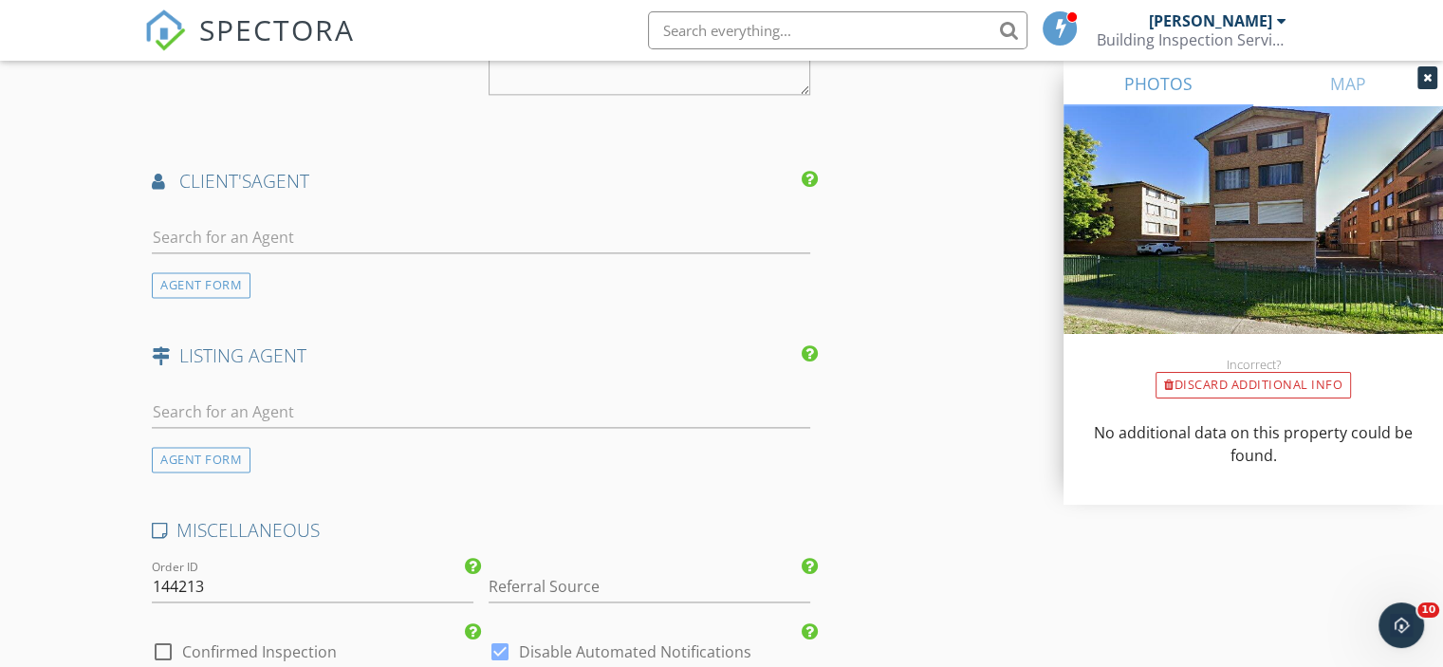
scroll to position [2564, 0]
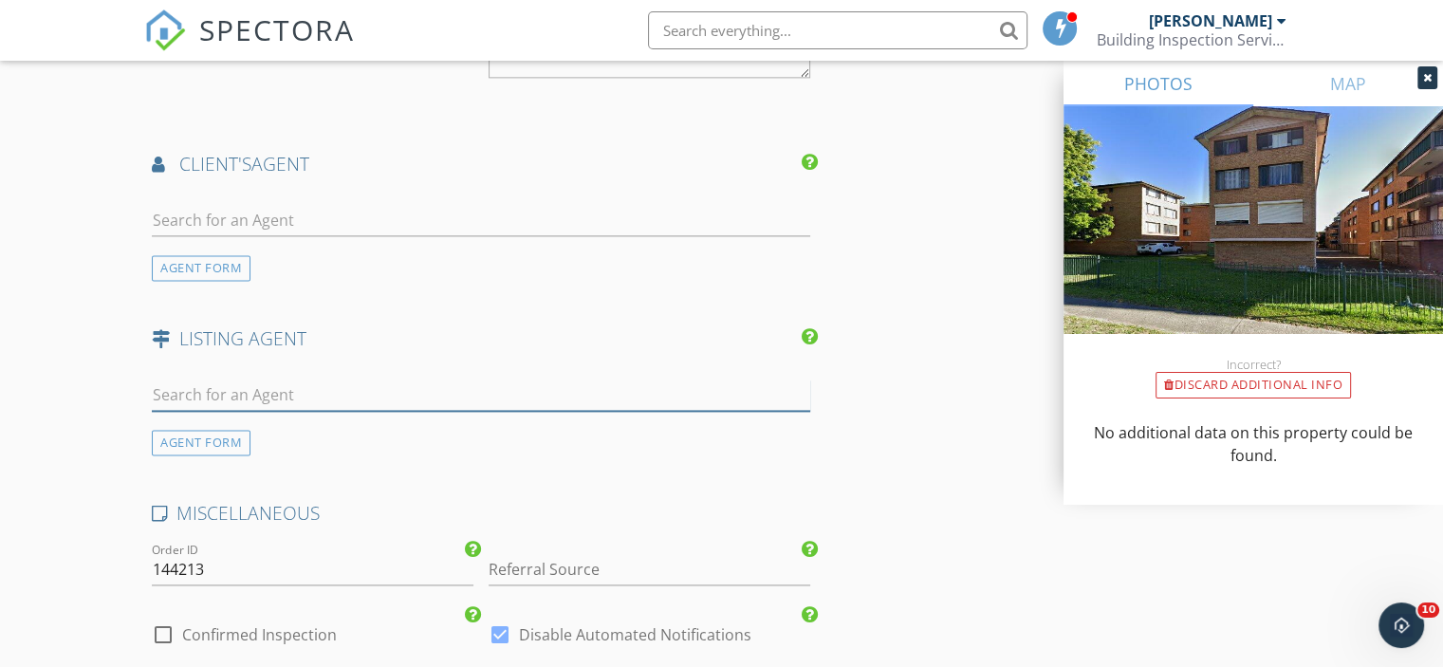
click at [163, 393] on input "text" at bounding box center [481, 394] width 658 height 31
type input "Sonia"
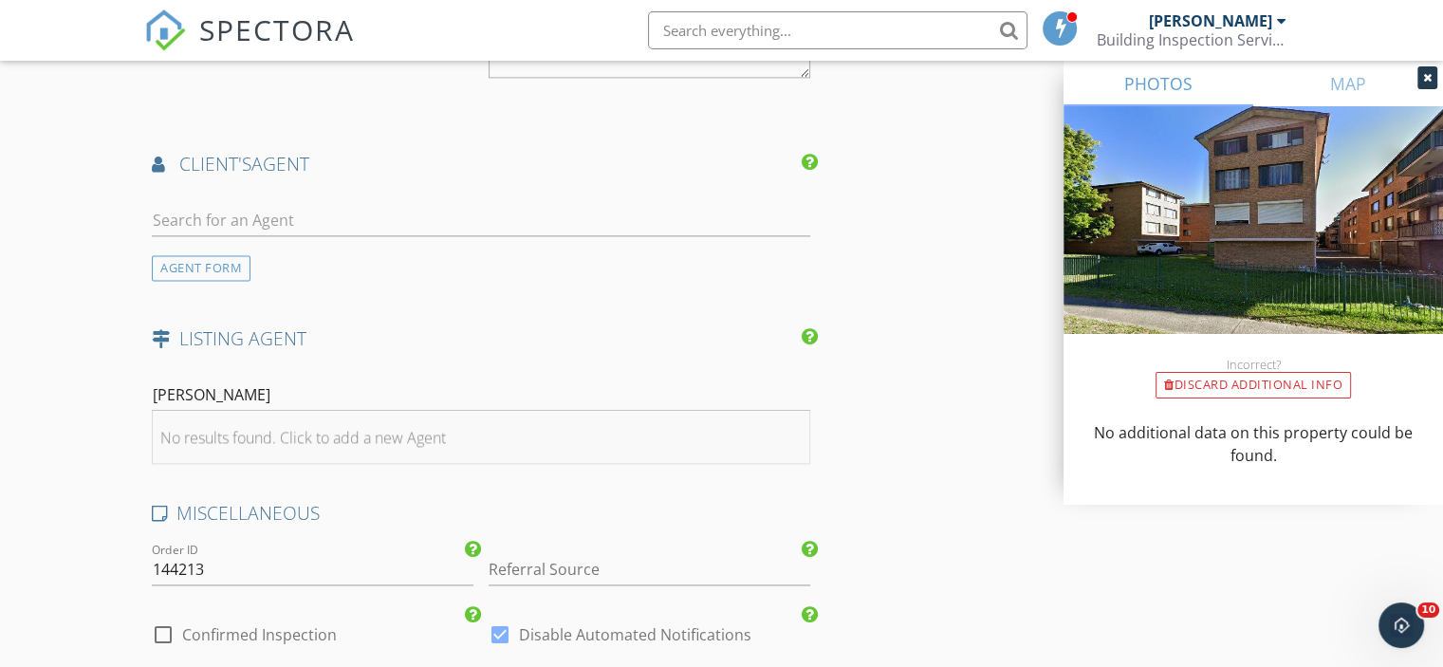
click at [211, 414] on li "No results found. Click to add a new Agent" at bounding box center [481, 437] width 656 height 53
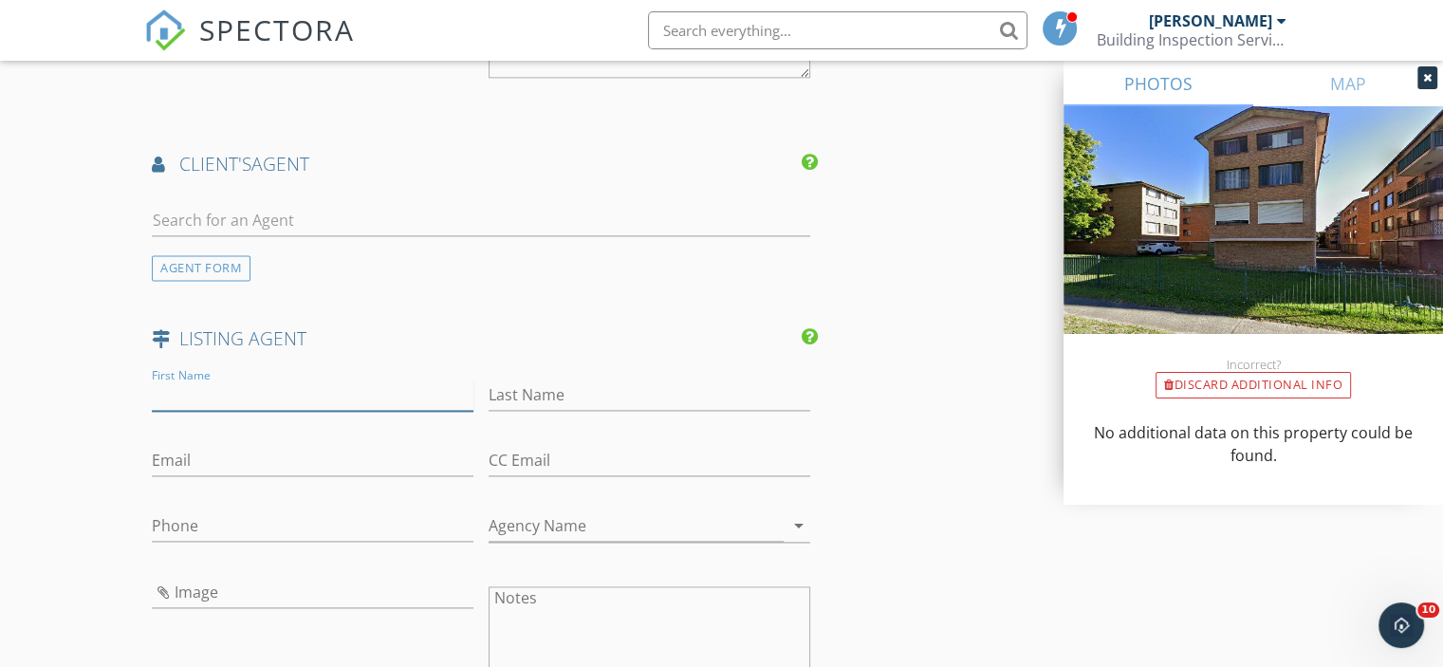
click at [211, 397] on input "First Name" at bounding box center [313, 394] width 322 height 31
type input "Sonia"
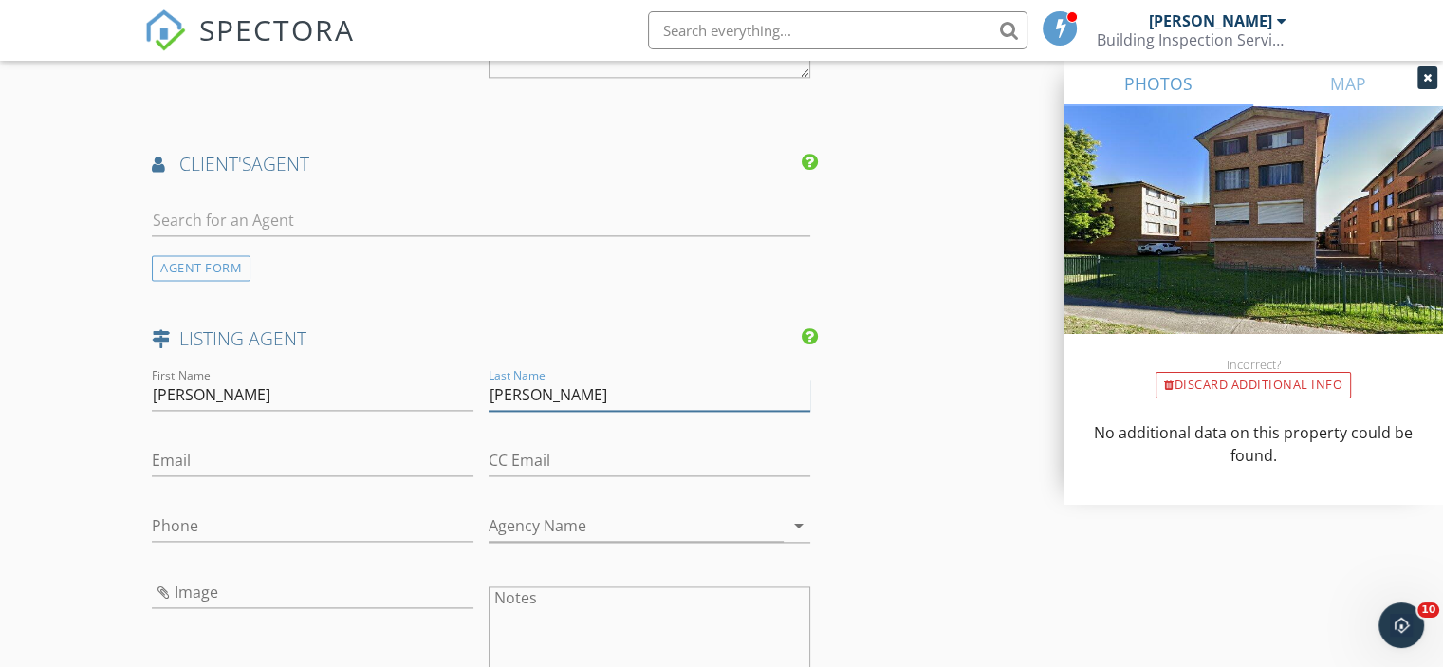
type input "Poulos"
click at [329, 521] on input "Phone" at bounding box center [313, 525] width 322 height 31
type input "0413 769 773"
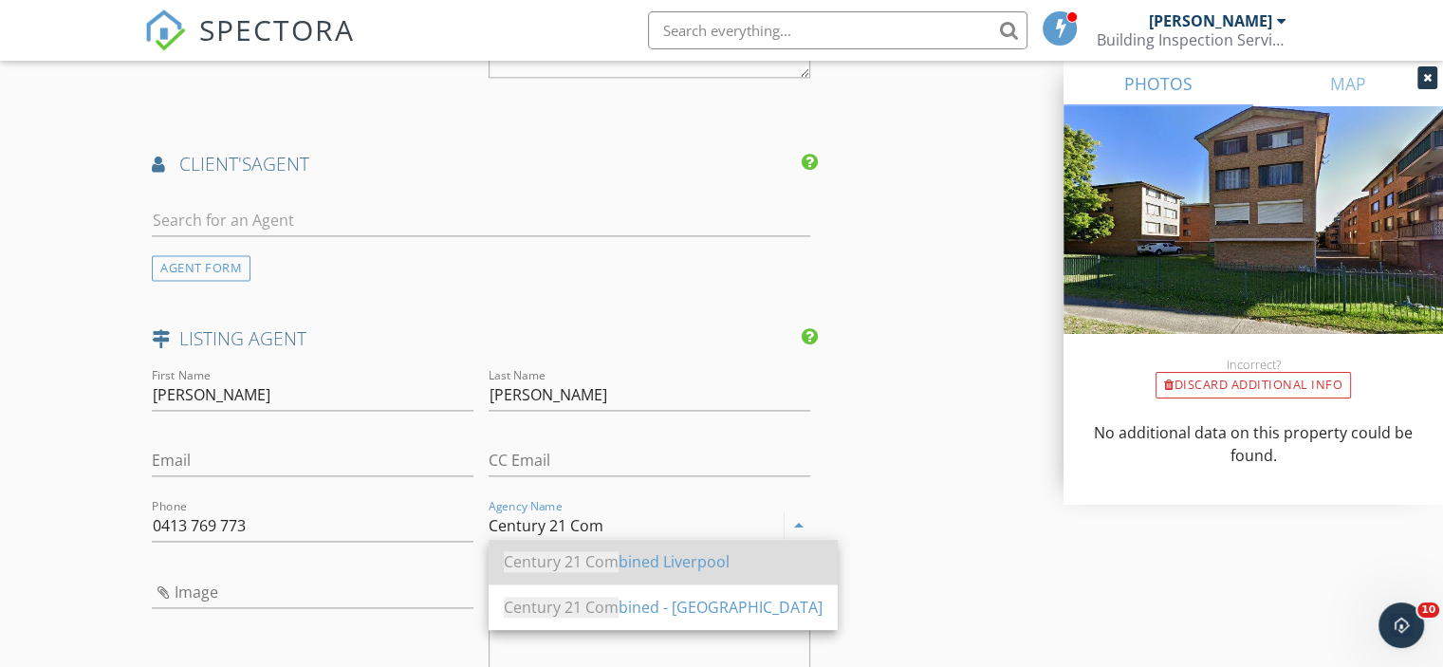
click at [540, 568] on span "Century 21 Com" at bounding box center [561, 561] width 115 height 21
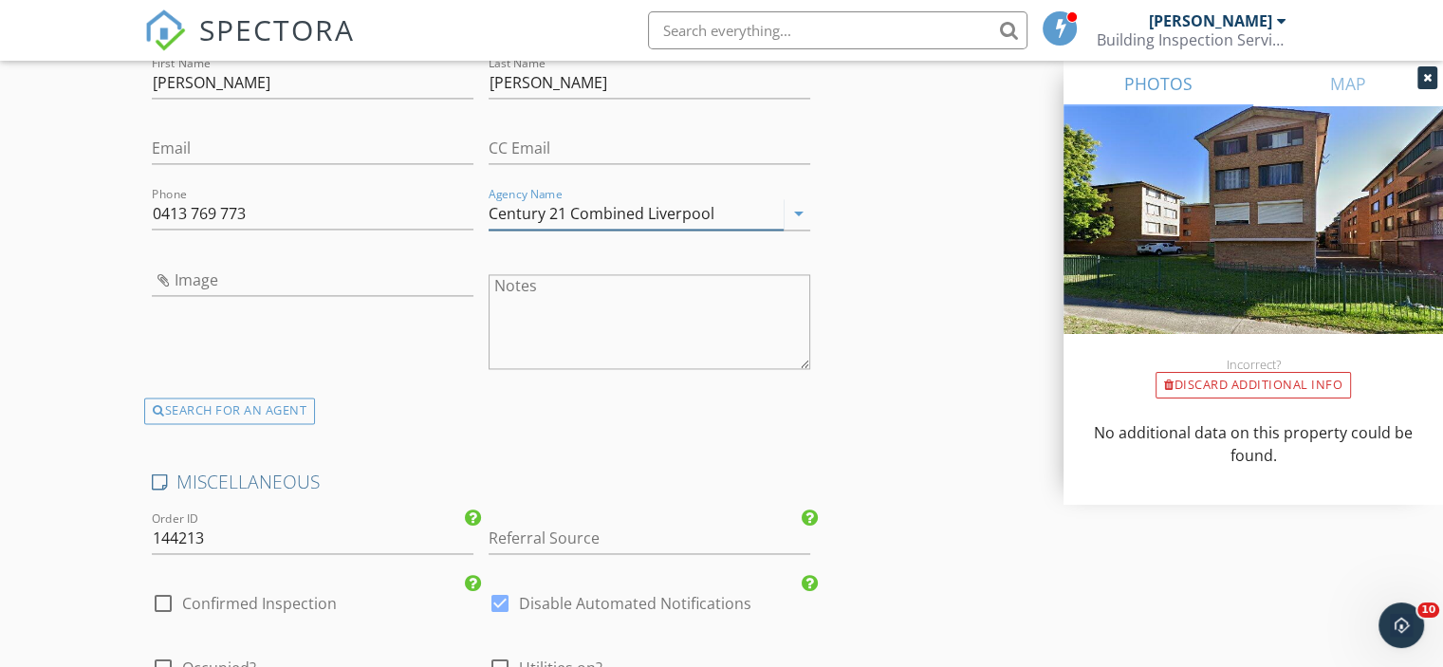
scroll to position [2944, 0]
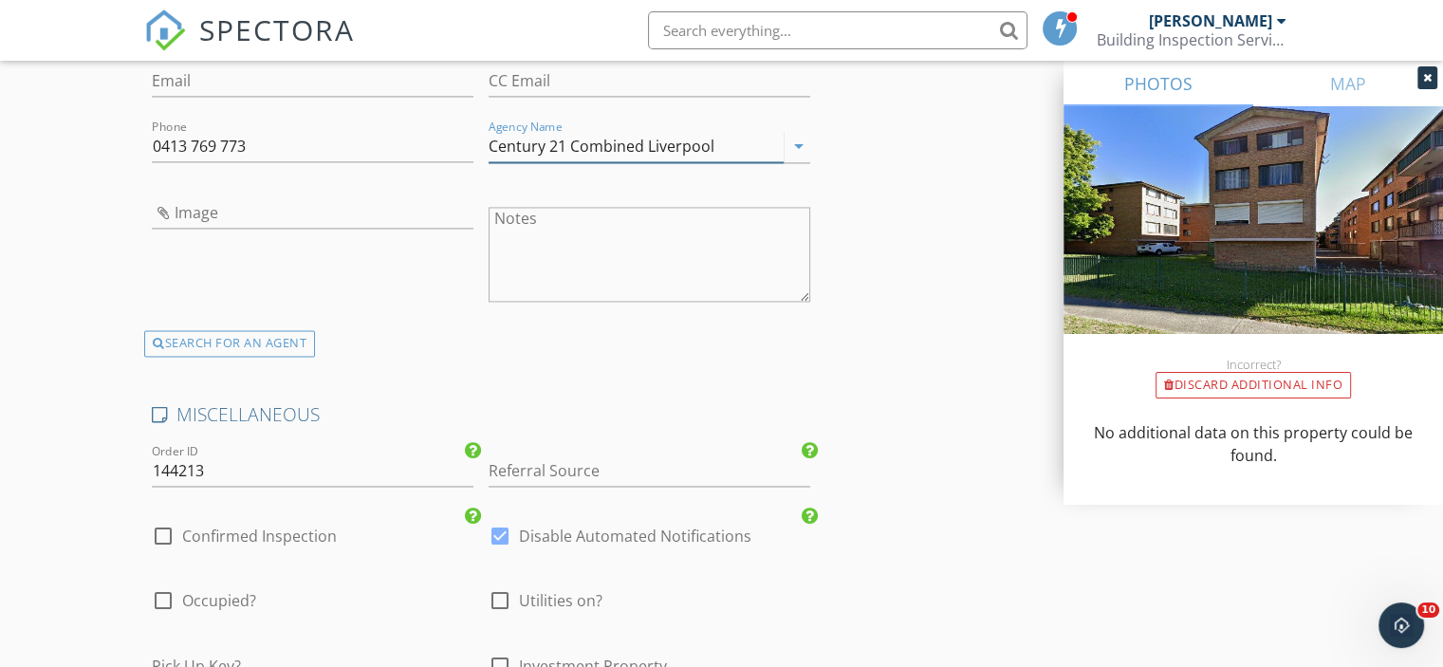
type input "Century 21 Combined Liverpool"
click at [319, 533] on label "Confirmed Inspection" at bounding box center [259, 536] width 155 height 19
checkbox input "true"
click at [515, 602] on div "check_box_outline_blank Utilities on?" at bounding box center [546, 600] width 114 height 23
click at [516, 600] on div "check_box_outline_blank Utilities on?" at bounding box center [546, 600] width 114 height 23
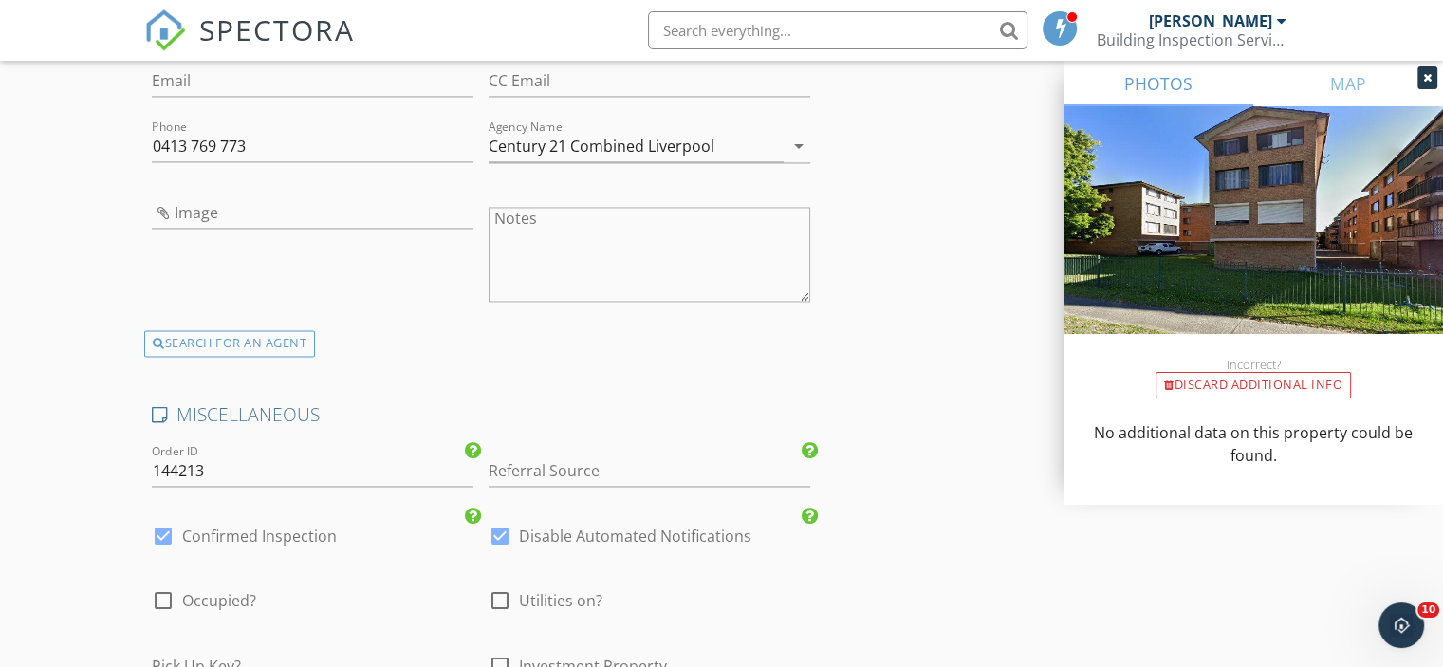
click at [512, 593] on div at bounding box center [500, 600] width 32 height 32
checkbox input "true"
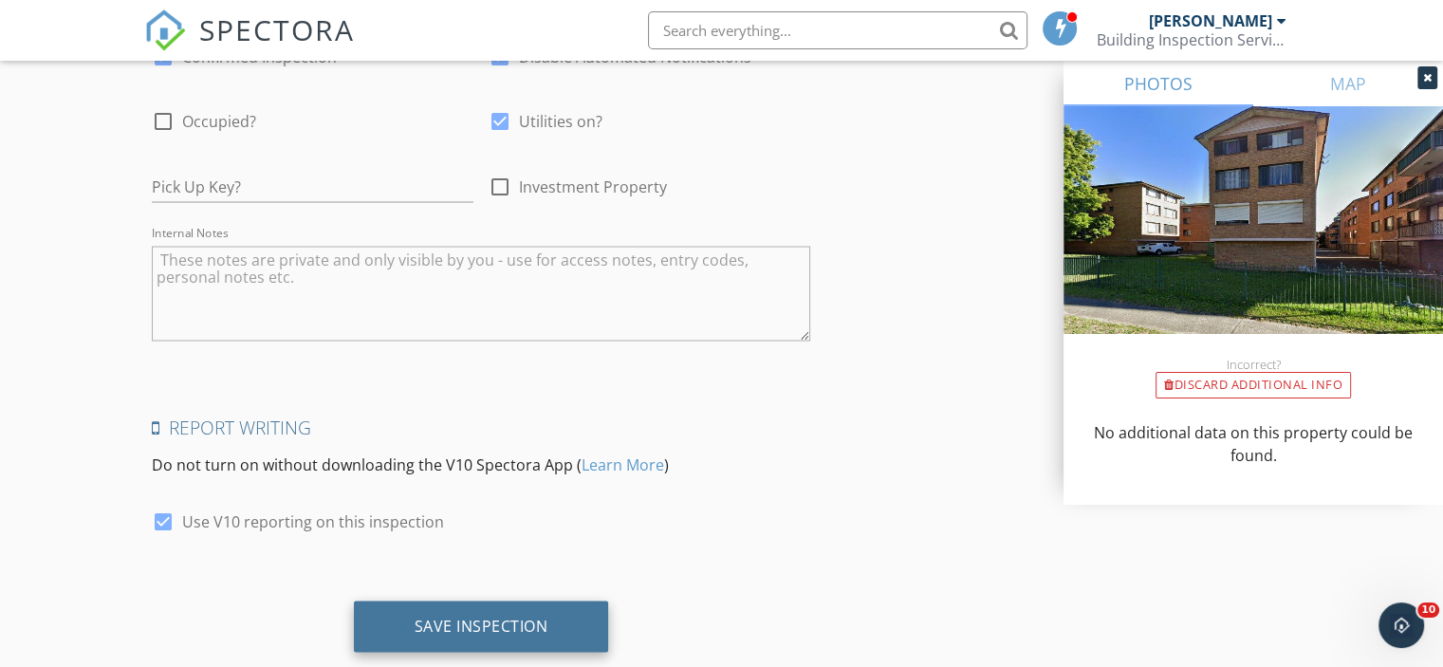
scroll to position [3461, 0]
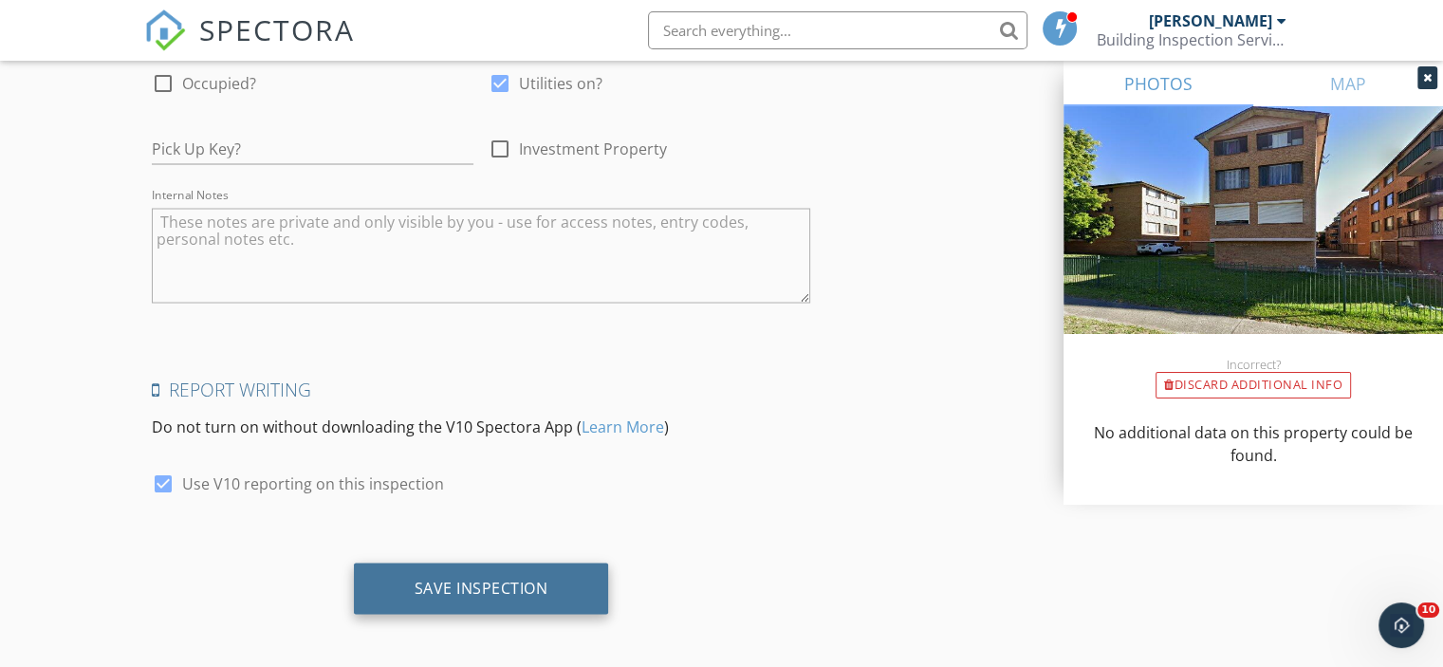
click at [457, 593] on div "Save Inspection" at bounding box center [481, 588] width 255 height 51
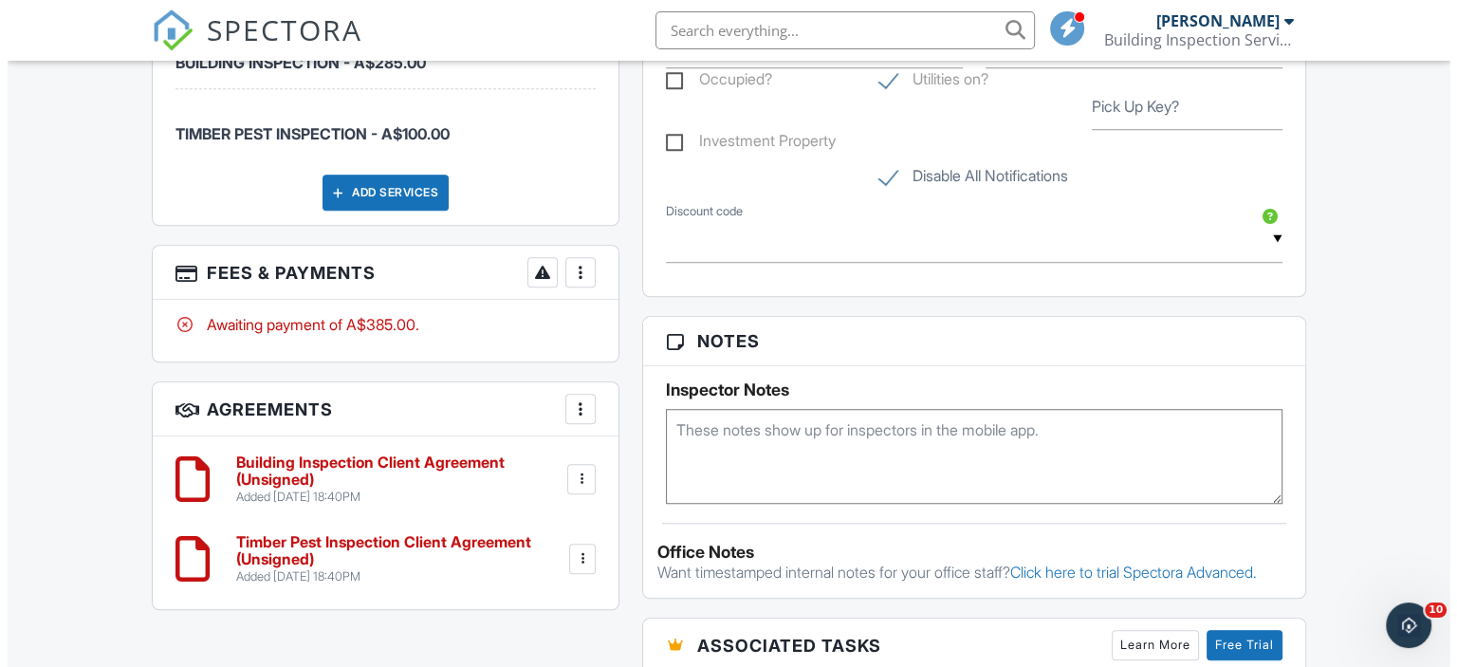
scroll to position [1423, 0]
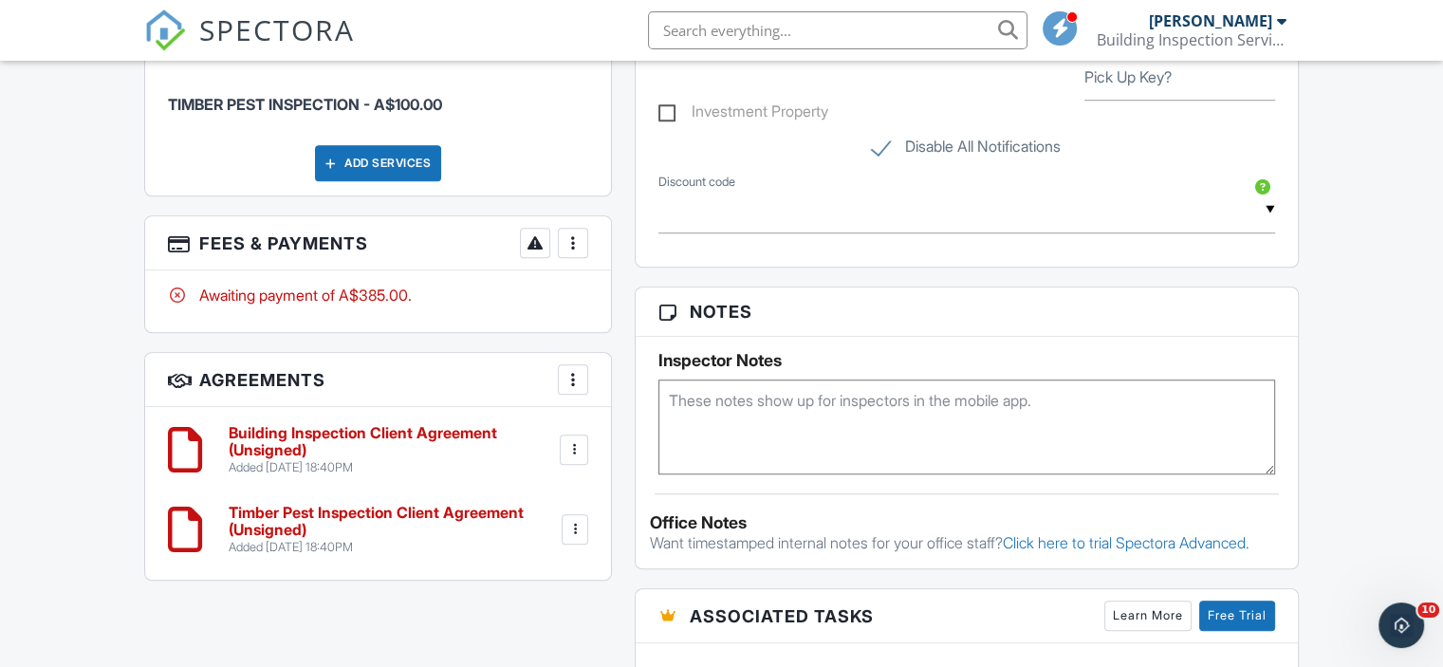
click at [584, 247] on div "More" at bounding box center [573, 243] width 30 height 30
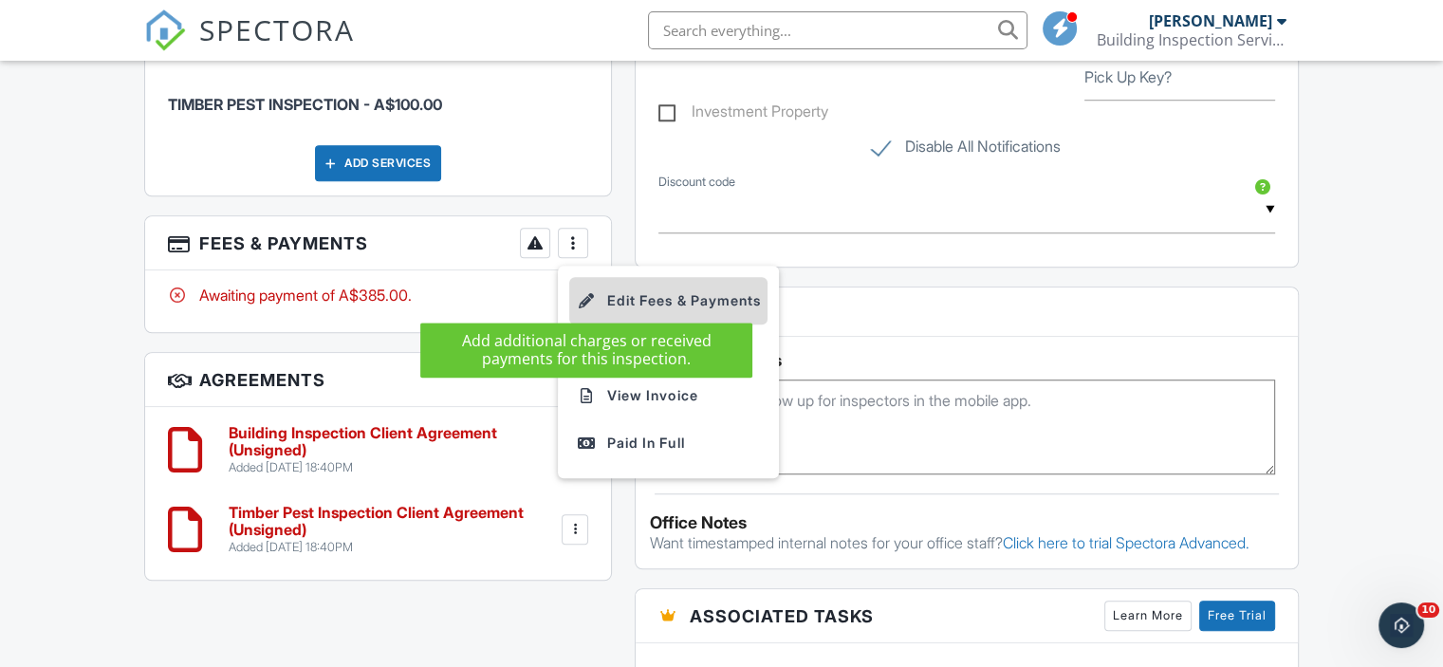
click at [583, 297] on div at bounding box center [586, 300] width 19 height 19
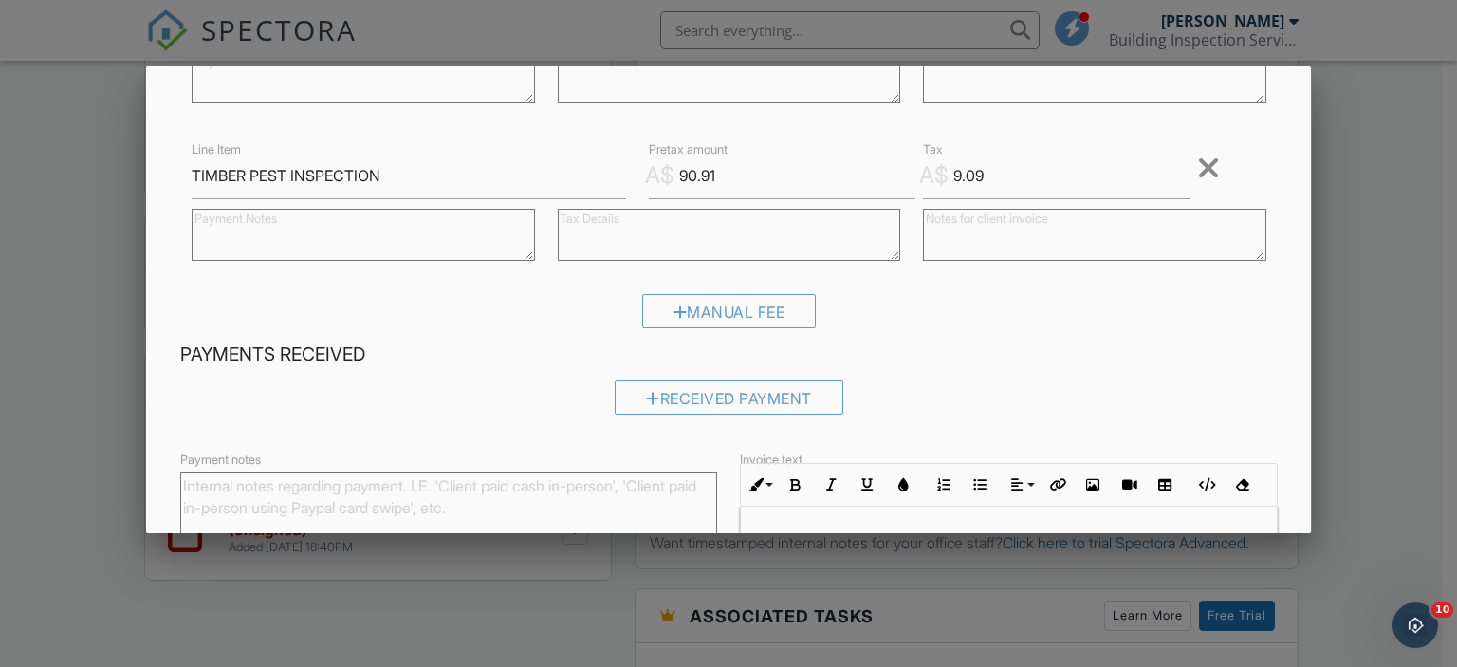
scroll to position [379, 0]
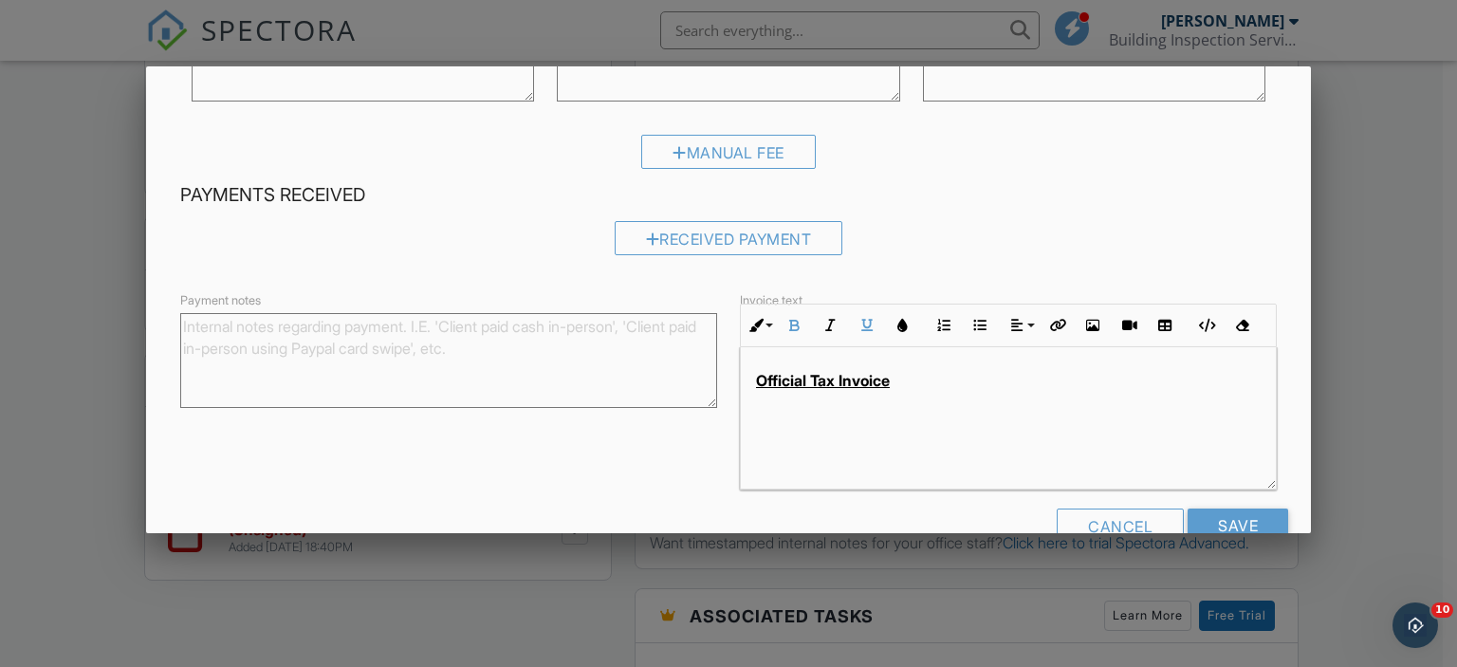
click at [1031, 363] on div "Official Tax Invoice" at bounding box center [1008, 418] width 535 height 142
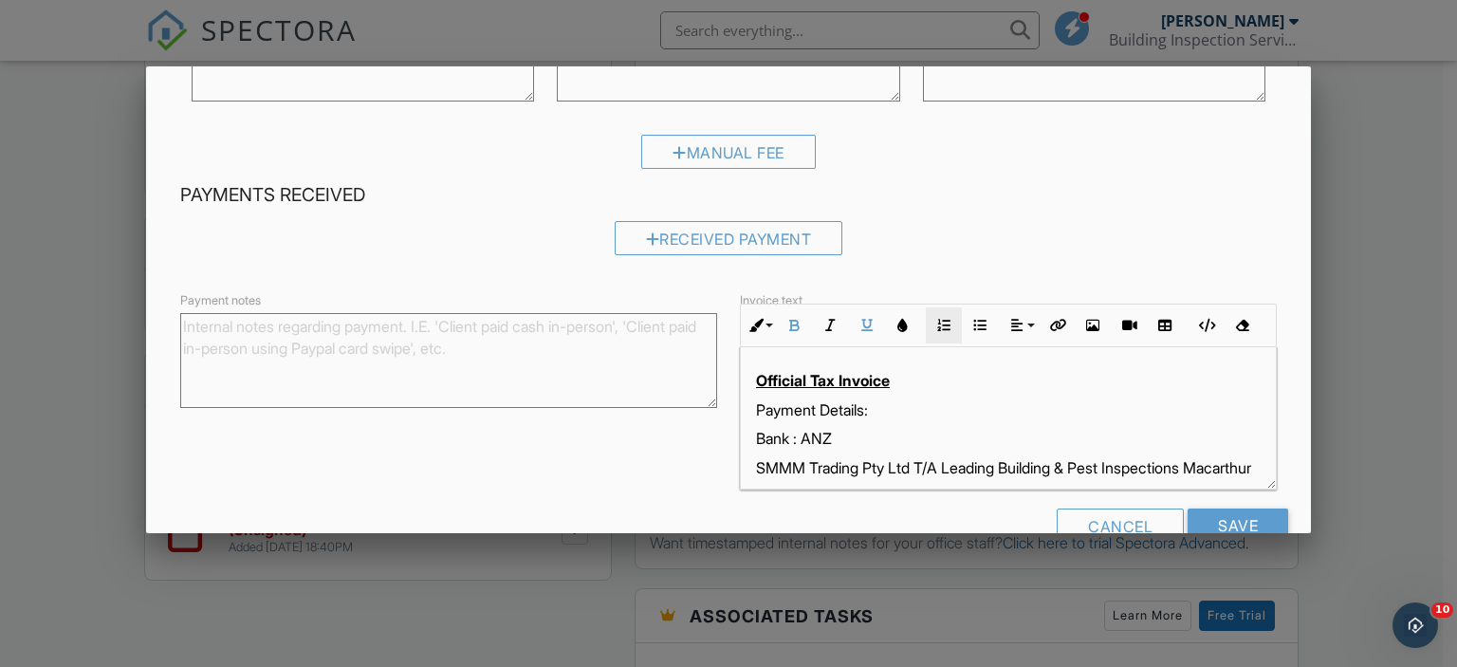
scroll to position [175, 0]
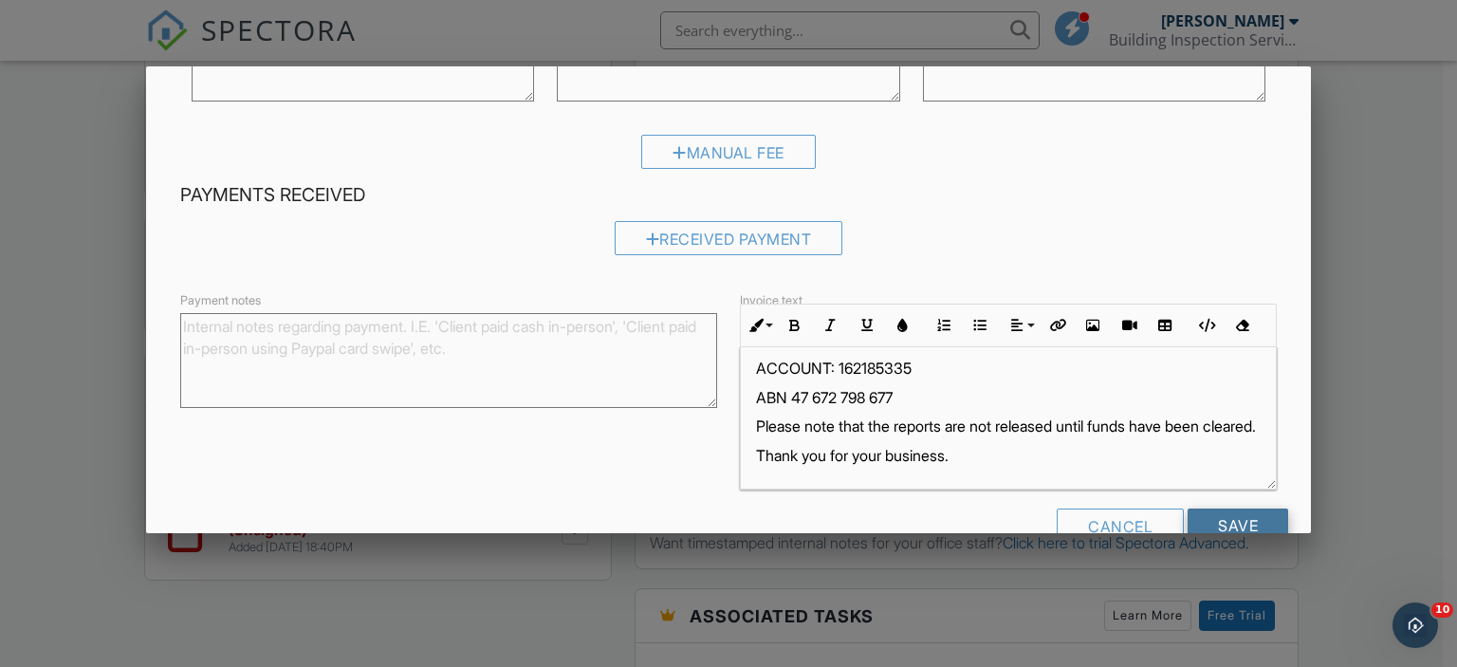
click at [1238, 510] on input "Save" at bounding box center [1238, 525] width 101 height 34
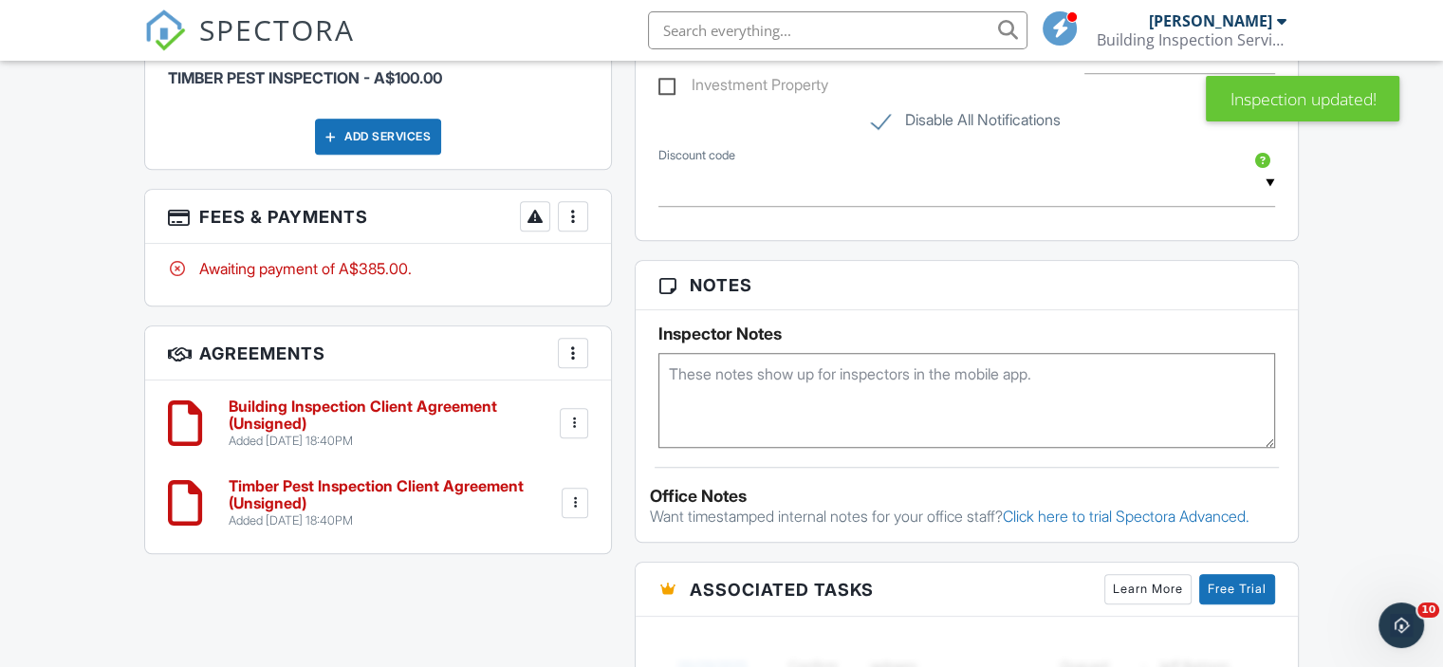
scroll to position [1417, 0]
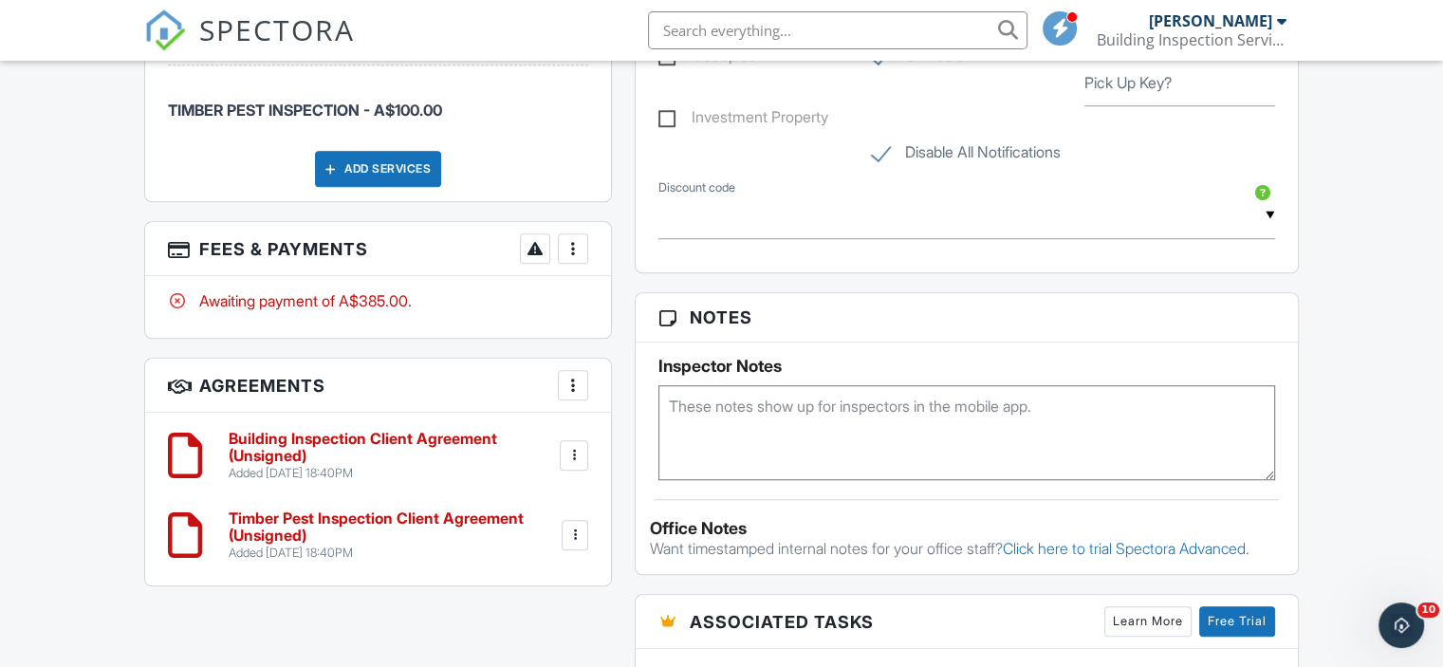
click at [582, 241] on div at bounding box center [573, 248] width 19 height 19
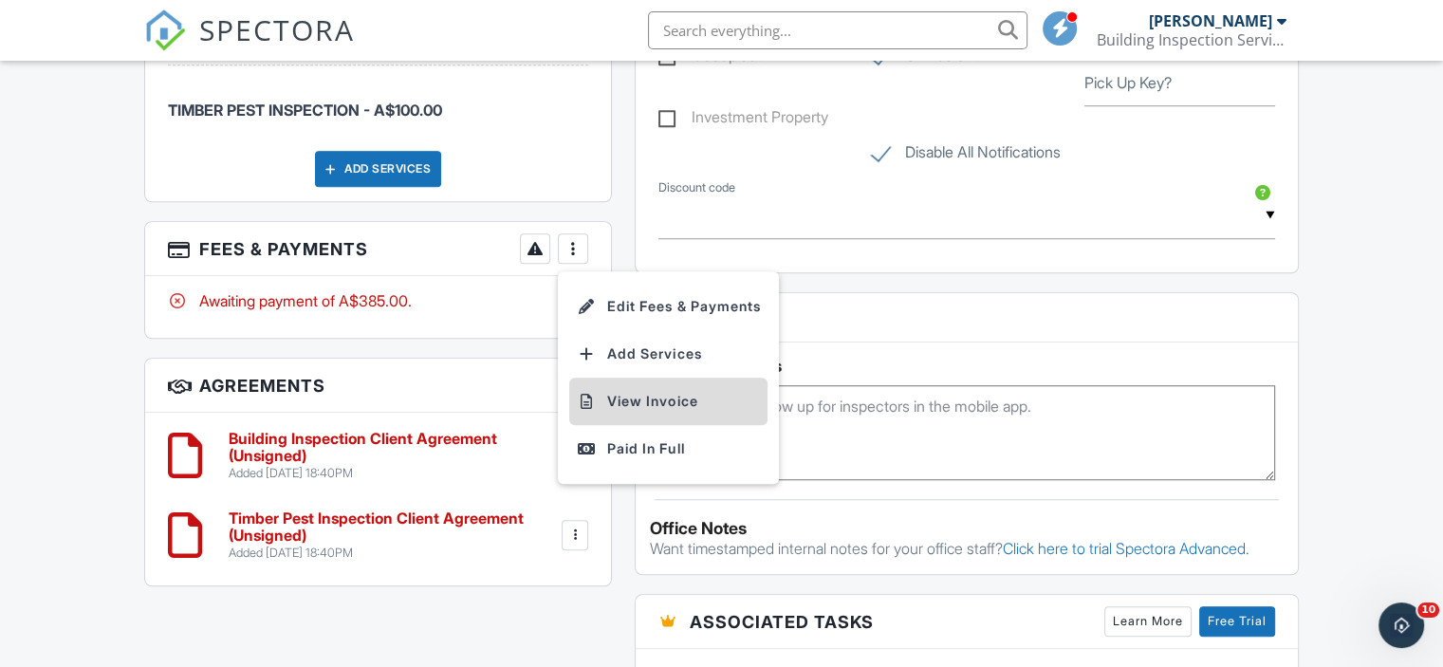
click at [617, 386] on li "View Invoice" at bounding box center [668, 401] width 198 height 47
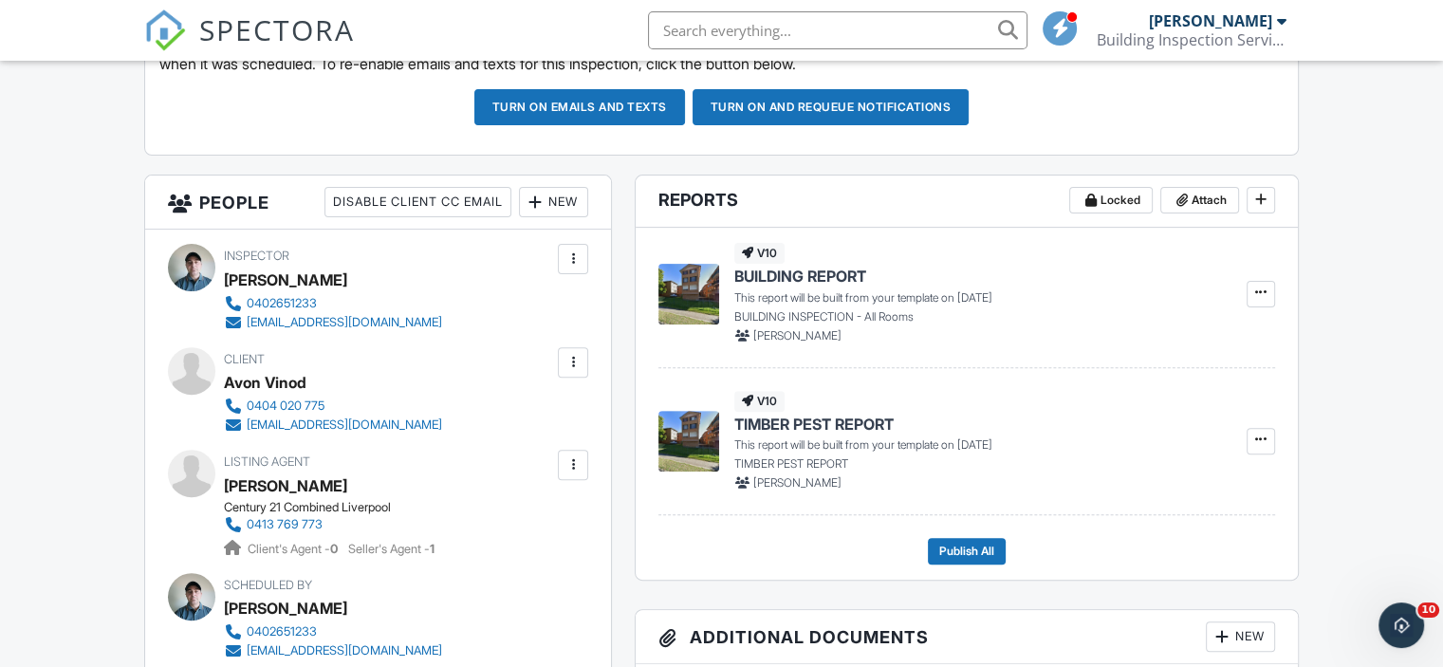
scroll to position [564, 0]
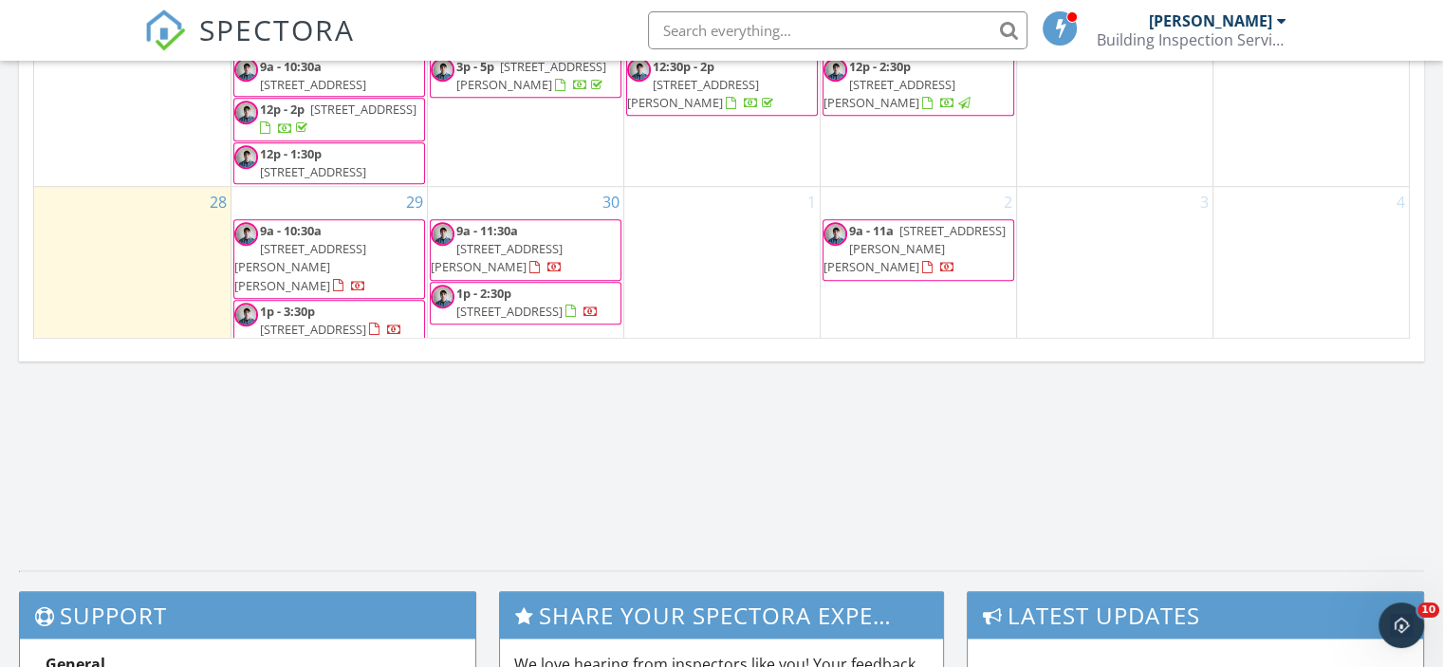
scroll to position [161, 0]
